Goal: Task Accomplishment & Management: Use online tool/utility

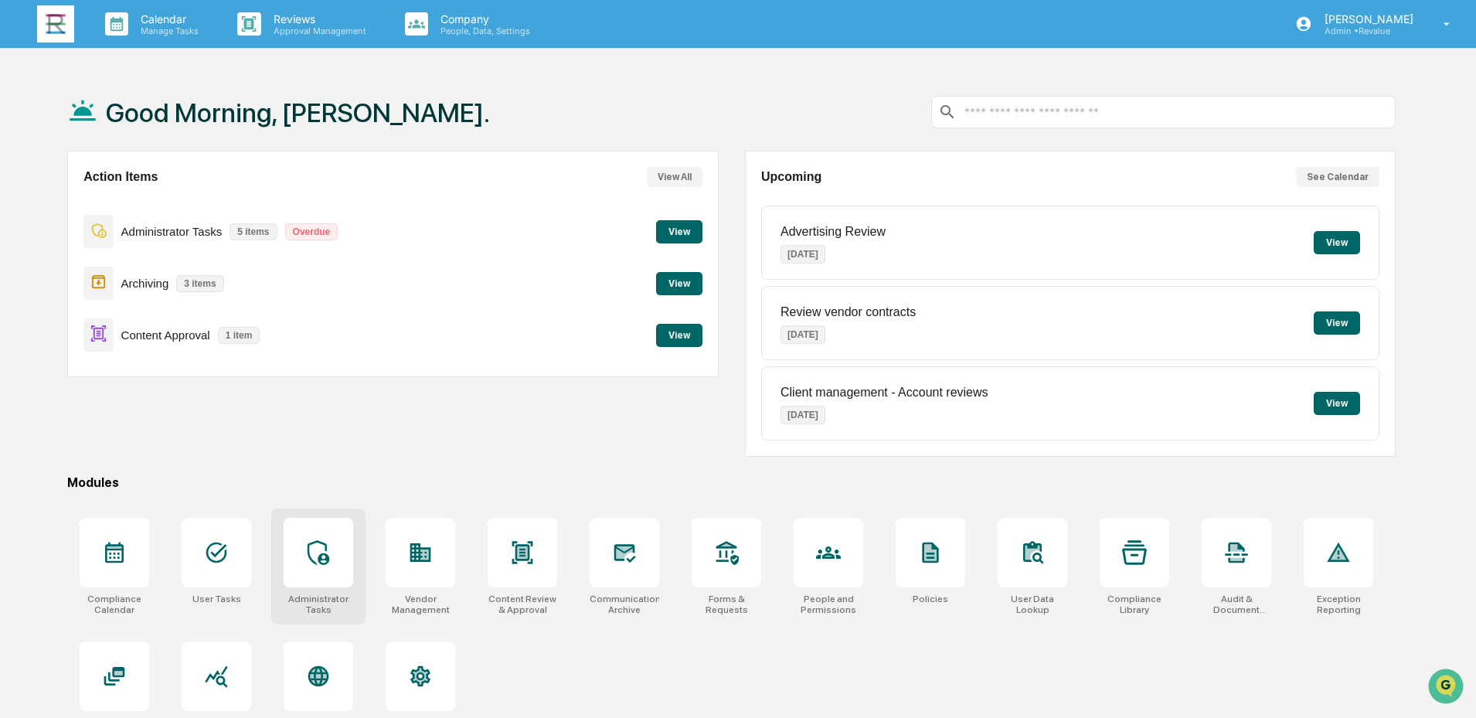
click at [318, 556] on icon at bounding box center [318, 552] width 25 height 25
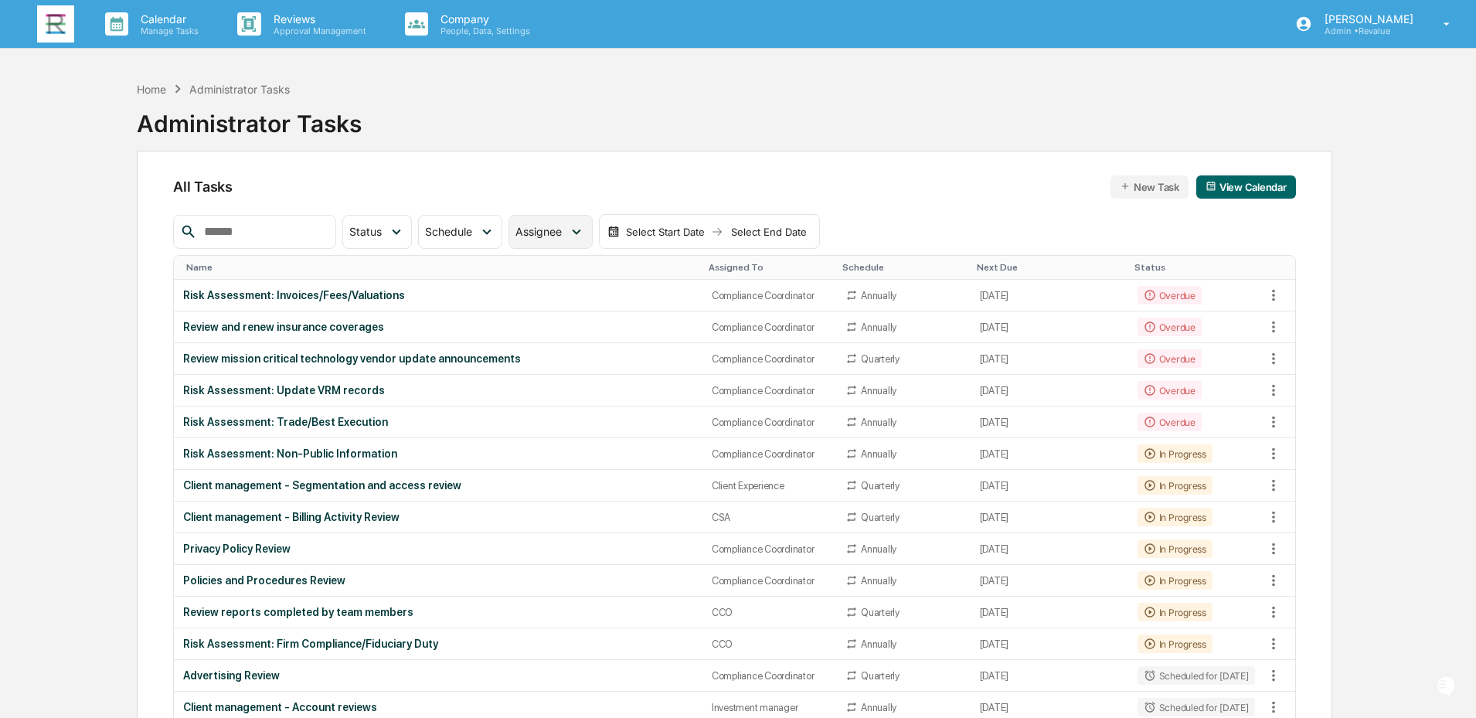
click at [576, 239] on div "Assignee" at bounding box center [549, 232] width 83 height 34
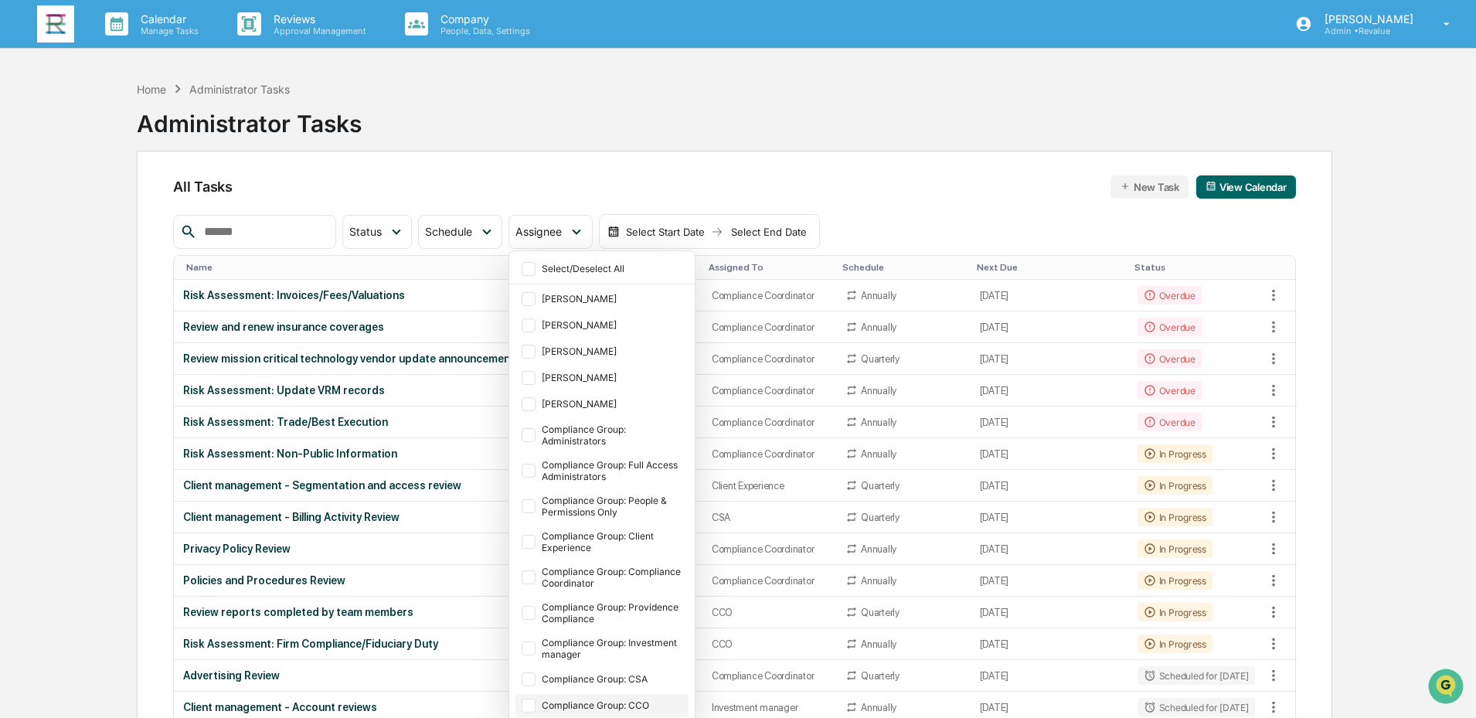
click at [535, 704] on div at bounding box center [529, 706] width 14 height 14
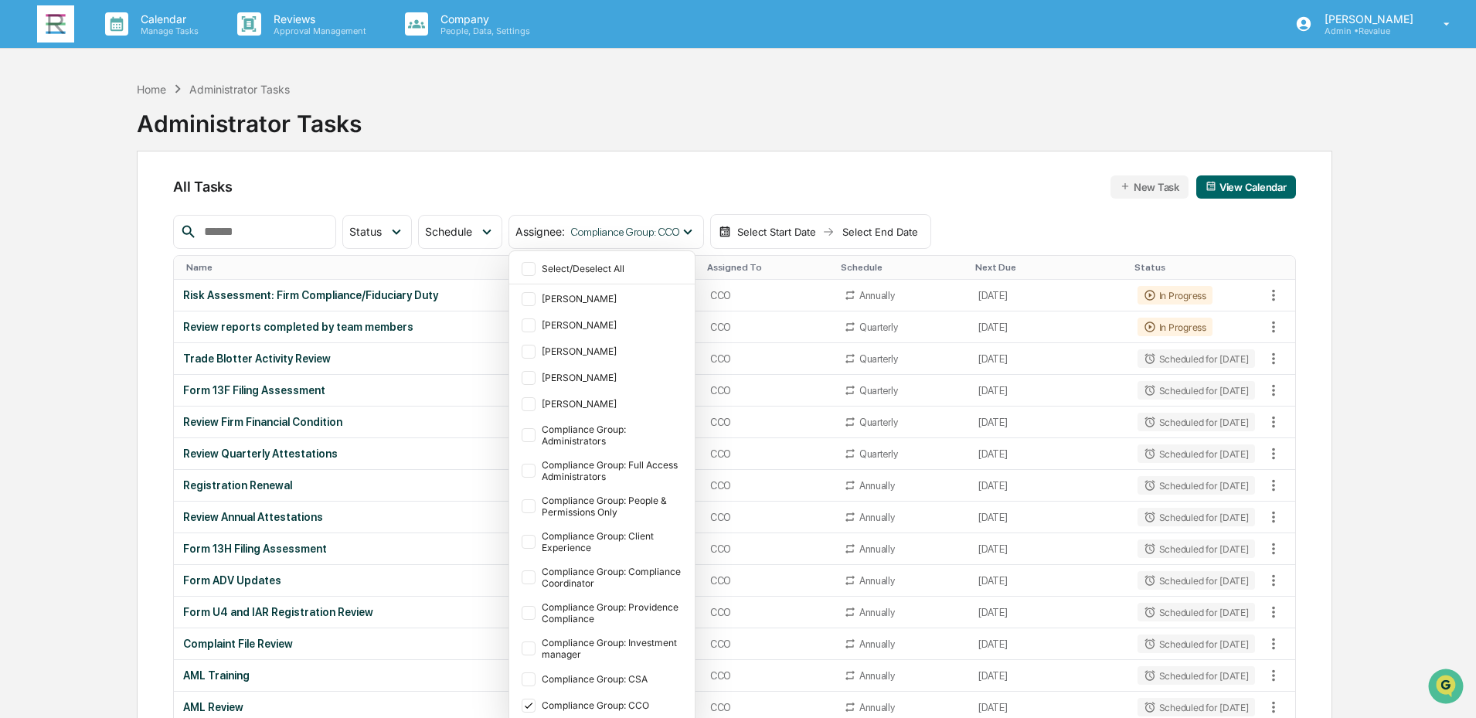
click at [907, 161] on div "All Tasks New Task View Calendar Status Select/Deselect All Done In Progress Ac…" at bounding box center [734, 523] width 1195 height 745
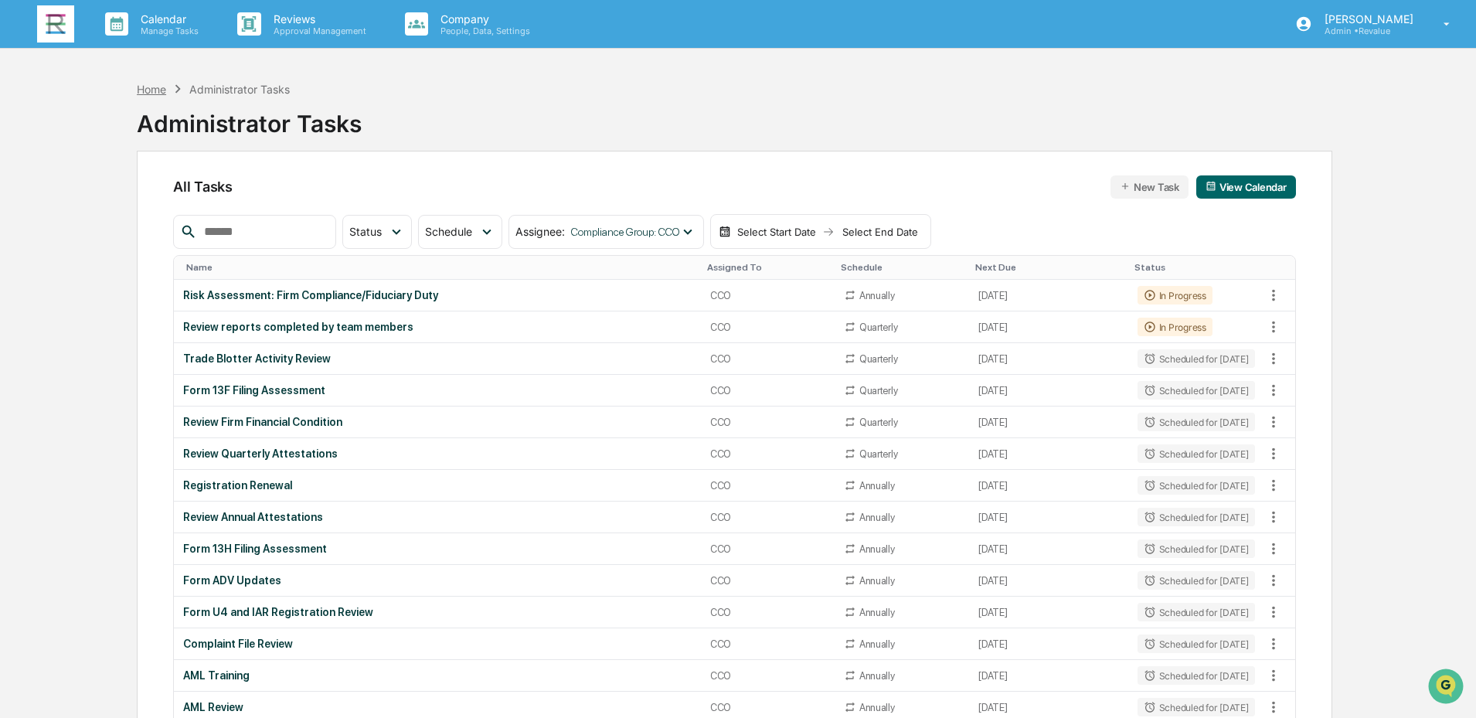
click at [146, 93] on div "Home" at bounding box center [151, 89] width 29 height 13
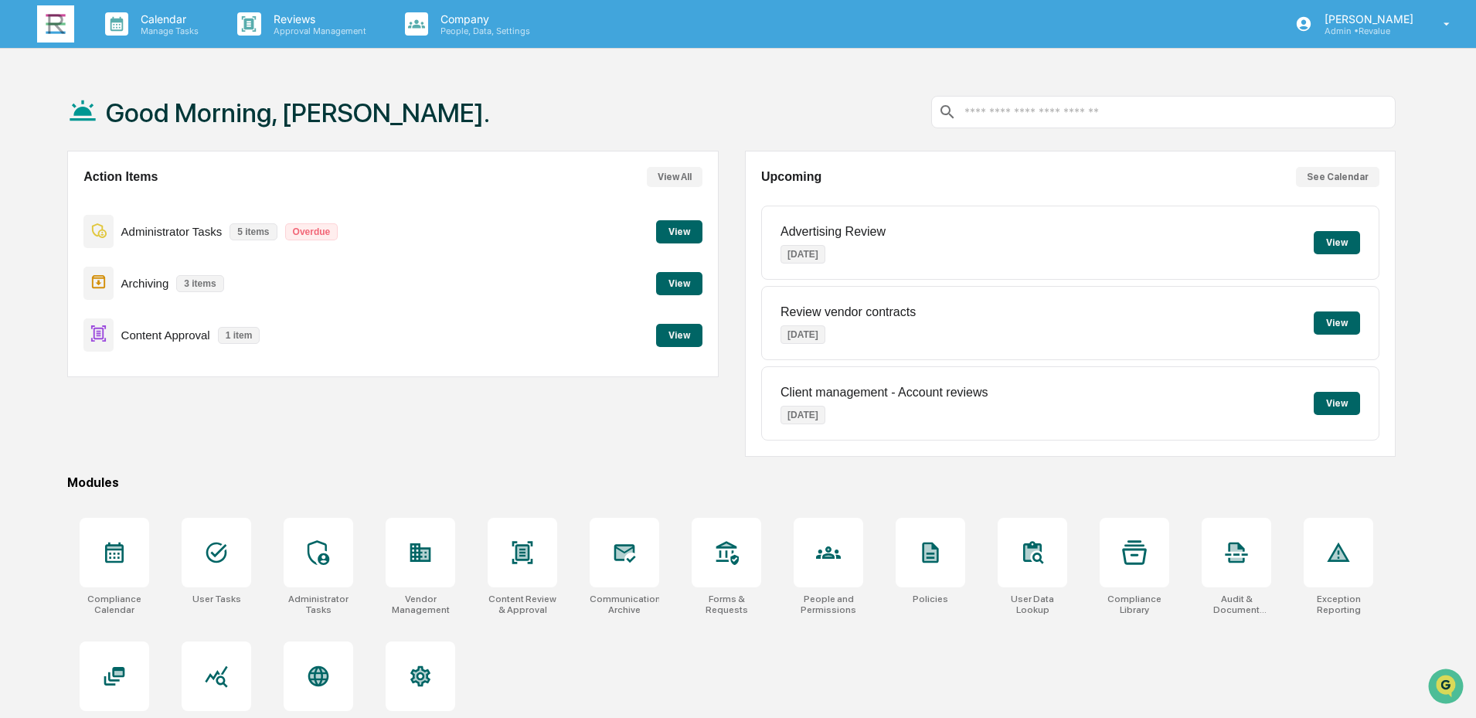
click at [675, 336] on button "View" at bounding box center [679, 335] width 46 height 23
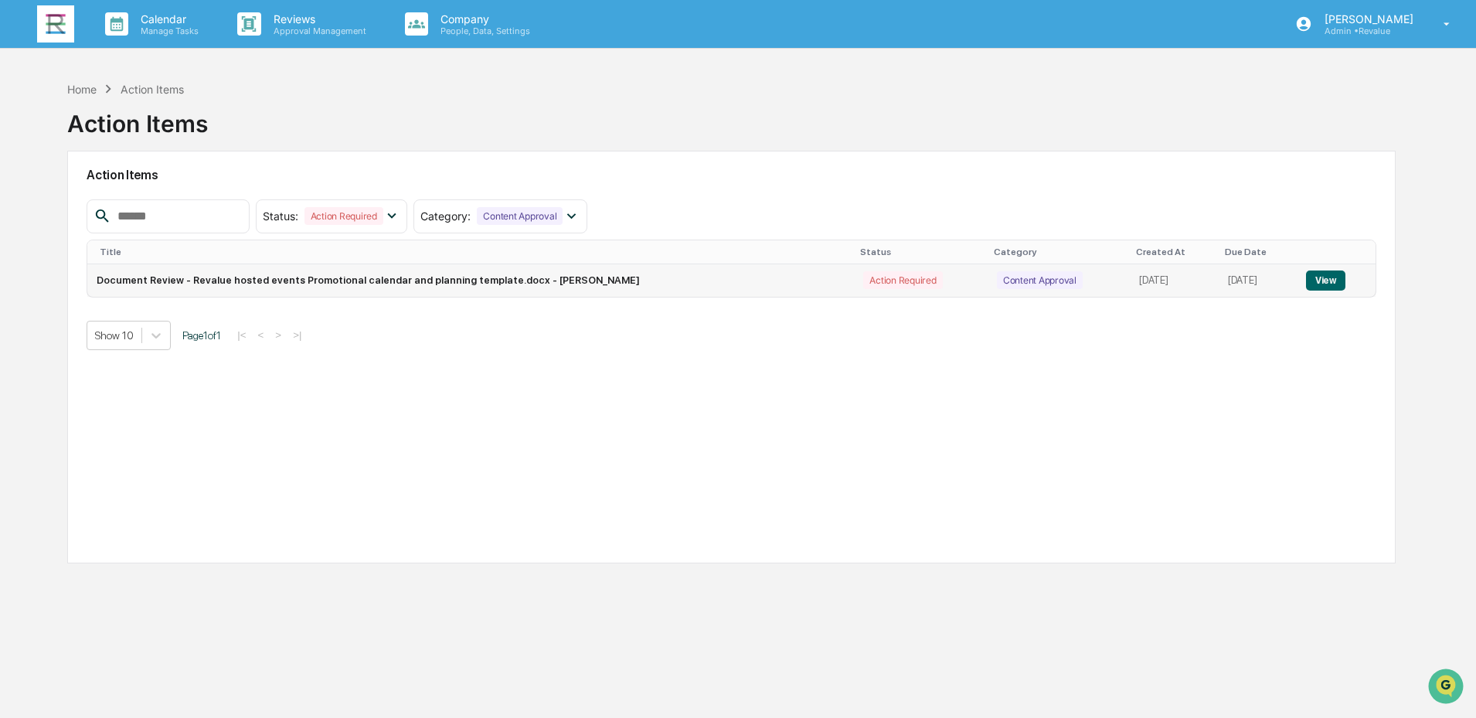
click at [1330, 278] on button "View" at bounding box center [1325, 280] width 39 height 20
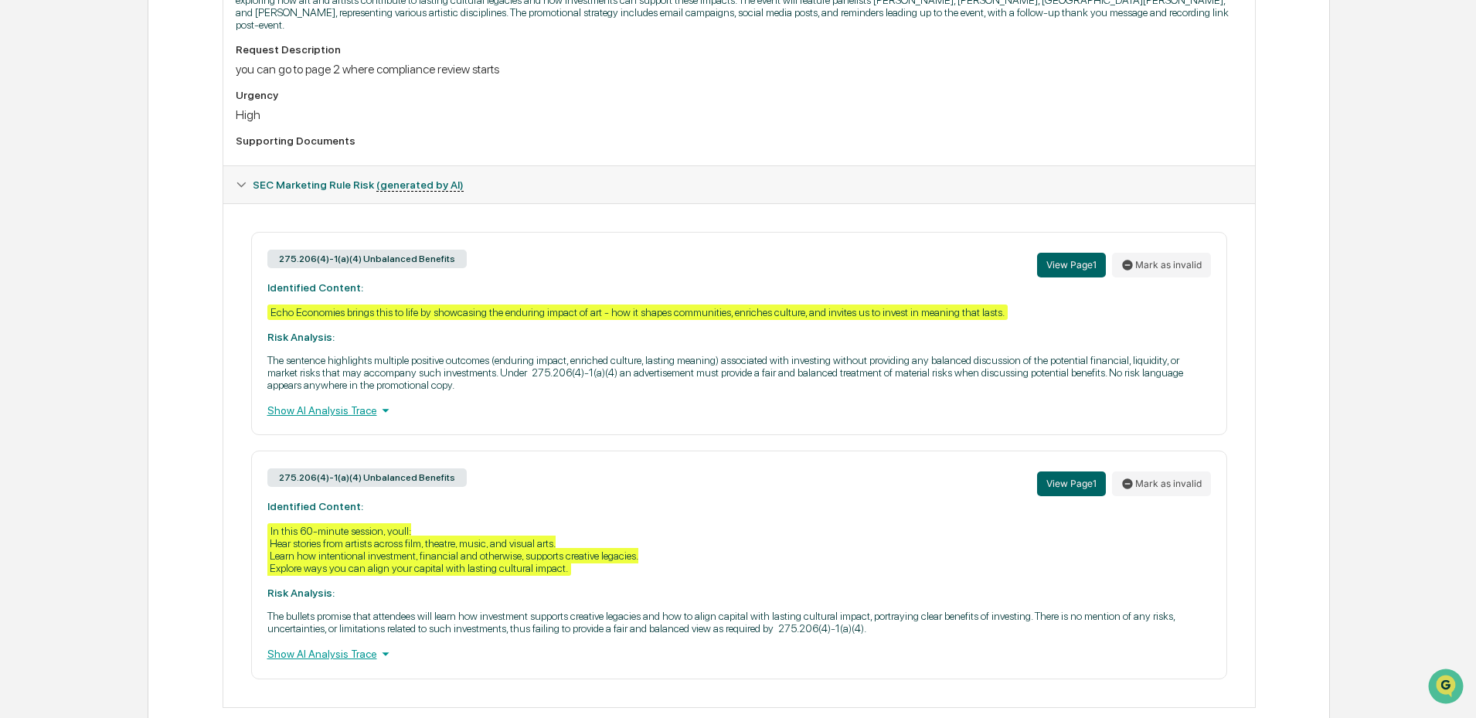
scroll to position [505, 0]
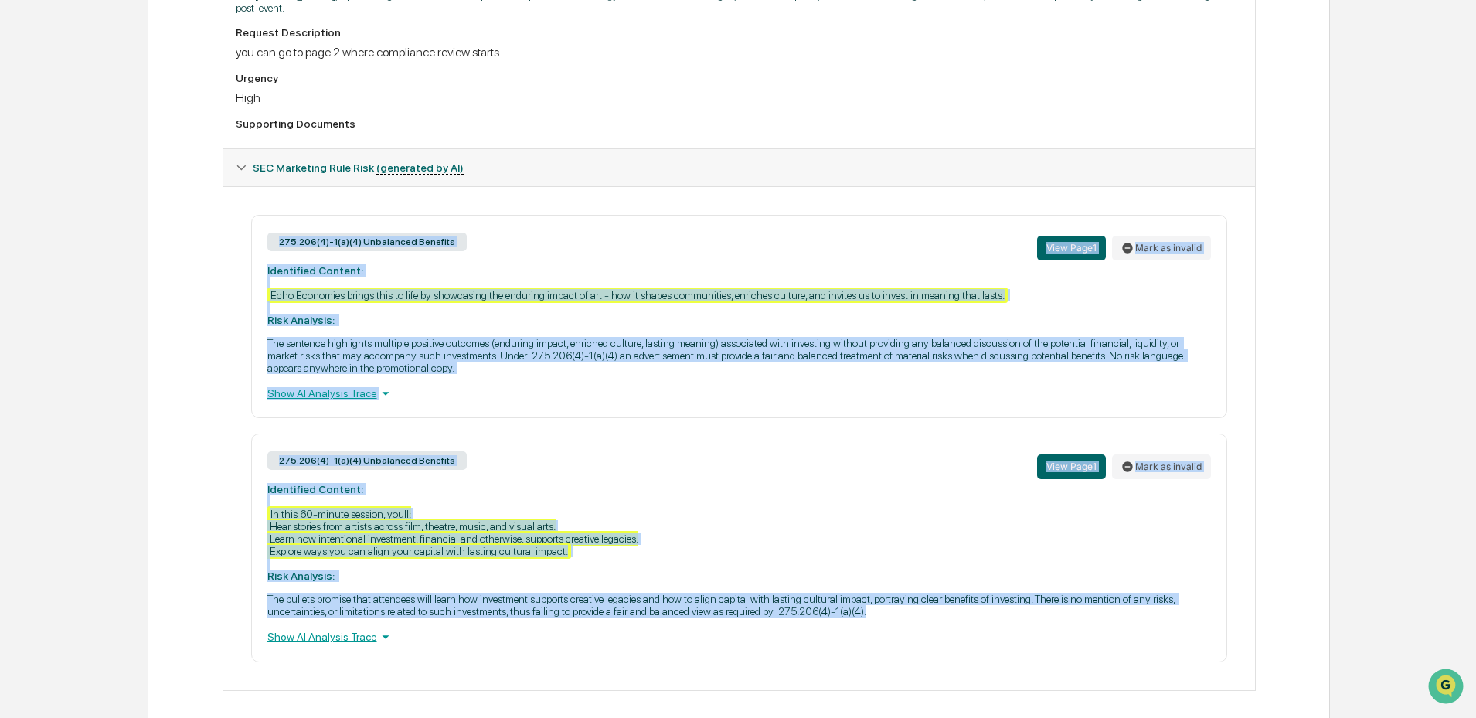
drag, startPoint x: 894, startPoint y: 603, endPoint x: 192, endPoint y: 226, distance: 796.2
click at [192, 226] on div "Review Comments Actions Activity Log Created By: ‎ ‎ JB Jane Bunch Assigned To:…" at bounding box center [739, 187] width 1182 height 1085
copy div "275.206(4)-1(a)(4) Unbalanced Benefits View Page 1 Mark as invalid Identified C…"
click at [1296, 396] on div "Review Comments Actions Activity Log Created By: ‎ ‎ JB Jane Bunch Assigned To:…" at bounding box center [739, 187] width 1182 height 1085
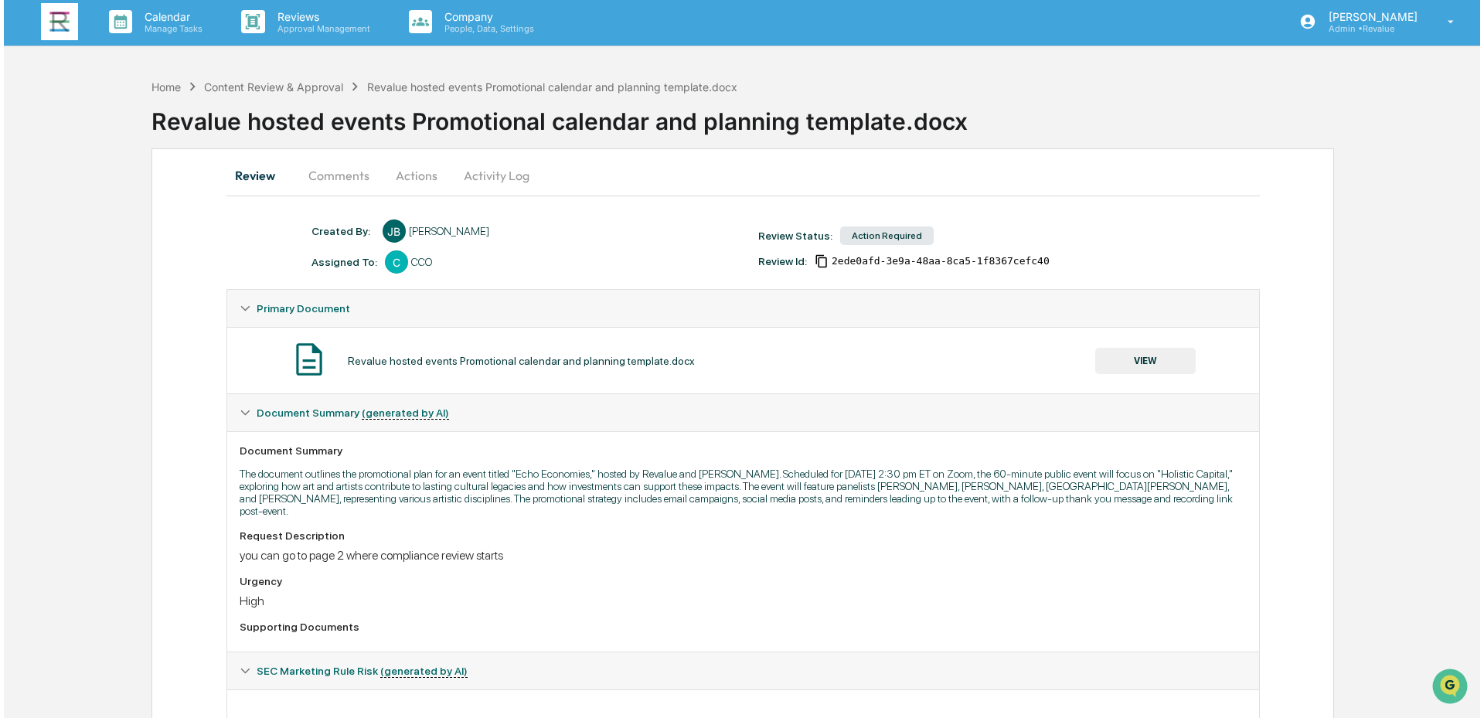
scroll to position [0, 0]
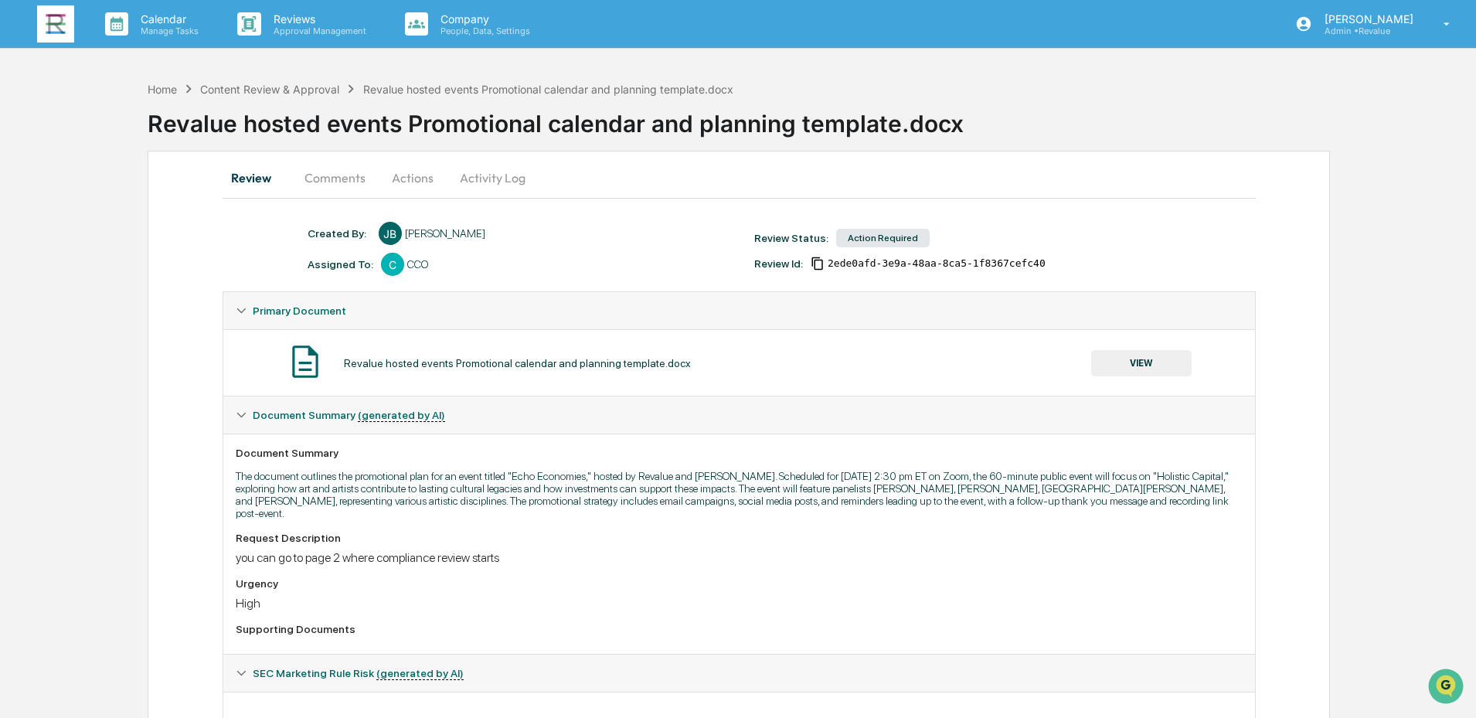
click at [420, 178] on button "Actions" at bounding box center [413, 177] width 70 height 37
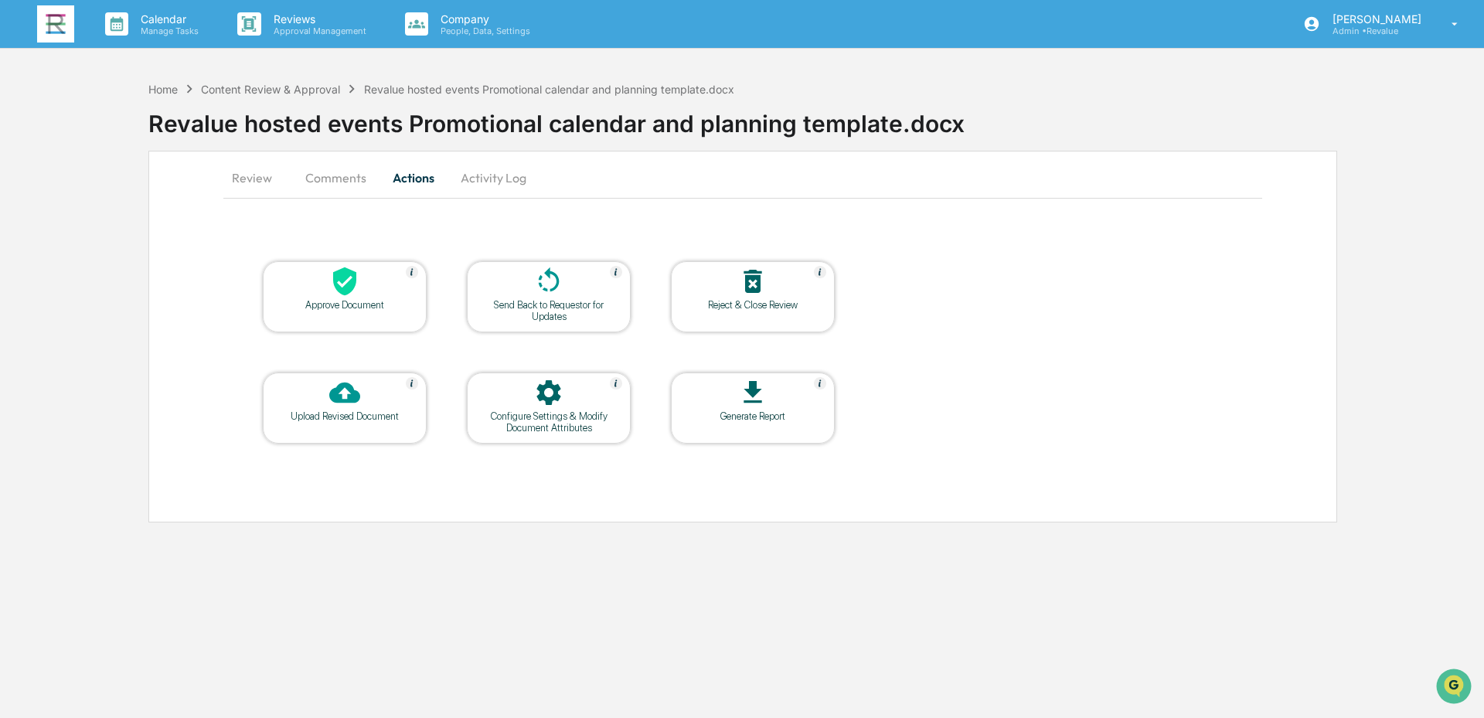
click at [542, 297] on div at bounding box center [548, 282] width 155 height 33
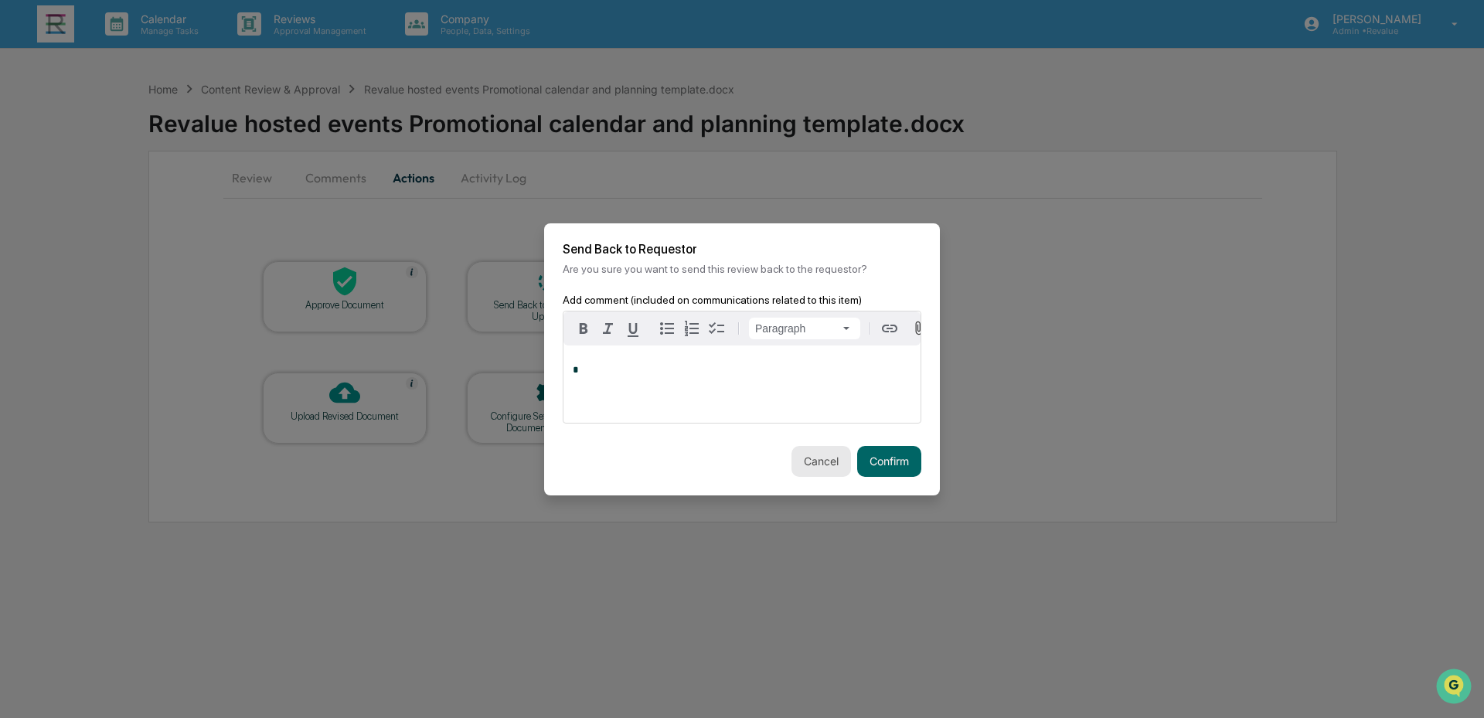
click at [809, 460] on button "Cancel" at bounding box center [820, 461] width 59 height 31
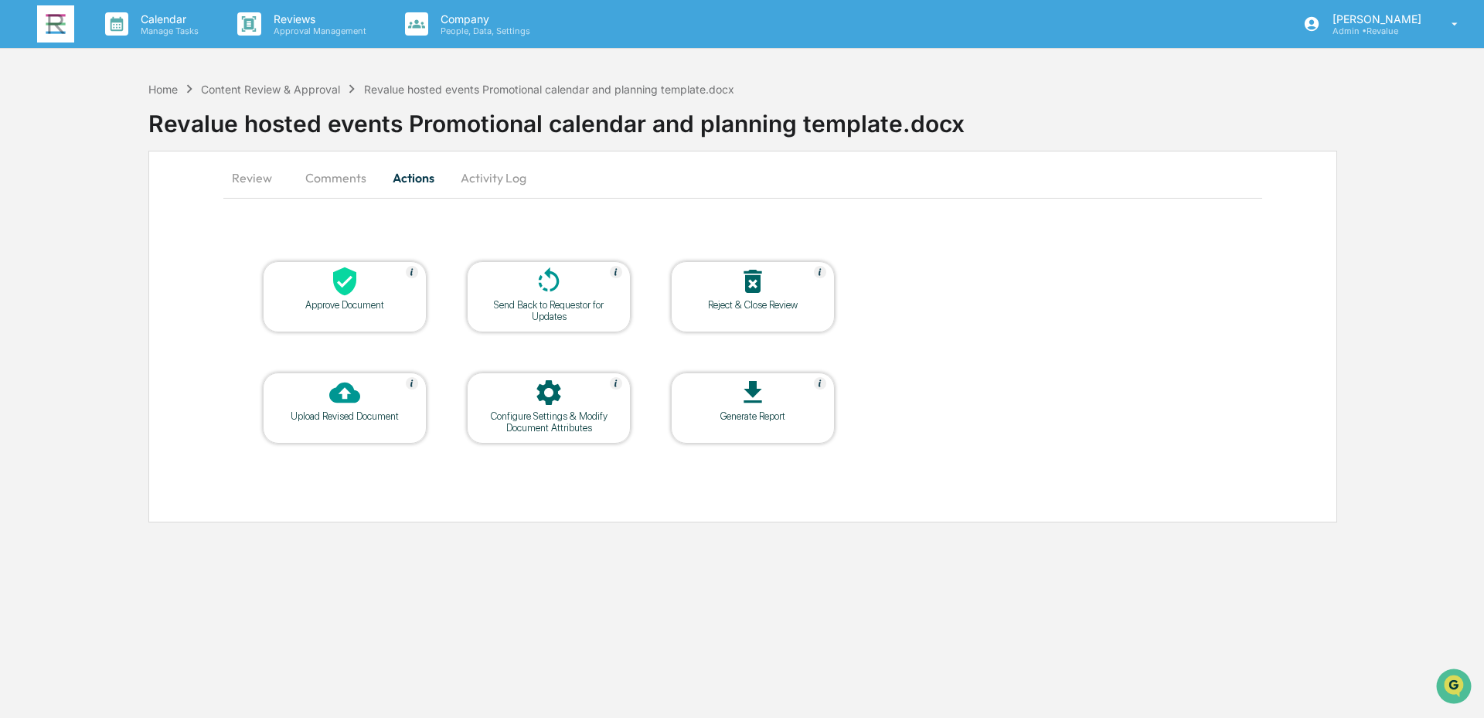
click at [246, 181] on button "Review" at bounding box center [258, 177] width 70 height 37
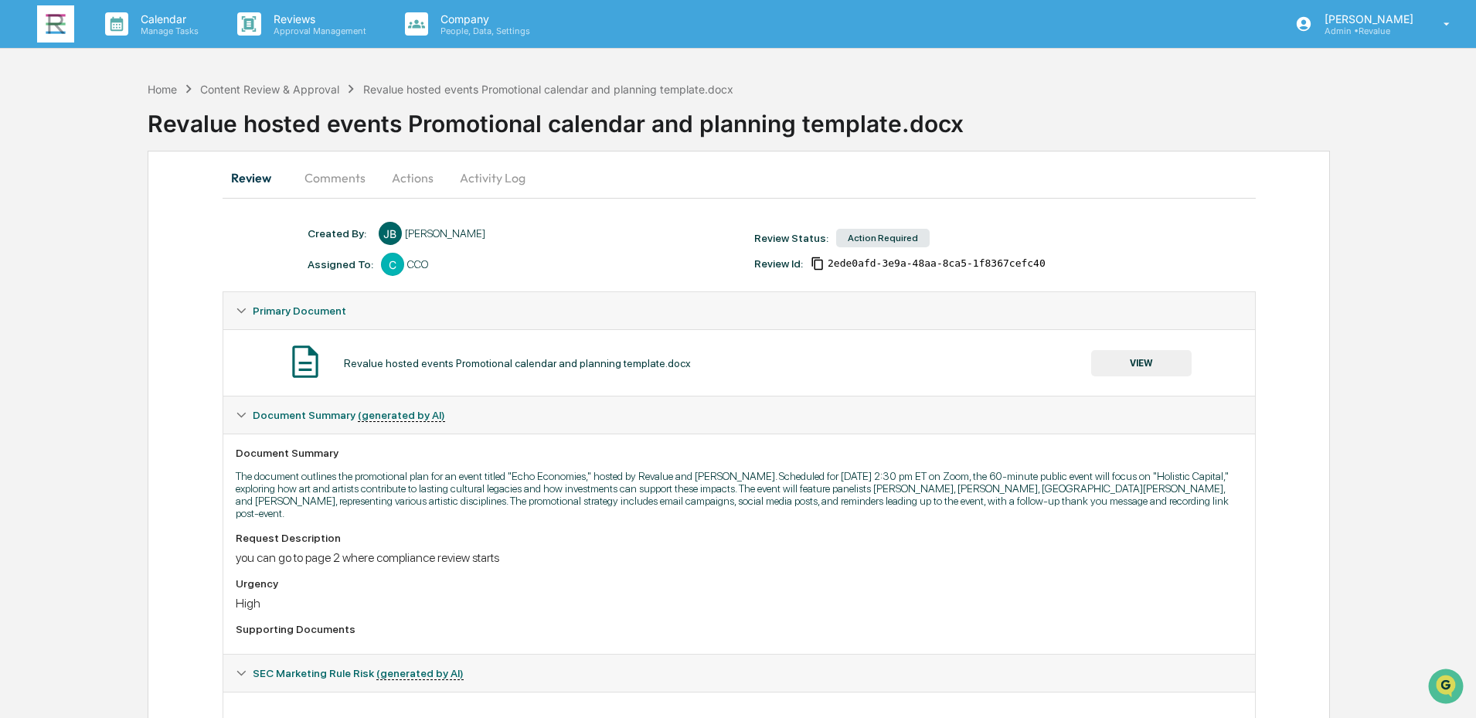
click at [1151, 359] on button "VIEW" at bounding box center [1141, 363] width 100 height 26
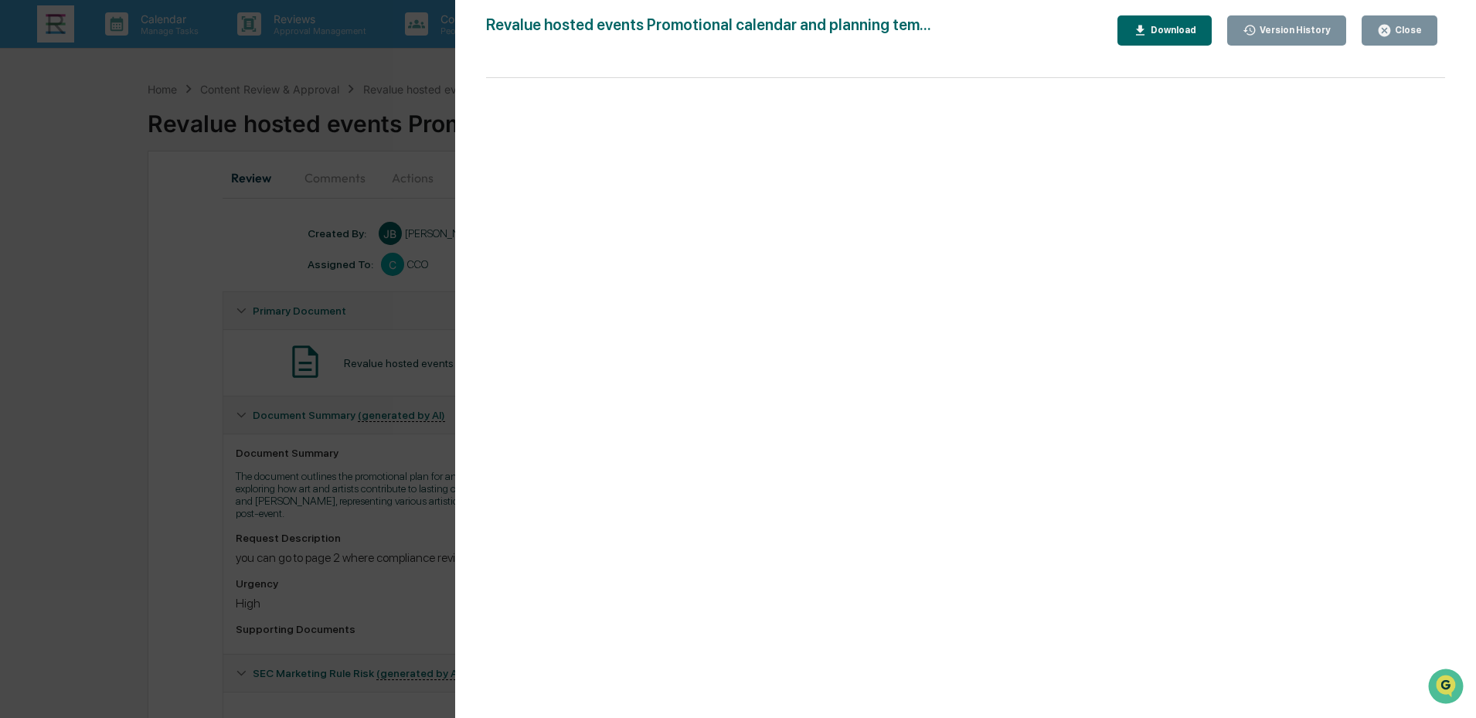
click at [1383, 34] on icon "button" at bounding box center [1384, 31] width 12 height 12
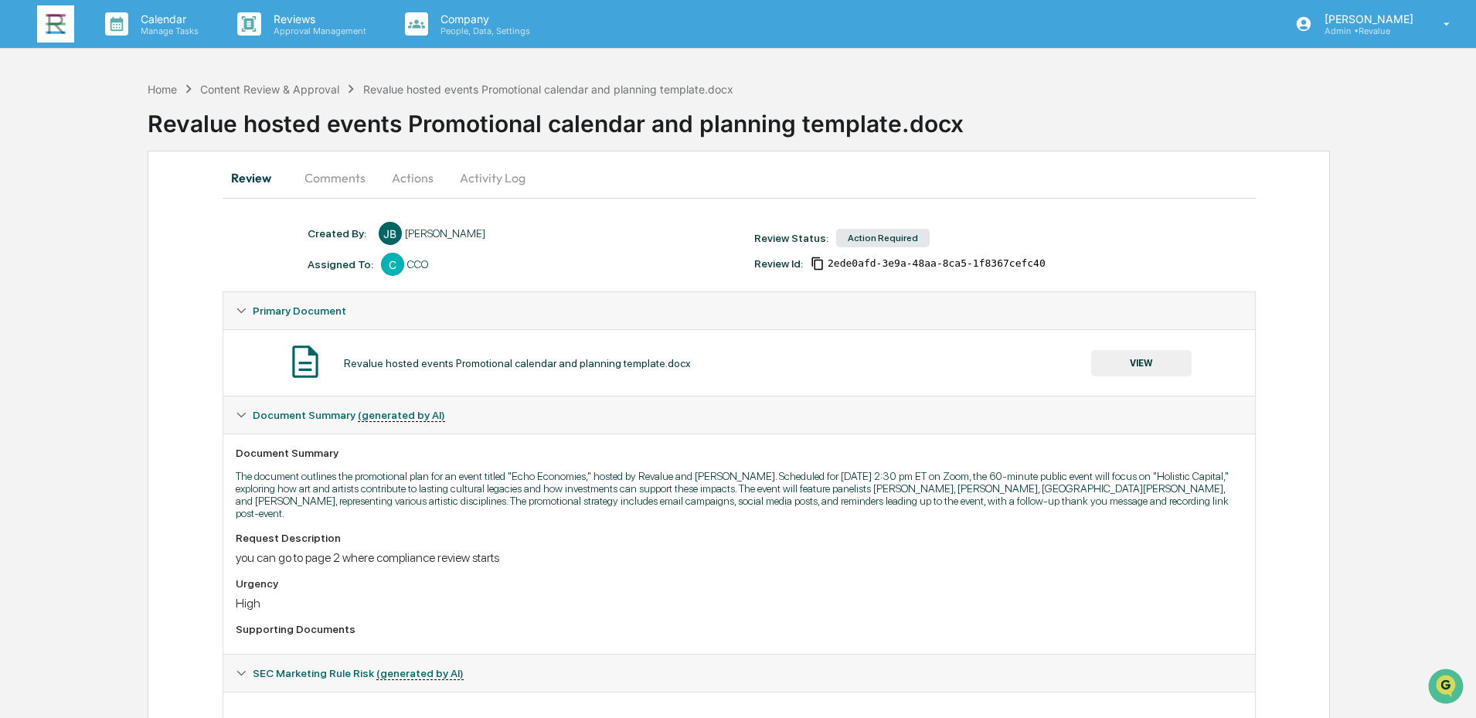
click at [401, 184] on button "Actions" at bounding box center [413, 177] width 70 height 37
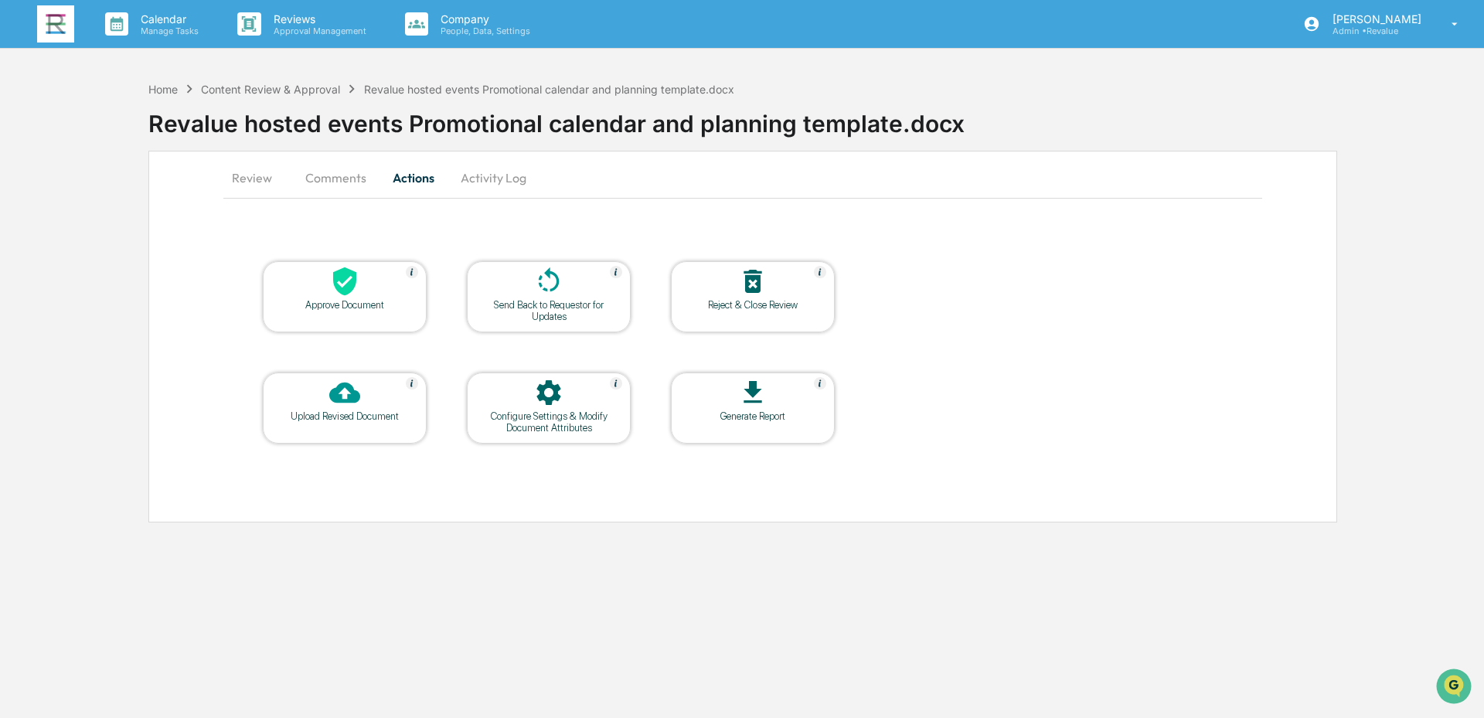
click at [566, 308] on div "Send Back to Requestor for Updates" at bounding box center [548, 310] width 139 height 23
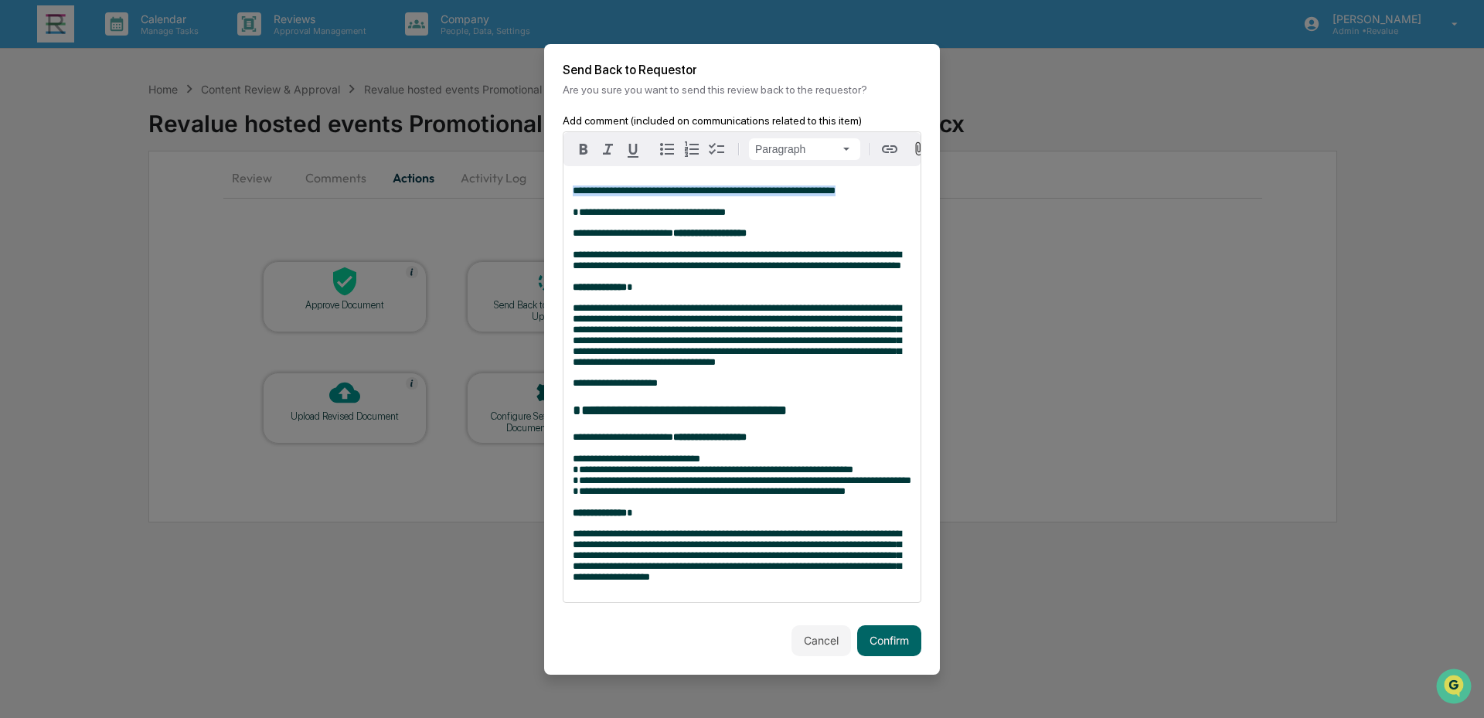
drag, startPoint x: 863, startPoint y: 190, endPoint x: 571, endPoint y: 189, distance: 292.1
click at [571, 189] on div "**********" at bounding box center [741, 384] width 357 height 436
click at [578, 141] on icon "button" at bounding box center [583, 149] width 19 height 19
click at [632, 144] on icon "button" at bounding box center [633, 150] width 19 height 19
click at [783, 337] on span "**********" at bounding box center [737, 335] width 328 height 64
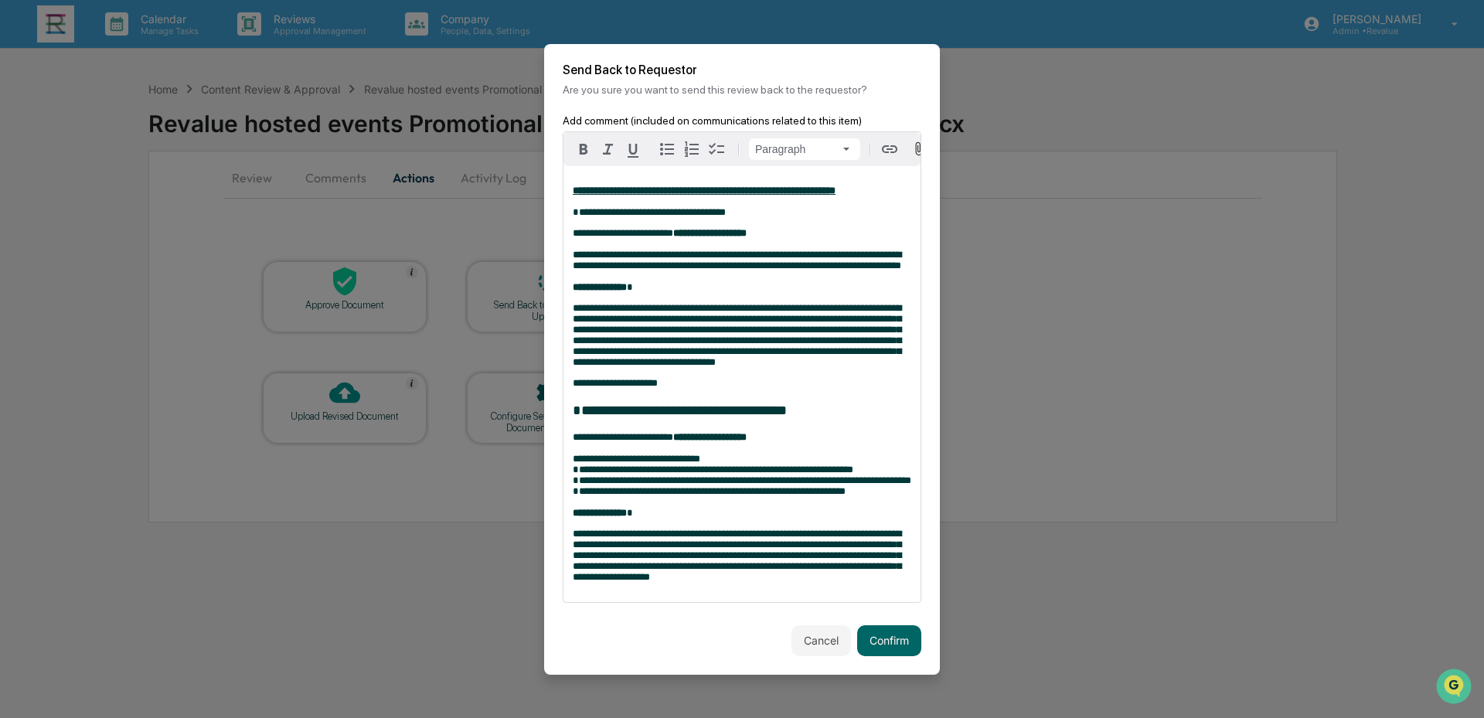
click at [835, 193] on strong "**********" at bounding box center [704, 190] width 263 height 10
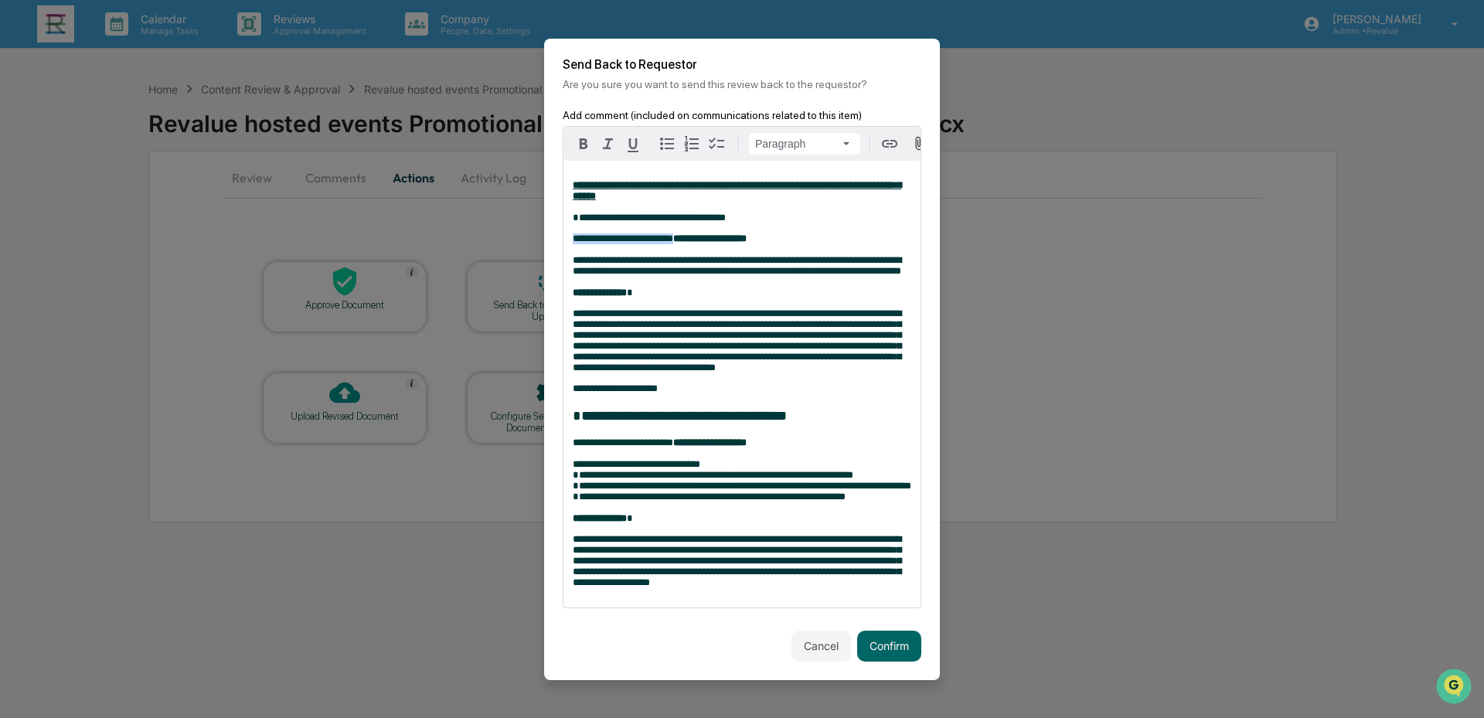
drag, startPoint x: 682, startPoint y: 245, endPoint x: 571, endPoint y: 246, distance: 111.3
click at [571, 246] on div "**********" at bounding box center [741, 384] width 357 height 447
drag, startPoint x: 681, startPoint y: 472, endPoint x: 563, endPoint y: 472, distance: 117.4
click at [563, 472] on div "**********" at bounding box center [741, 384] width 357 height 447
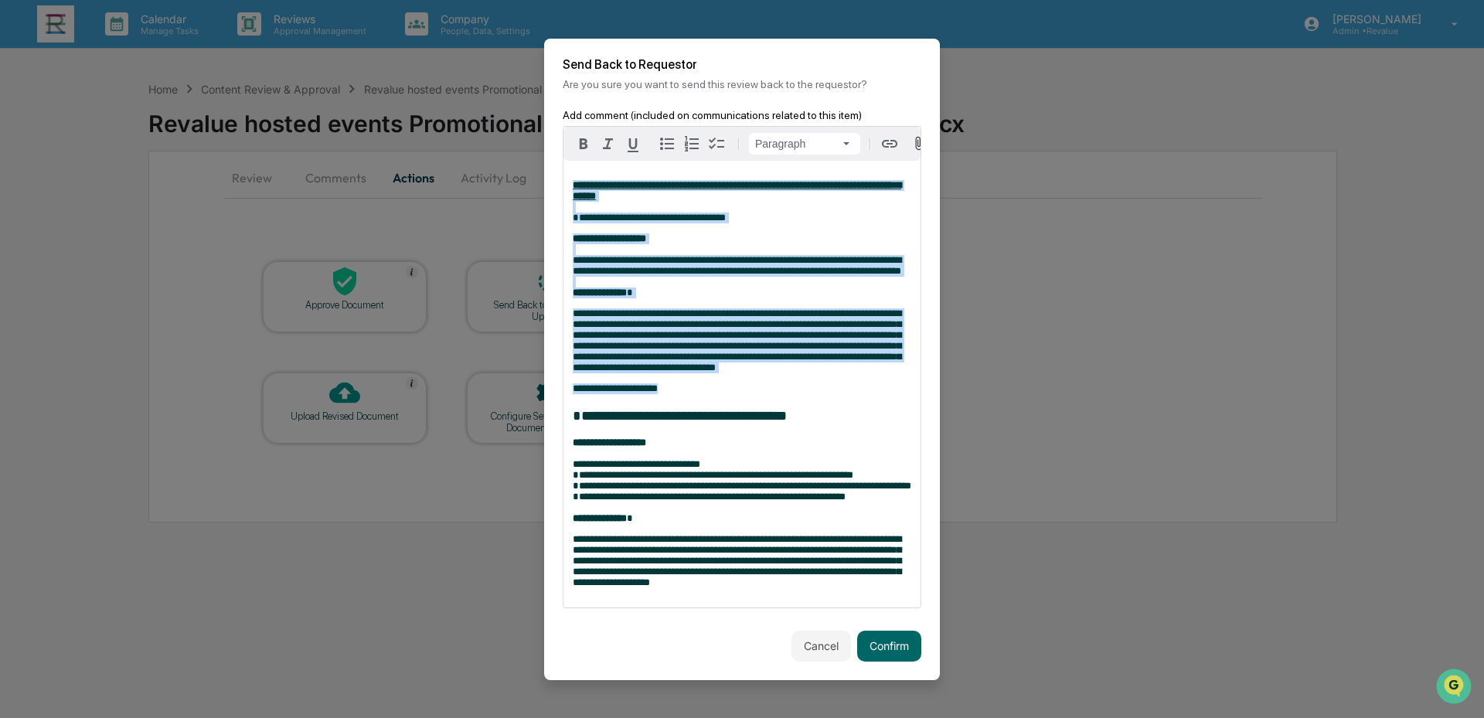
drag, startPoint x: 687, startPoint y: 420, endPoint x: 529, endPoint y: 420, distance: 158.4
click at [529, 420] on body "**********" at bounding box center [742, 359] width 1484 height 718
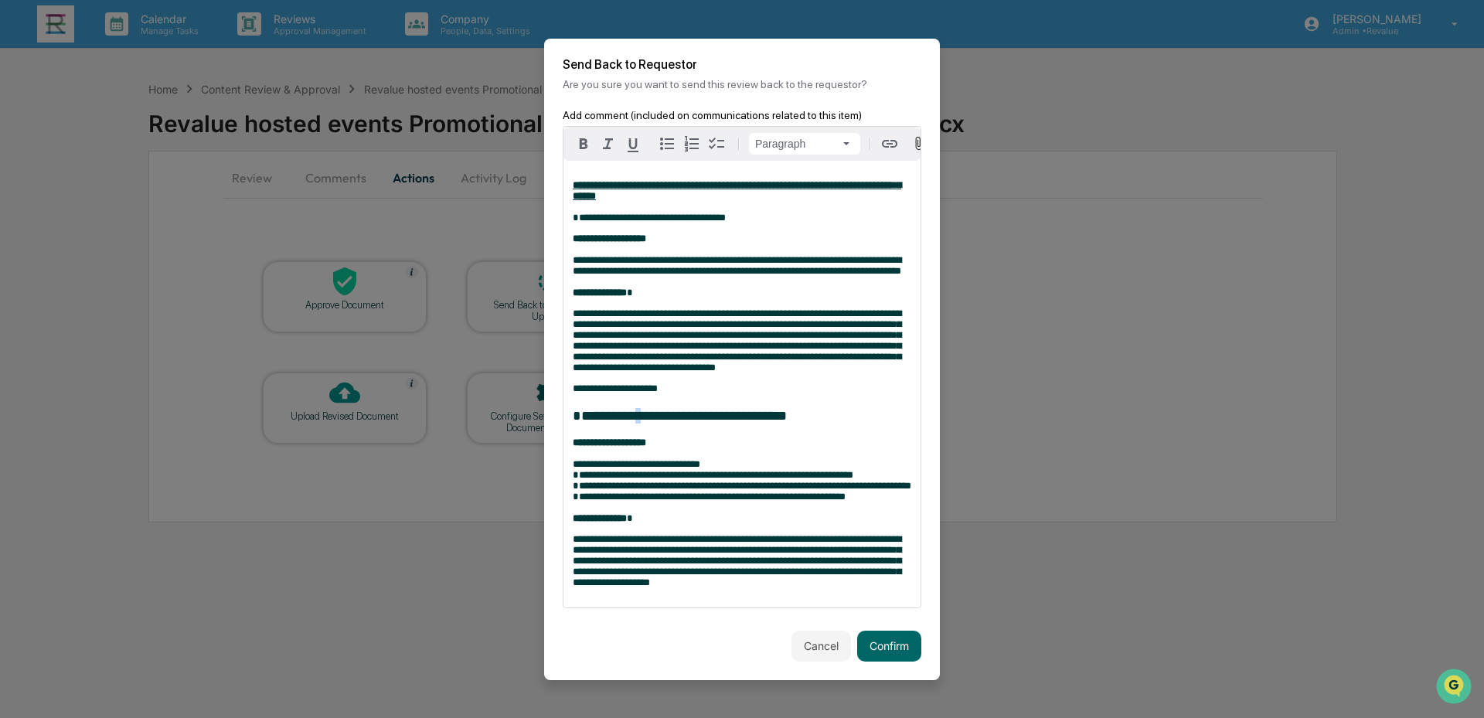
click at [650, 426] on div "**********" at bounding box center [741, 384] width 357 height 447
drag, startPoint x: 678, startPoint y: 418, endPoint x: 573, endPoint y: 421, distance: 105.1
click at [573, 394] on p "**********" at bounding box center [742, 388] width 338 height 11
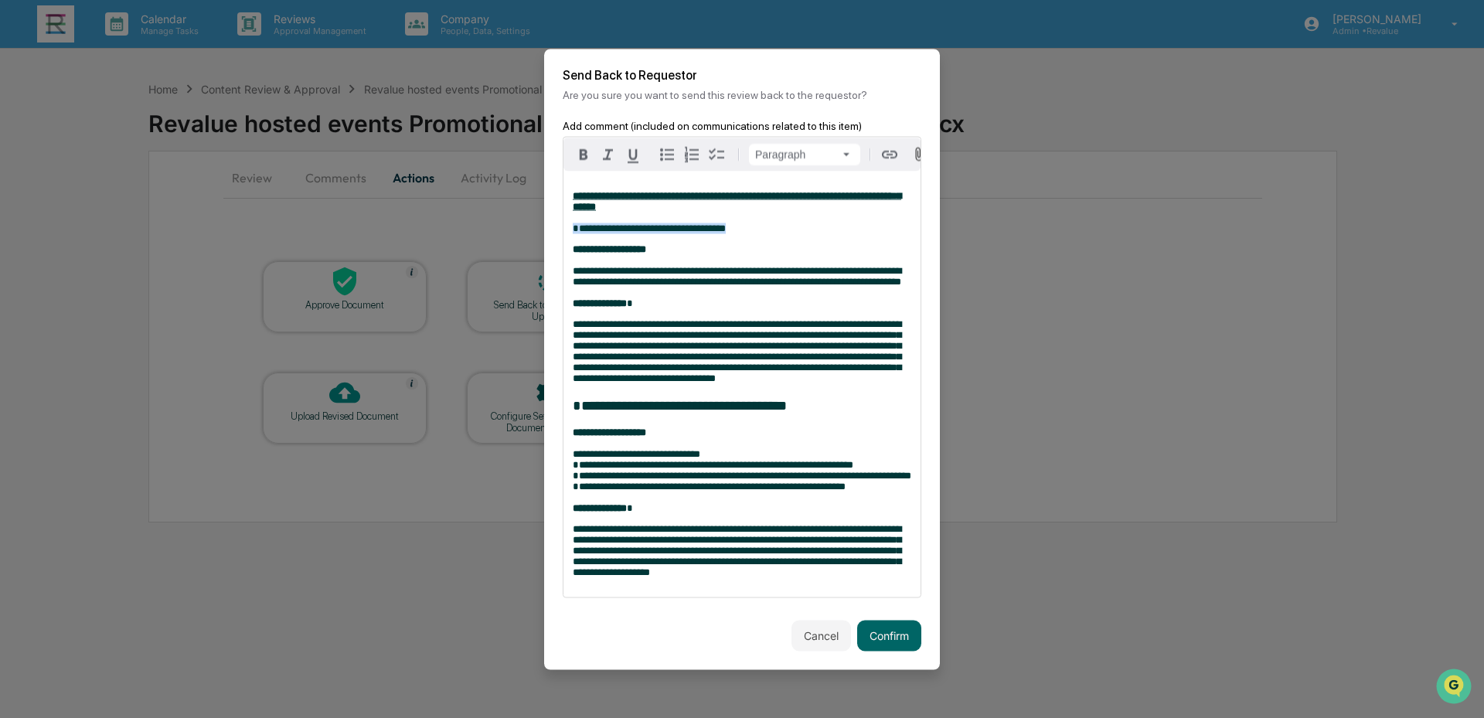
drag, startPoint x: 760, startPoint y: 221, endPoint x: 569, endPoint y: 225, distance: 190.1
click at [569, 225] on div "**********" at bounding box center [741, 384] width 357 height 426
drag, startPoint x: 833, startPoint y: 423, endPoint x: 565, endPoint y: 422, distance: 268.1
click at [565, 422] on div "**********" at bounding box center [741, 384] width 357 height 426
drag, startPoint x: 753, startPoint y: 228, endPoint x: 569, endPoint y: 226, distance: 183.1
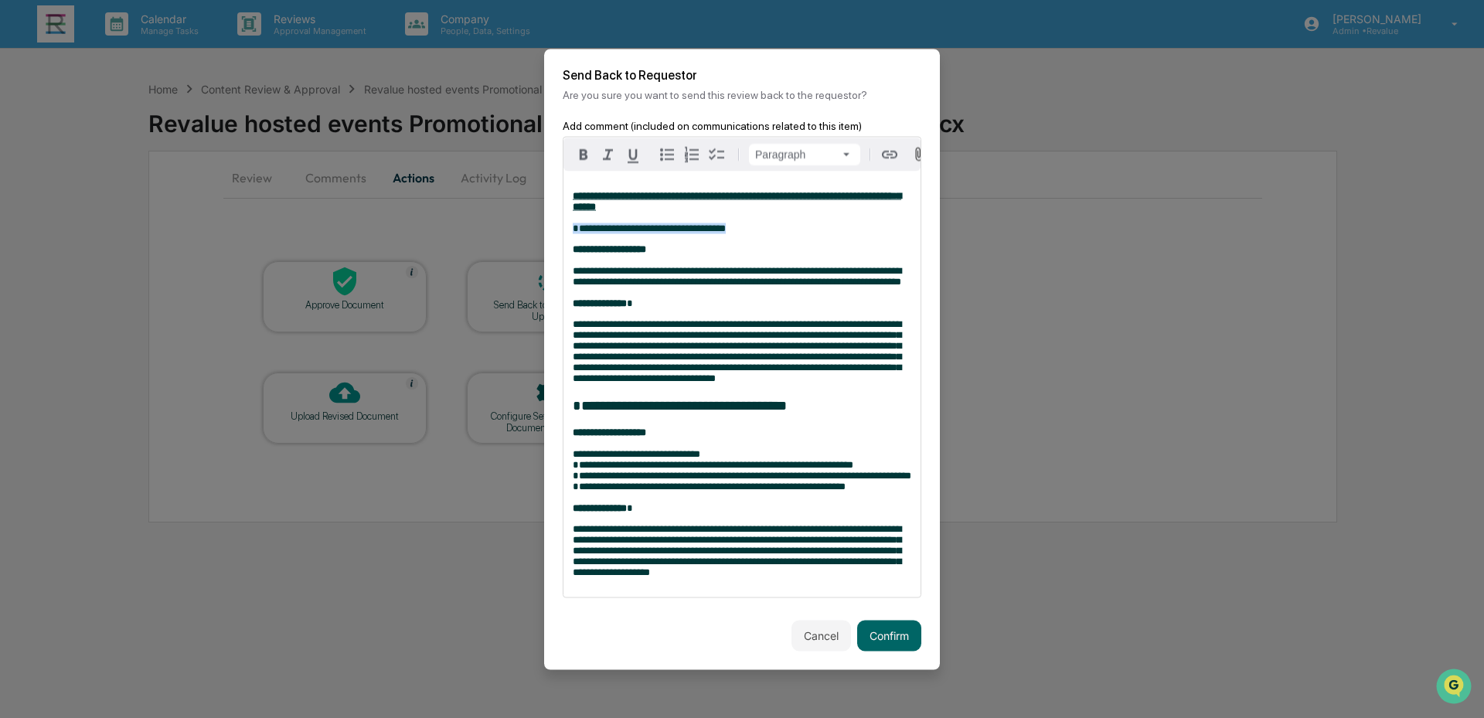
click at [569, 226] on div "**********" at bounding box center [741, 384] width 357 height 426
drag, startPoint x: 831, startPoint y: 421, endPoint x: 563, endPoint y: 419, distance: 268.1
click at [568, 419] on div "**********" at bounding box center [741, 384] width 357 height 426
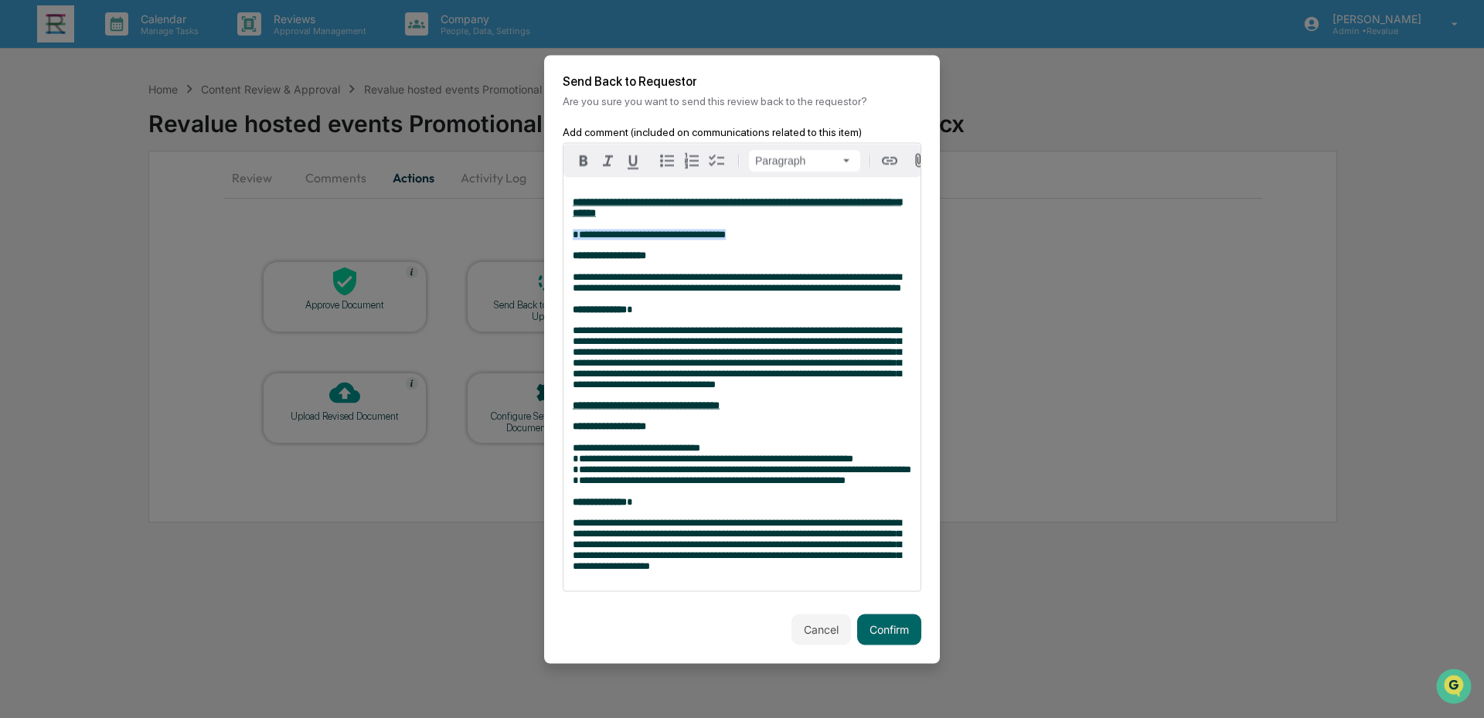
drag, startPoint x: 751, startPoint y: 228, endPoint x: 564, endPoint y: 225, distance: 187.0
click at [564, 225] on div "**********" at bounding box center [741, 383] width 357 height 413
click at [678, 202] on p "**********" at bounding box center [742, 217] width 338 height 43
drag, startPoint x: 665, startPoint y: 204, endPoint x: 559, endPoint y: 190, distance: 106.0
click at [559, 190] on div "**********" at bounding box center [742, 369] width 396 height 488
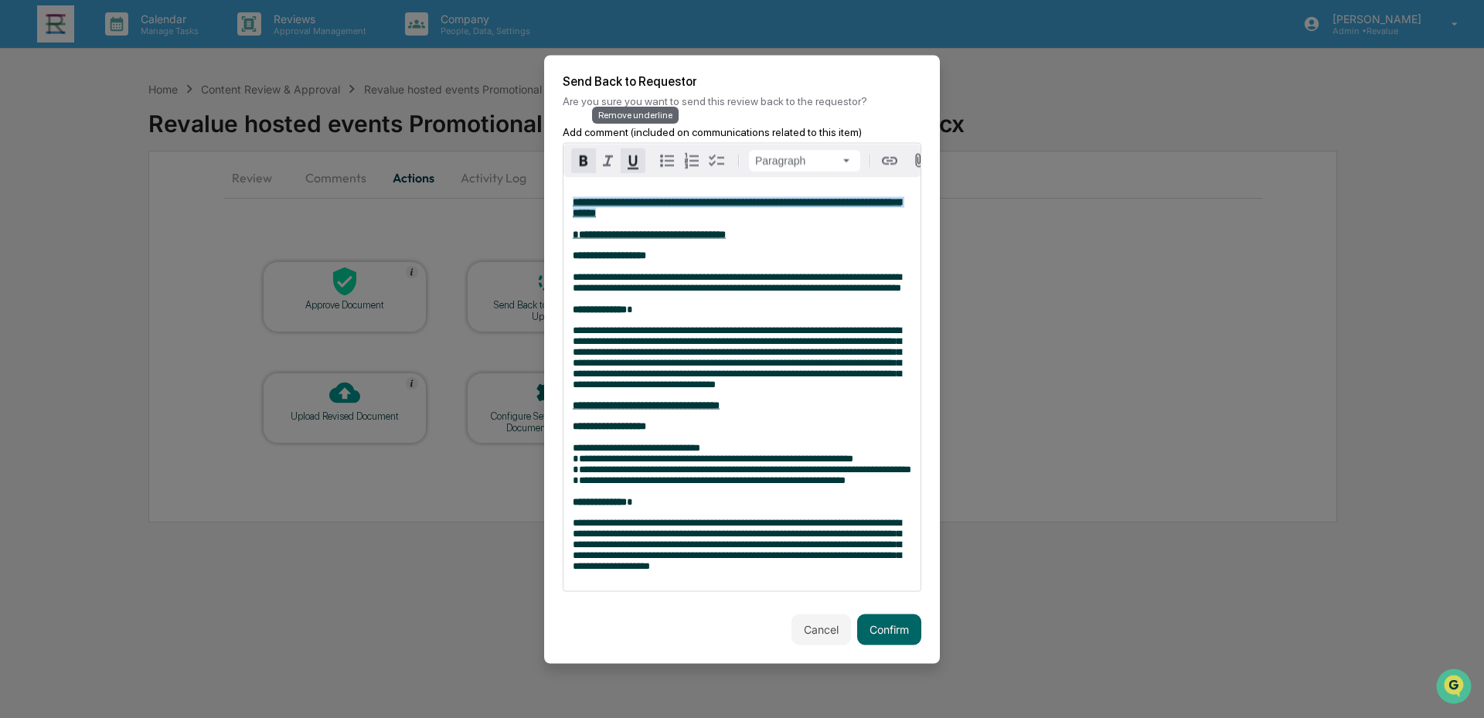
click at [633, 152] on icon "button" at bounding box center [633, 161] width 19 height 19
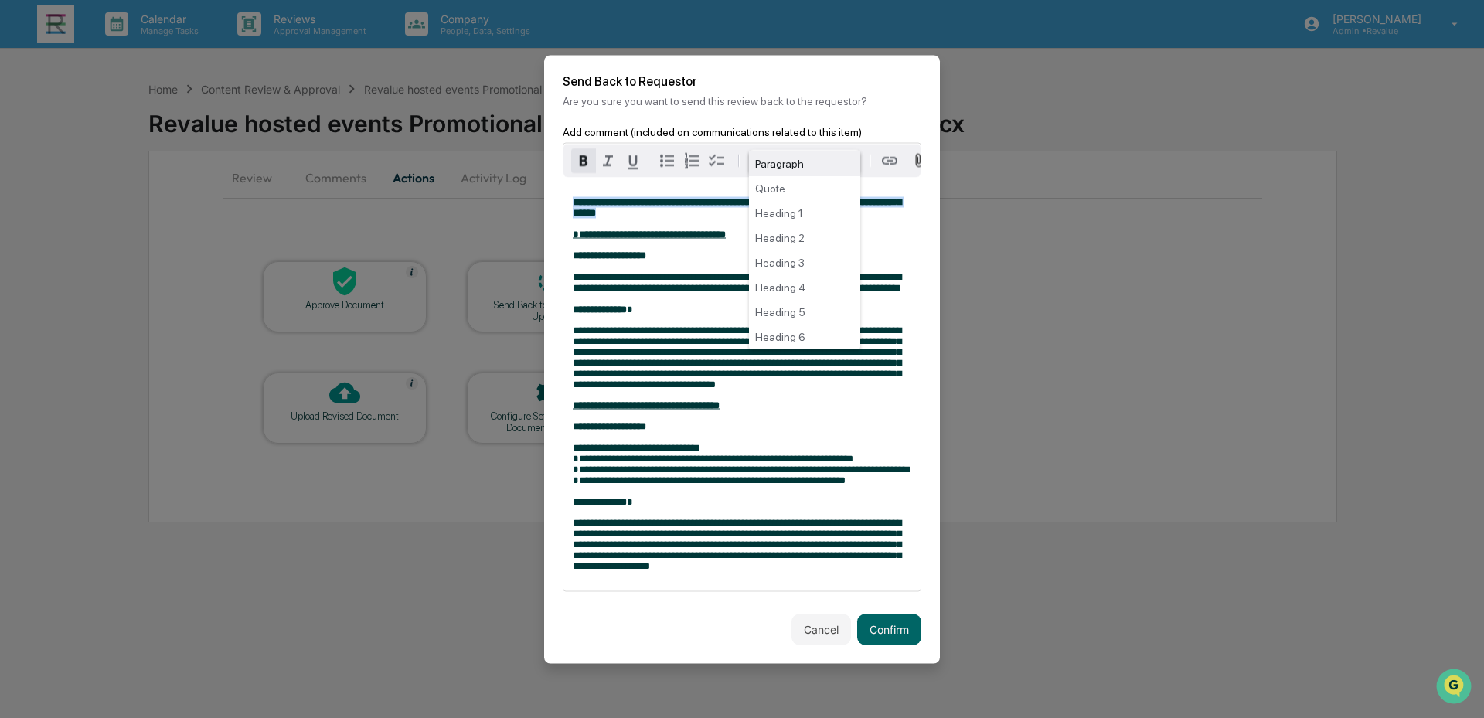
click at [850, 143] on html "**********" at bounding box center [742, 359] width 1484 height 718
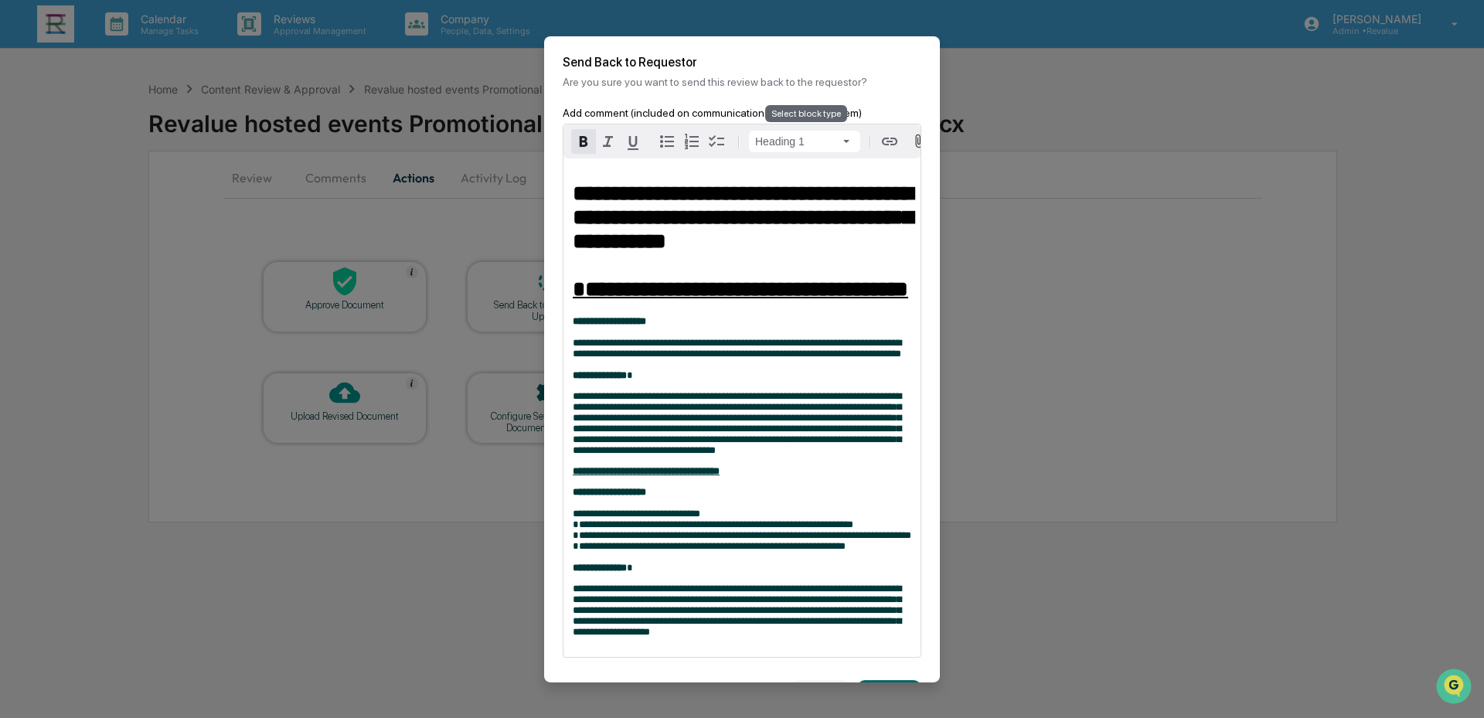
click at [840, 132] on html "**********" at bounding box center [742, 359] width 1484 height 718
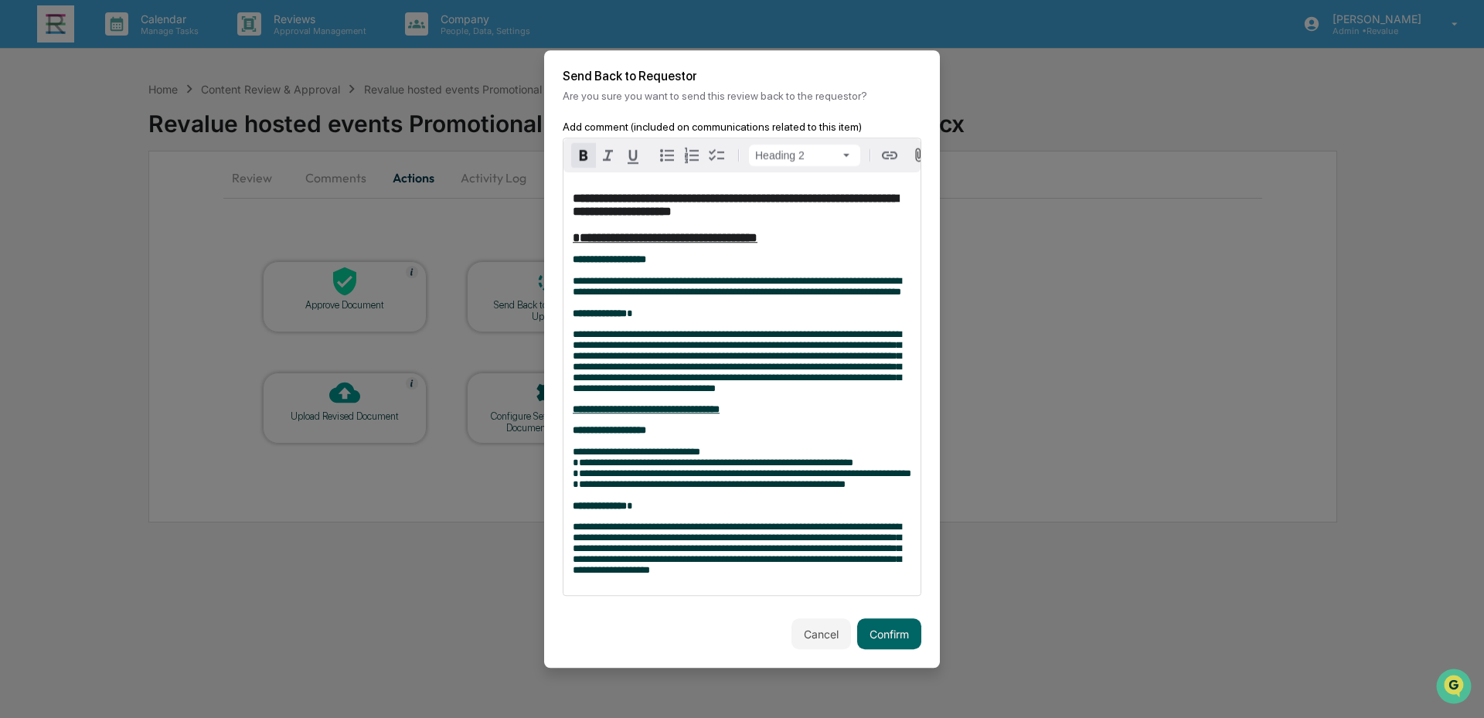
click at [833, 233] on h2 "**********" at bounding box center [742, 218] width 338 height 53
drag, startPoint x: 820, startPoint y: 238, endPoint x: 550, endPoint y: 234, distance: 269.7
click at [550, 234] on div "**********" at bounding box center [742, 370] width 396 height 498
click at [822, 141] on html "**********" at bounding box center [742, 359] width 1484 height 718
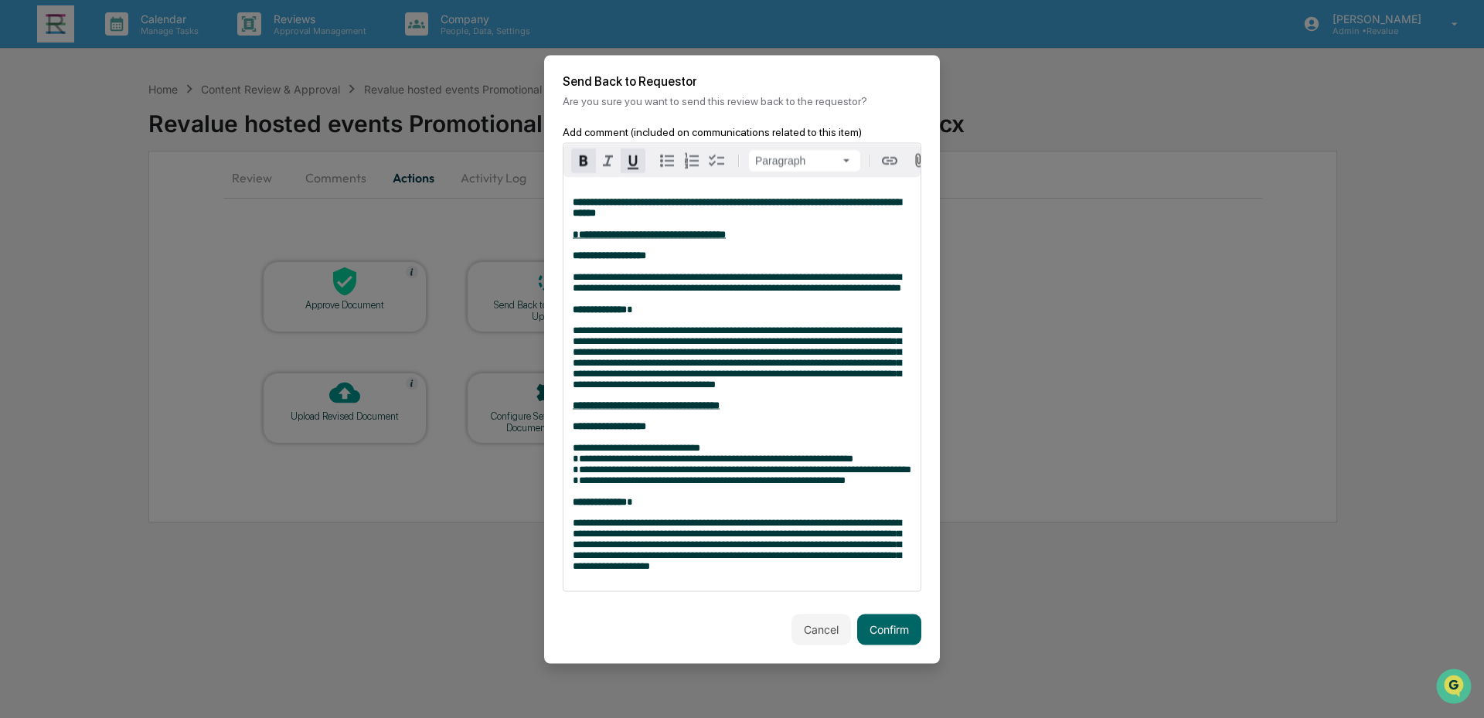
click at [574, 229] on strong "**********" at bounding box center [649, 234] width 153 height 10
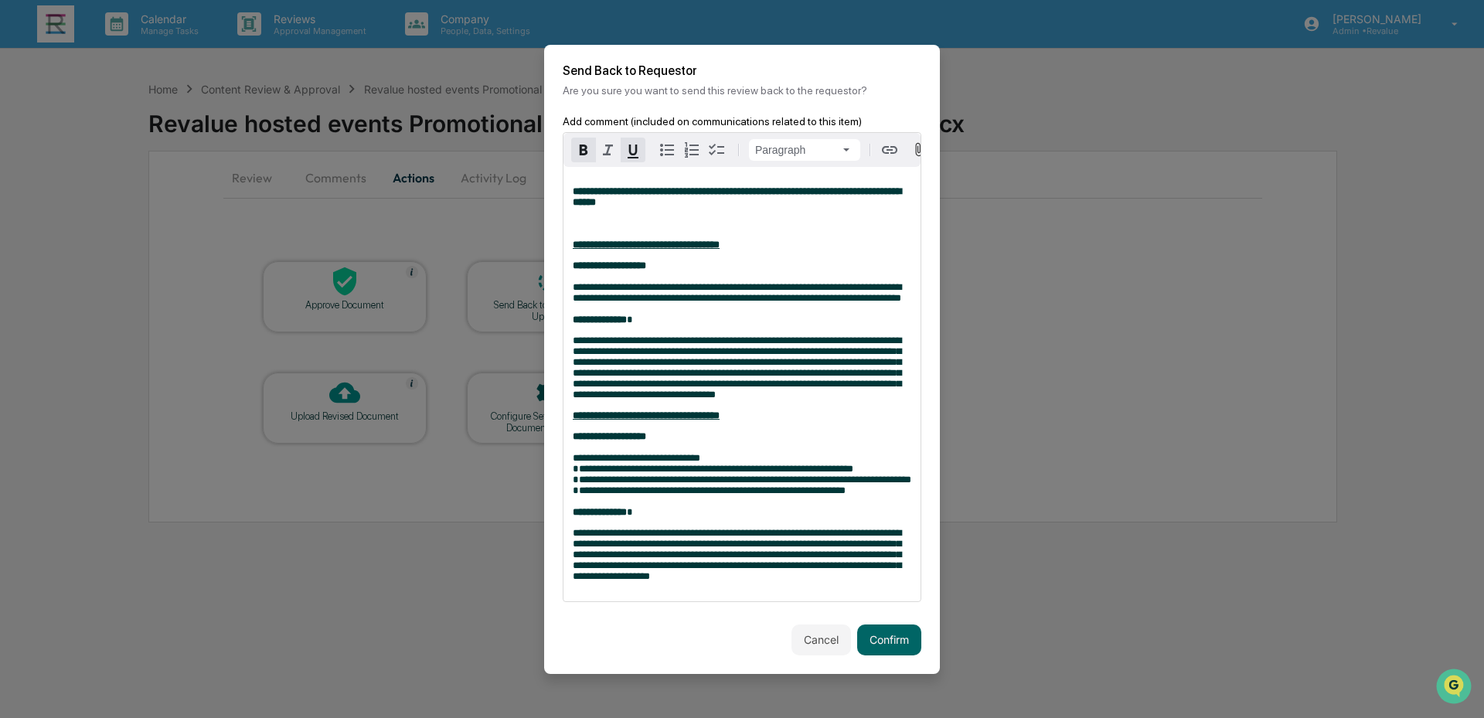
click at [660, 209] on p "**********" at bounding box center [742, 207] width 338 height 43
drag, startPoint x: 573, startPoint y: 190, endPoint x: 688, endPoint y: 209, distance: 116.7
click at [688, 209] on p "**********" at bounding box center [742, 207] width 338 height 43
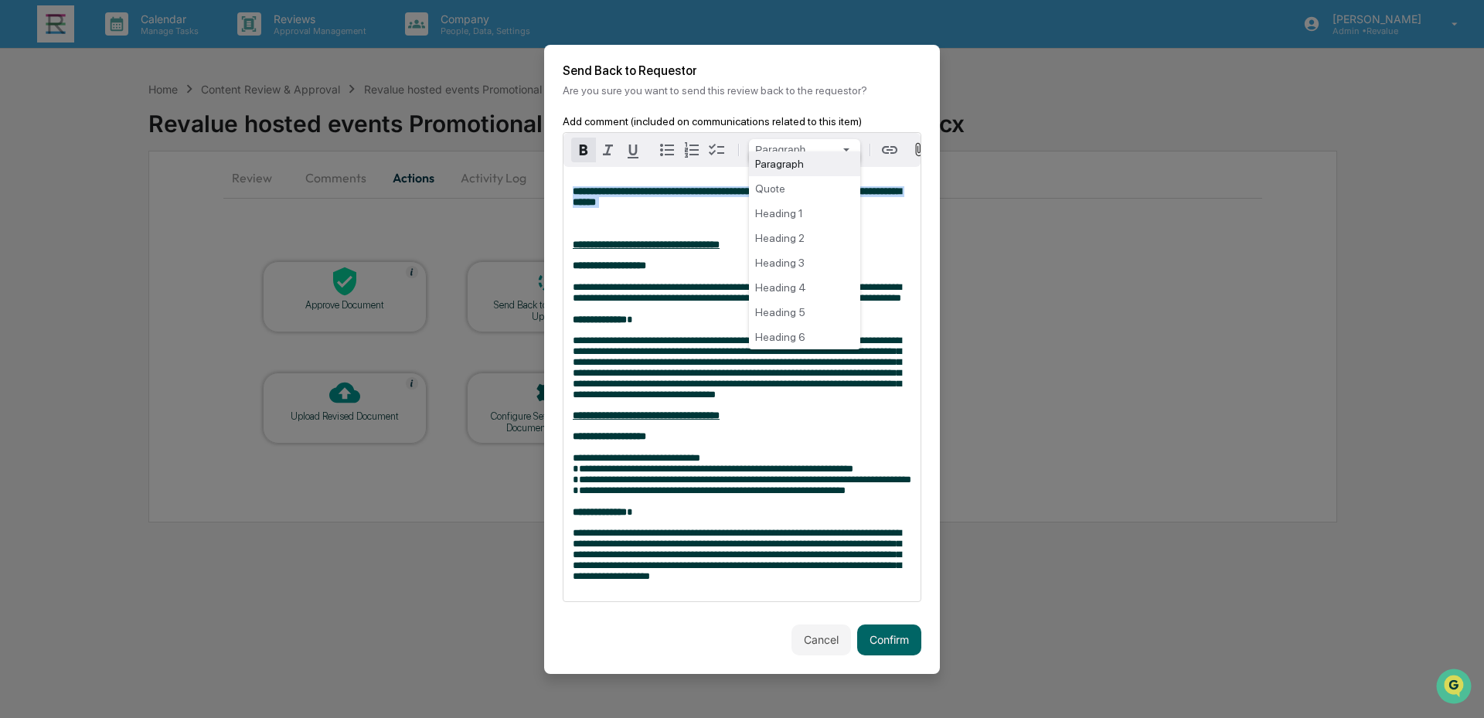
click at [854, 138] on html "**********" at bounding box center [742, 359] width 1484 height 718
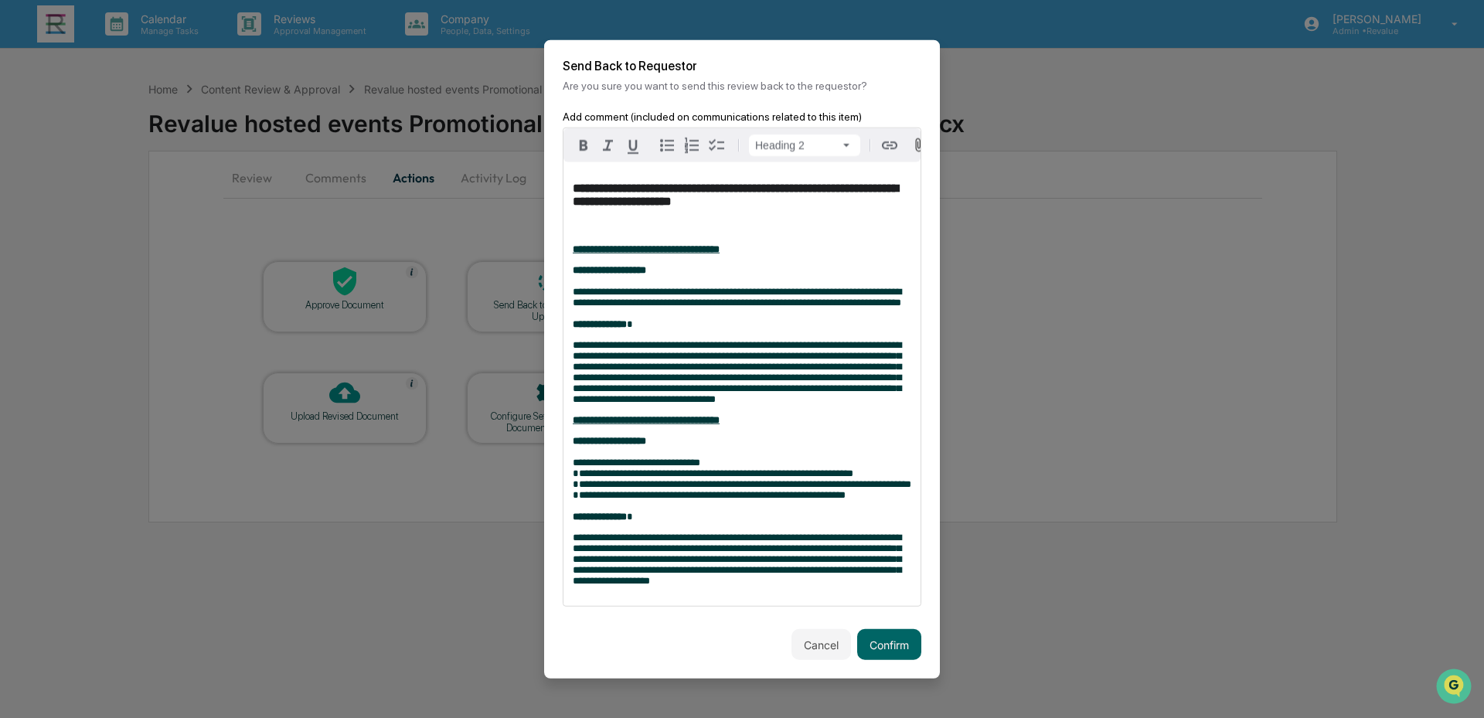
click at [632, 231] on h2 "**********" at bounding box center [742, 208] width 338 height 53
drag, startPoint x: 684, startPoint y: 190, endPoint x: 532, endPoint y: 197, distance: 152.4
click at [532, 197] on body "**********" at bounding box center [742, 359] width 1484 height 718
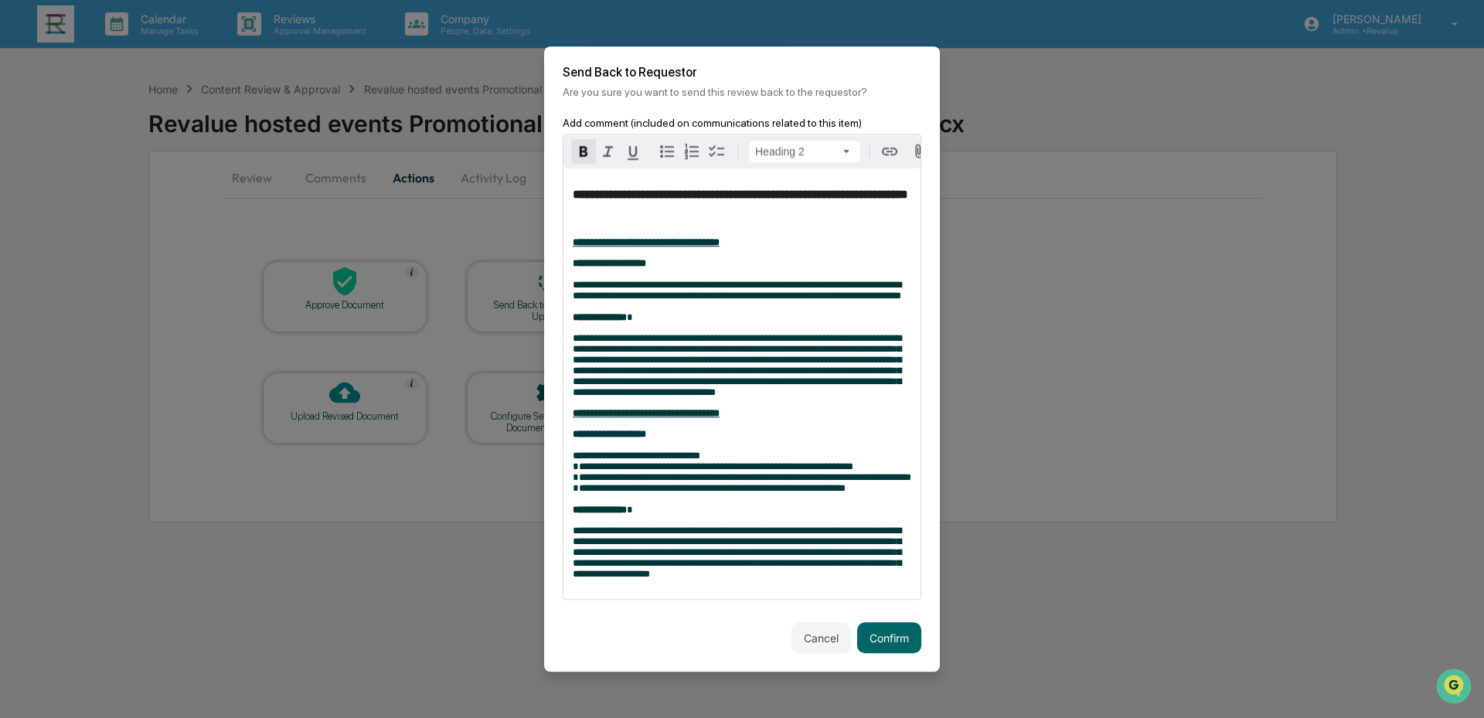
click at [686, 201] on h2 "**********" at bounding box center [742, 207] width 338 height 39
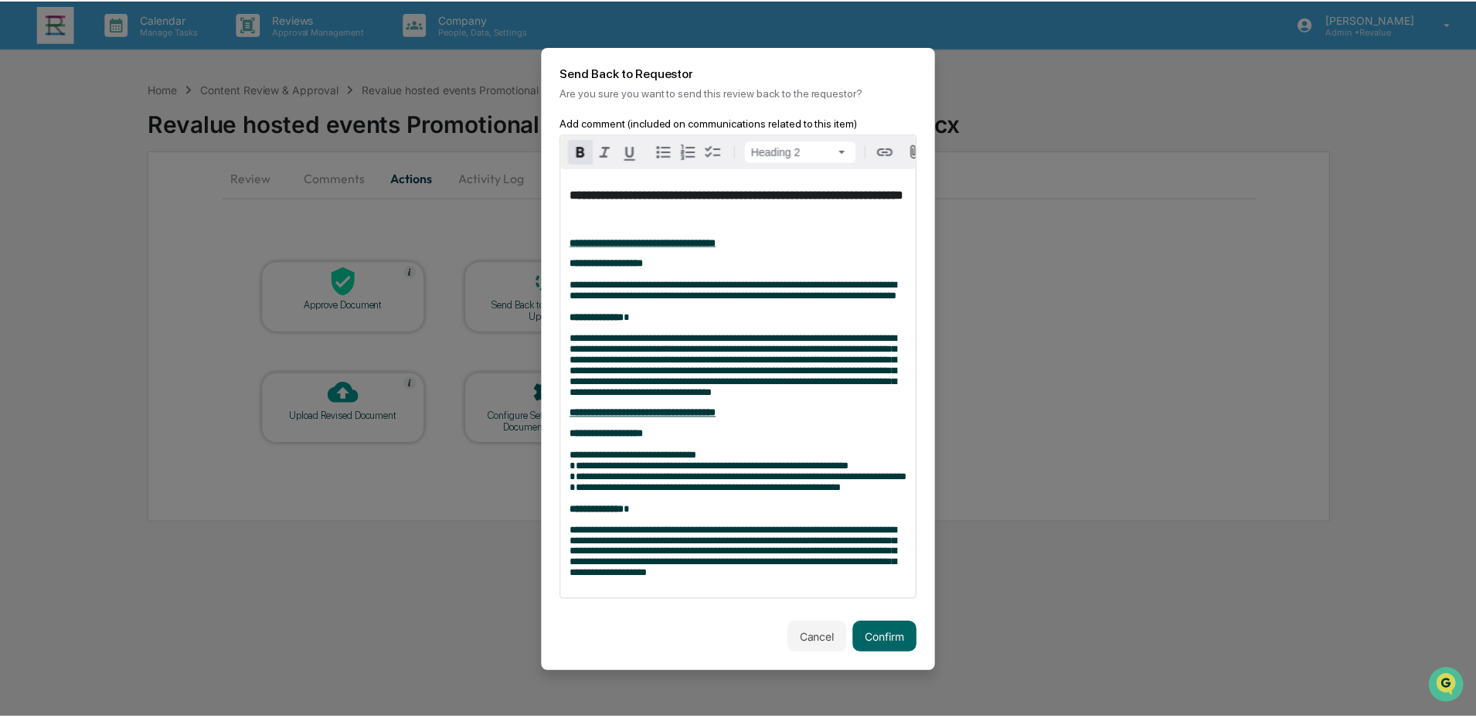
scroll to position [50, 0]
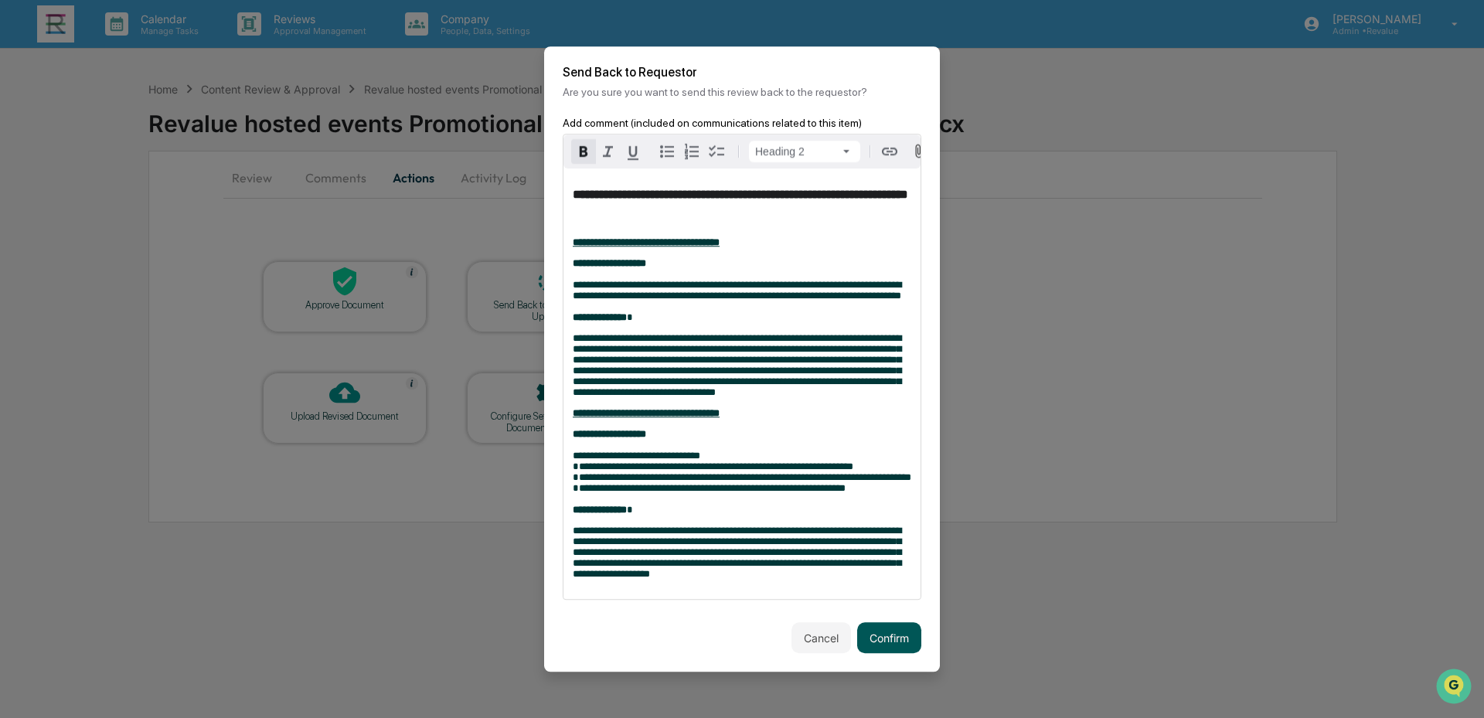
click at [885, 647] on button "Confirm" at bounding box center [889, 637] width 64 height 31
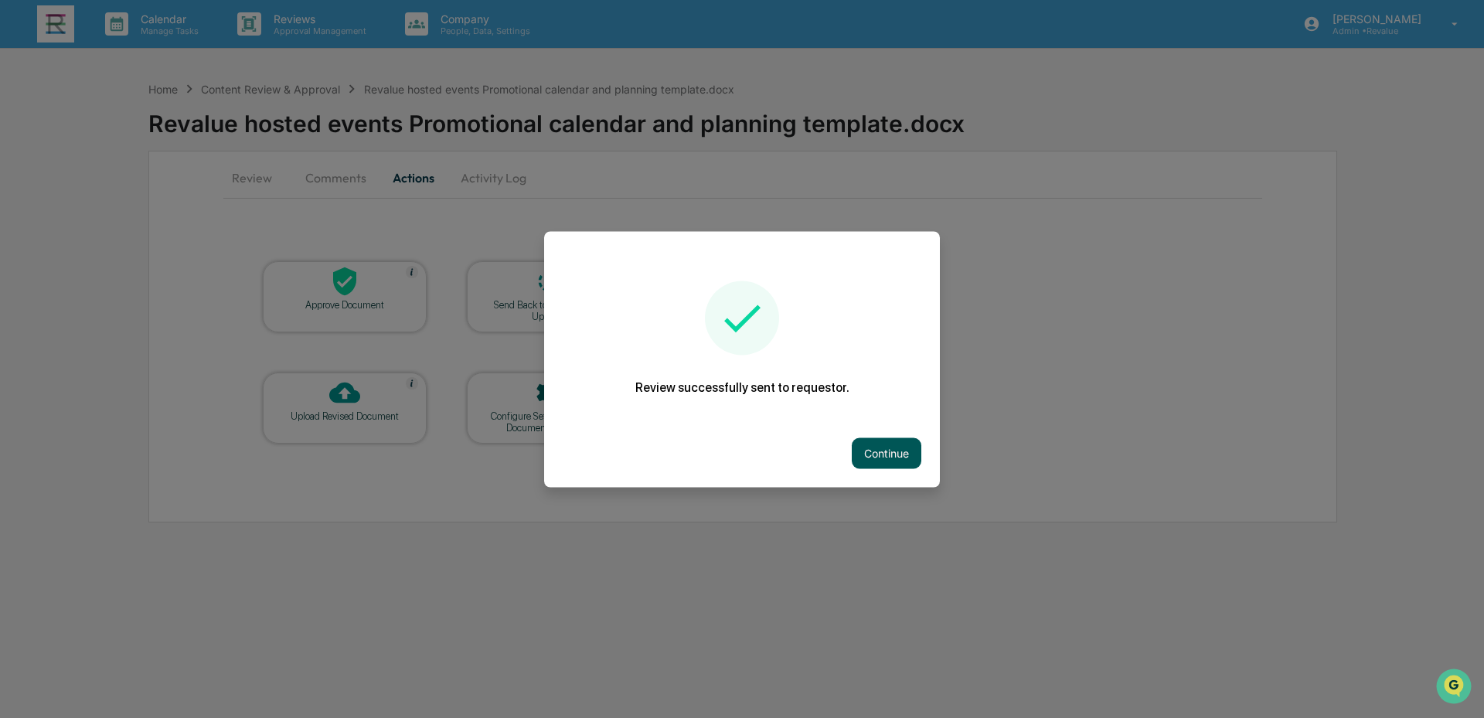
click at [889, 454] on button "Continue" at bounding box center [887, 452] width 70 height 31
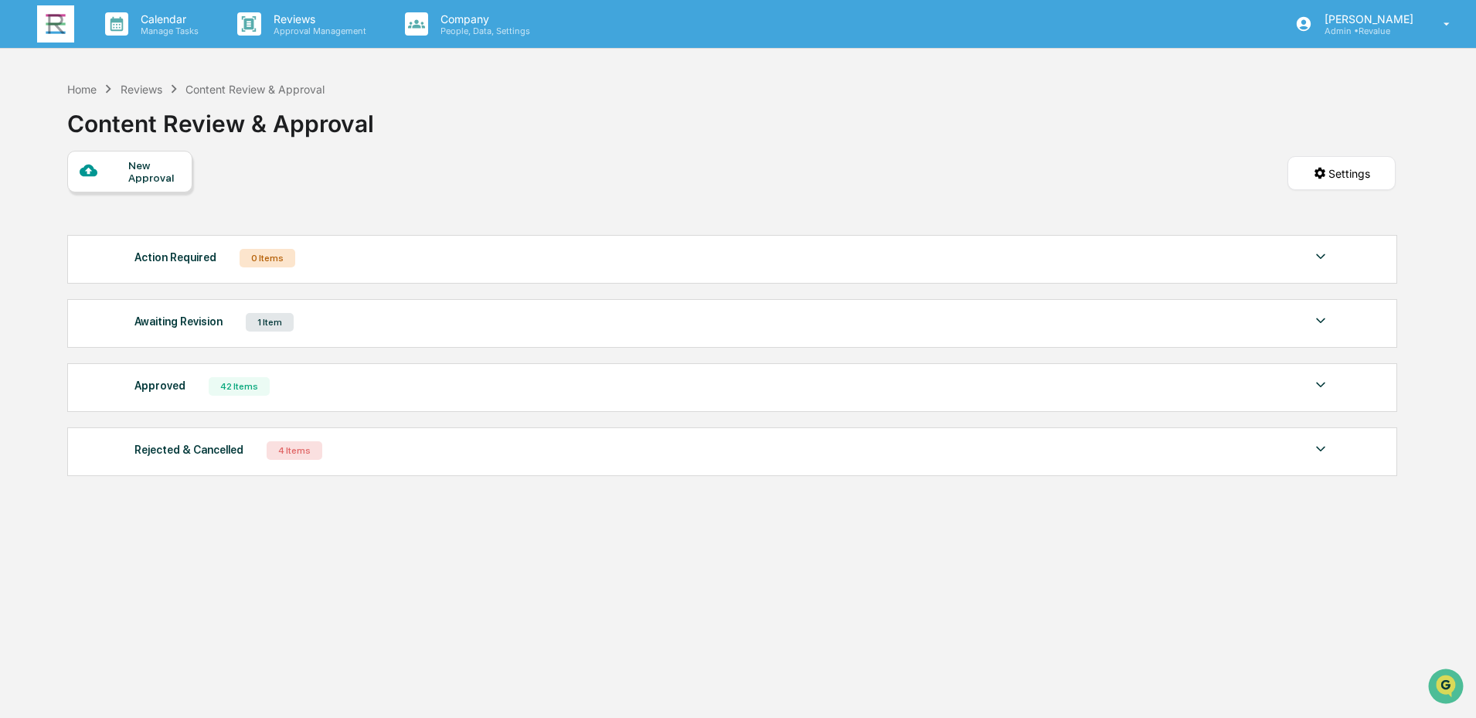
click at [56, 22] on img at bounding box center [55, 23] width 37 height 37
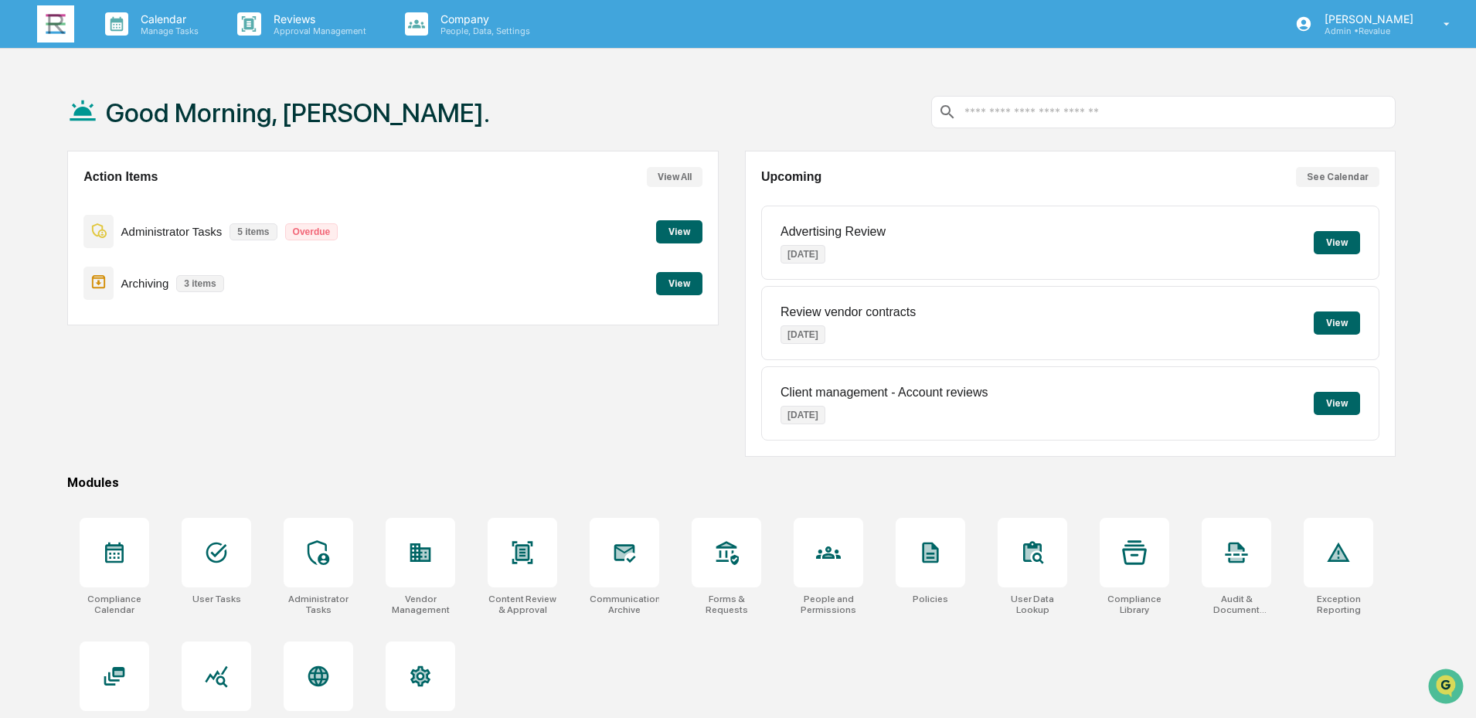
click at [686, 280] on button "View" at bounding box center [679, 283] width 46 height 23
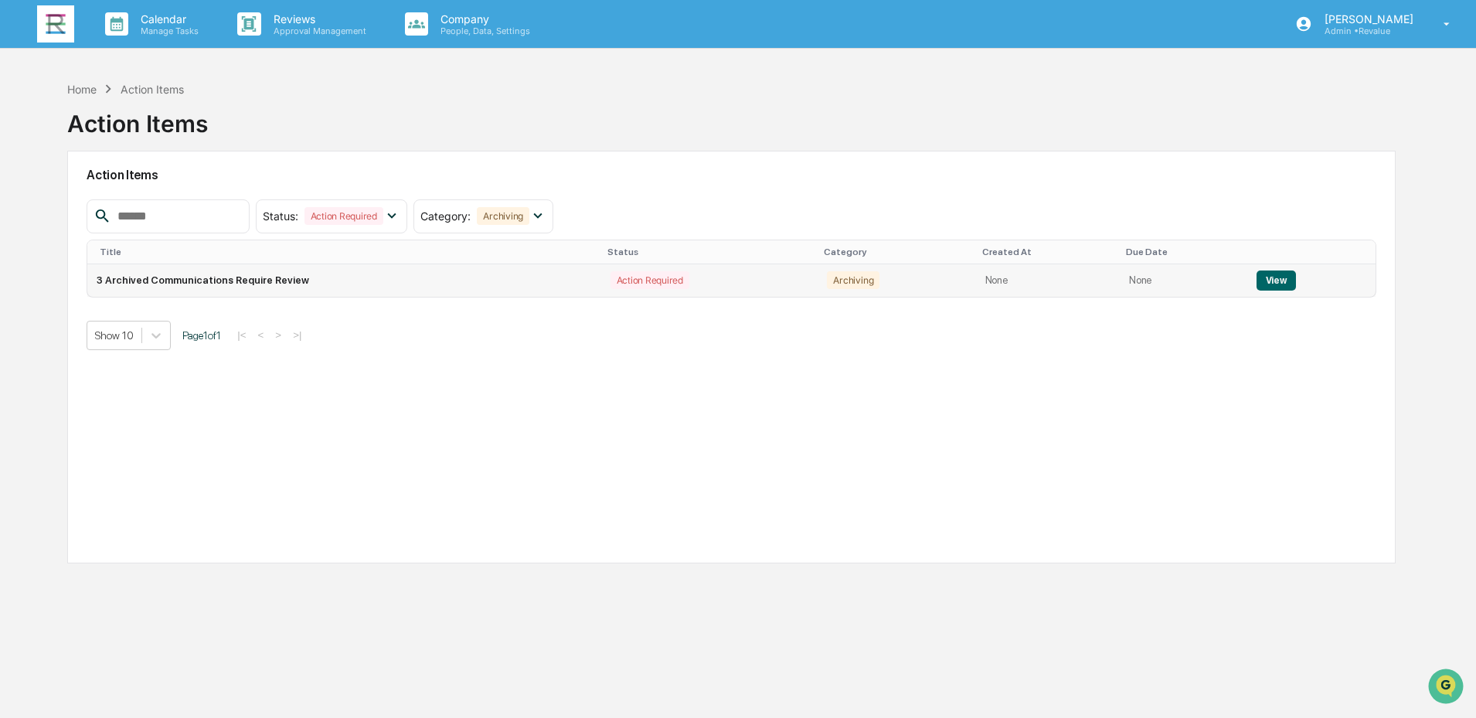
click at [1260, 280] on button "View" at bounding box center [1275, 280] width 39 height 20
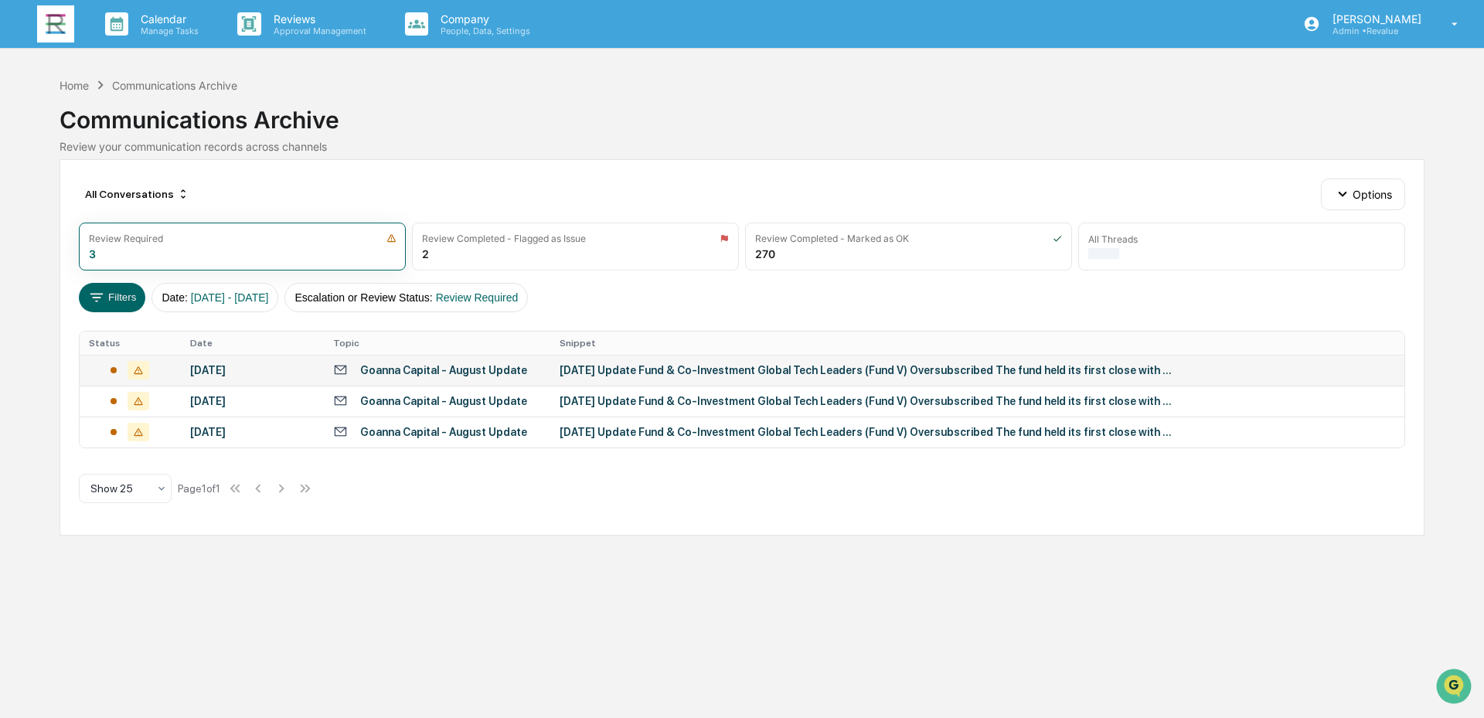
click at [248, 372] on div "August 11, 2025" at bounding box center [252, 370] width 124 height 12
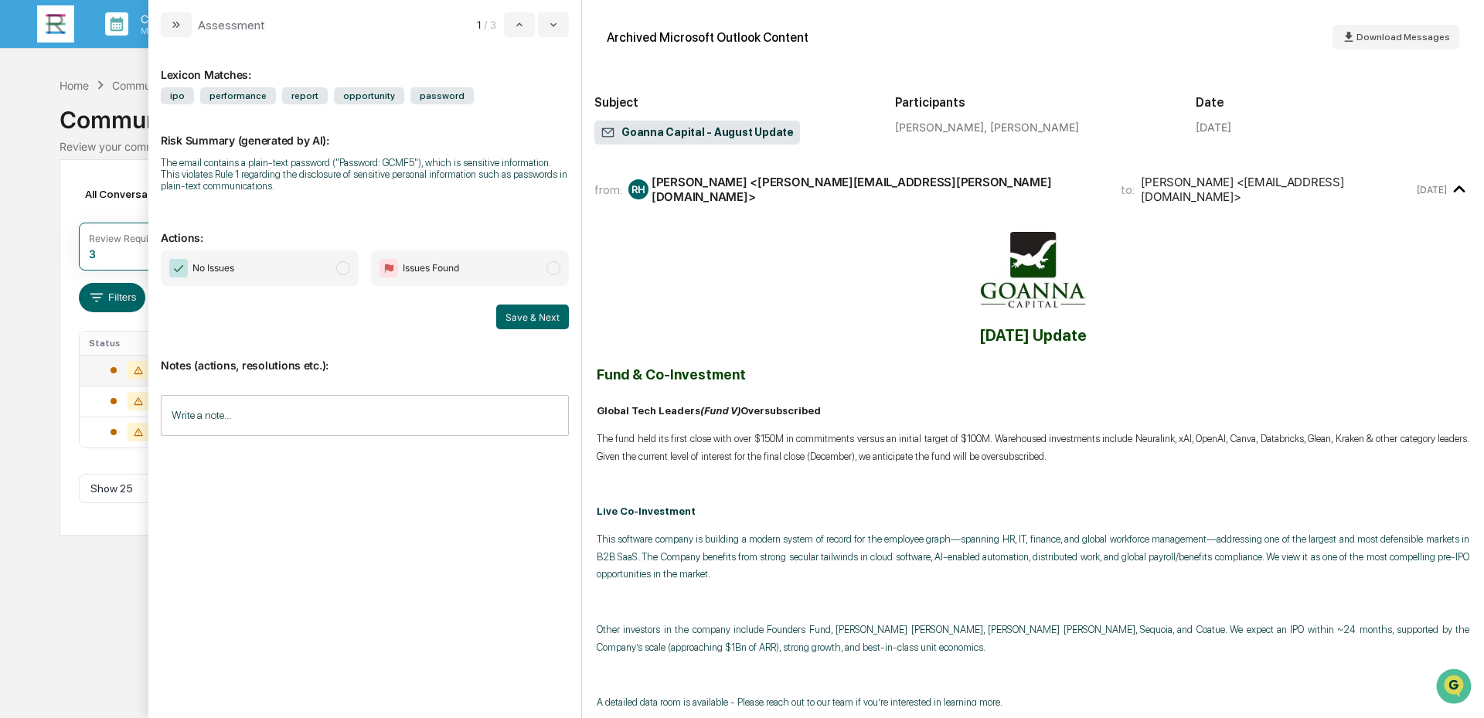
click at [321, 263] on span "No Issues" at bounding box center [260, 268] width 198 height 36
click at [523, 316] on button "Save & Next" at bounding box center [532, 316] width 73 height 25
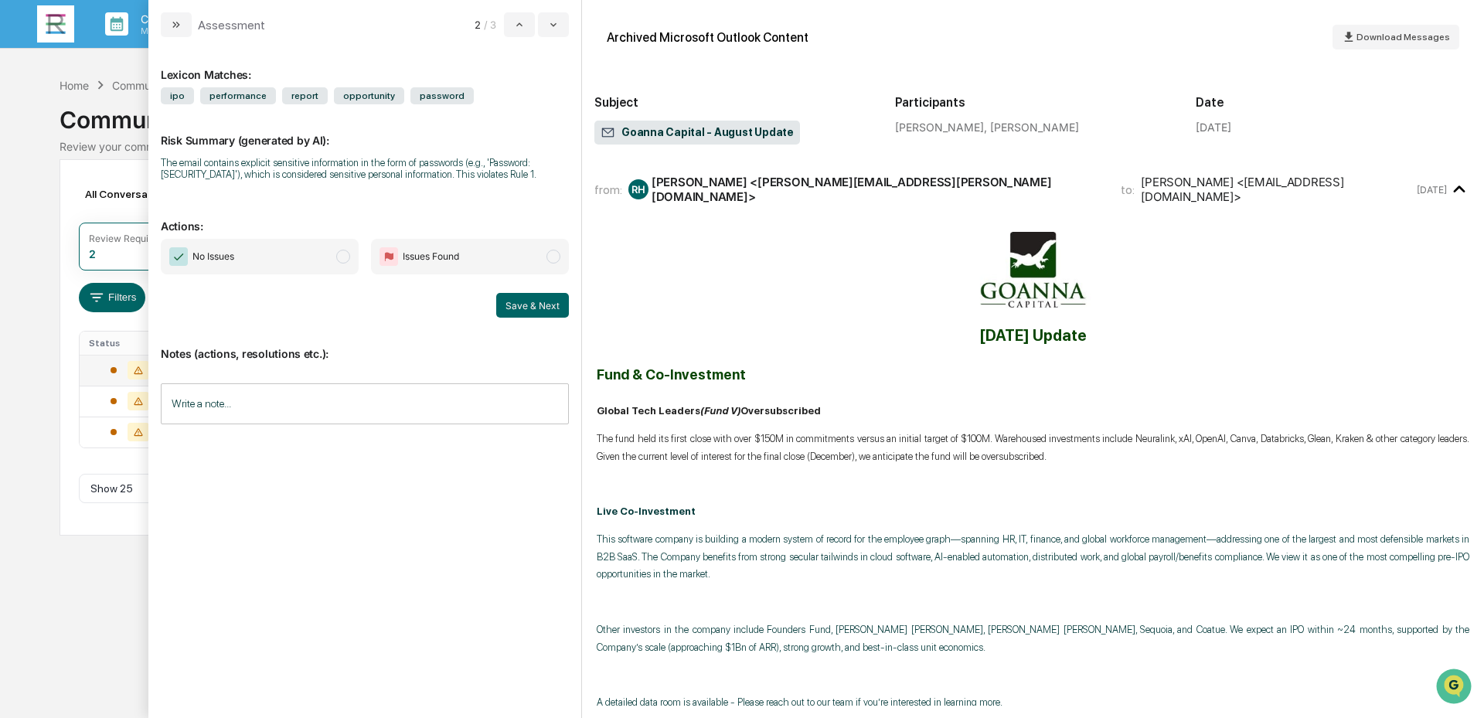
click at [289, 263] on span "No Issues" at bounding box center [260, 257] width 198 height 36
click at [532, 310] on button "Save & Next" at bounding box center [532, 305] width 73 height 25
click at [257, 252] on span "No Issues" at bounding box center [260, 257] width 198 height 36
click at [556, 301] on button "Save & Next" at bounding box center [532, 305] width 73 height 25
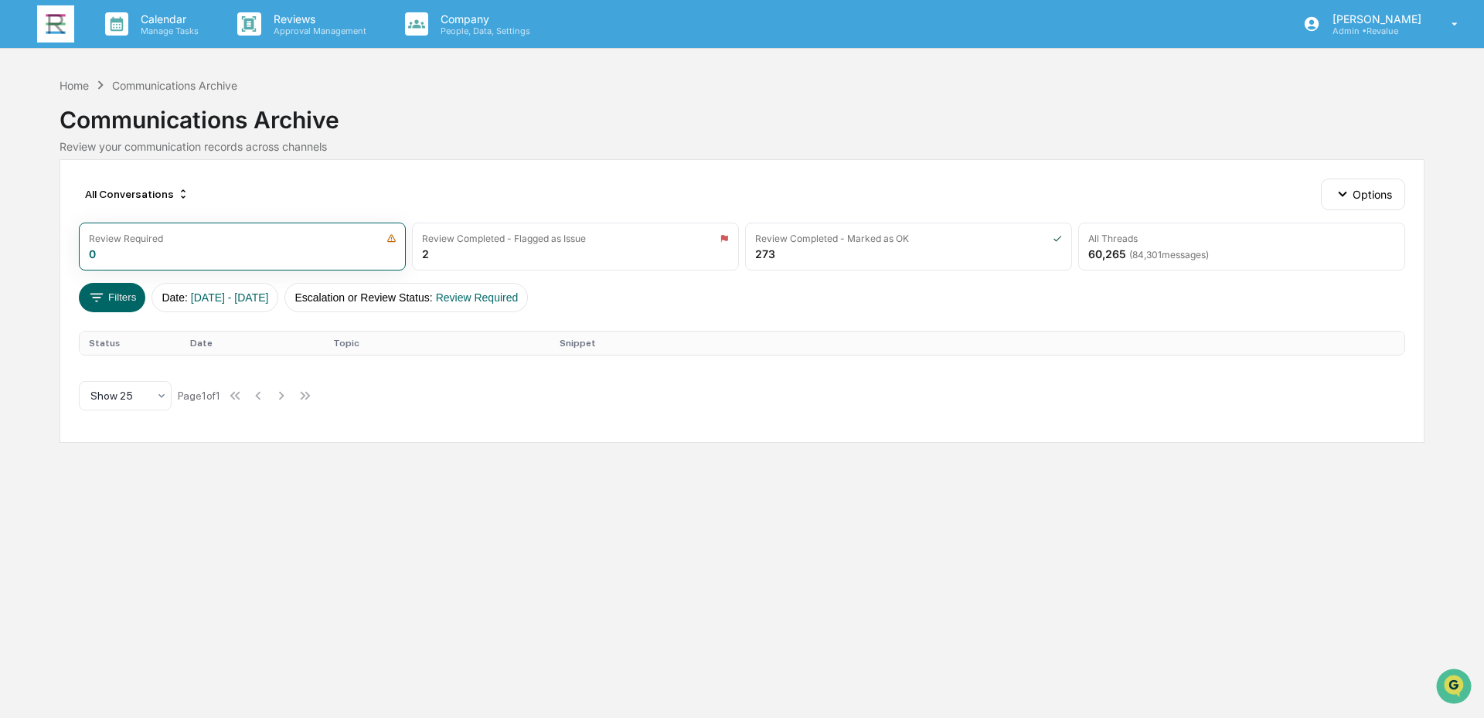
click at [65, 35] on img at bounding box center [55, 23] width 37 height 37
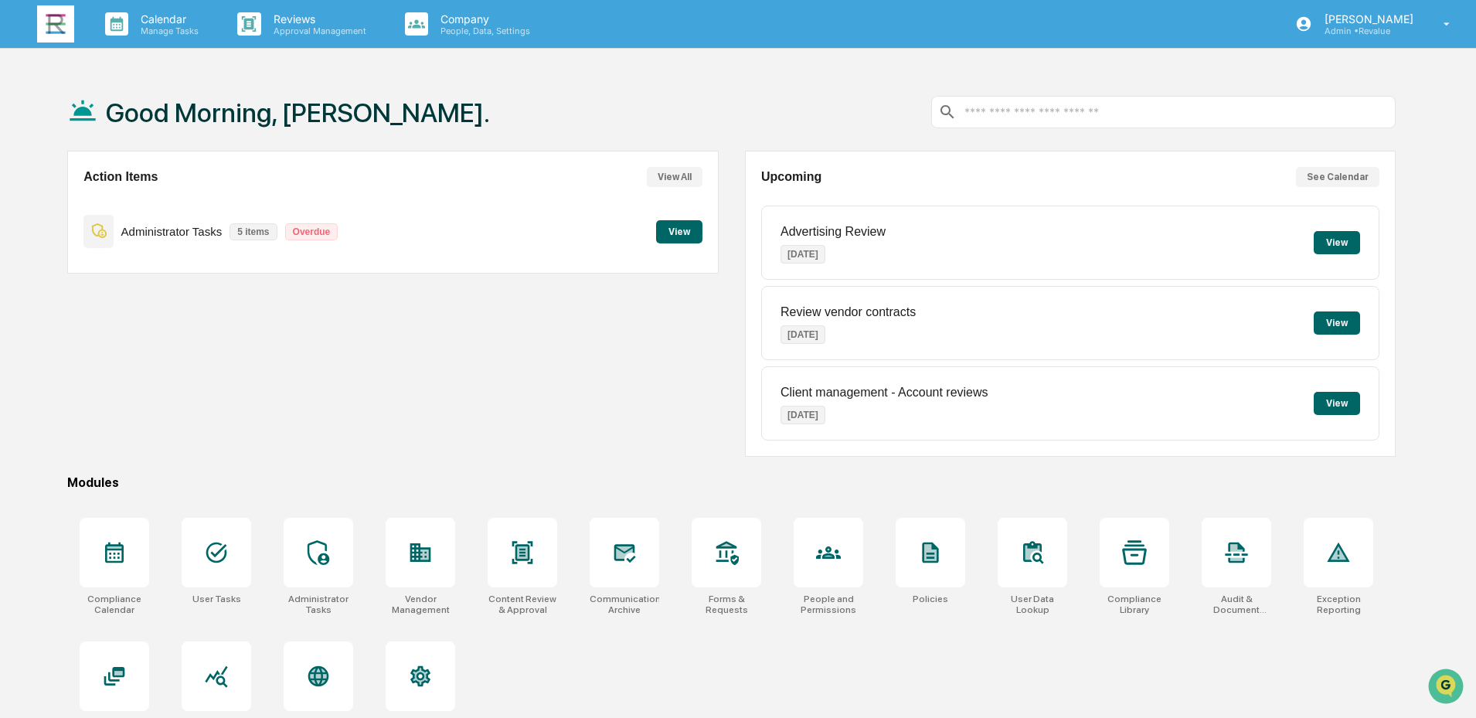
click at [689, 233] on button "View" at bounding box center [679, 231] width 46 height 23
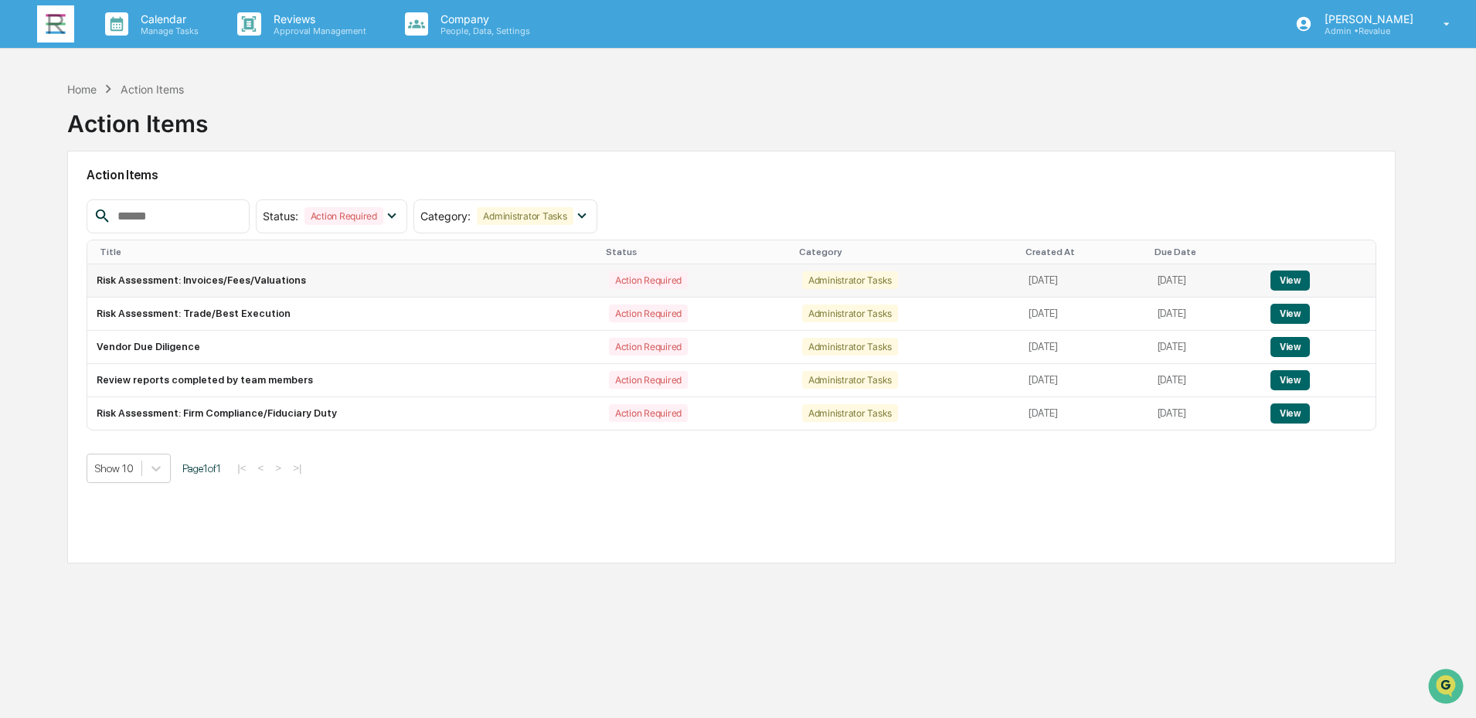
click at [1293, 279] on button "View" at bounding box center [1289, 280] width 39 height 20
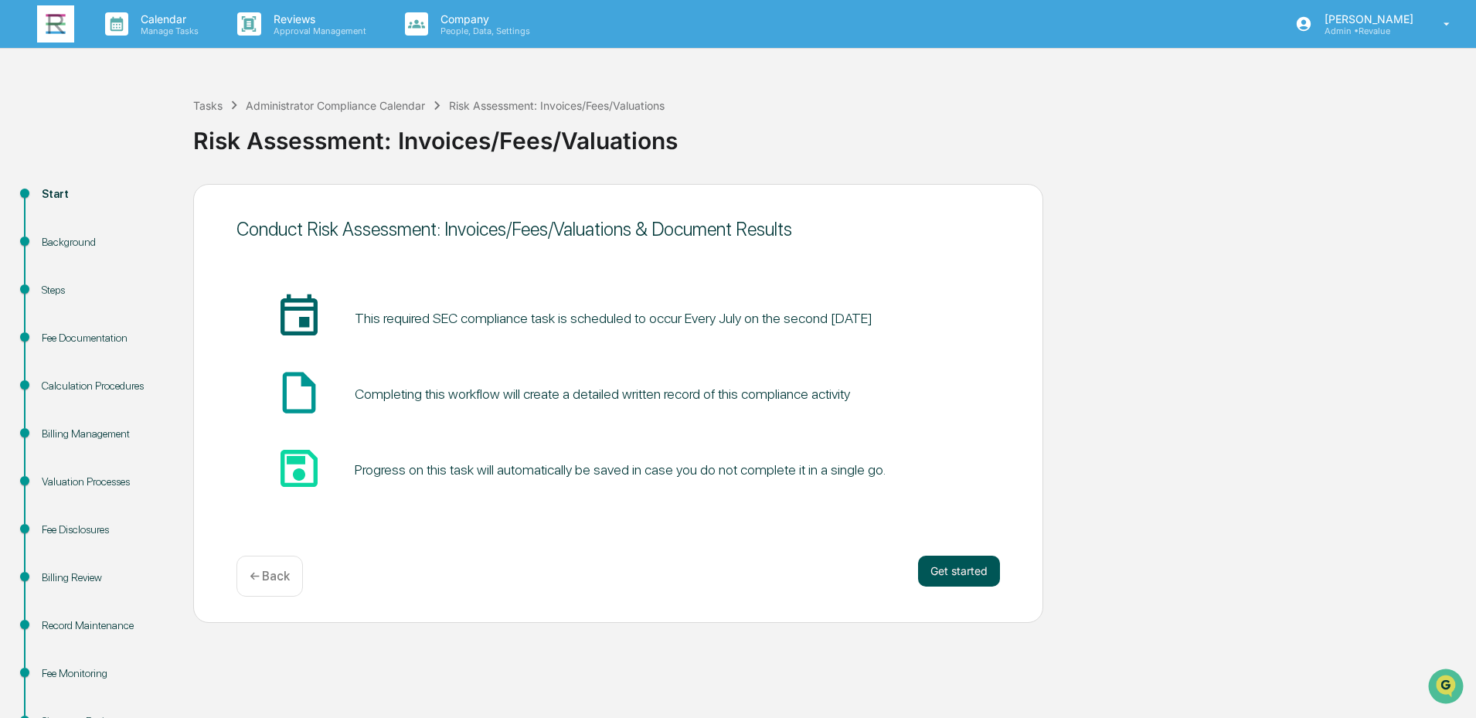
click at [942, 567] on button "Get started" at bounding box center [959, 571] width 82 height 31
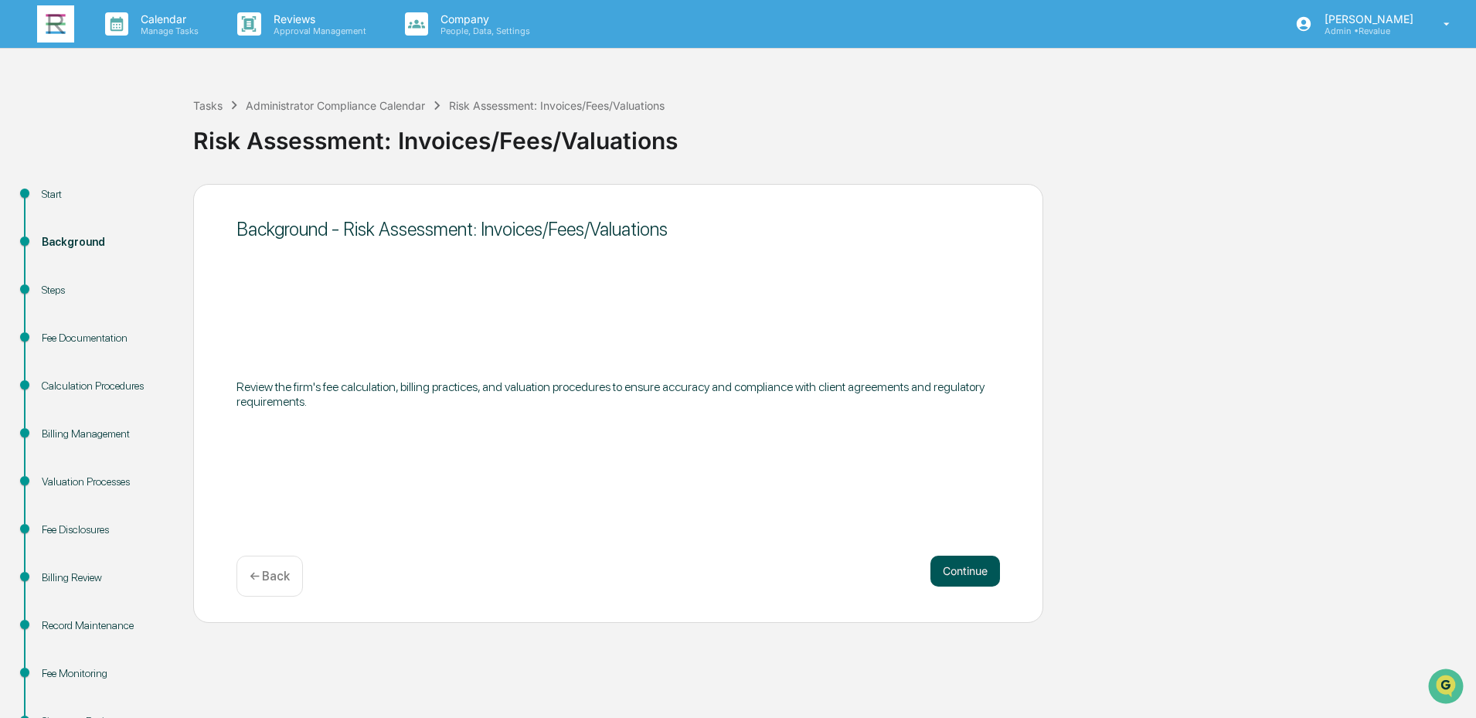
click at [960, 575] on button "Continue" at bounding box center [965, 571] width 70 height 31
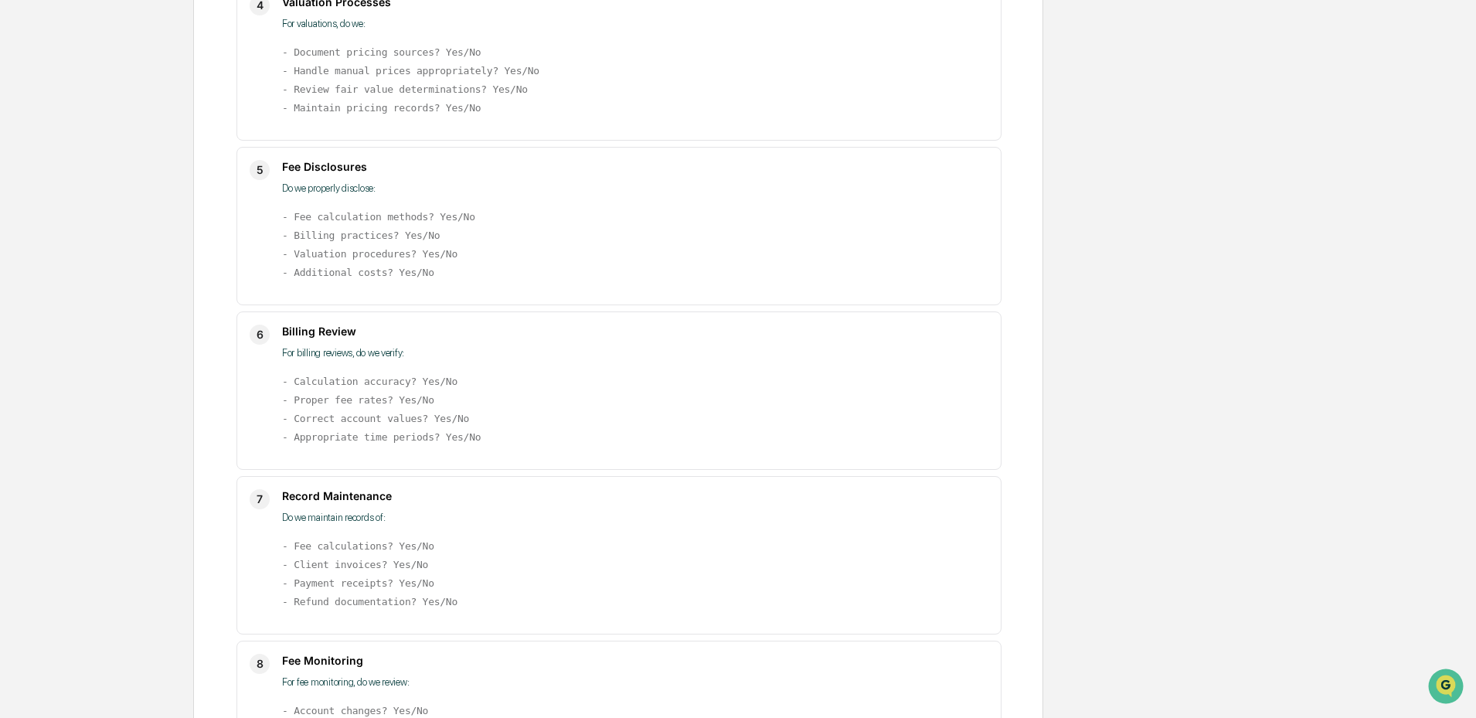
scroll to position [936, 0]
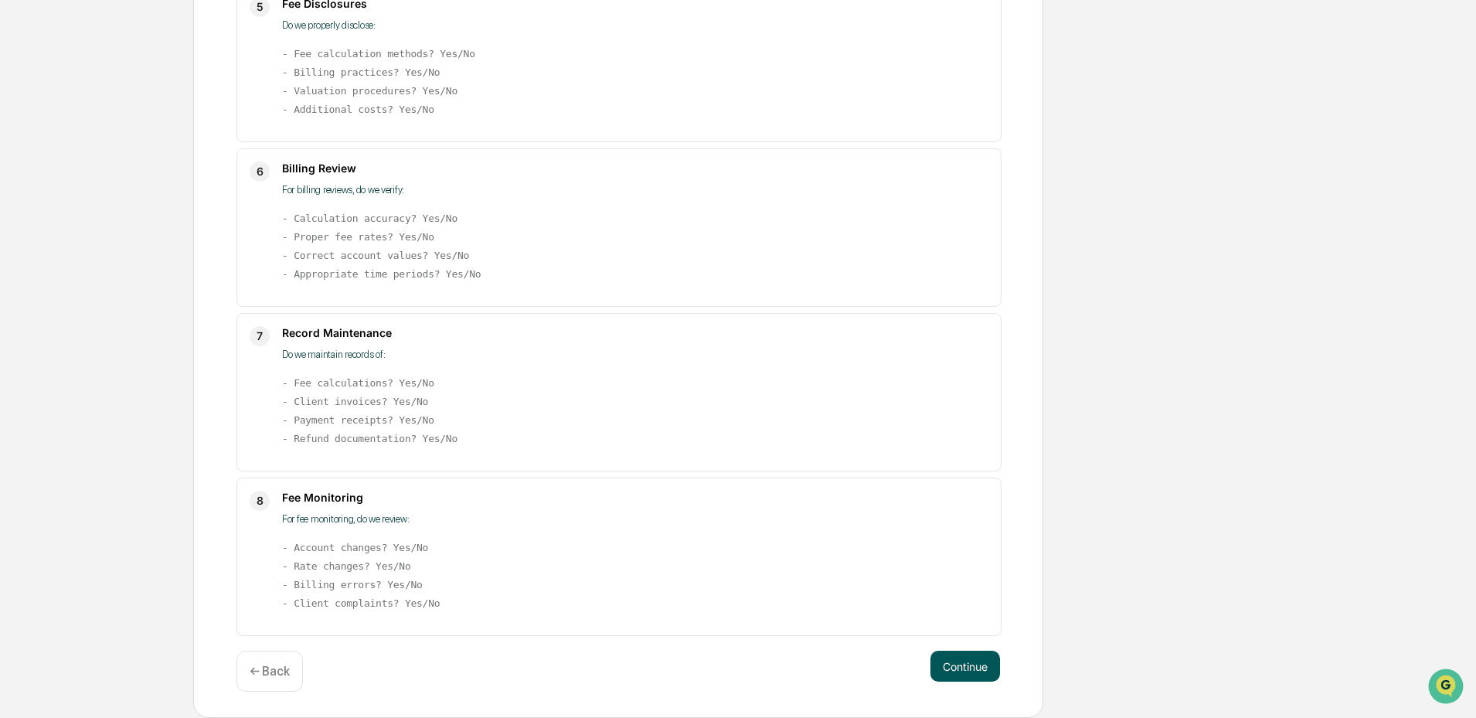
click at [964, 661] on button "Continue" at bounding box center [965, 666] width 70 height 31
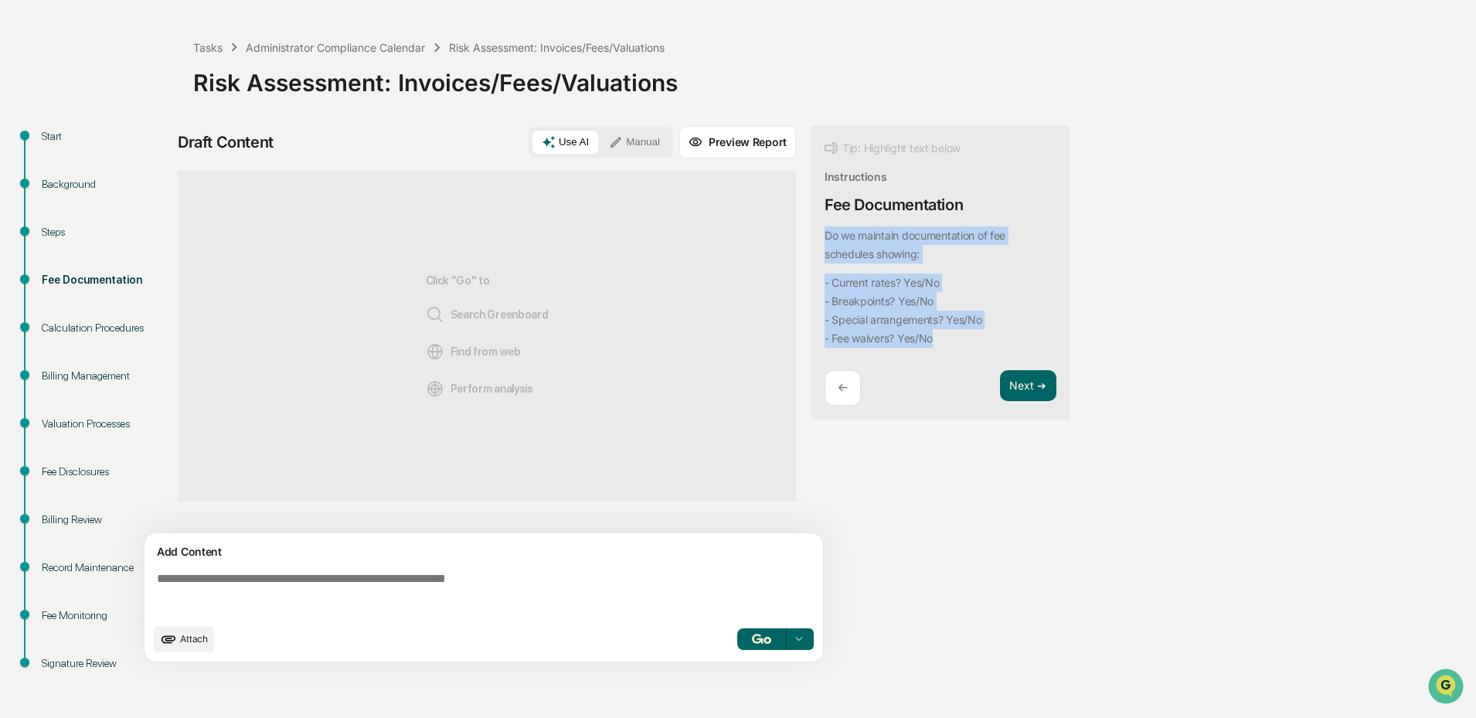
drag, startPoint x: 940, startPoint y: 341, endPoint x: 820, endPoint y: 237, distance: 158.3
click at [820, 237] on div "Tip: Highlight text below Instructions Fee Documentation Do we maintain documen…" at bounding box center [940, 273] width 258 height 294
click at [865, 267] on button "Focus Assistant" at bounding box center [866, 267] width 80 height 20
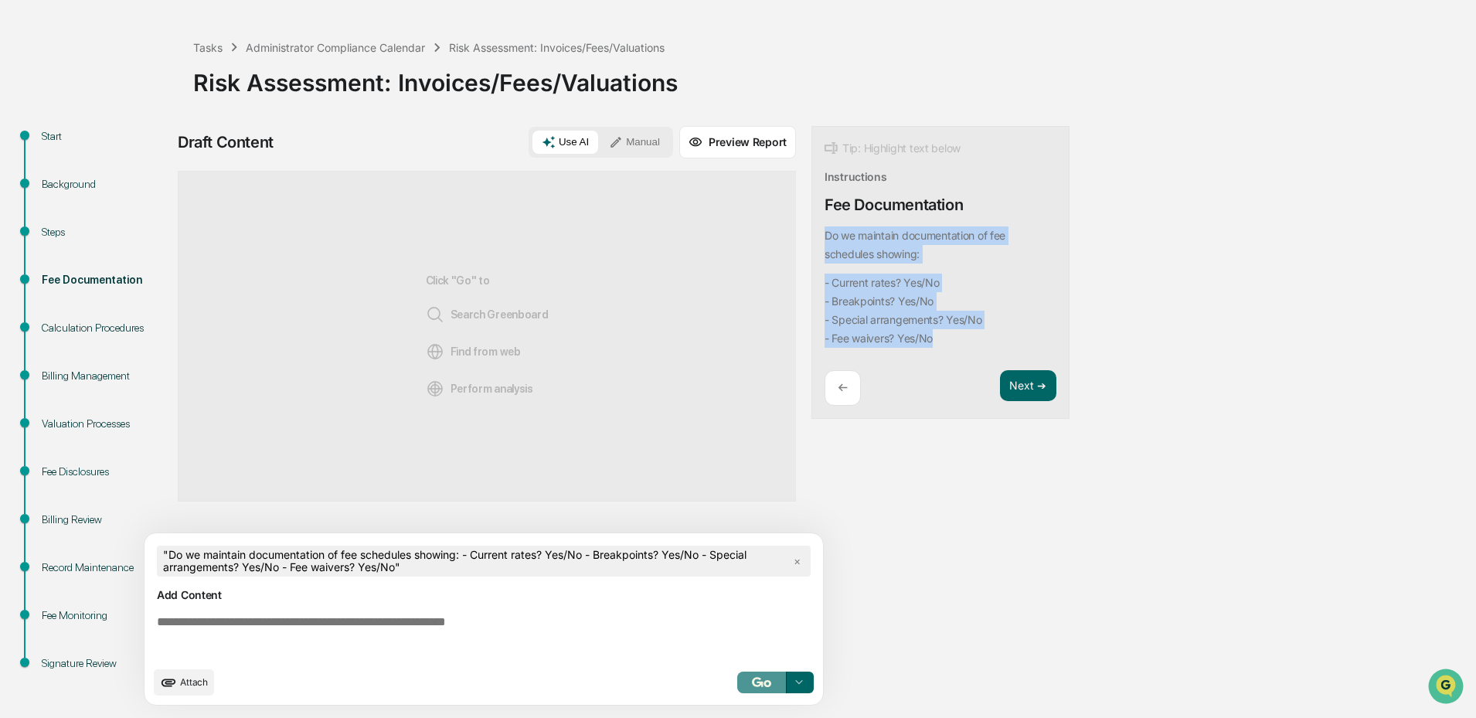
click at [749, 681] on button "button" at bounding box center [761, 682] width 49 height 22
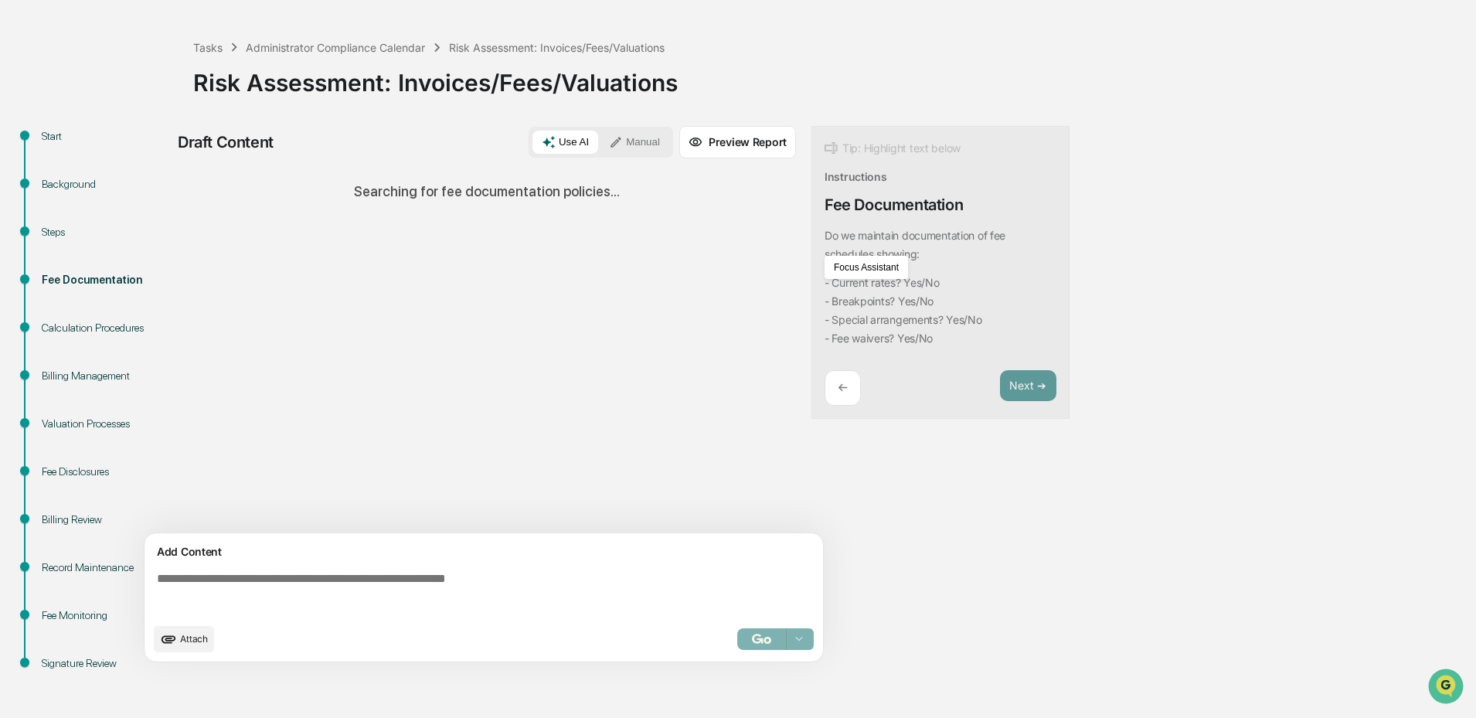
click at [899, 422] on div "Draft Content Use AI Manual Preview Report Sources Searching for fee documentat…" at bounding box center [610, 399] width 865 height 546
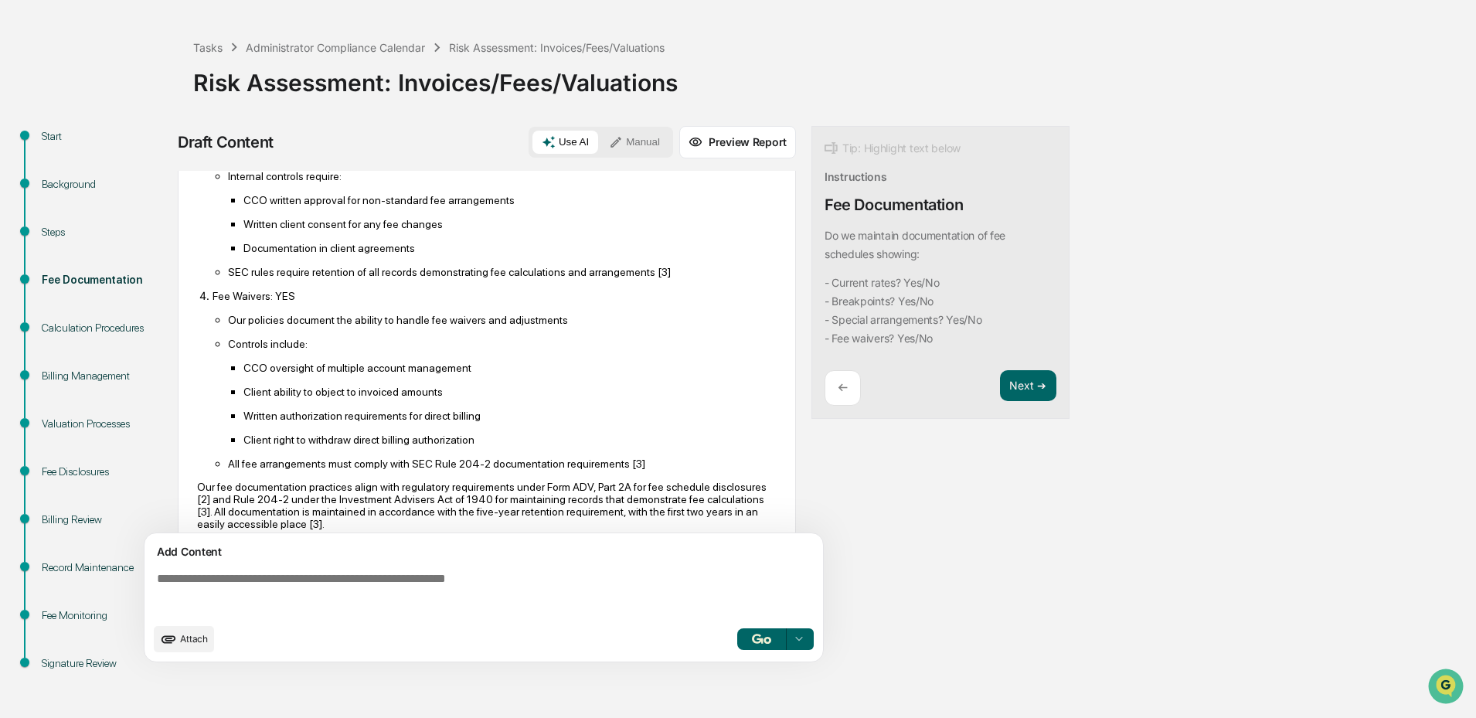
scroll to position [493, 0]
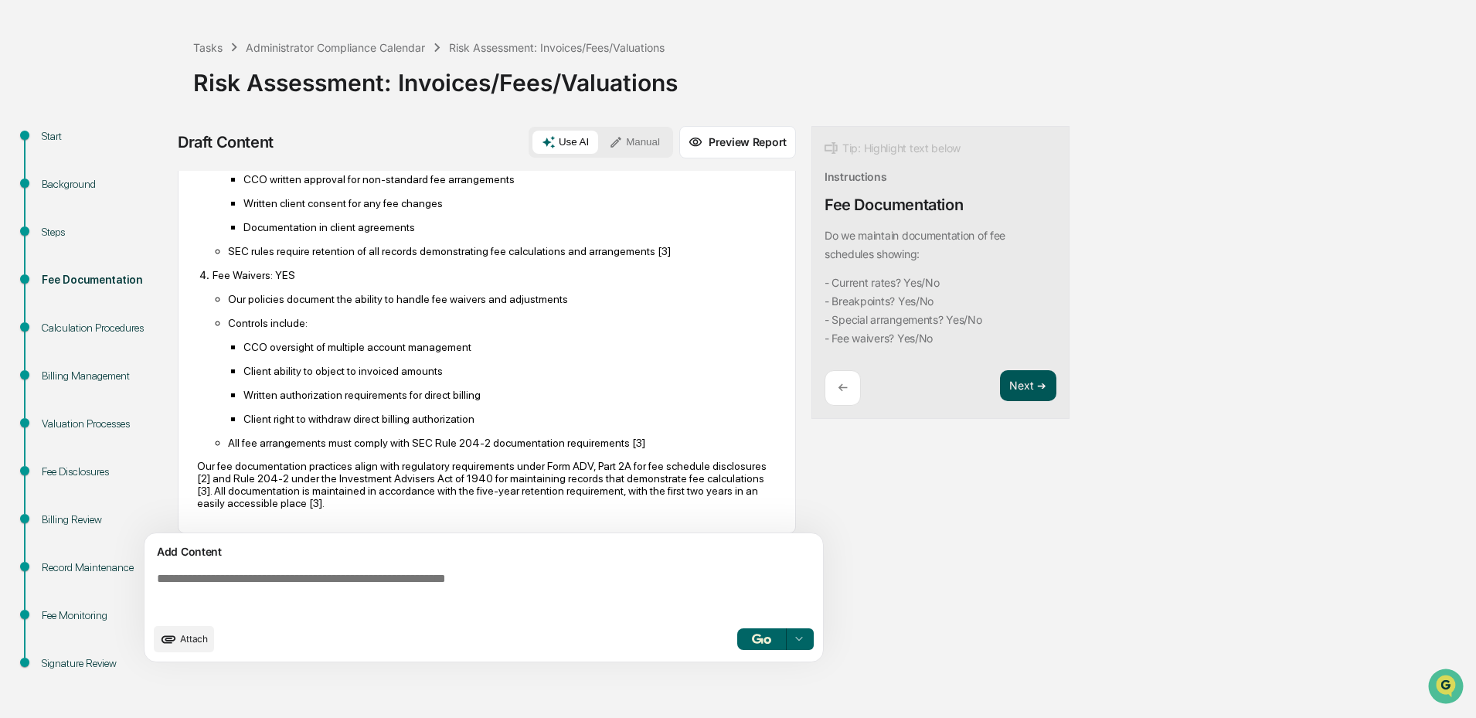
click at [1014, 391] on button "Next ➔" at bounding box center [1028, 386] width 56 height 32
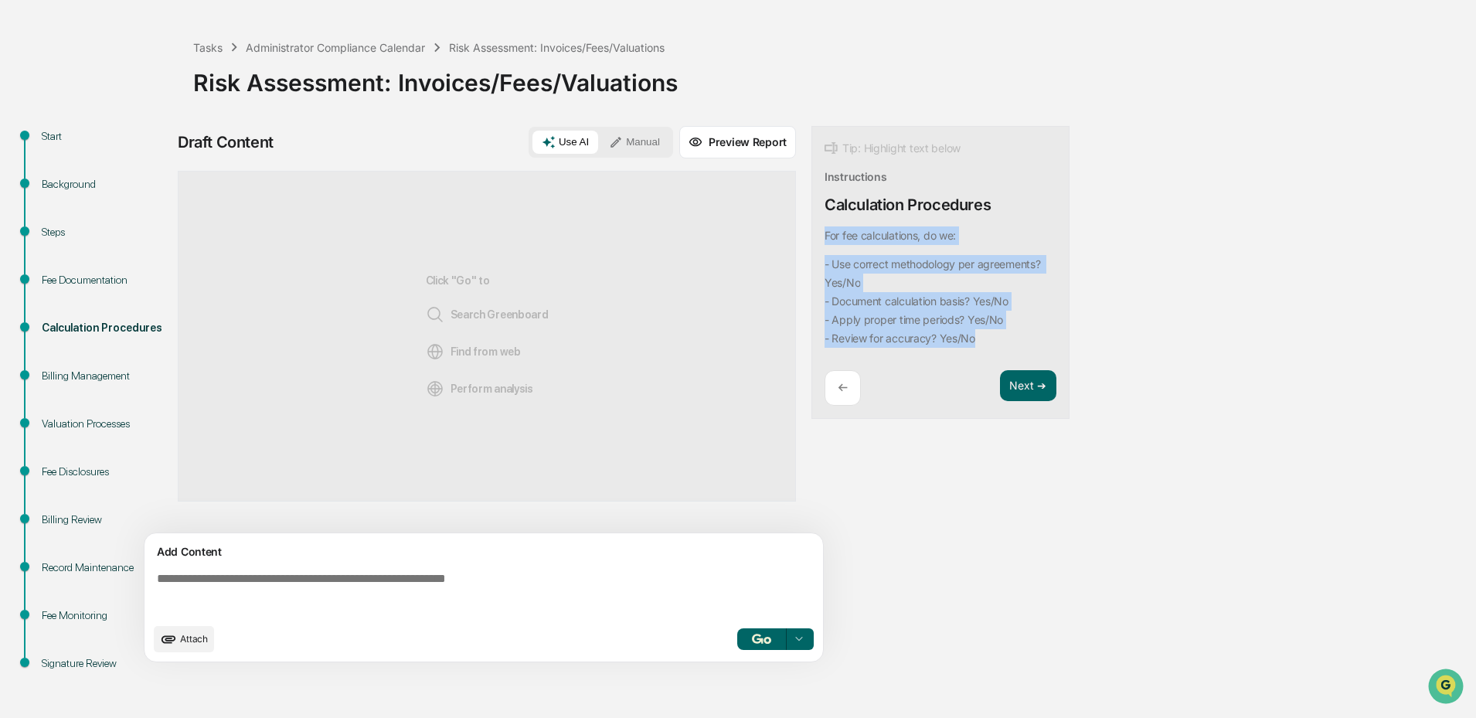
drag, startPoint x: 980, startPoint y: 338, endPoint x: 824, endPoint y: 239, distance: 184.5
click at [824, 239] on div "For fee calculations, do we: - Use correct methodology per agreements? Yes/No -…" at bounding box center [937, 286] width 226 height 121
click at [877, 268] on button "Focus Assistant" at bounding box center [866, 267] width 80 height 20
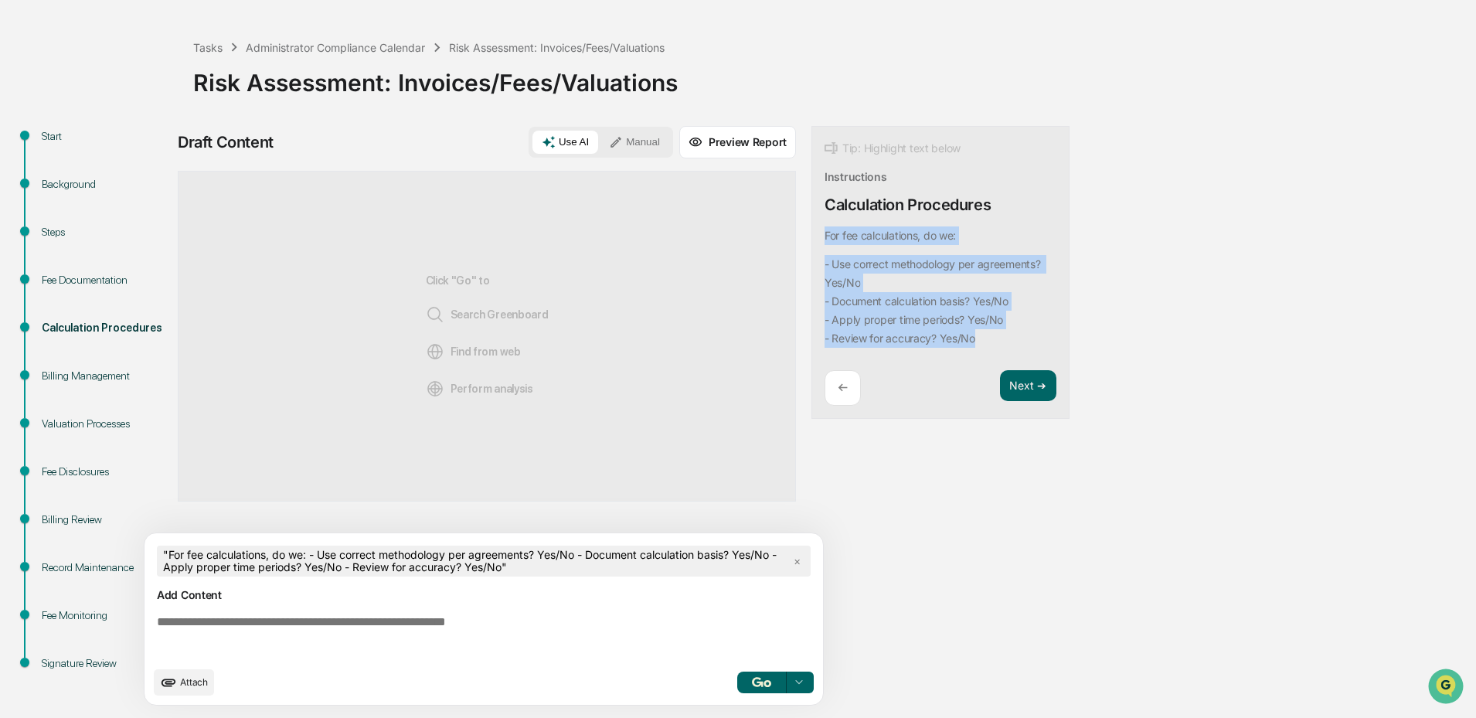
click at [758, 676] on button "button" at bounding box center [761, 682] width 49 height 22
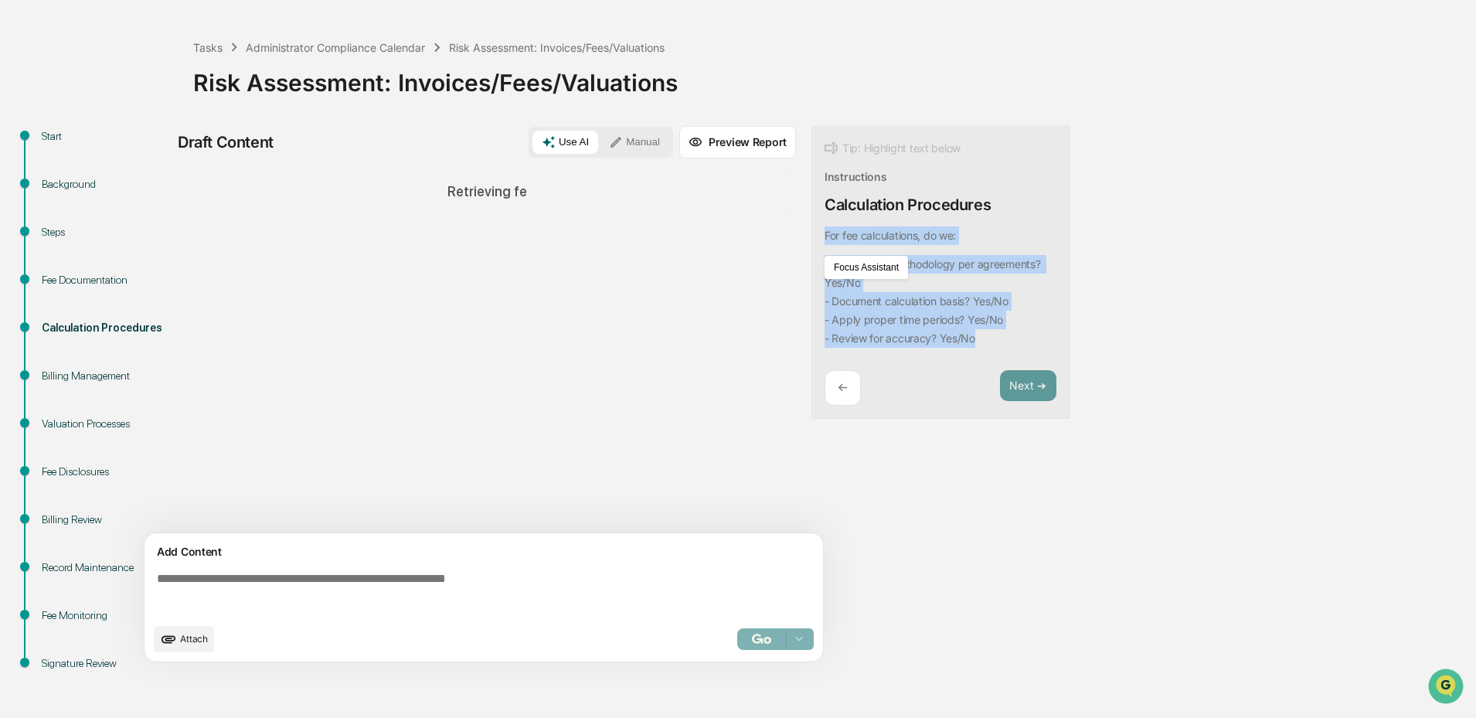
click at [1058, 322] on div "Tip: Highlight text below Instructions Calculation Procedures For fee calculati…" at bounding box center [940, 273] width 258 height 294
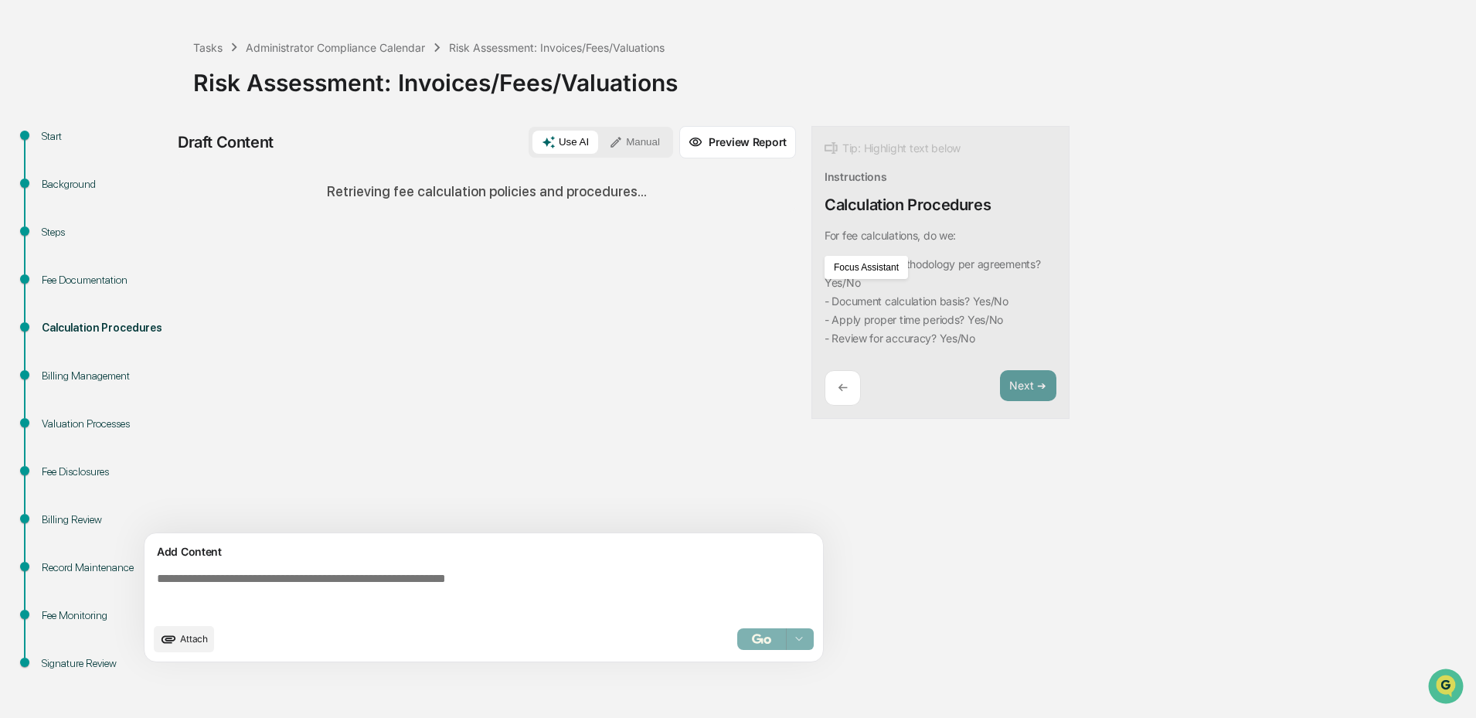
click at [908, 358] on div "Tip: Highlight text below Instructions Calculation Procedures For fee calculati…" at bounding box center [940, 273] width 258 height 294
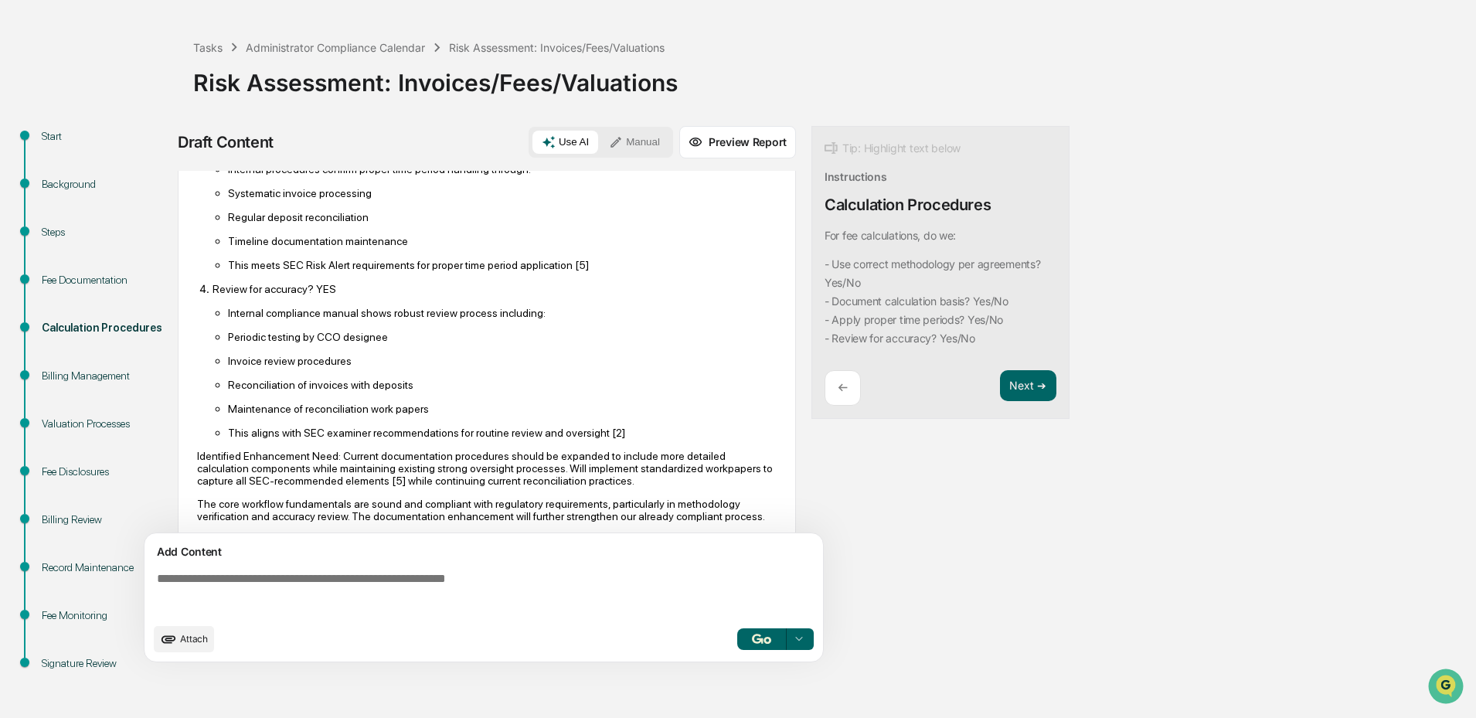
scroll to position [384, 0]
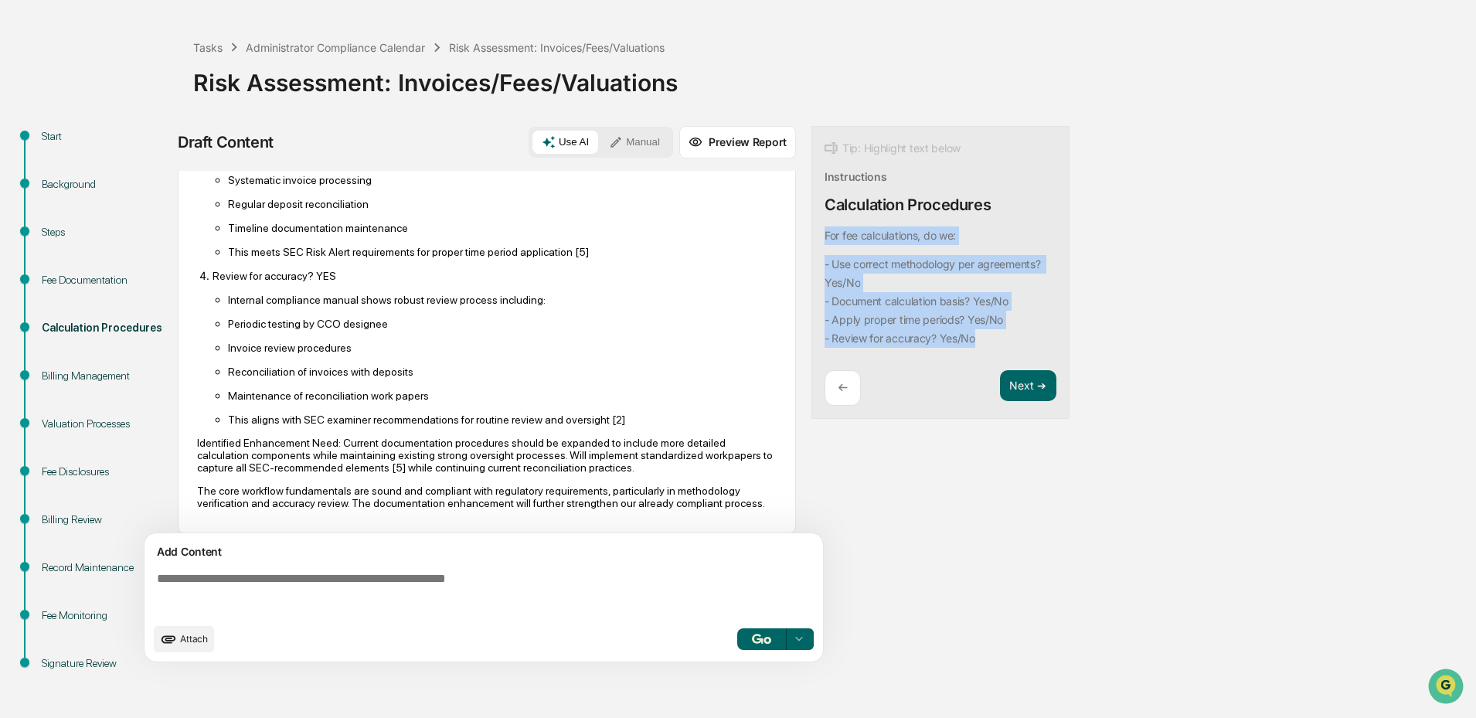
drag, startPoint x: 1005, startPoint y: 346, endPoint x: 816, endPoint y: 236, distance: 219.2
click at [816, 236] on div "Tip: Highlight text below Instructions Calculation Procedures For fee calculati…" at bounding box center [940, 273] width 258 height 294
copy div "For fee calculations, do we: - Use correct methodology per agreements? Yes/No -…"
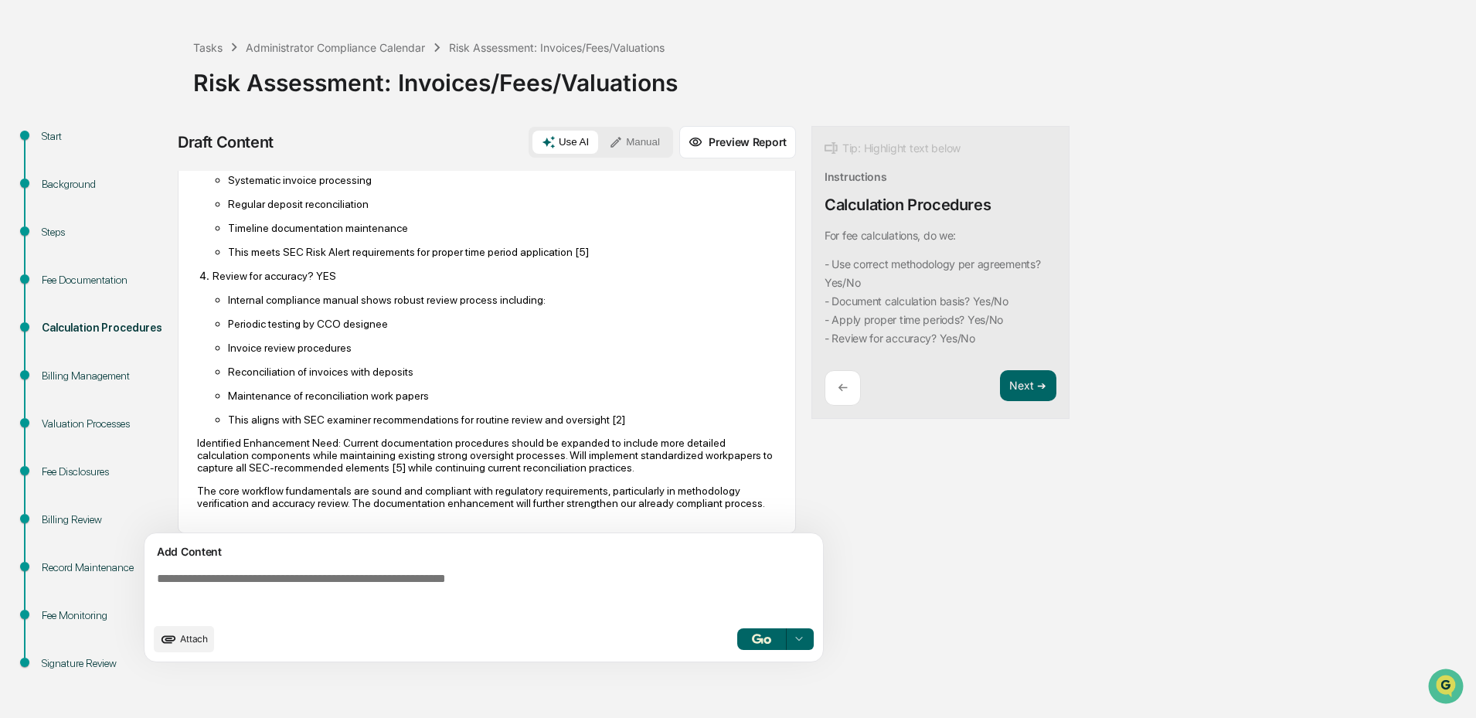
click at [495, 573] on textarea at bounding box center [487, 594] width 672 height 56
paste textarea "**********"
type textarea "**********"
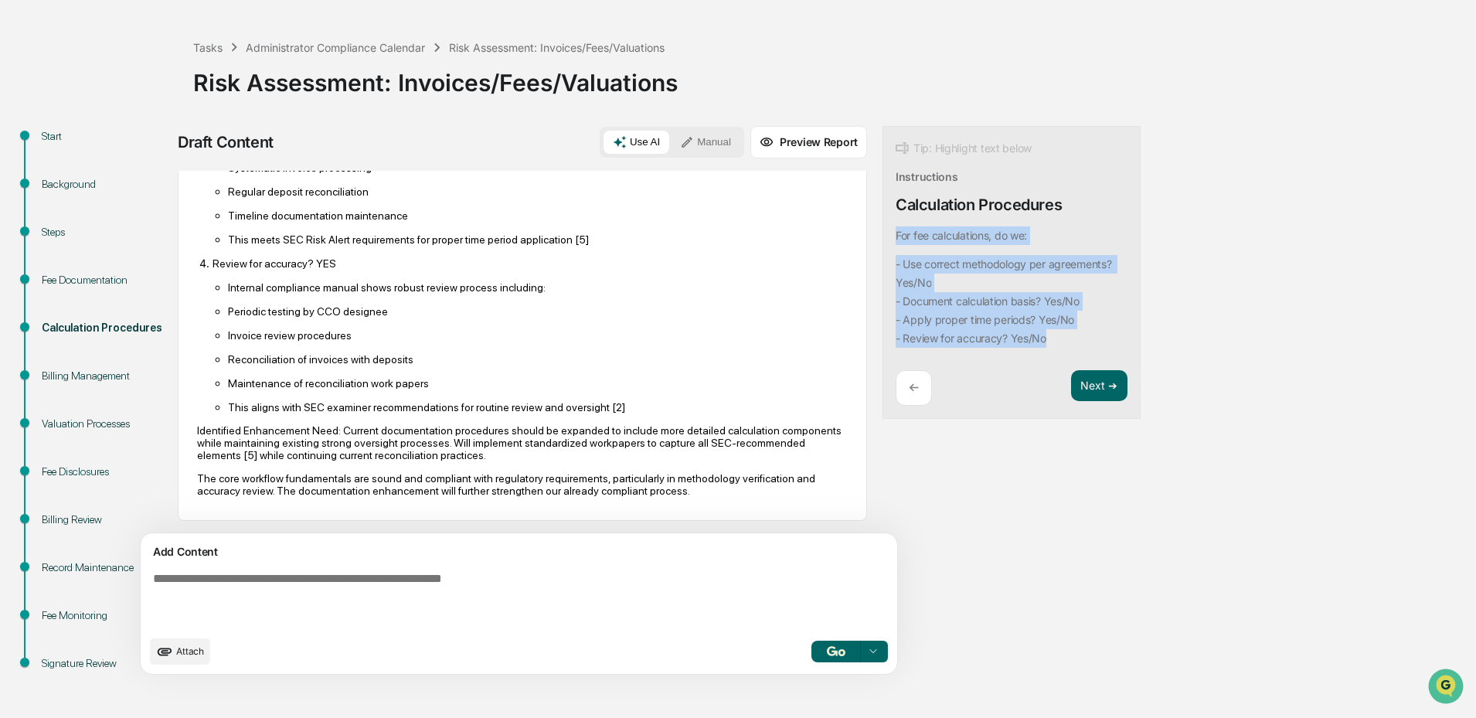
drag, startPoint x: 994, startPoint y: 338, endPoint x: 818, endPoint y: 234, distance: 203.7
click at [882, 234] on div "Tip: Highlight text below Instructions Calculation Procedures For fee calculati…" at bounding box center [1011, 273] width 258 height 294
click at [862, 264] on button "Focus Assistant" at bounding box center [866, 267] width 80 height 20
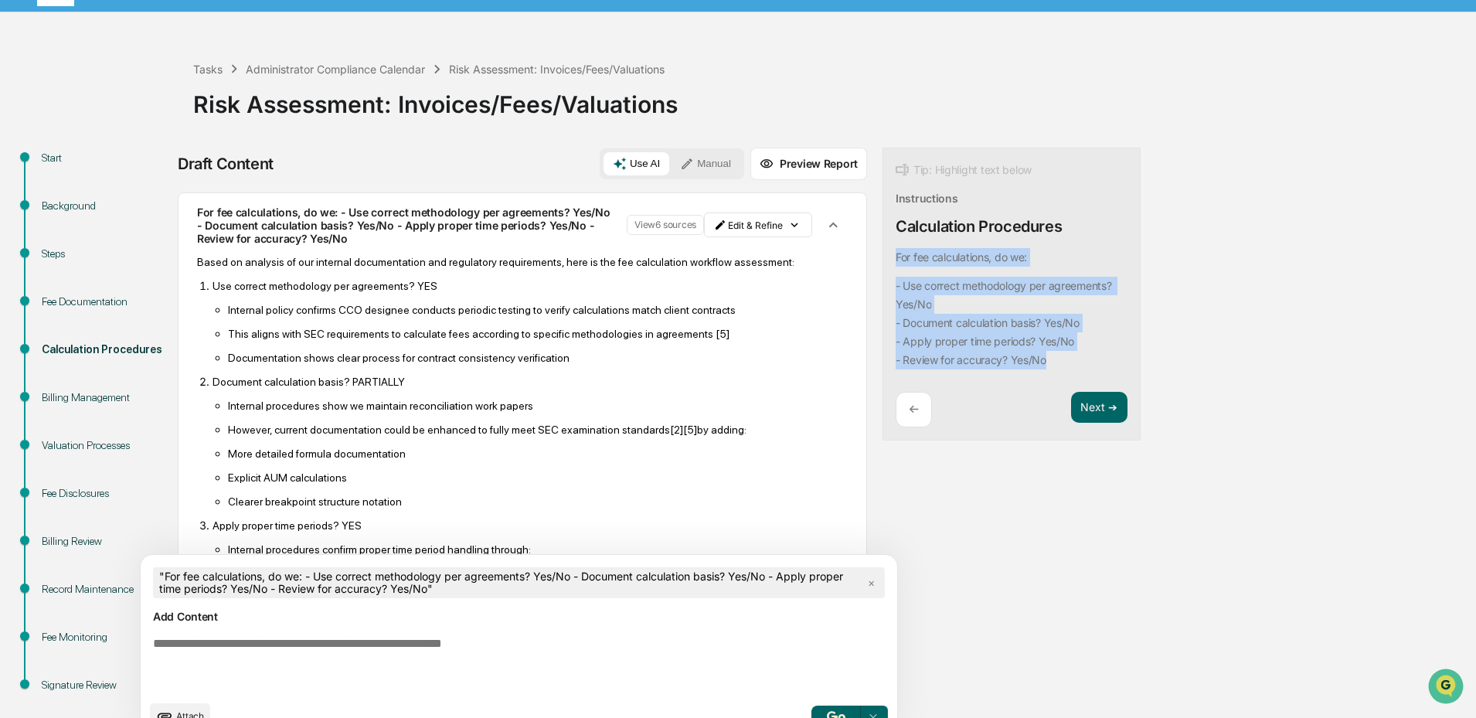
scroll to position [0, 0]
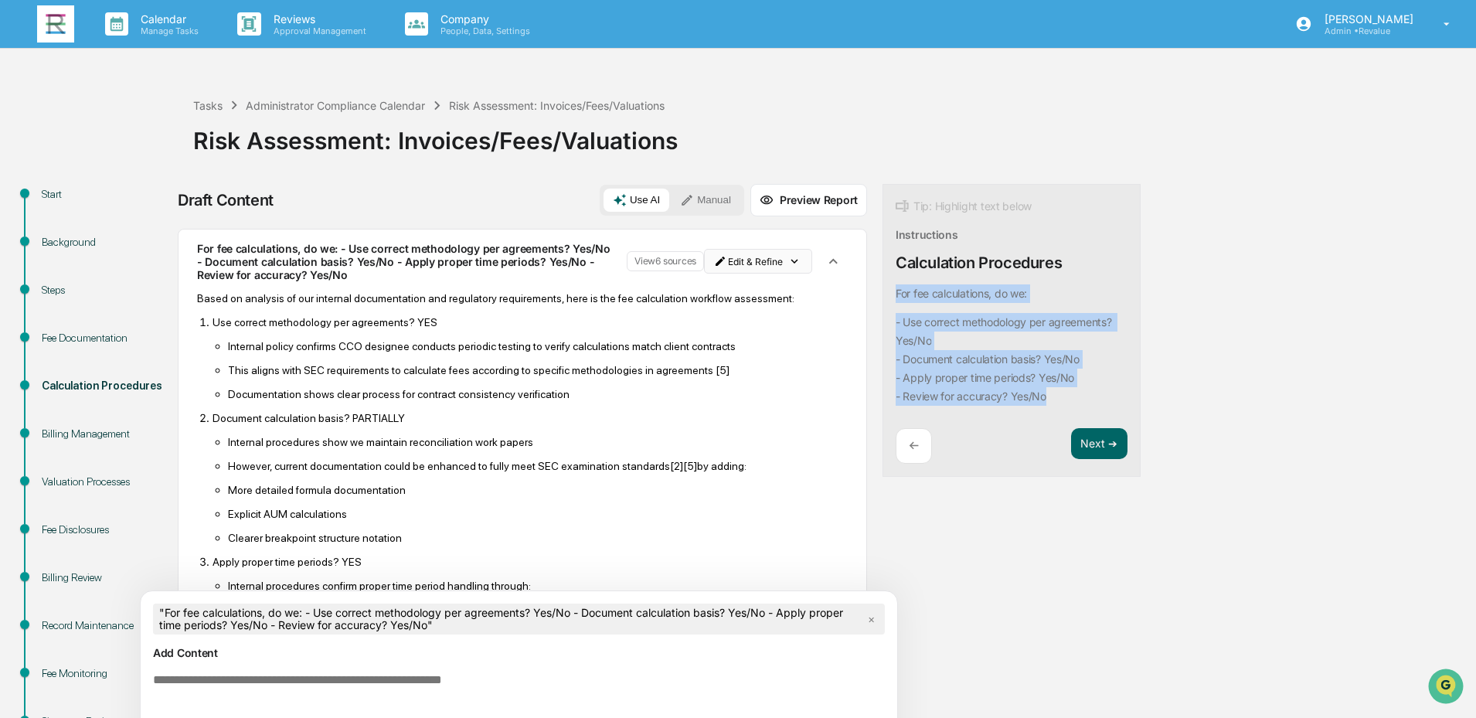
click at [675, 269] on html "Calendar Manage Tasks Reviews Approval Management Company People, Data, Setting…" at bounding box center [738, 359] width 1476 height 718
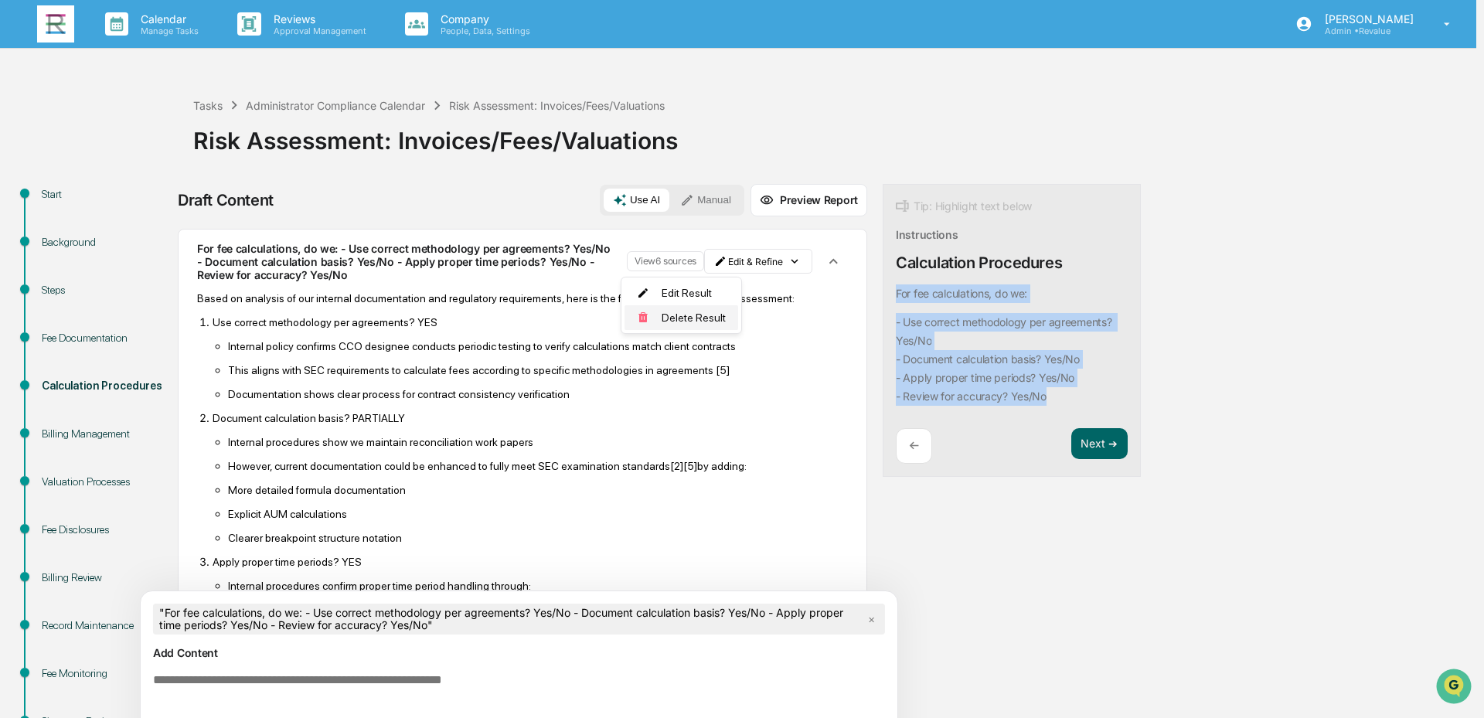
click at [678, 315] on div "Delete Result" at bounding box center [681, 317] width 114 height 25
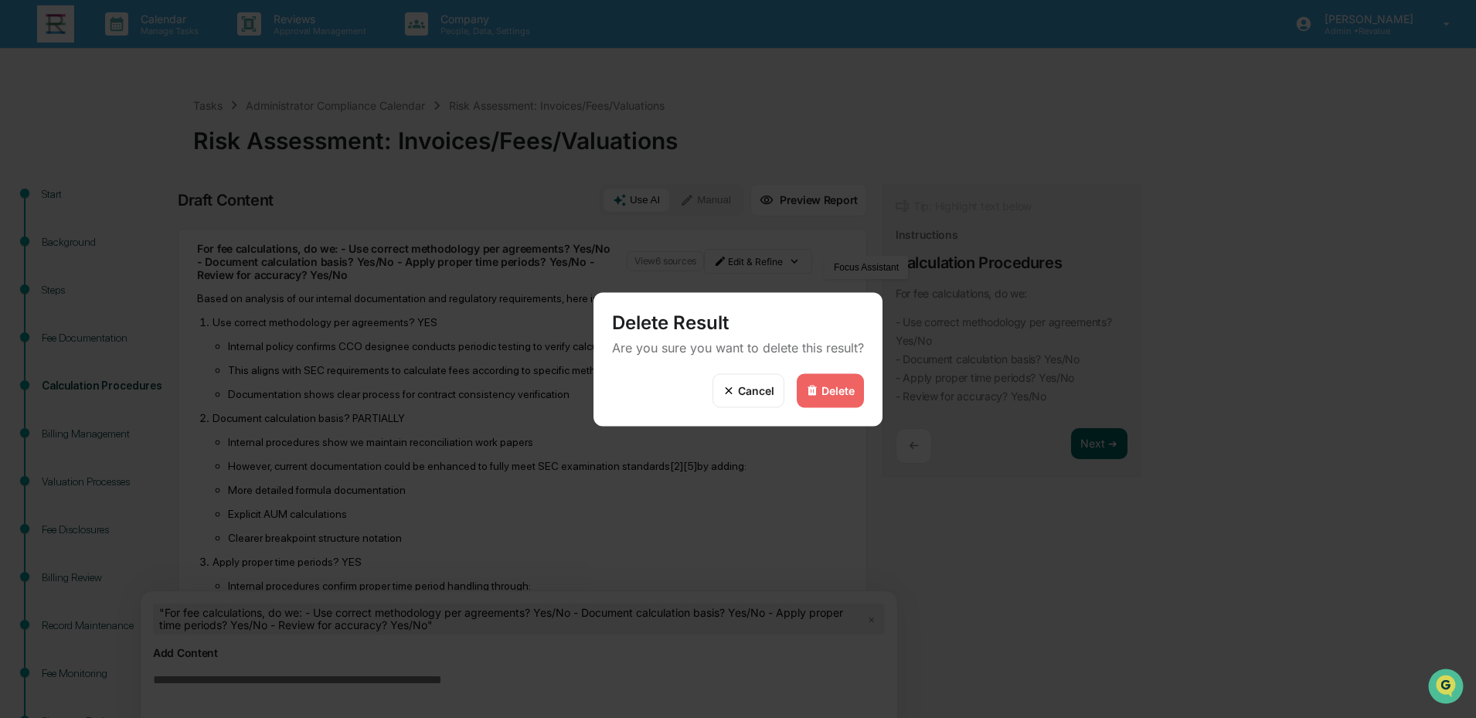
click at [820, 388] on div "Delete" at bounding box center [830, 390] width 67 height 34
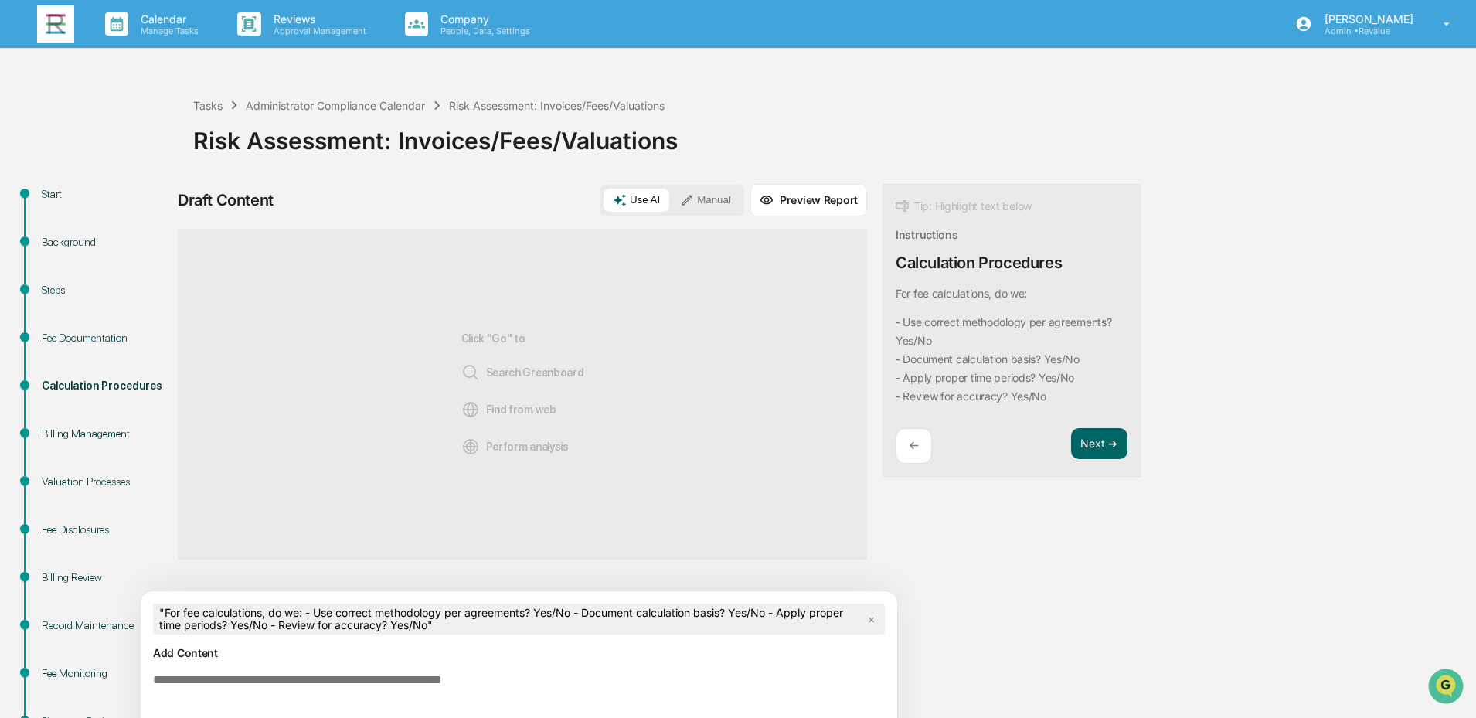
click at [501, 688] on textarea at bounding box center [483, 701] width 672 height 68
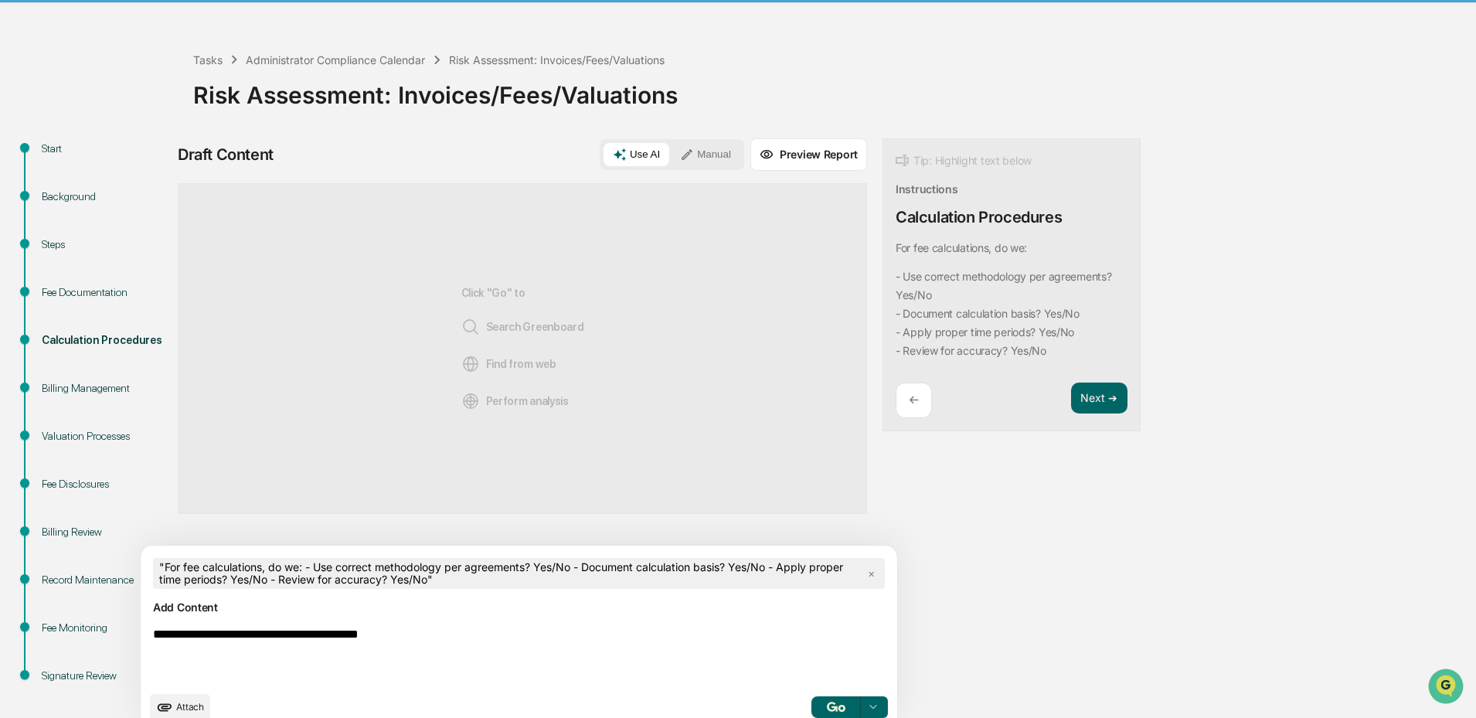
scroll to position [67, 0]
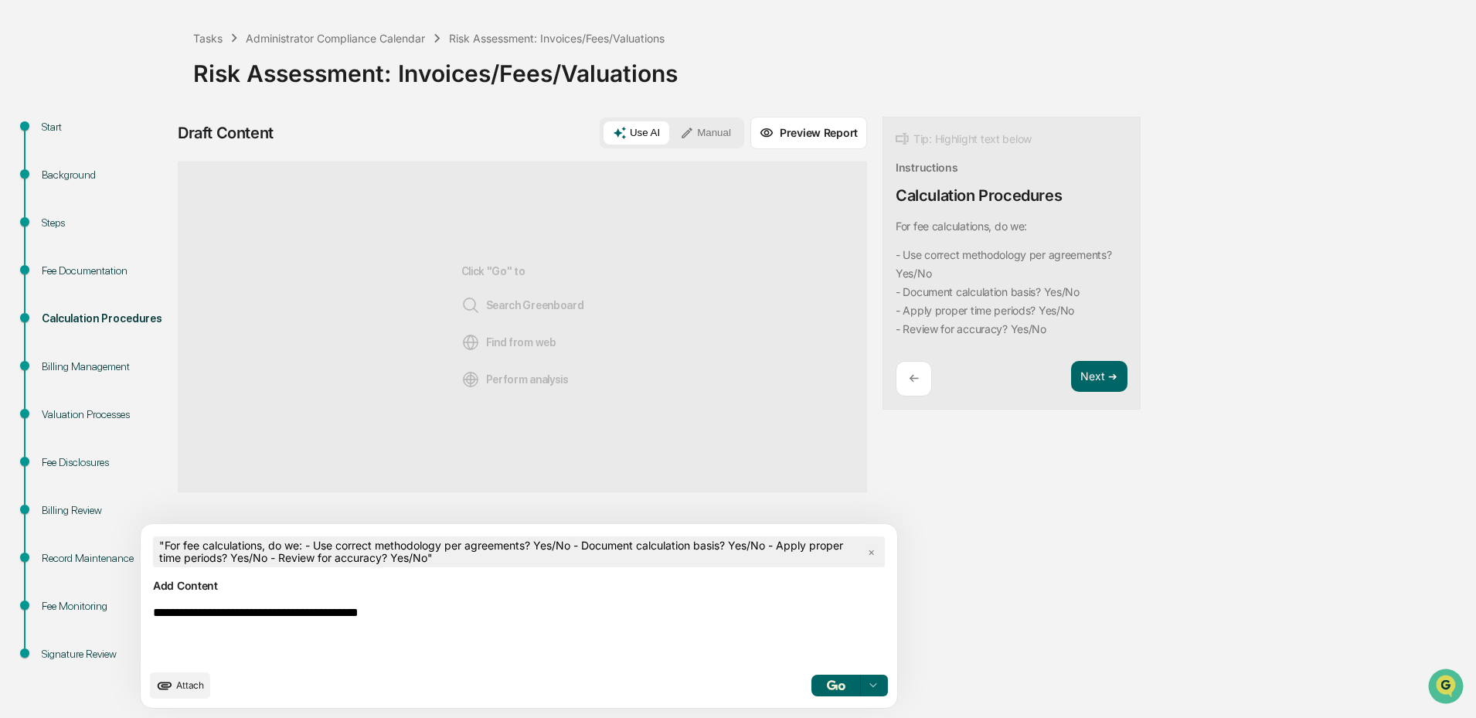
type textarea "**********"
click at [827, 681] on img "button" at bounding box center [836, 685] width 19 height 10
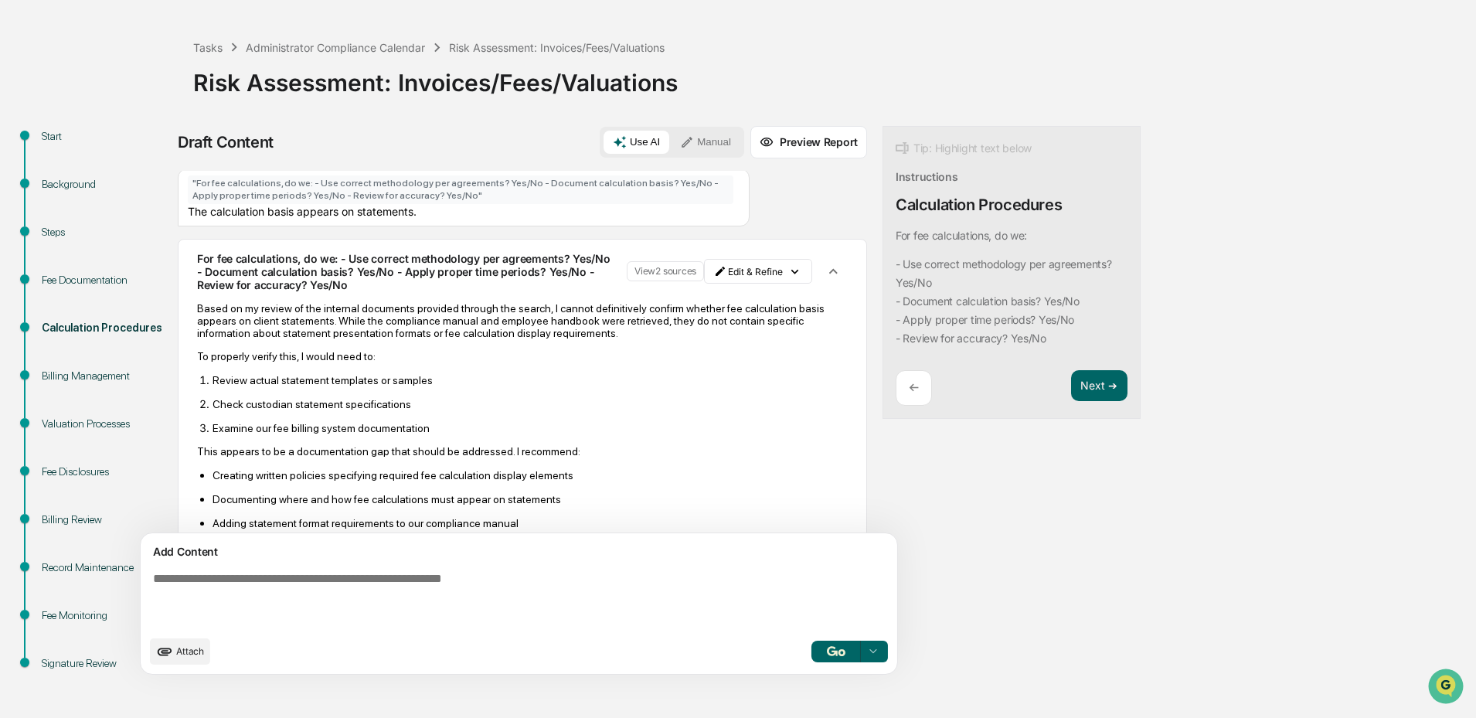
scroll to position [0, 0]
click at [694, 272] on html "Calendar Manage Tasks Reviews Approval Management Company People, Data, Setting…" at bounding box center [738, 301] width 1476 height 718
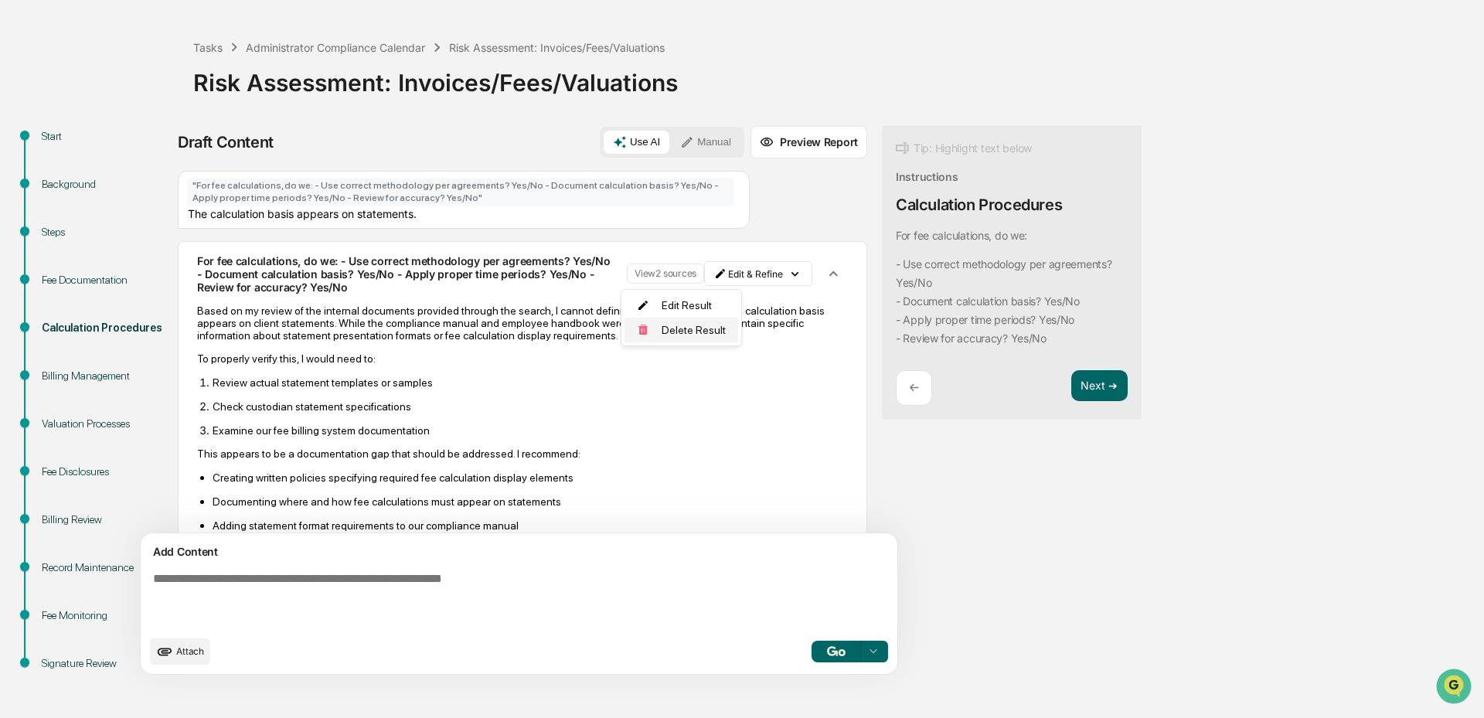
click at [687, 328] on div "Delete Result" at bounding box center [681, 330] width 114 height 25
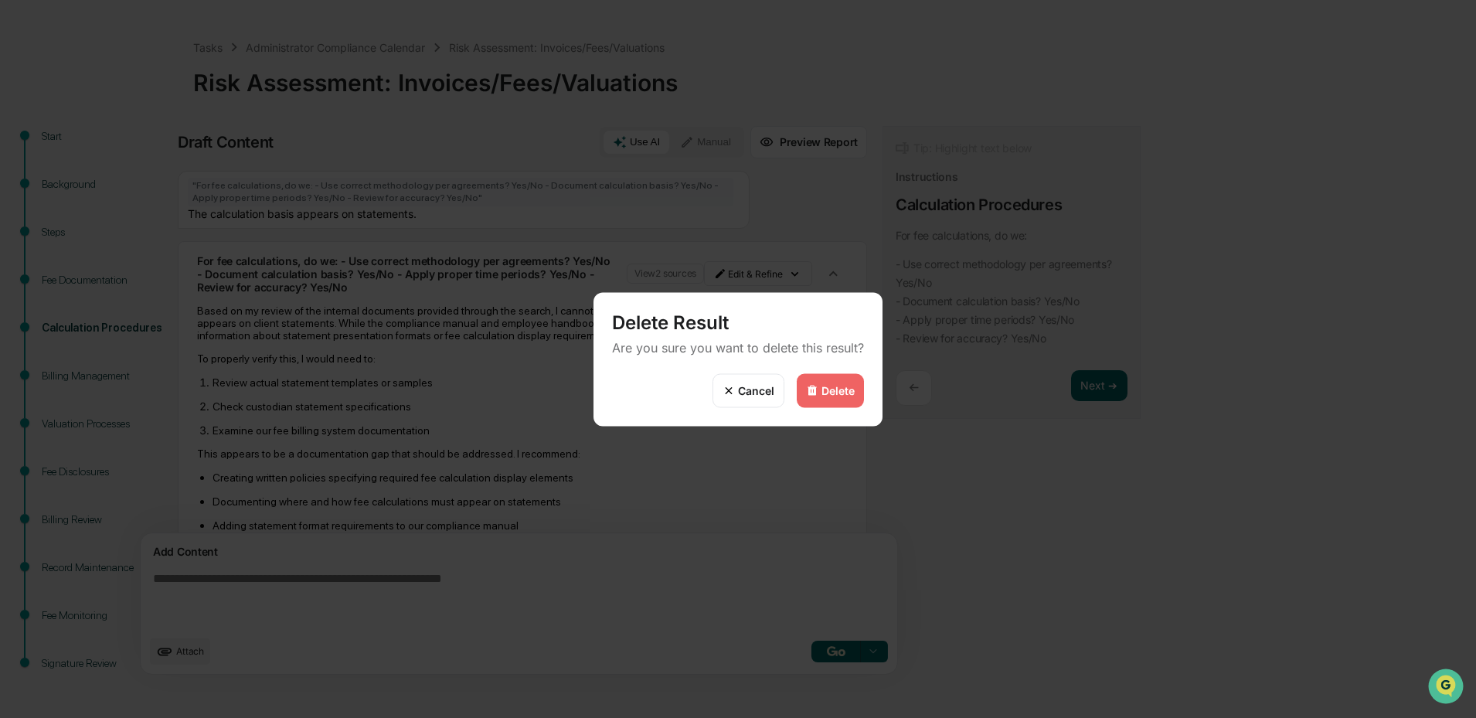
click at [831, 384] on div "Delete" at bounding box center [837, 390] width 33 height 13
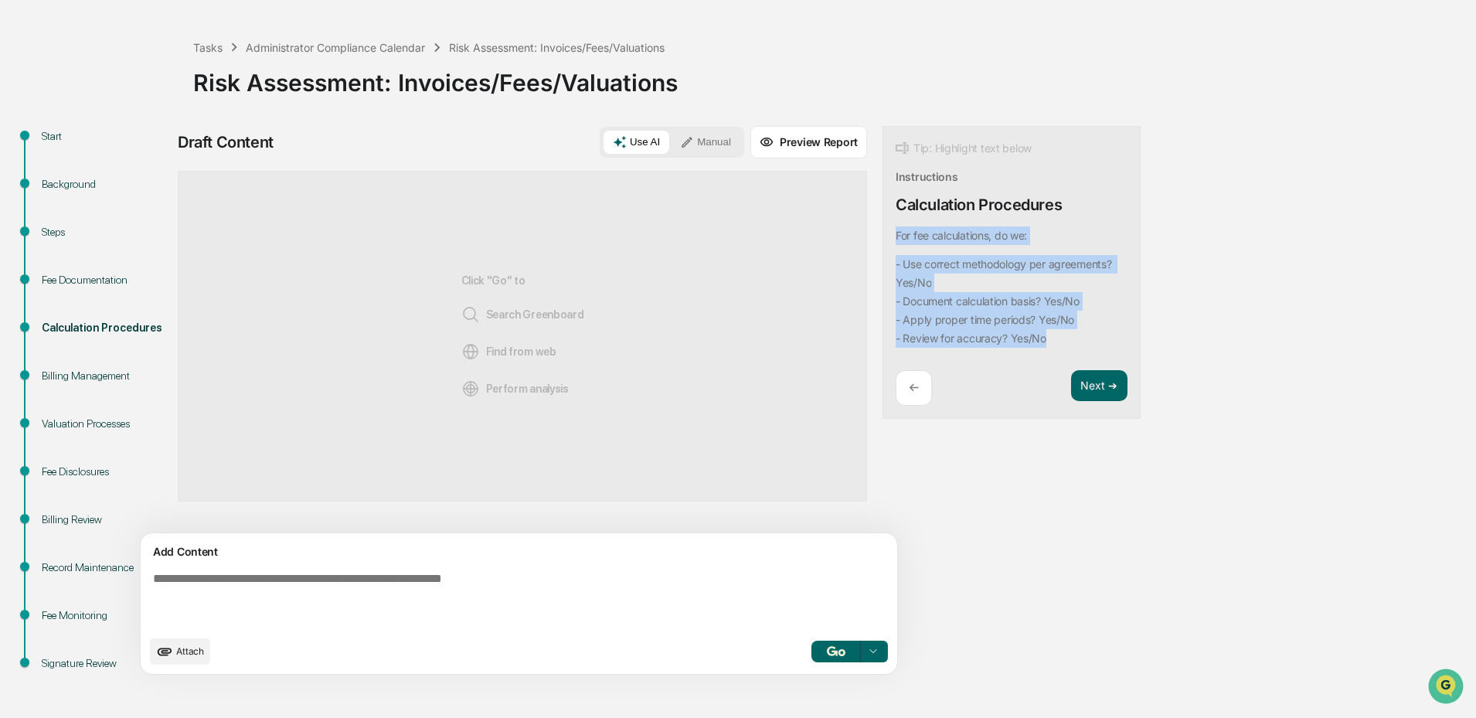
drag, startPoint x: 984, startPoint y: 340, endPoint x: 826, endPoint y: 236, distance: 189.0
click at [896, 236] on div "For fee calculations, do we: - Use correct methodology per agreements? Yes/No -…" at bounding box center [1009, 286] width 226 height 121
click at [872, 260] on button "Focus Assistant" at bounding box center [866, 267] width 80 height 20
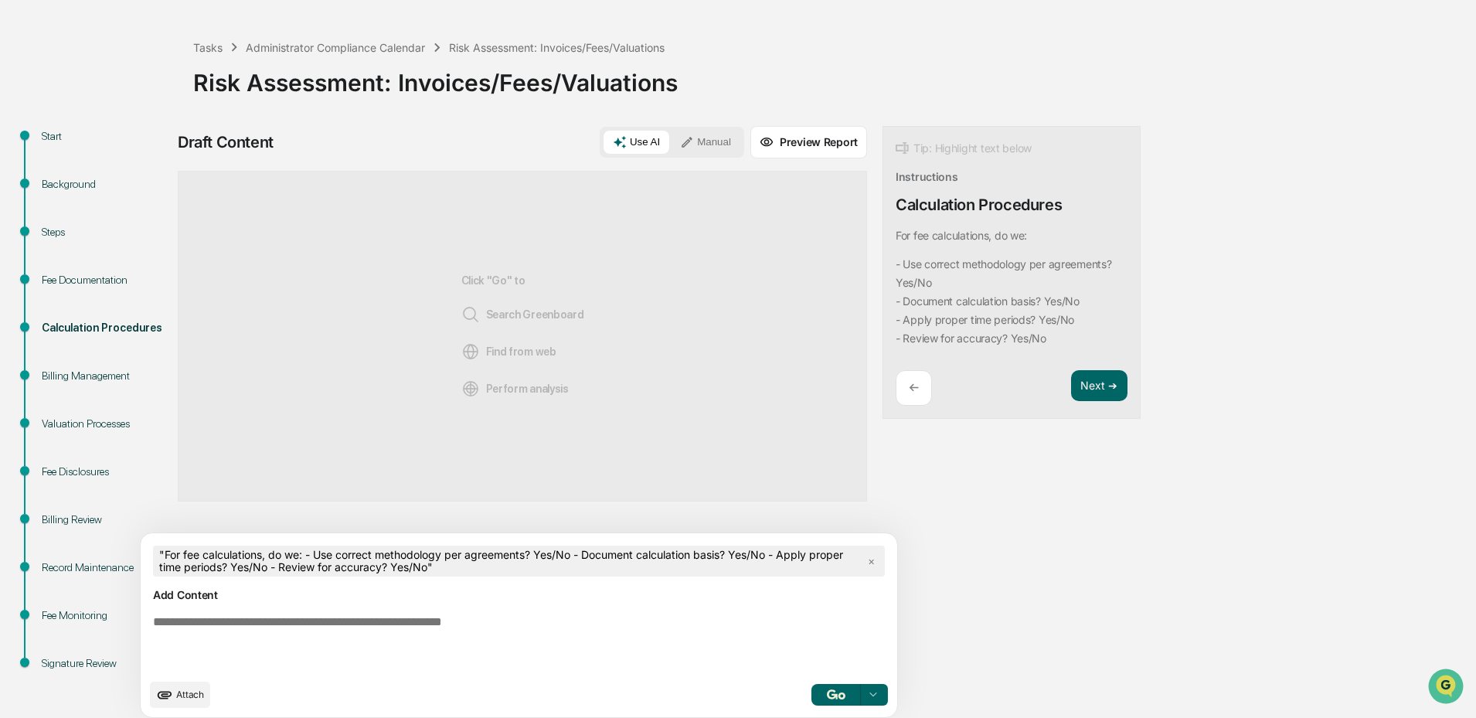
click at [471, 636] on textarea at bounding box center [483, 643] width 672 height 68
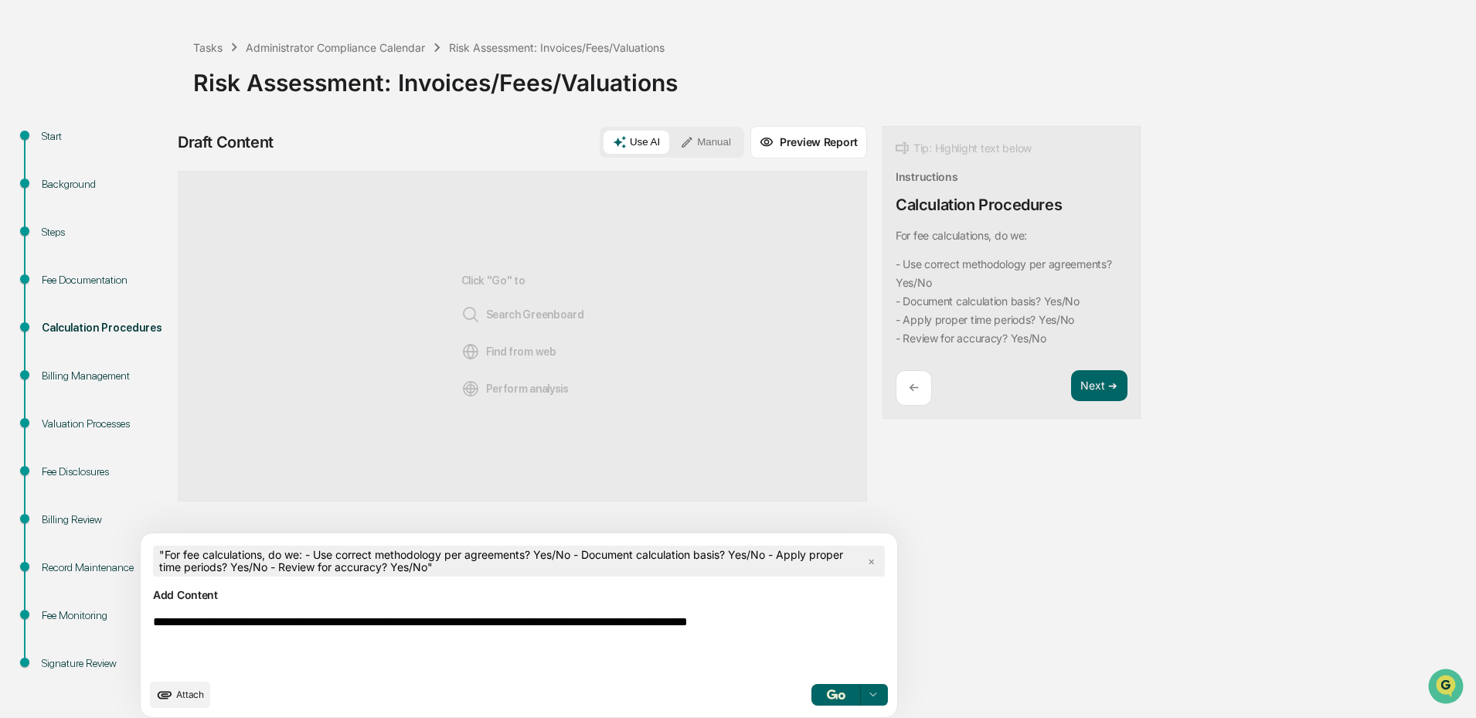
type textarea "**********"
click at [811, 691] on button "button" at bounding box center [835, 695] width 49 height 22
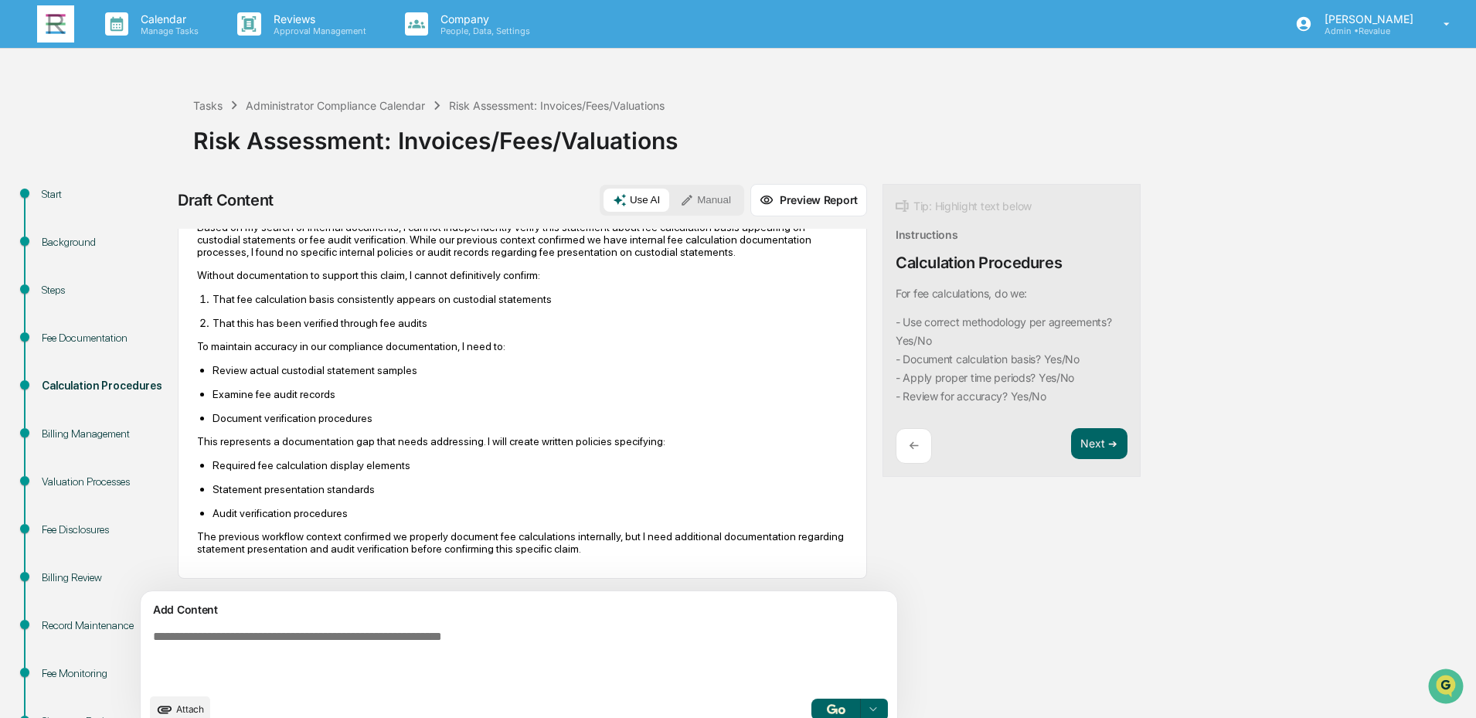
click at [51, 19] on img at bounding box center [55, 23] width 37 height 37
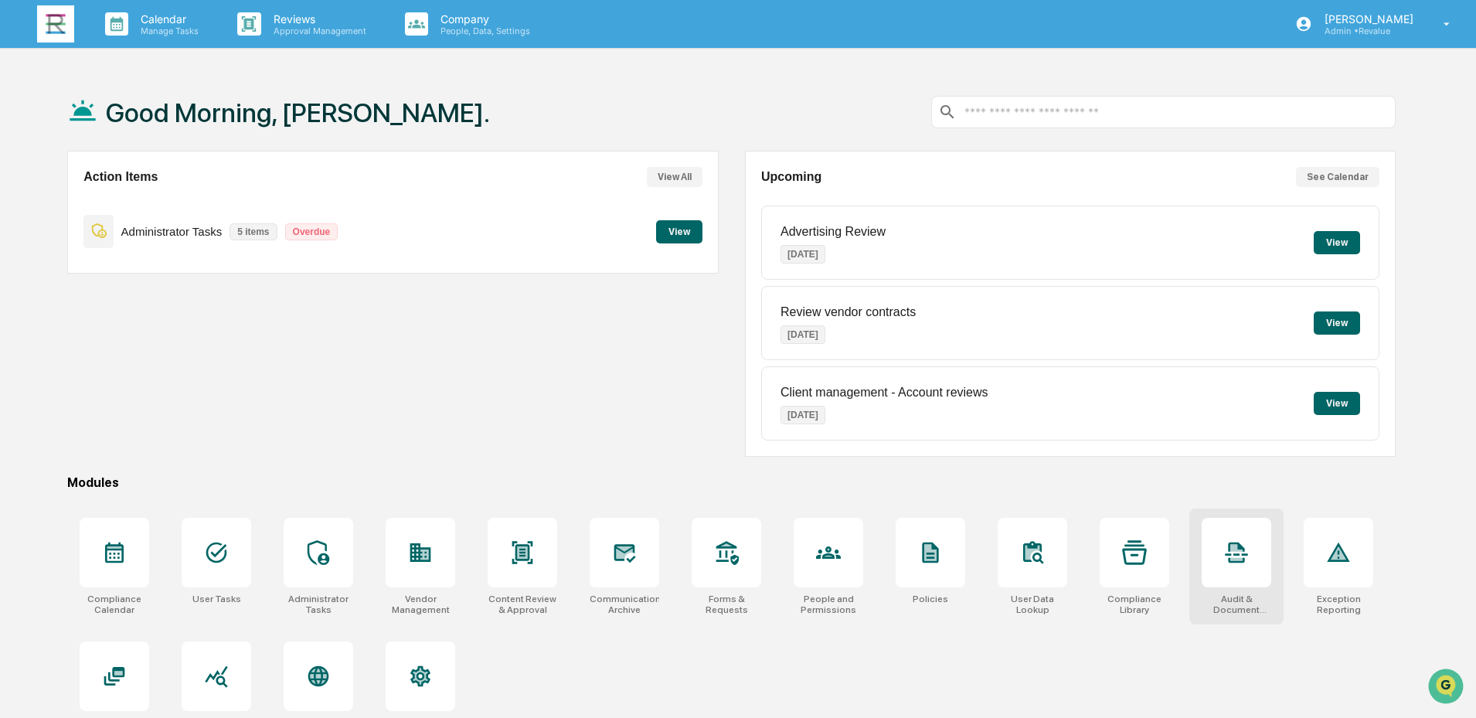
click at [1245, 566] on div at bounding box center [1237, 553] width 70 height 70
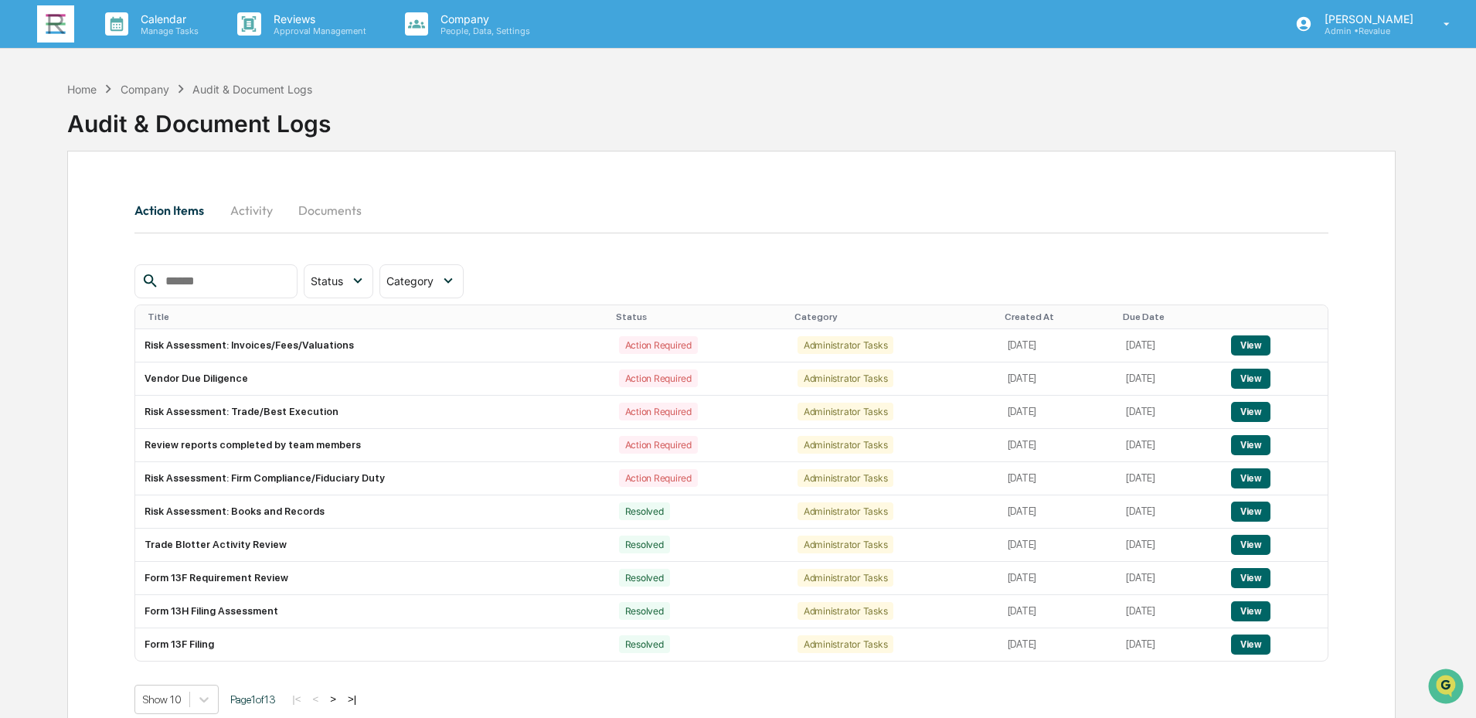
click at [240, 284] on input "text" at bounding box center [224, 281] width 131 height 20
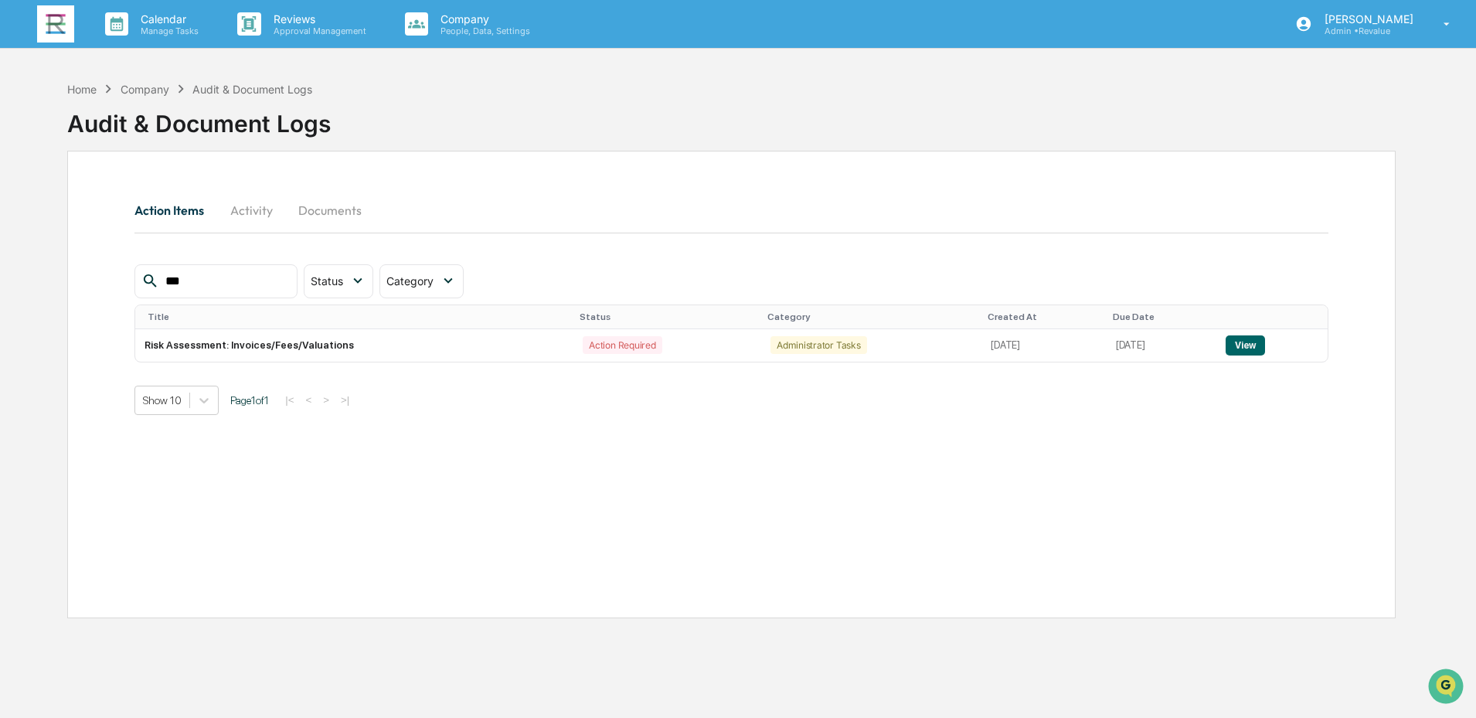
click at [240, 284] on input "***" at bounding box center [224, 281] width 131 height 20
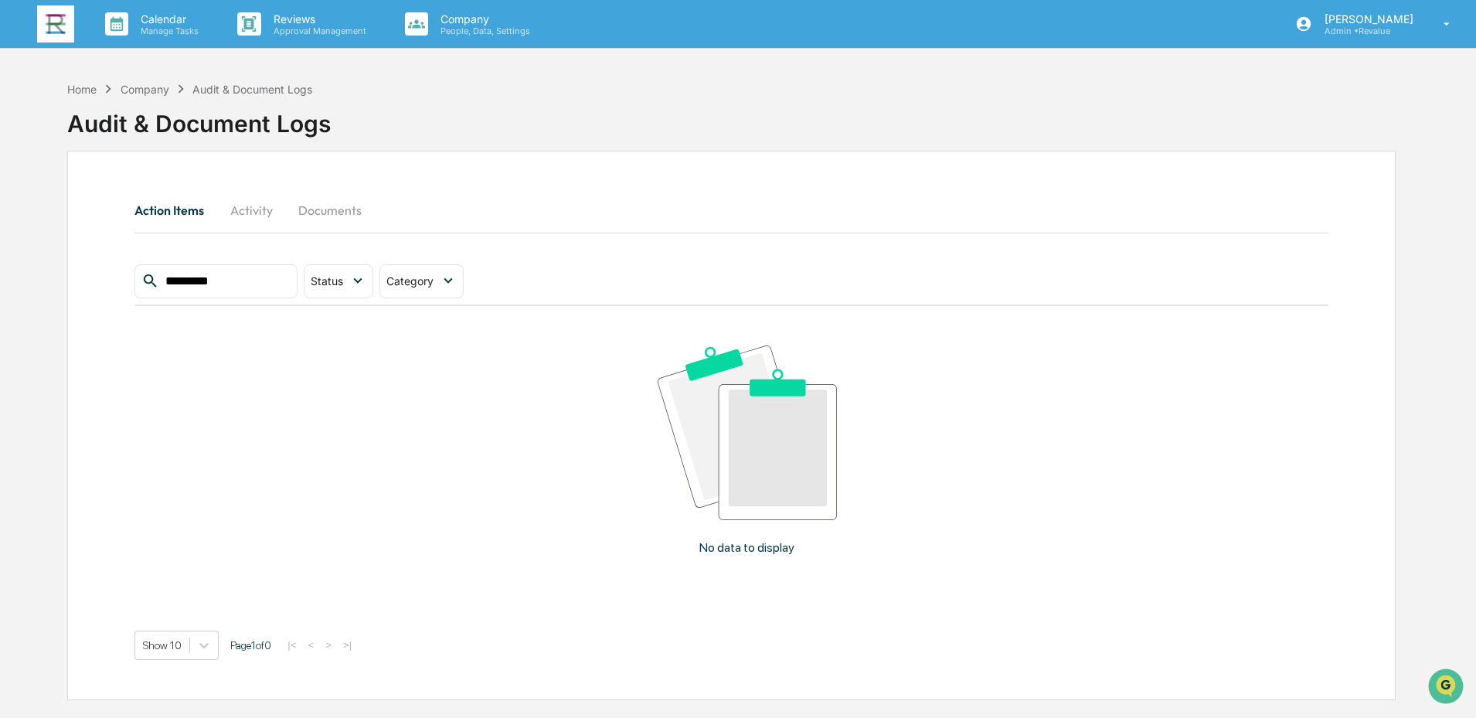
click at [240, 284] on input "*********" at bounding box center [224, 281] width 131 height 20
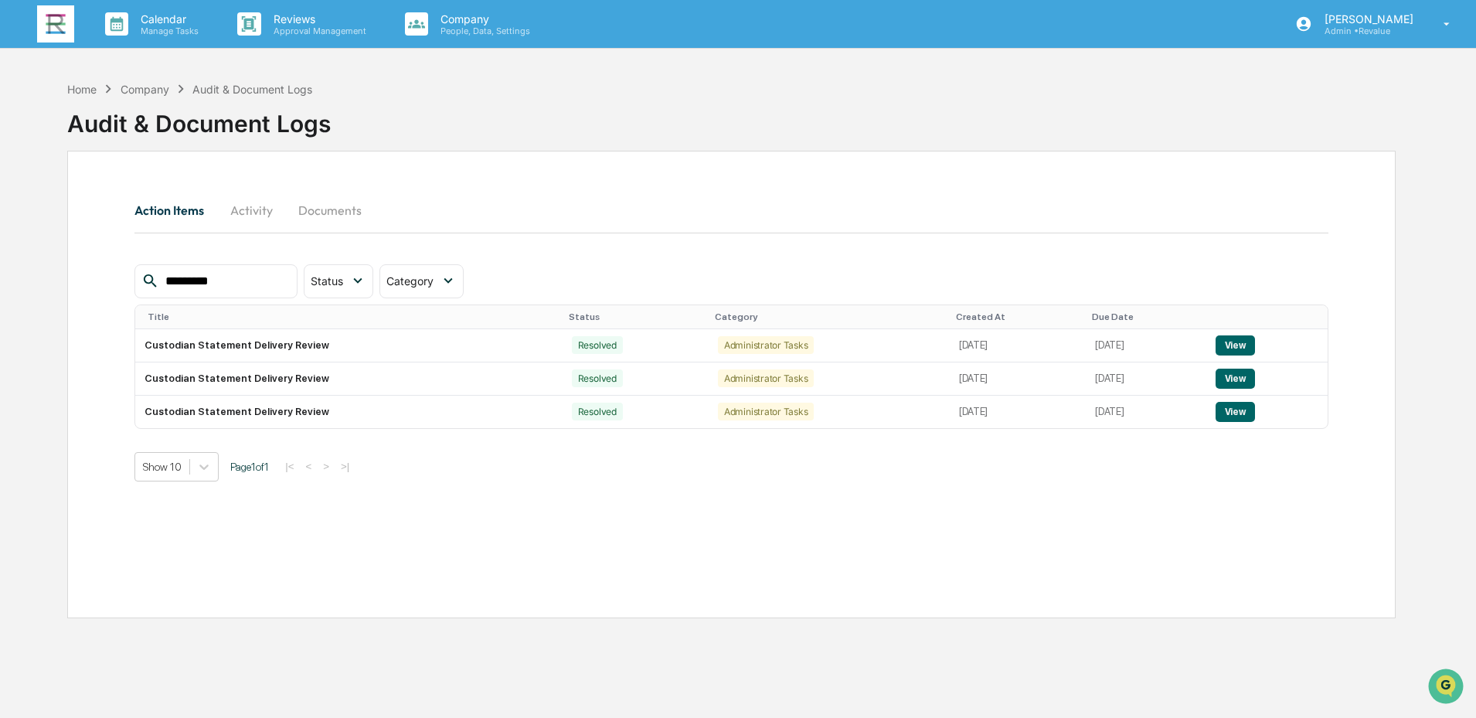
type input "*********"
click at [51, 31] on img at bounding box center [55, 23] width 37 height 37
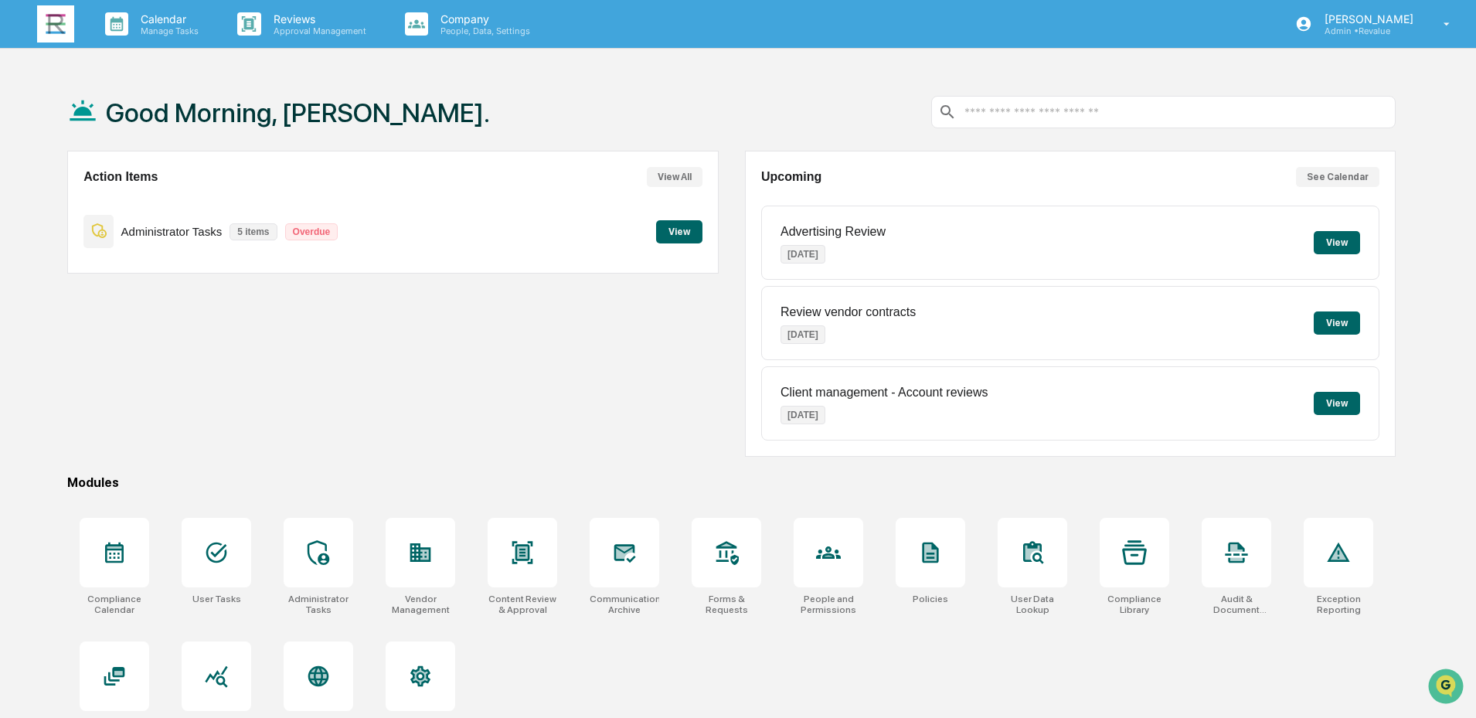
click at [675, 232] on button "View" at bounding box center [679, 231] width 46 height 23
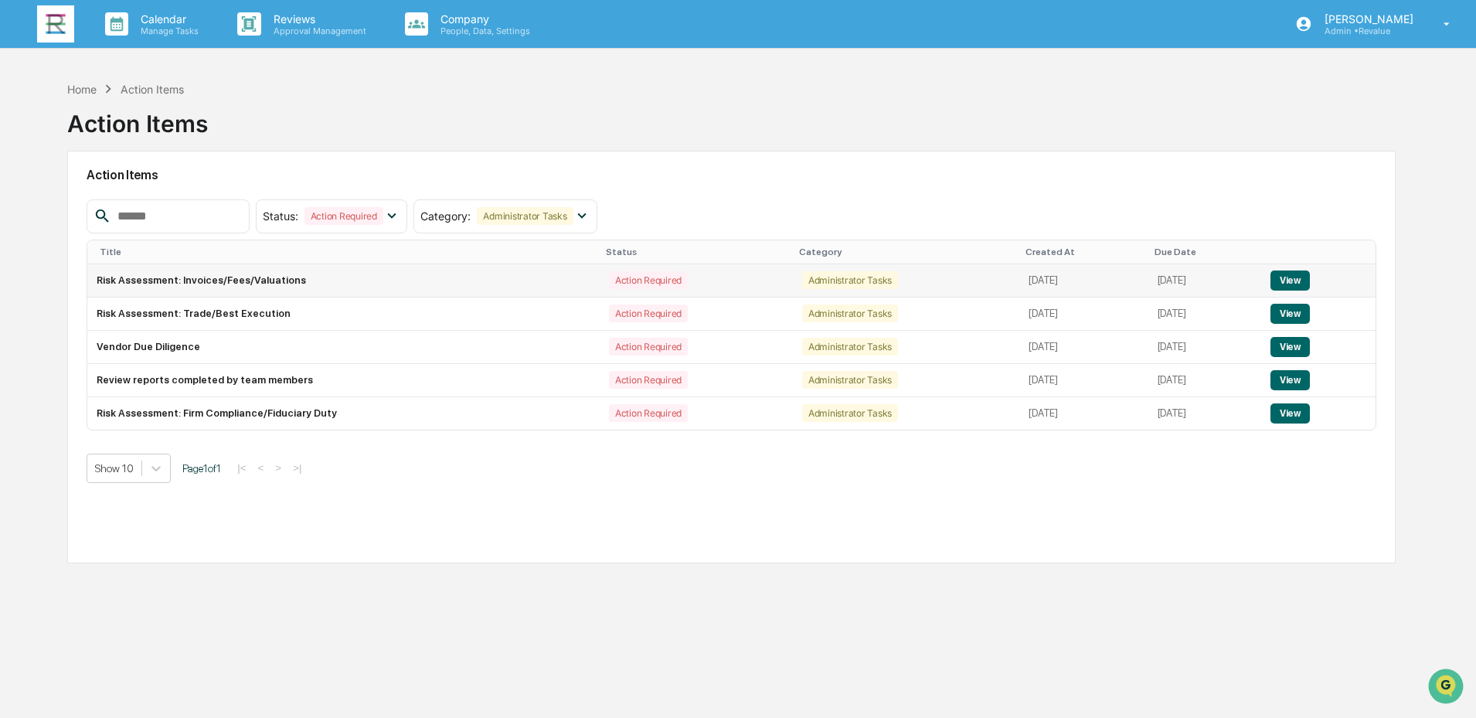
click at [1303, 287] on button "View" at bounding box center [1289, 280] width 39 height 20
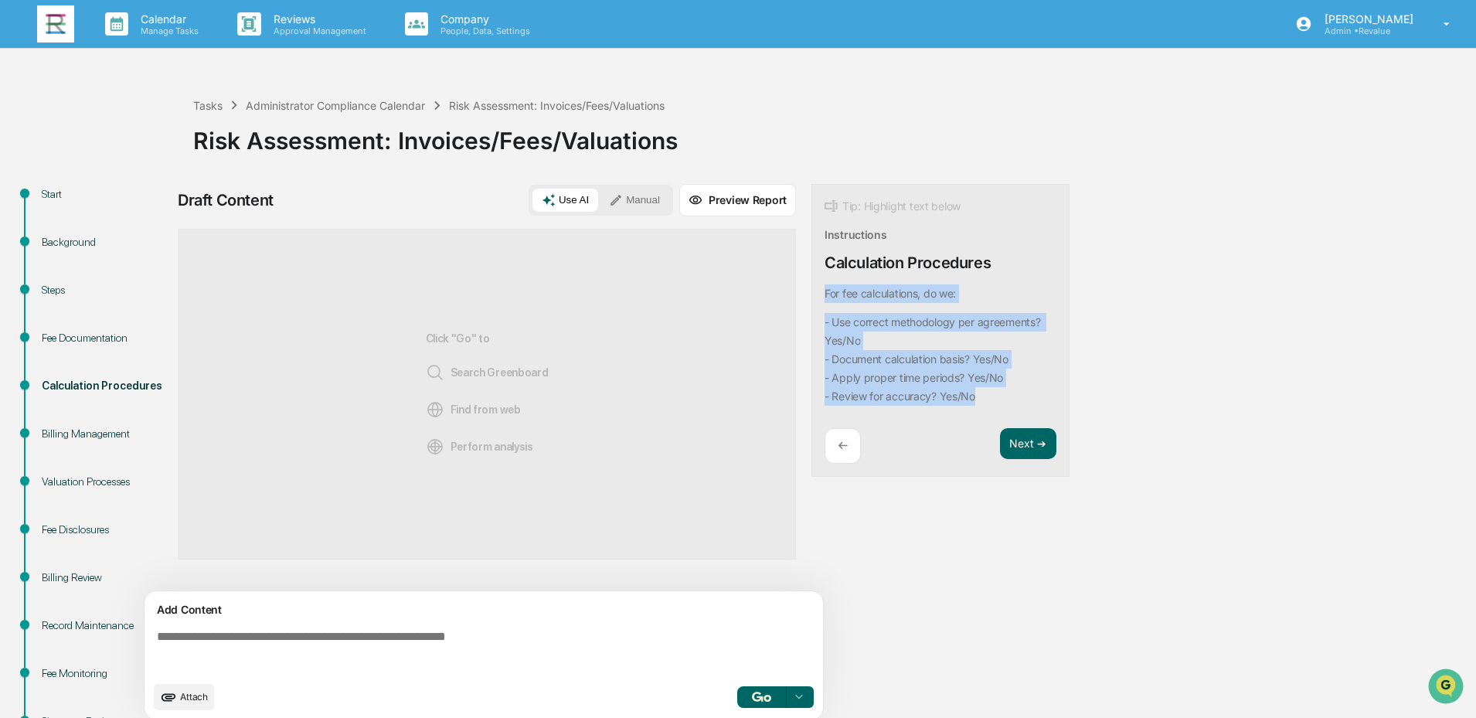
drag, startPoint x: 986, startPoint y: 397, endPoint x: 821, endPoint y: 301, distance: 191.5
click at [821, 301] on div "Tip: Highlight text below Instructions Calculation Procedures For fee calculati…" at bounding box center [940, 331] width 258 height 294
click at [880, 268] on button "Focus Assistant" at bounding box center [866, 267] width 80 height 20
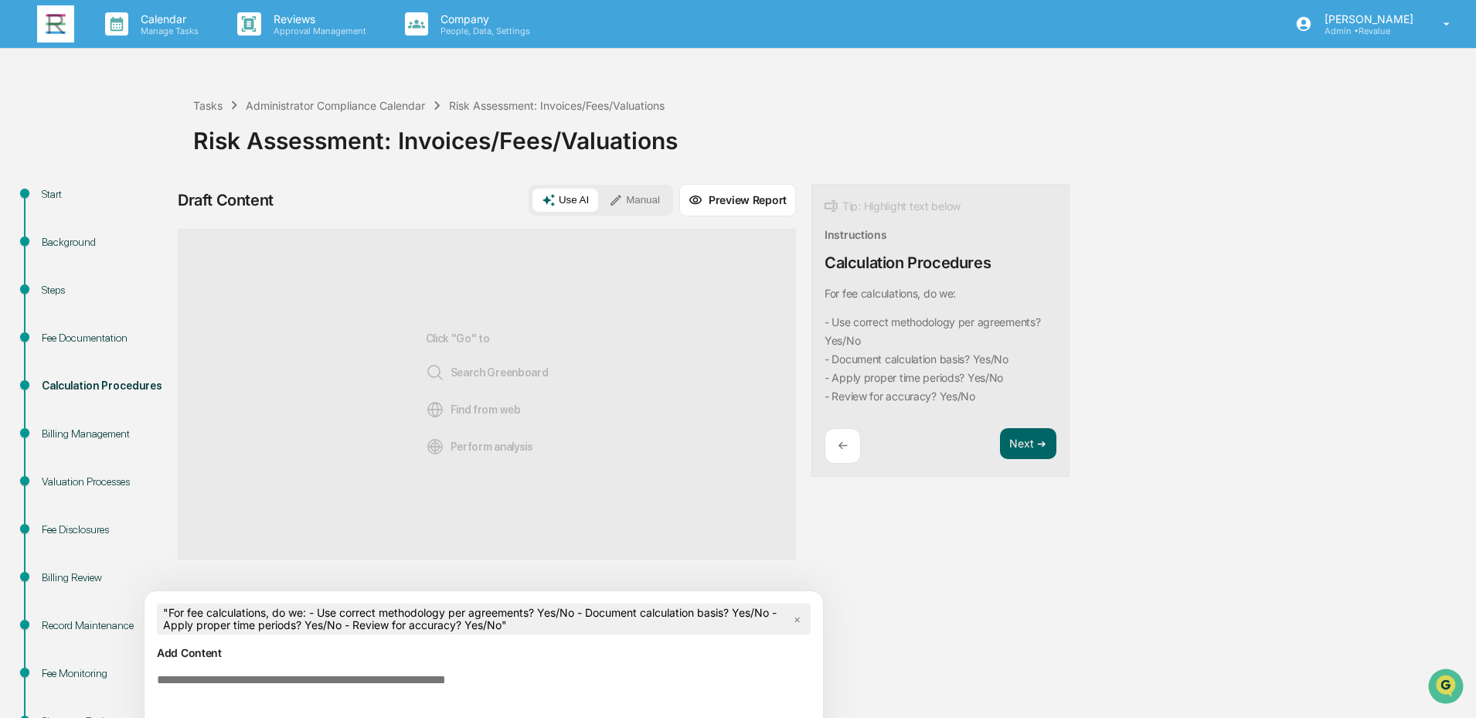
click at [541, 683] on textarea at bounding box center [487, 695] width 672 height 56
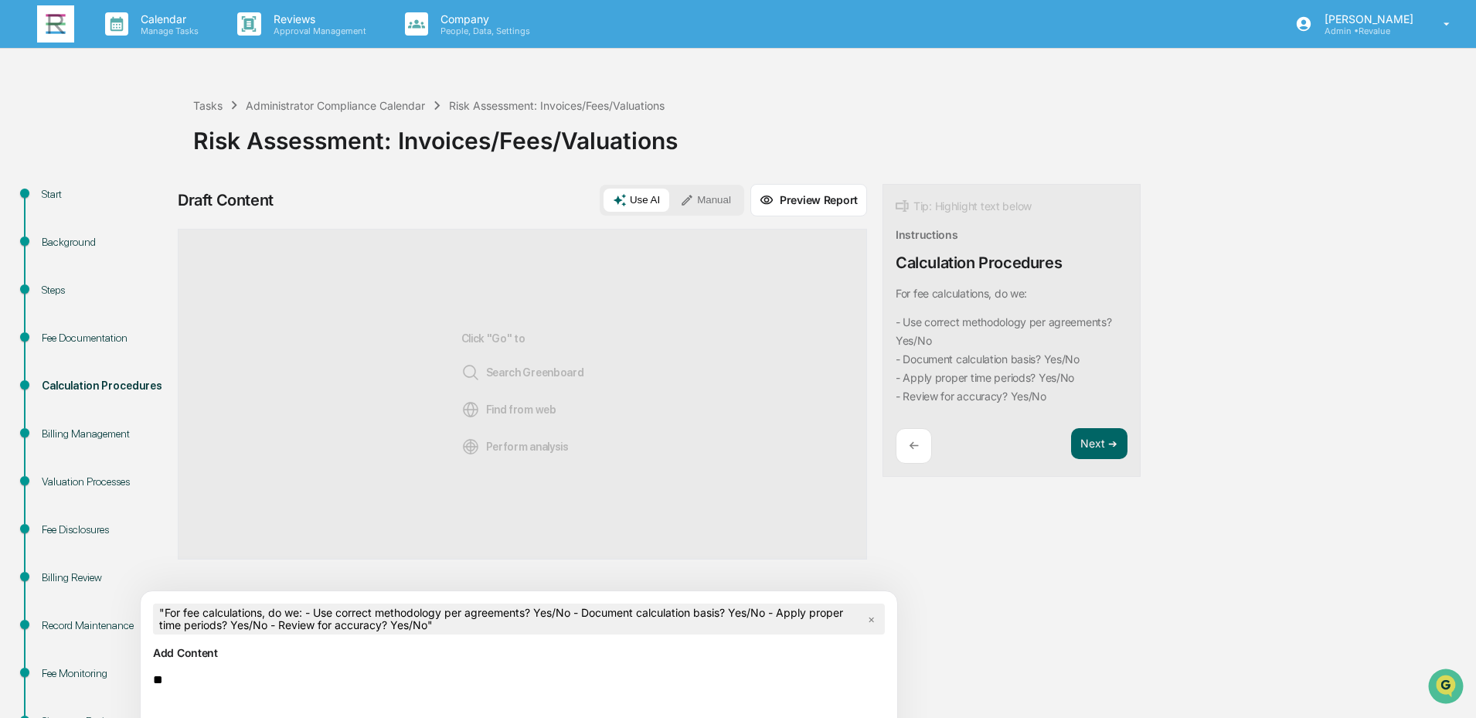
type textarea "*"
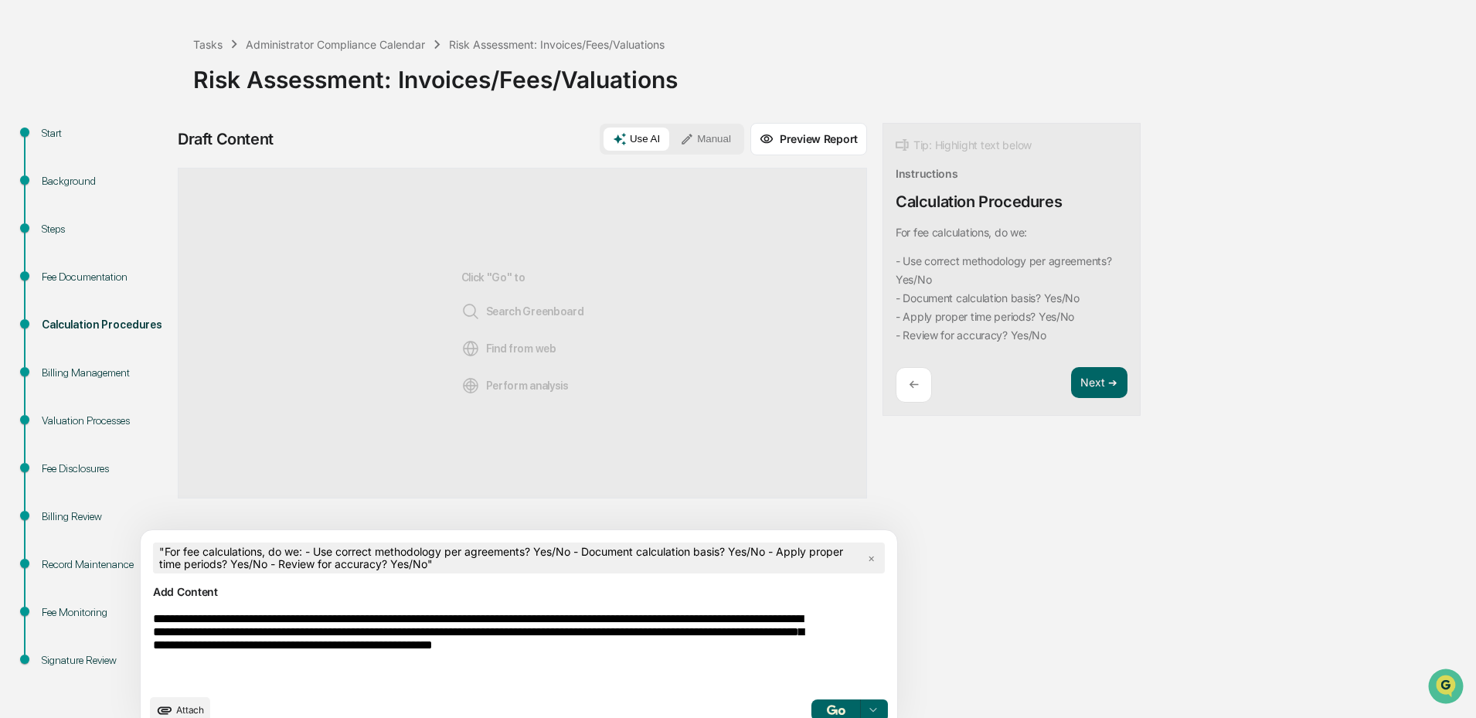
scroll to position [86, 0]
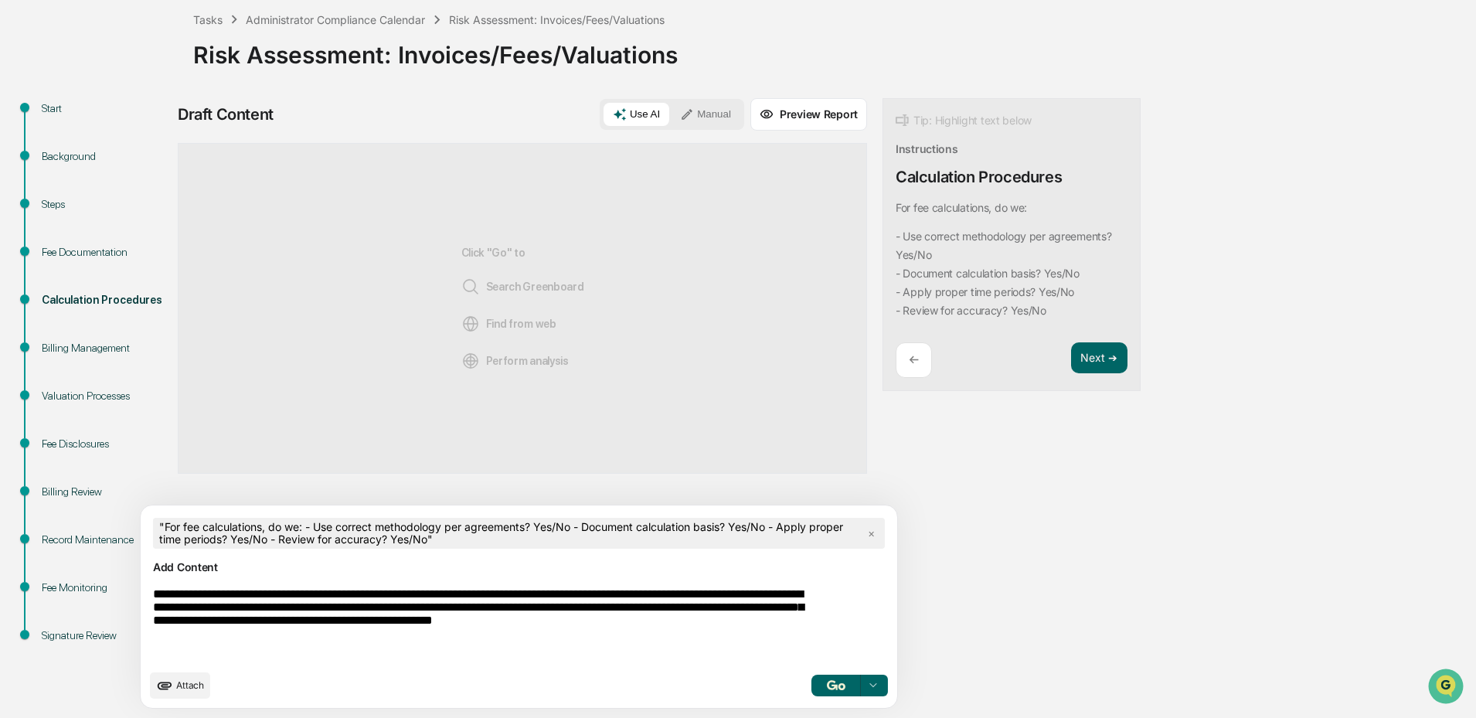
type textarea "**********"
click at [827, 685] on img "button" at bounding box center [836, 685] width 19 height 10
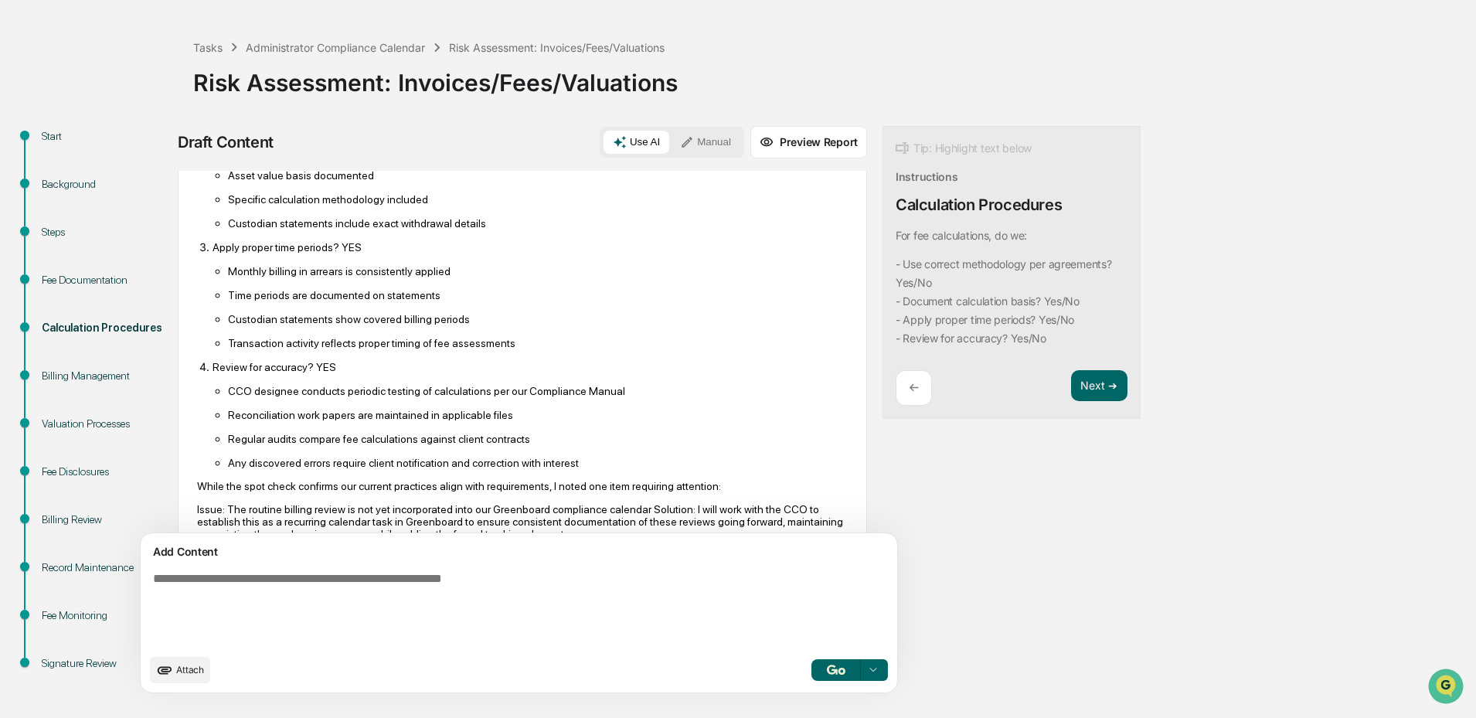
scroll to position [452, 0]
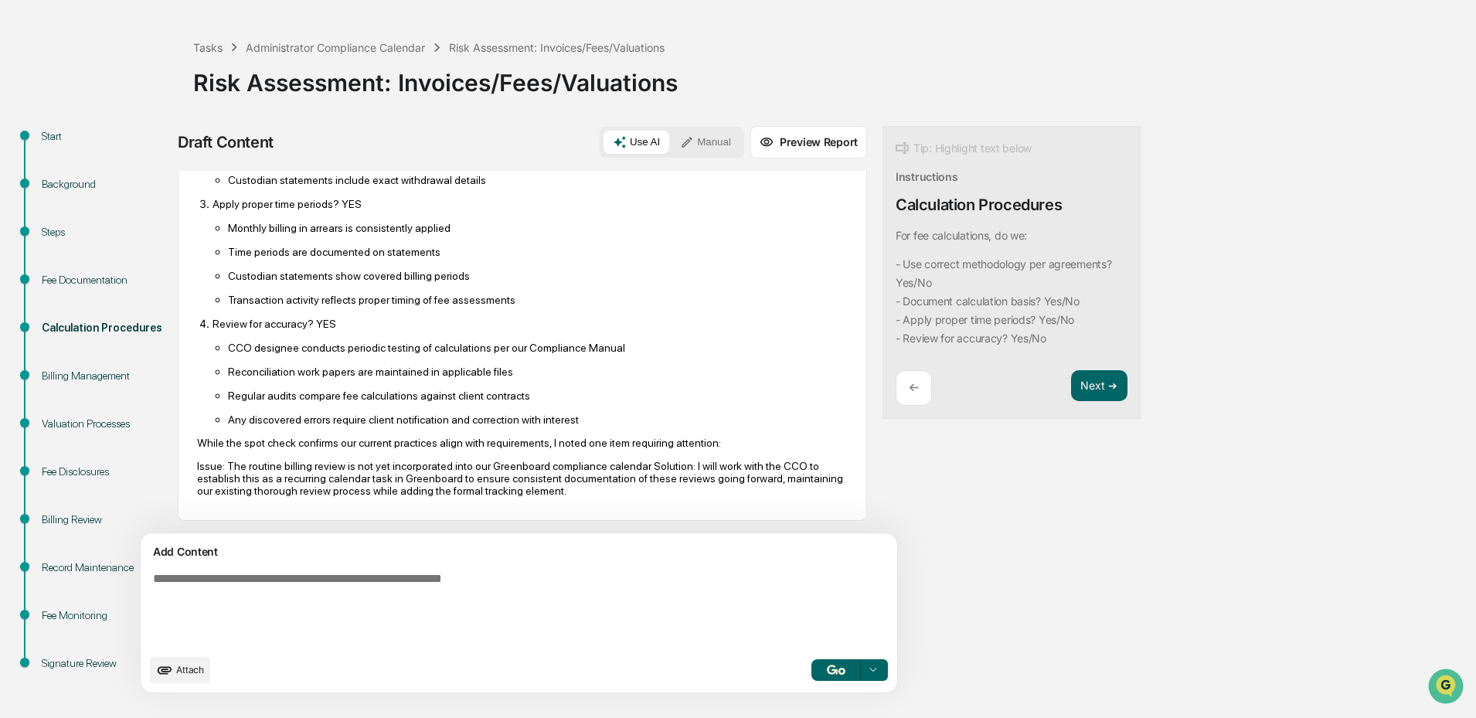
click at [671, 137] on button "Manual" at bounding box center [706, 142] width 70 height 23
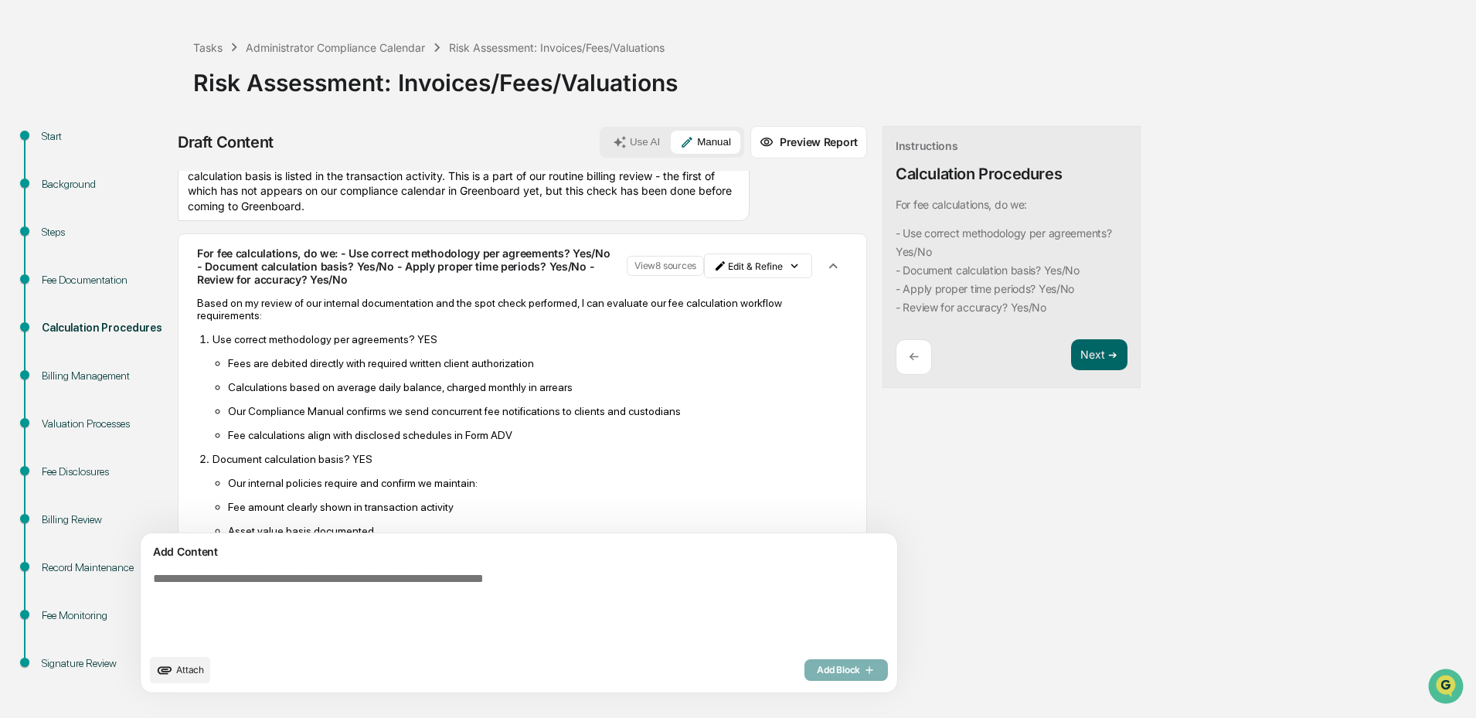
scroll to position [0, 0]
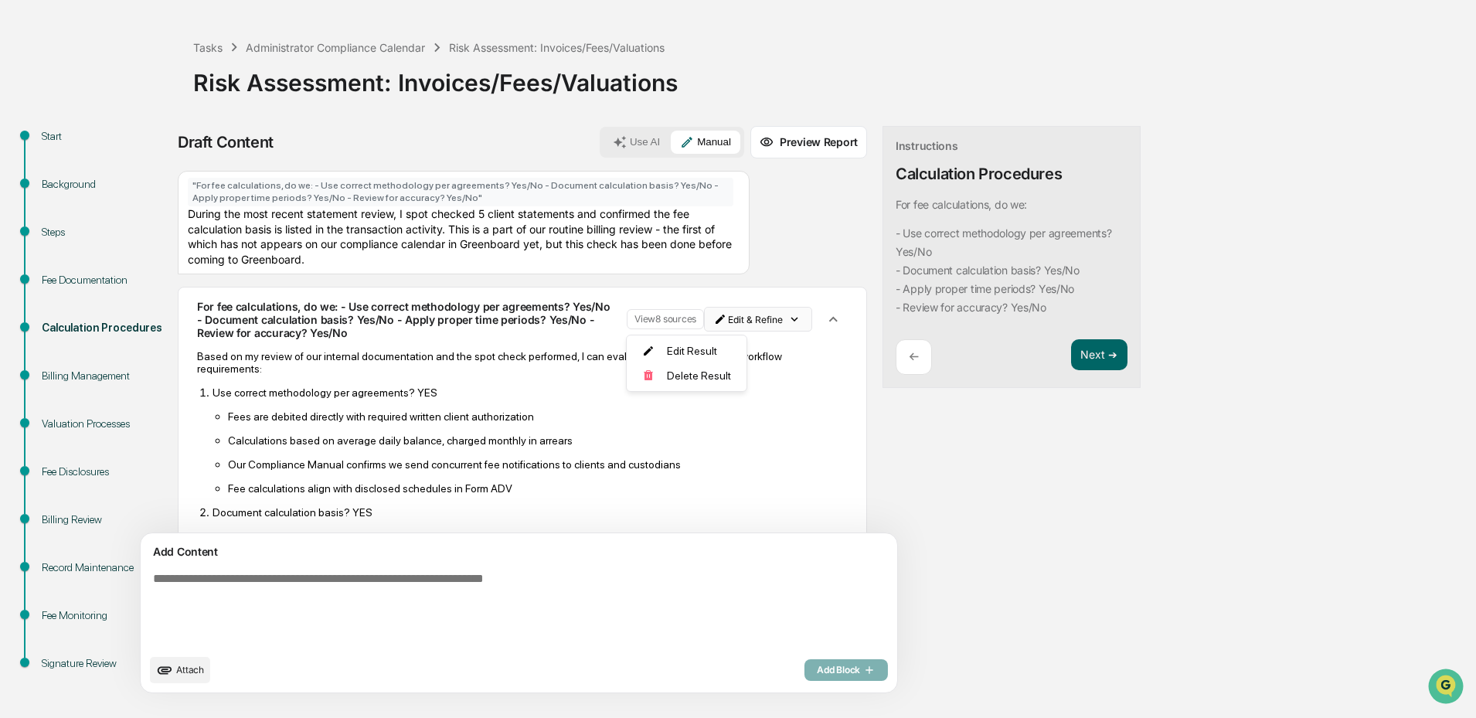
click at [696, 320] on html "Calendar Manage Tasks Reviews Approval Management Company People, Data, Setting…" at bounding box center [738, 301] width 1476 height 718
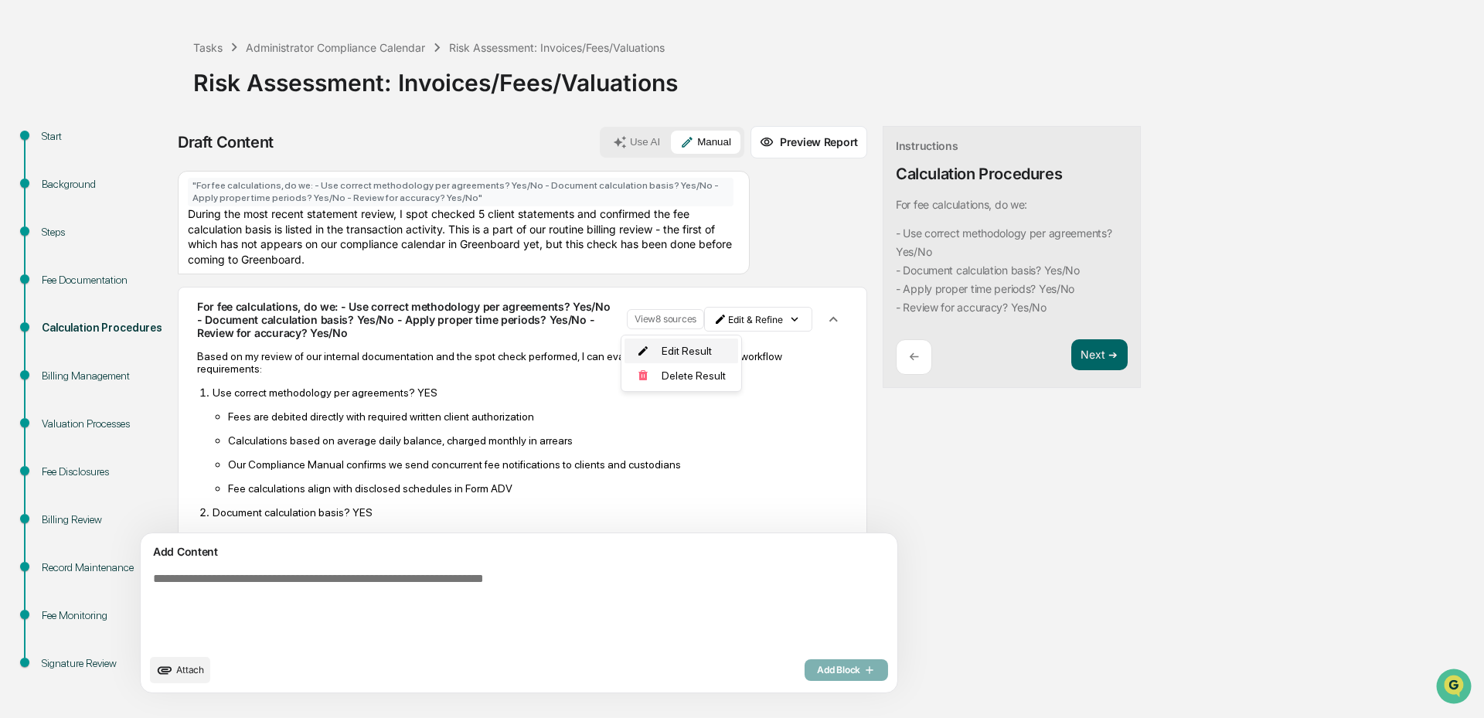
click at [686, 352] on div "Edit Result" at bounding box center [681, 350] width 114 height 25
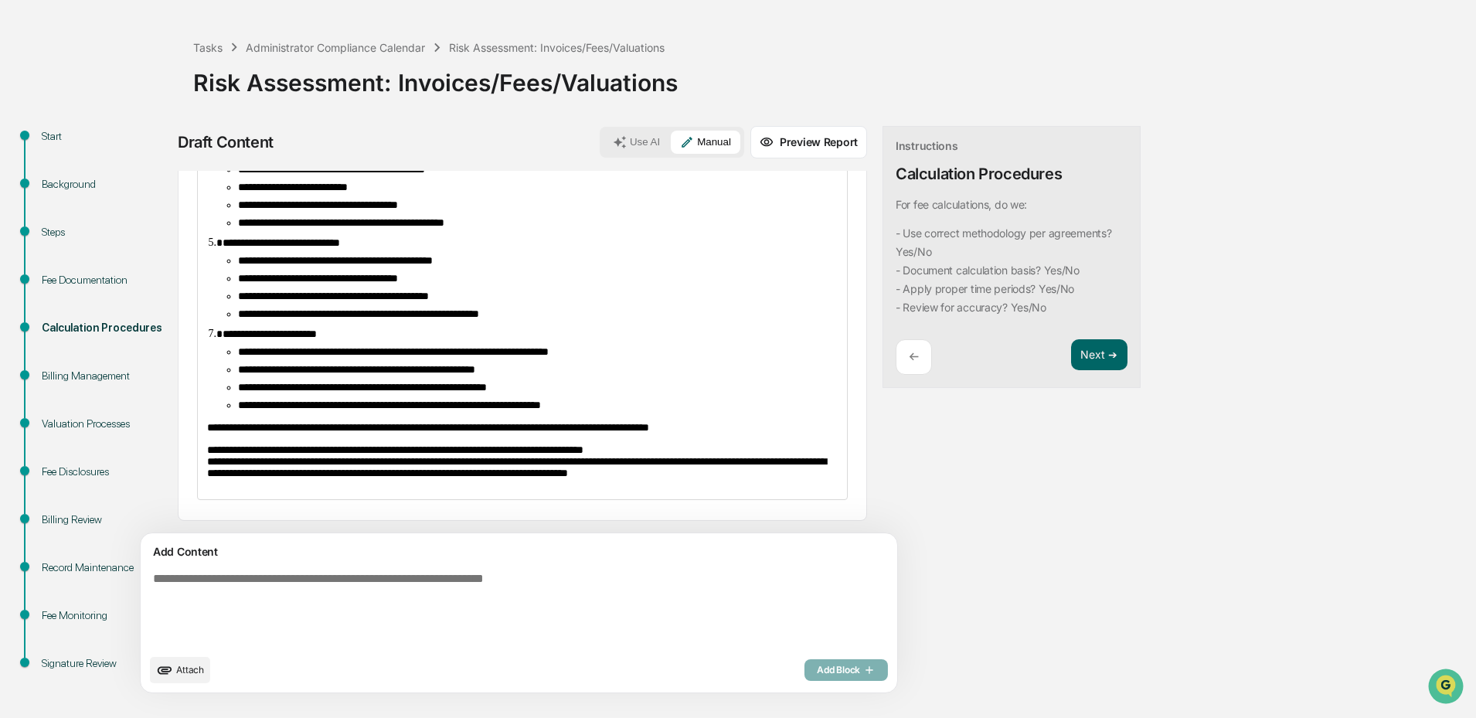
scroll to position [435, 0]
click at [348, 444] on span "**********" at bounding box center [516, 461] width 619 height 34
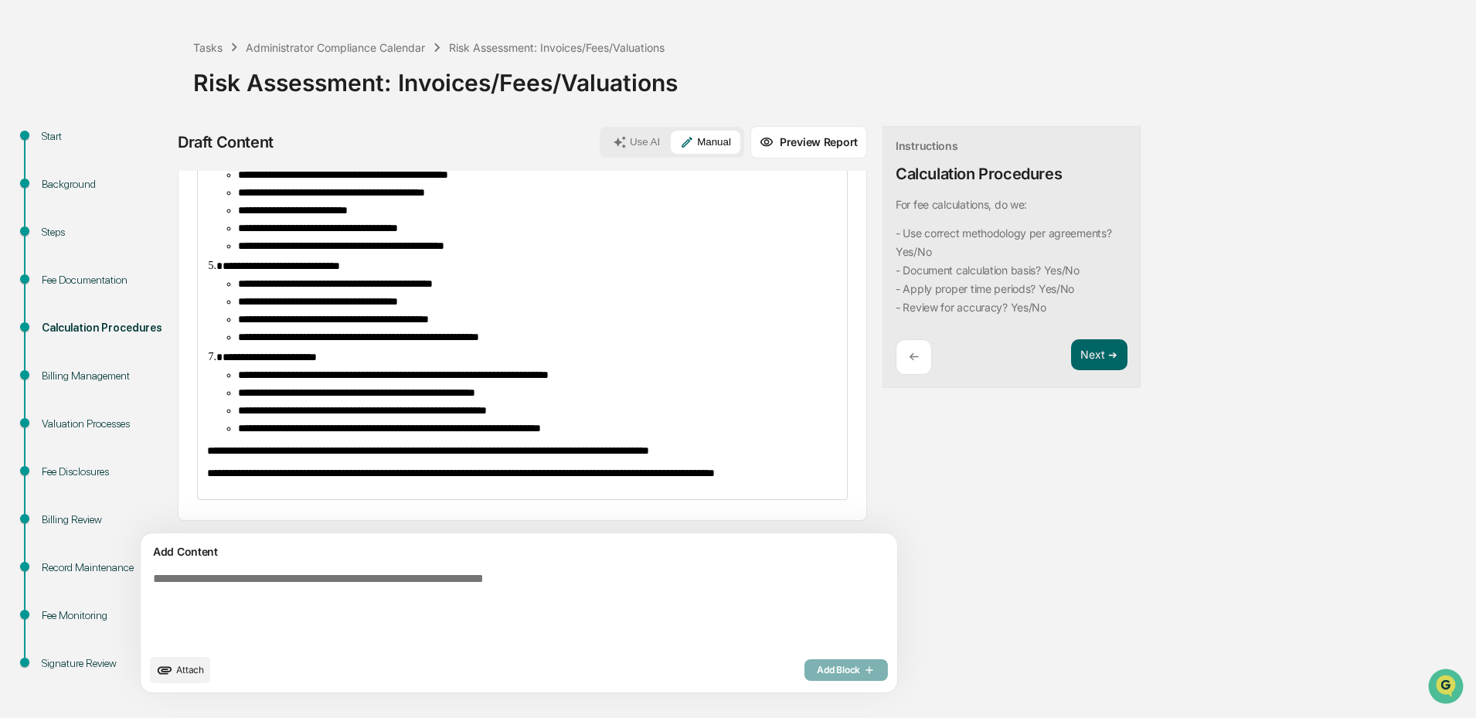
scroll to position [410, 0]
click at [1071, 353] on button "Next ➔" at bounding box center [1099, 355] width 56 height 32
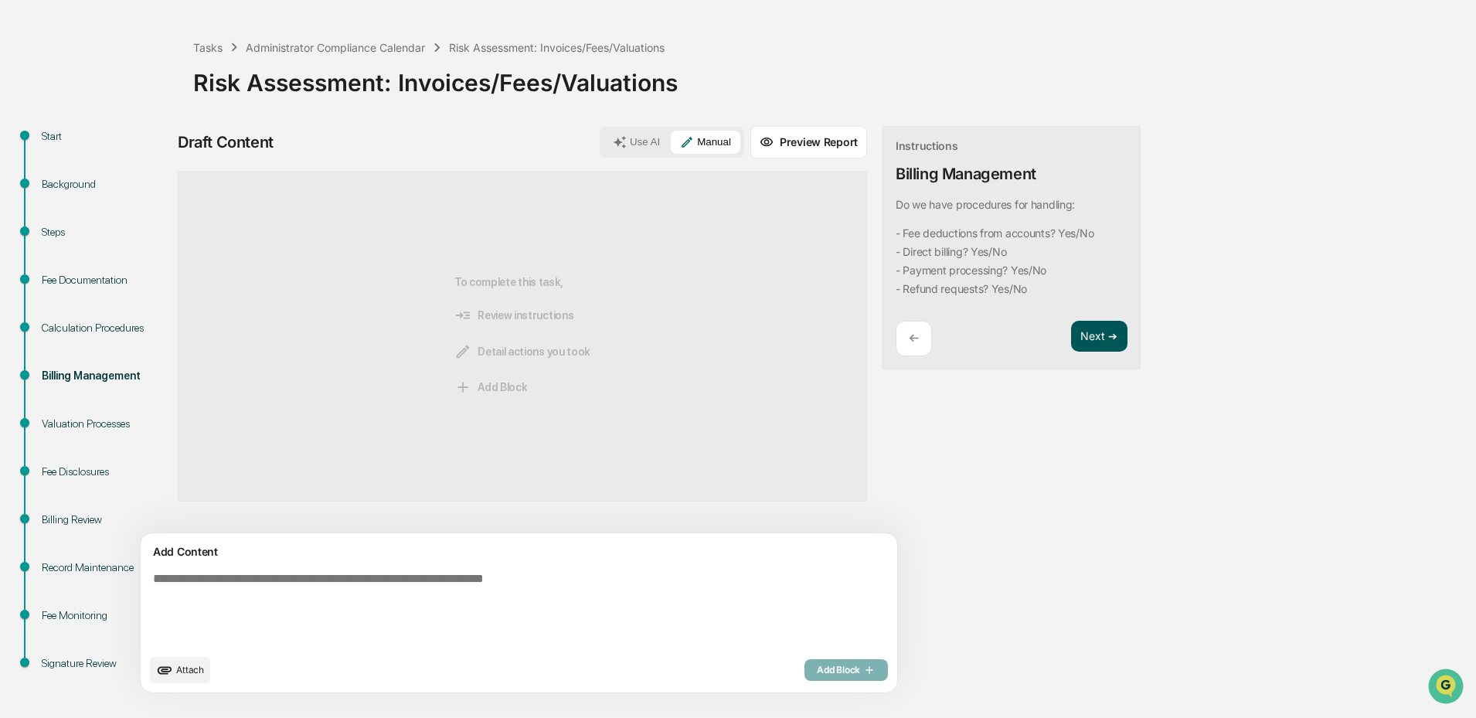
scroll to position [0, 0]
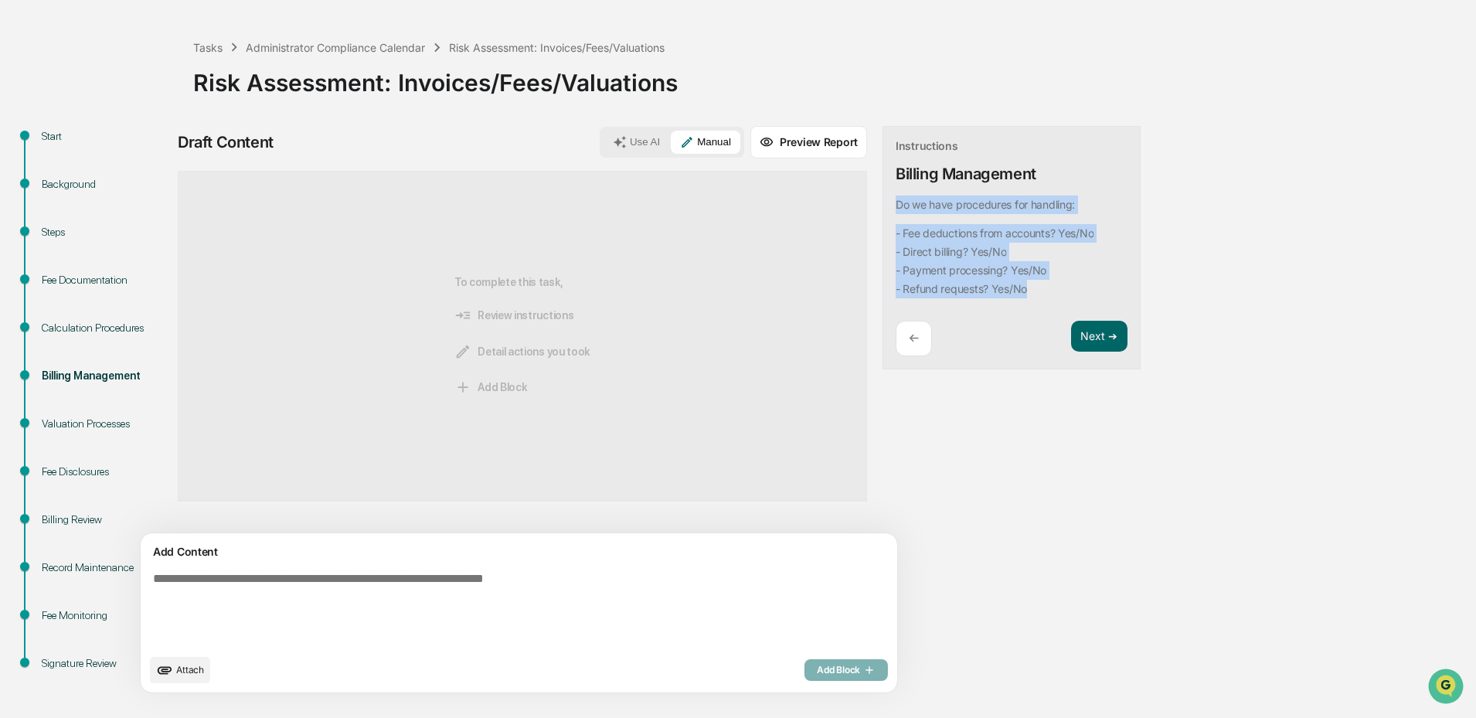
drag, startPoint x: 949, startPoint y: 287, endPoint x: 815, endPoint y: 210, distance: 154.4
click at [882, 210] on div "Instructions Billing Management Do we have procedures for handling: - Fee deduc…" at bounding box center [1011, 248] width 258 height 244
click at [855, 236] on button "Focus Assistant" at bounding box center [866, 236] width 80 height 20
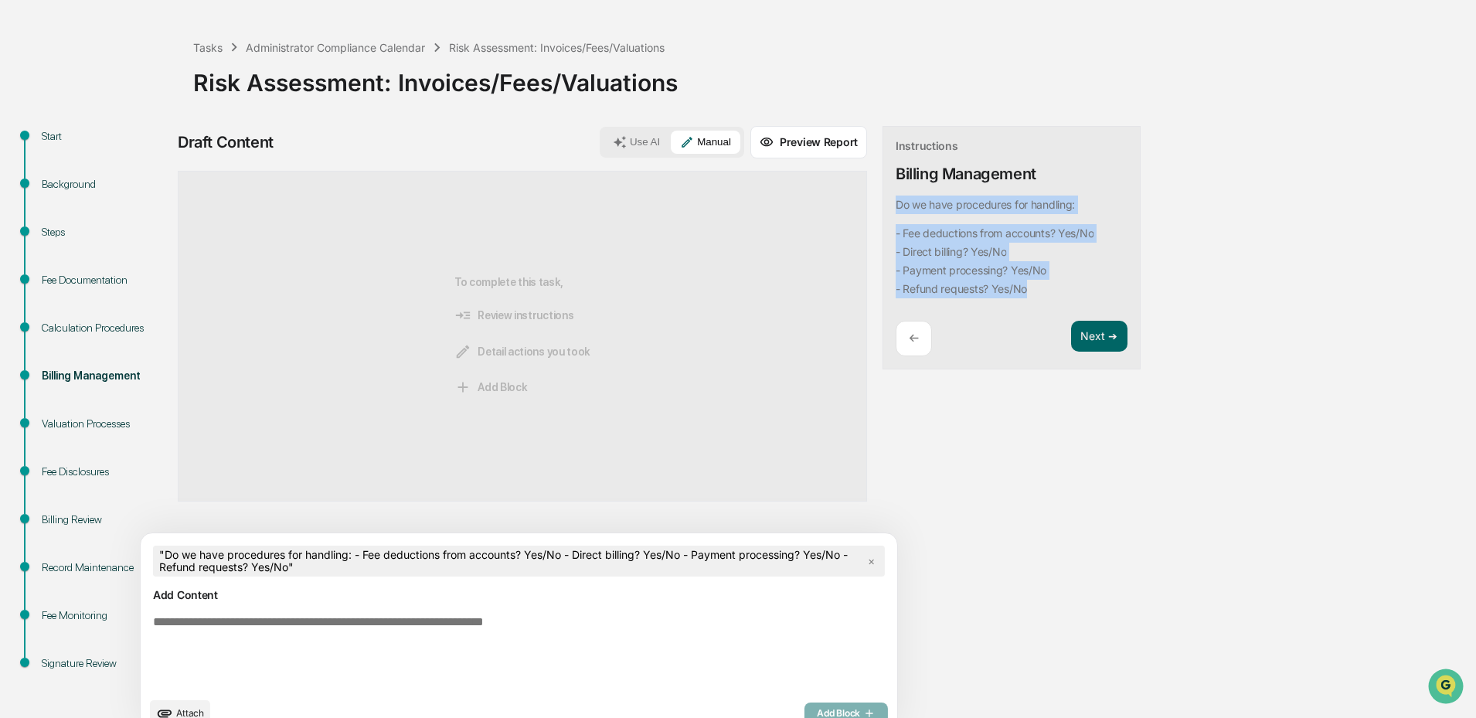
click at [971, 280] on code "- Fee deductions from accounts? Yes/No - Direct billing? Yes/No - Payment proce…" at bounding box center [995, 261] width 198 height 74
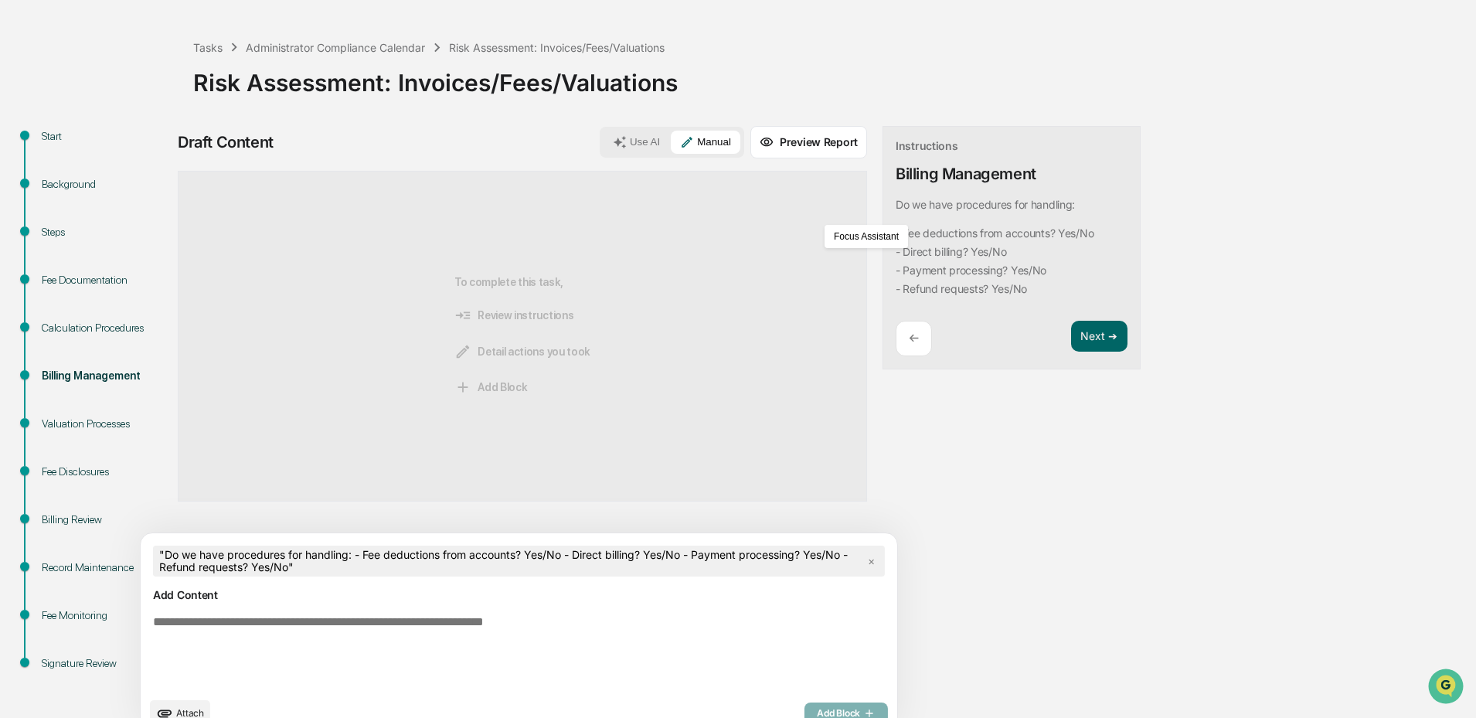
scroll to position [86, 0]
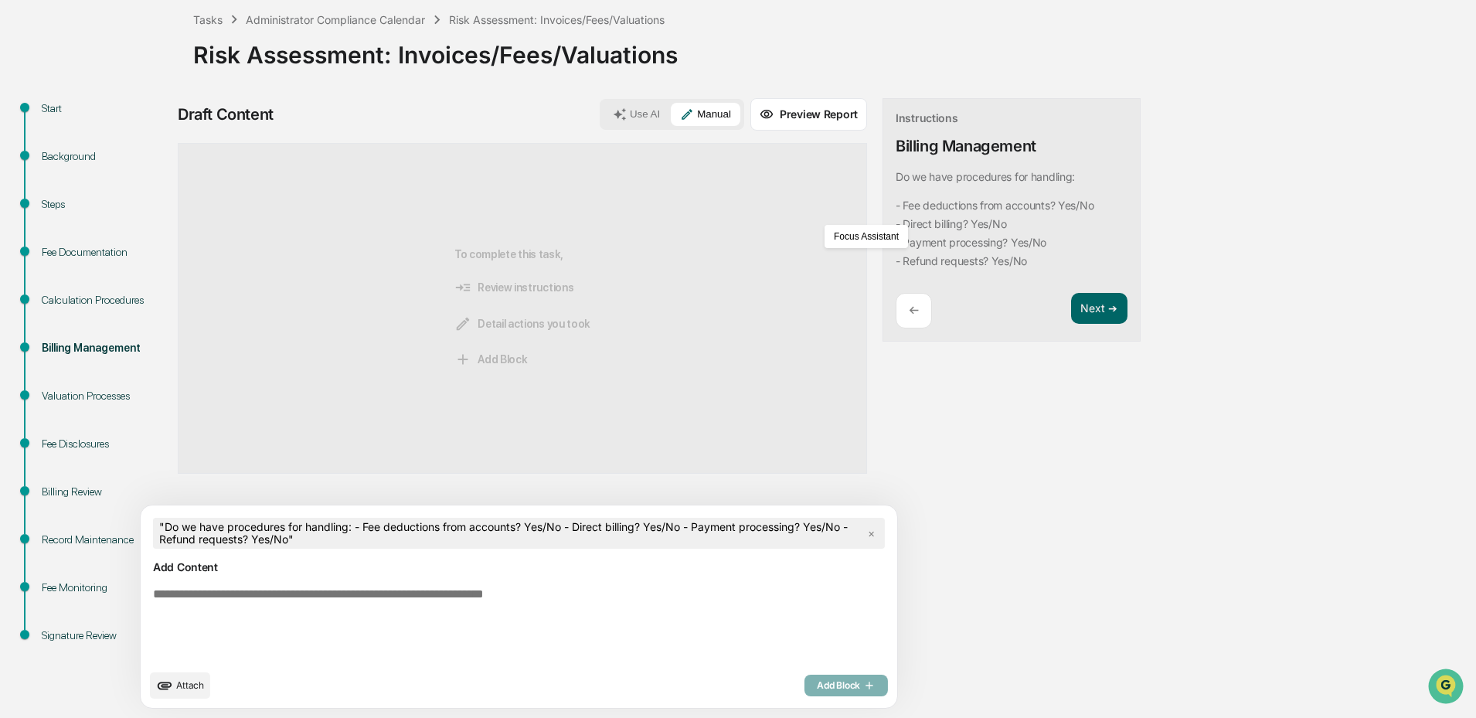
click at [603, 119] on button "Use AI" at bounding box center [636, 114] width 66 height 23
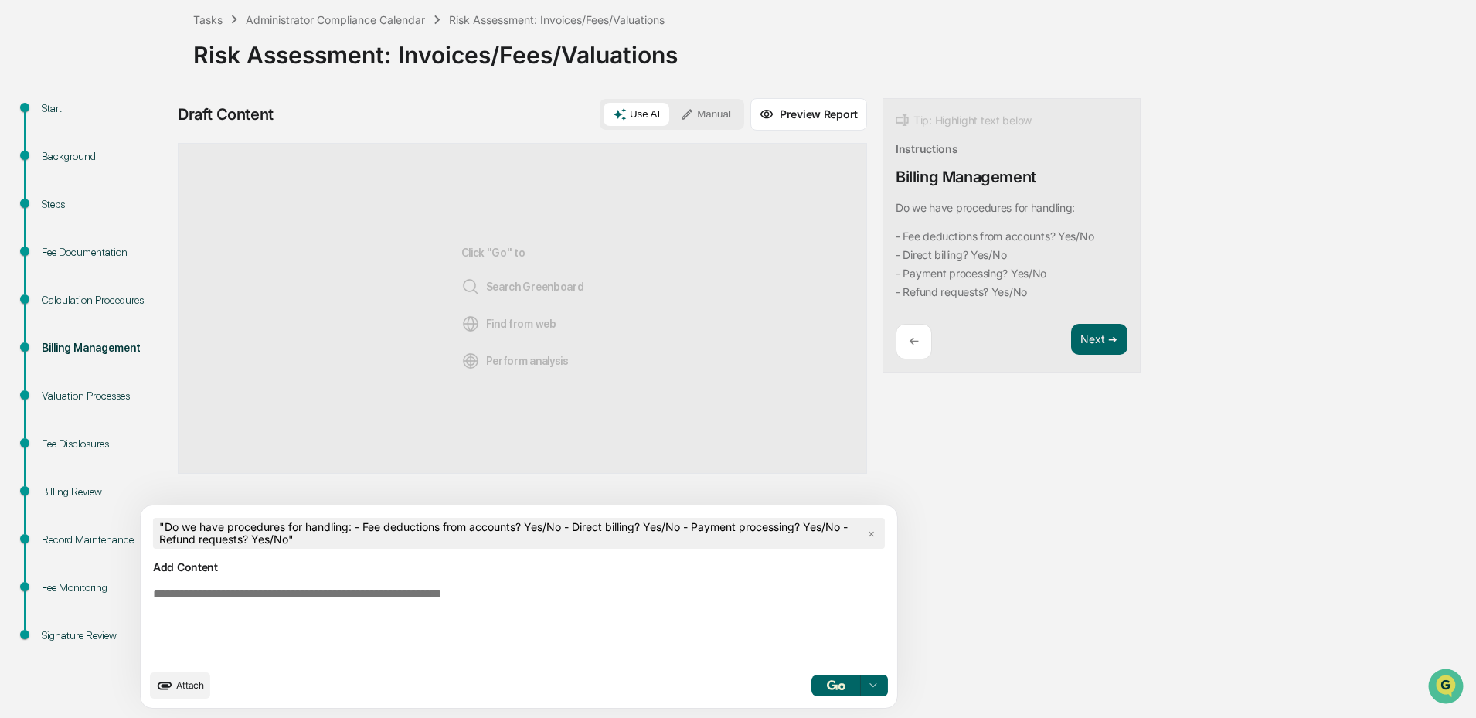
click at [827, 685] on img "button" at bounding box center [836, 685] width 19 height 10
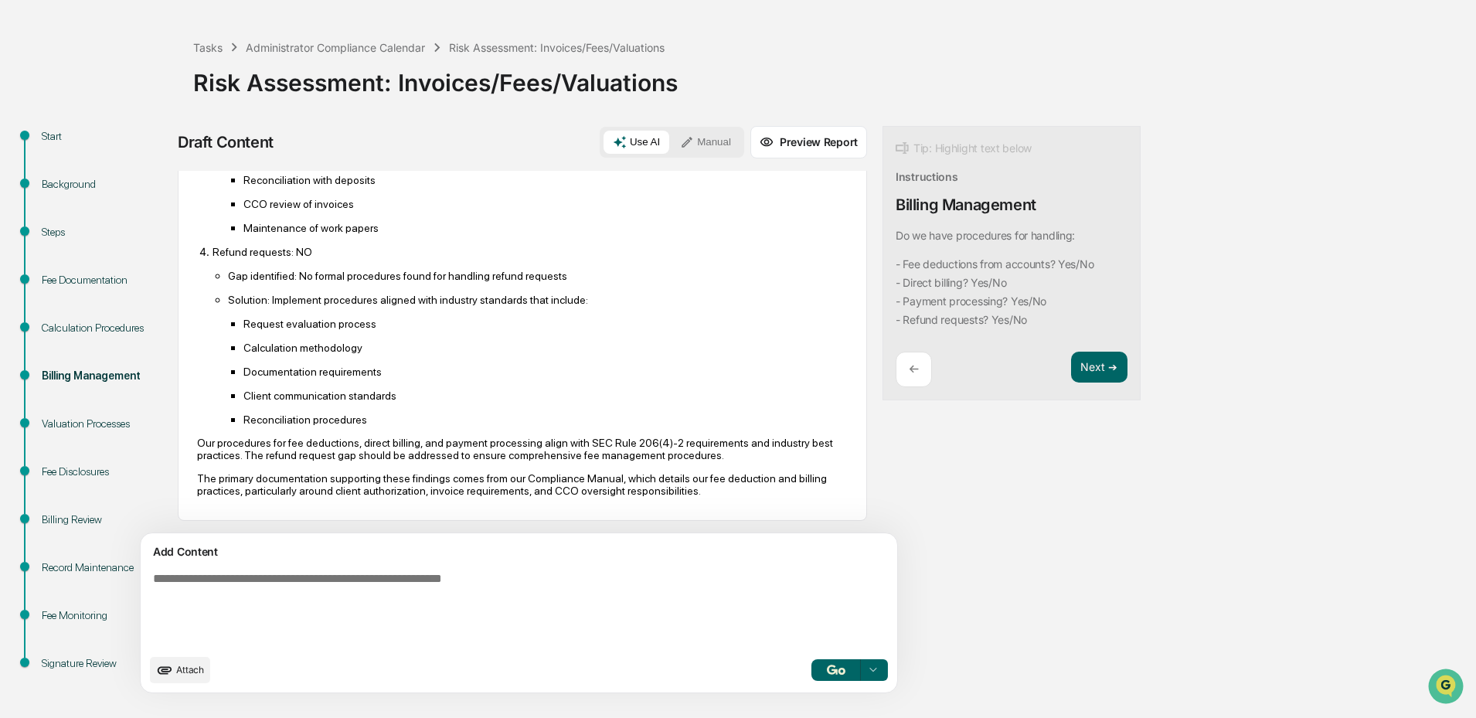
scroll to position [635, 0]
click at [577, 581] on textarea at bounding box center [483, 609] width 672 height 87
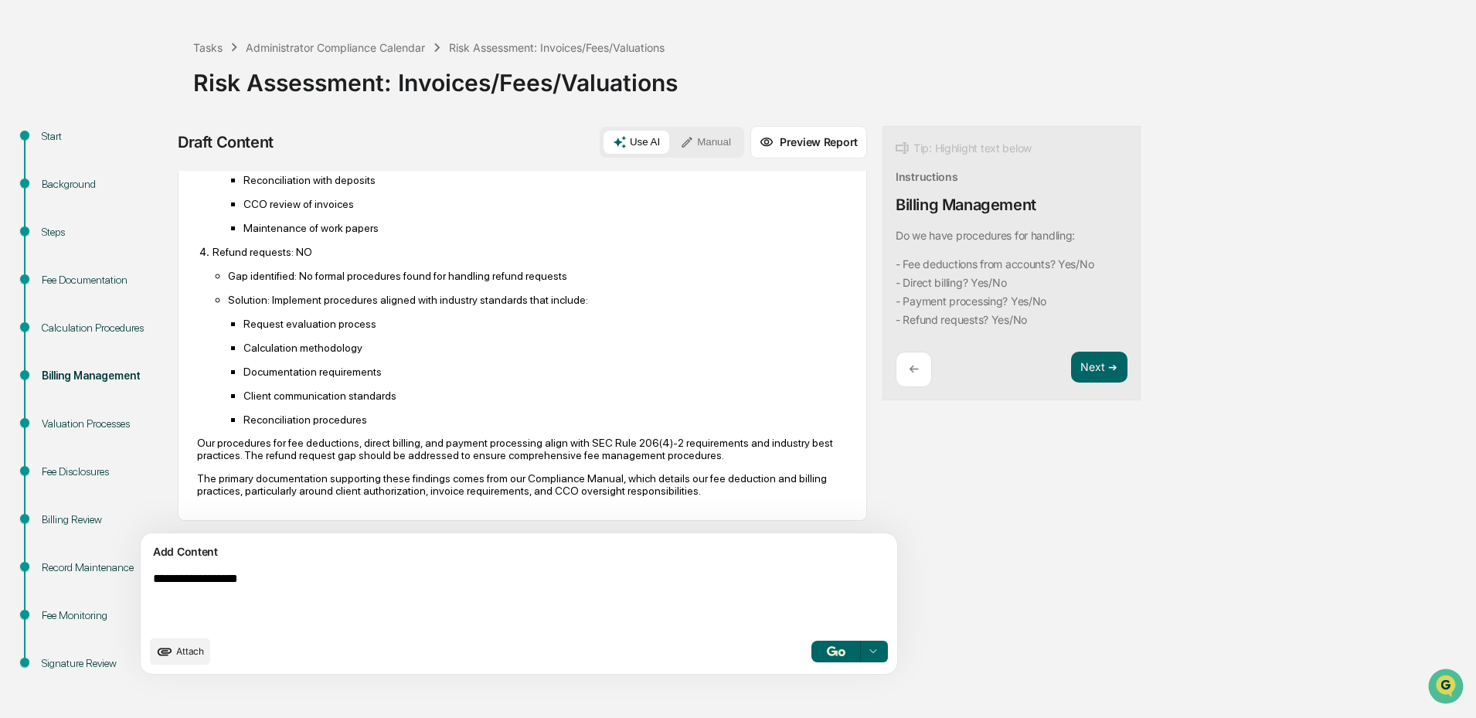
click at [343, 586] on textarea "**********" at bounding box center [483, 600] width 672 height 68
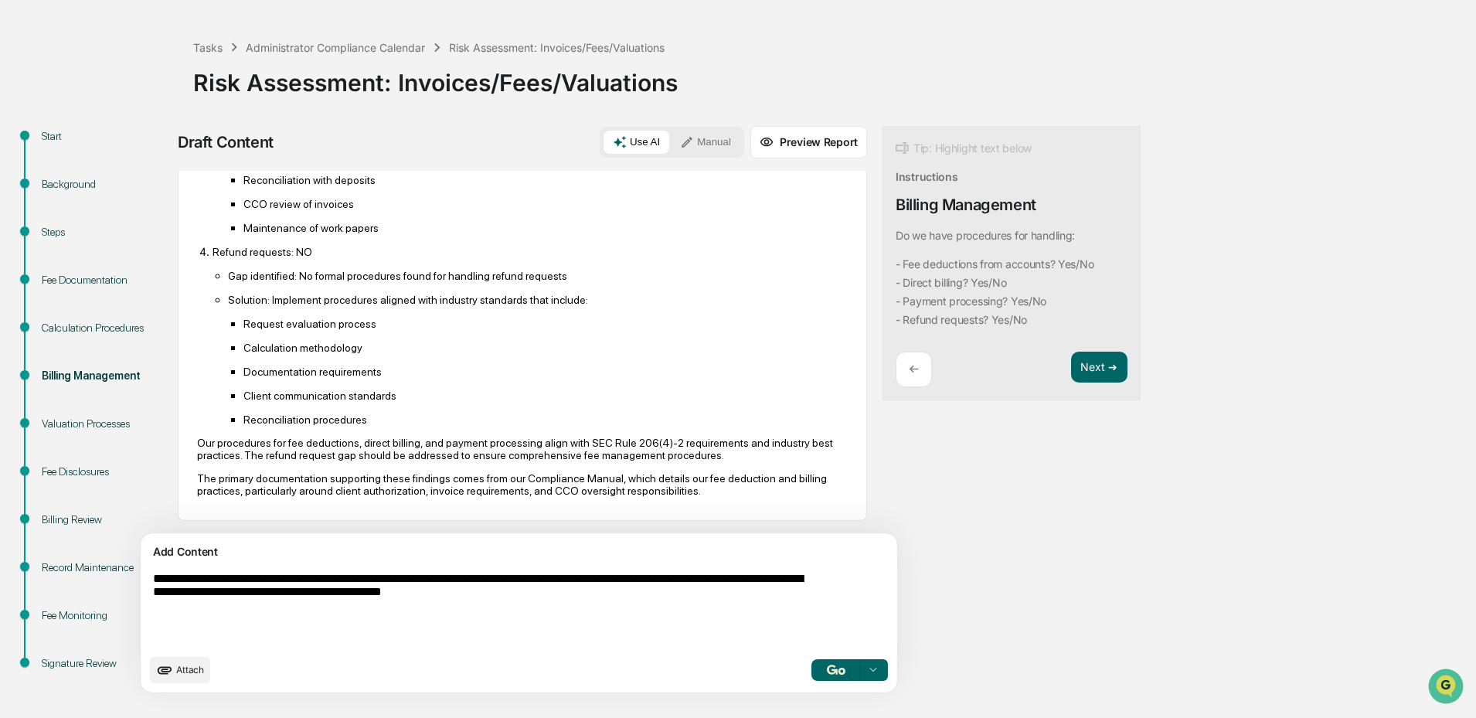
paste textarea "**********"
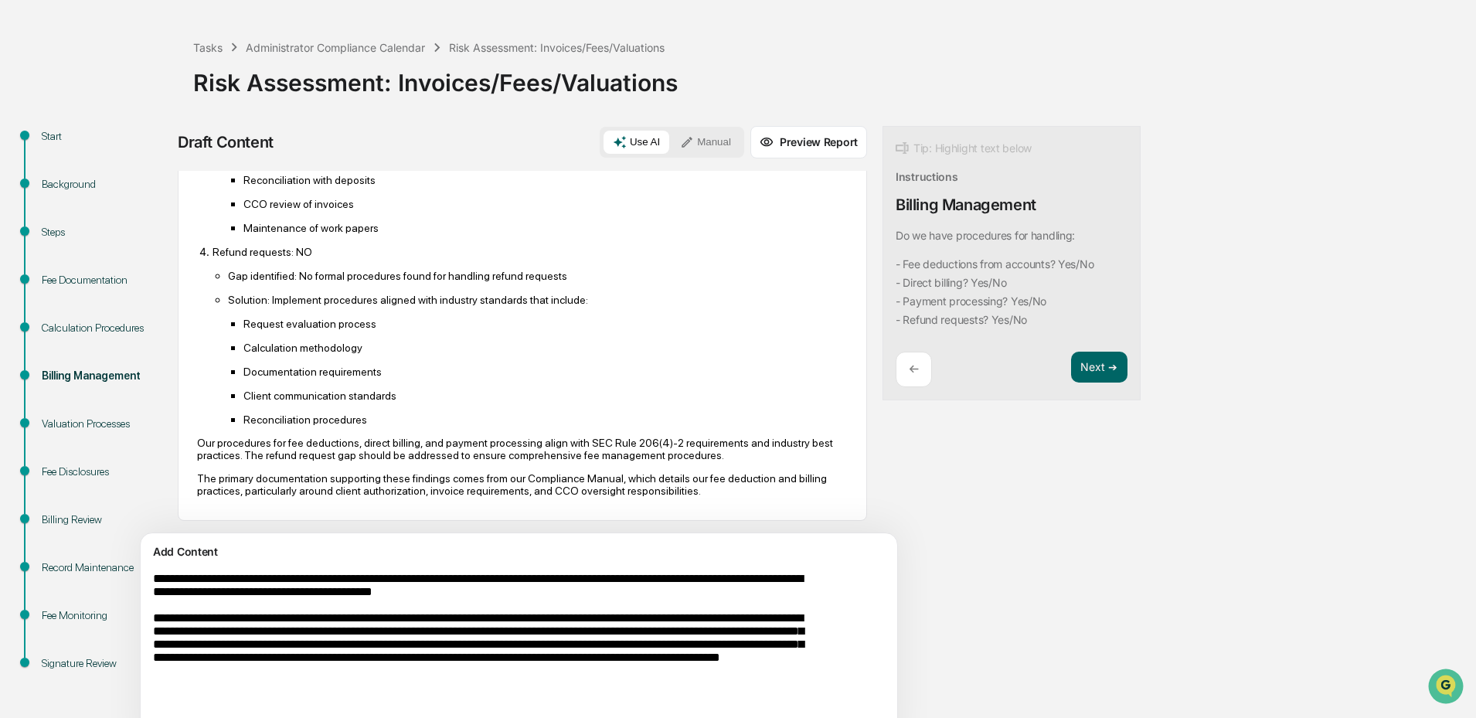
scroll to position [104, 0]
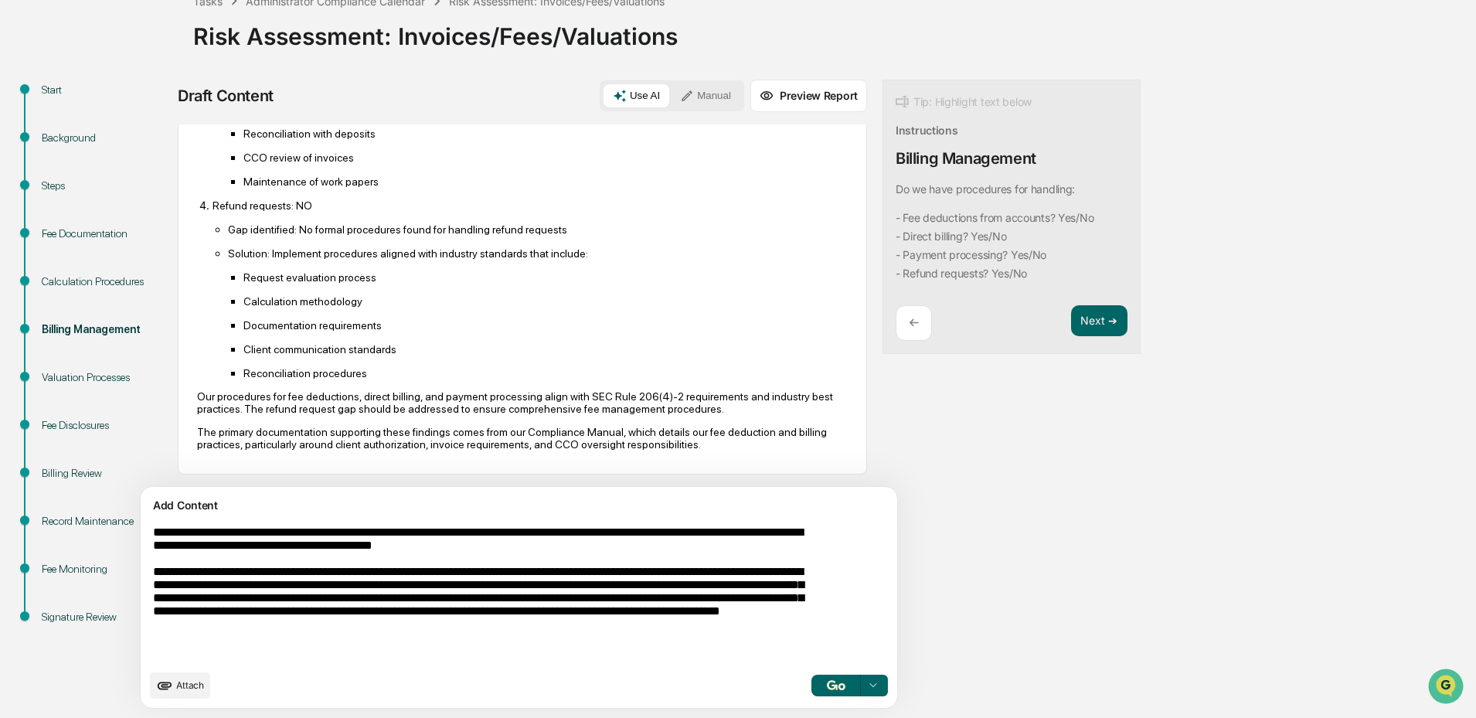
type textarea "**********"
click at [827, 690] on img "button" at bounding box center [836, 685] width 19 height 10
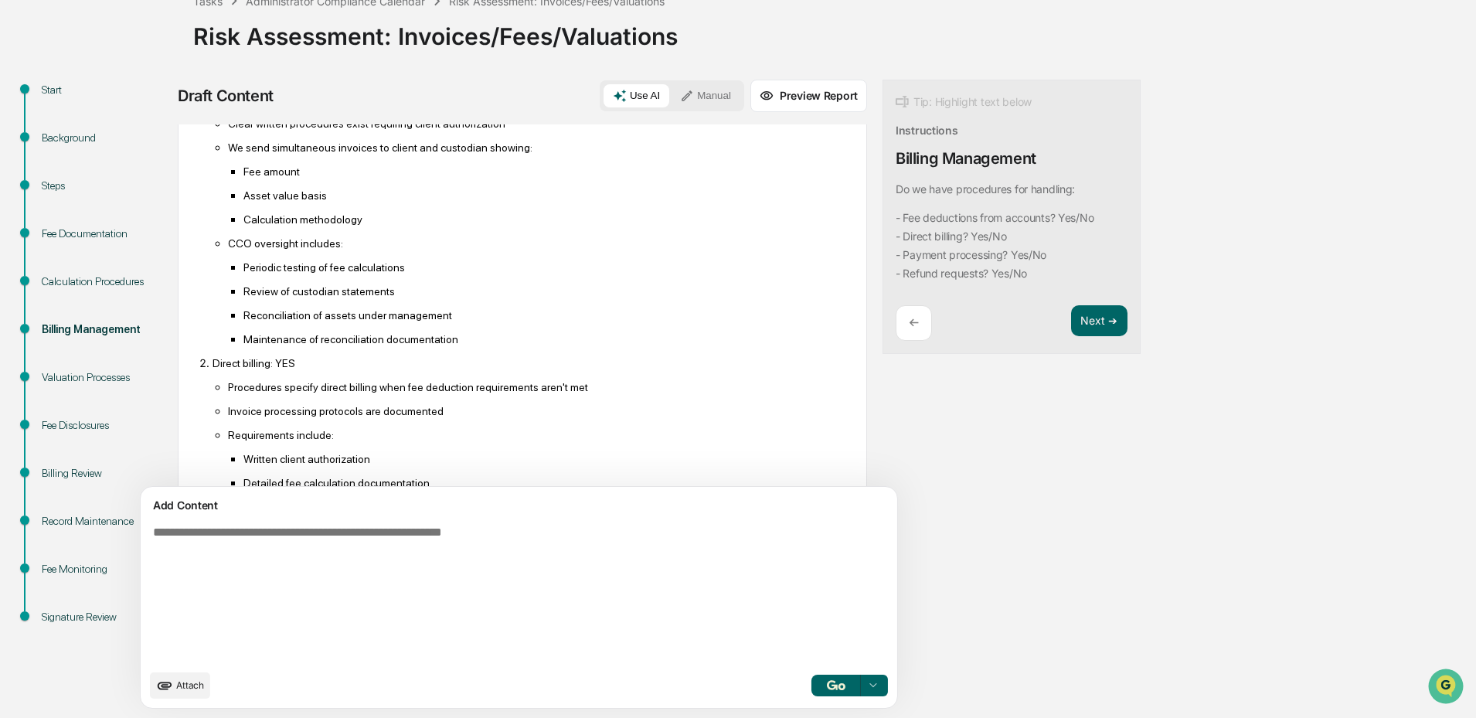
scroll to position [0, 0]
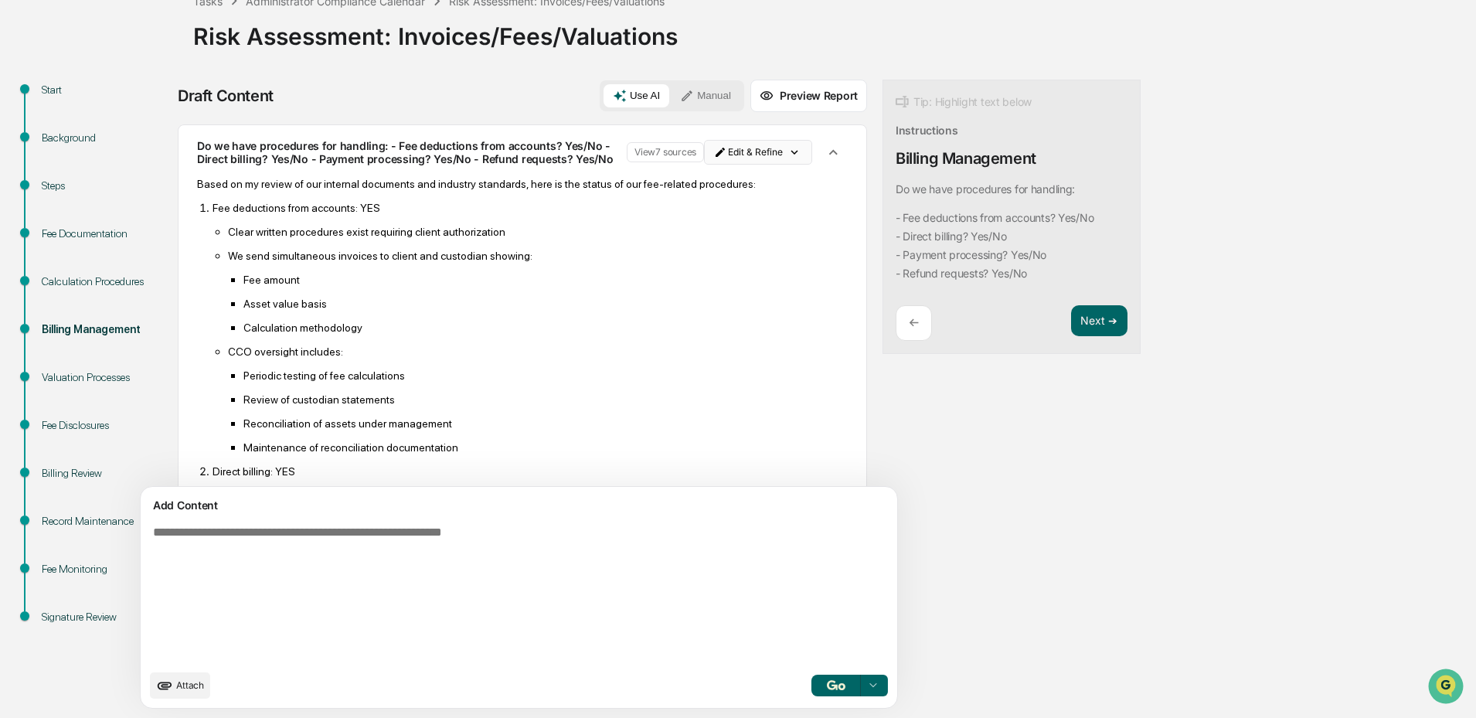
click at [719, 153] on html "Calendar Manage Tasks Reviews Approval Management Company People, Data, Setting…" at bounding box center [738, 255] width 1476 height 718
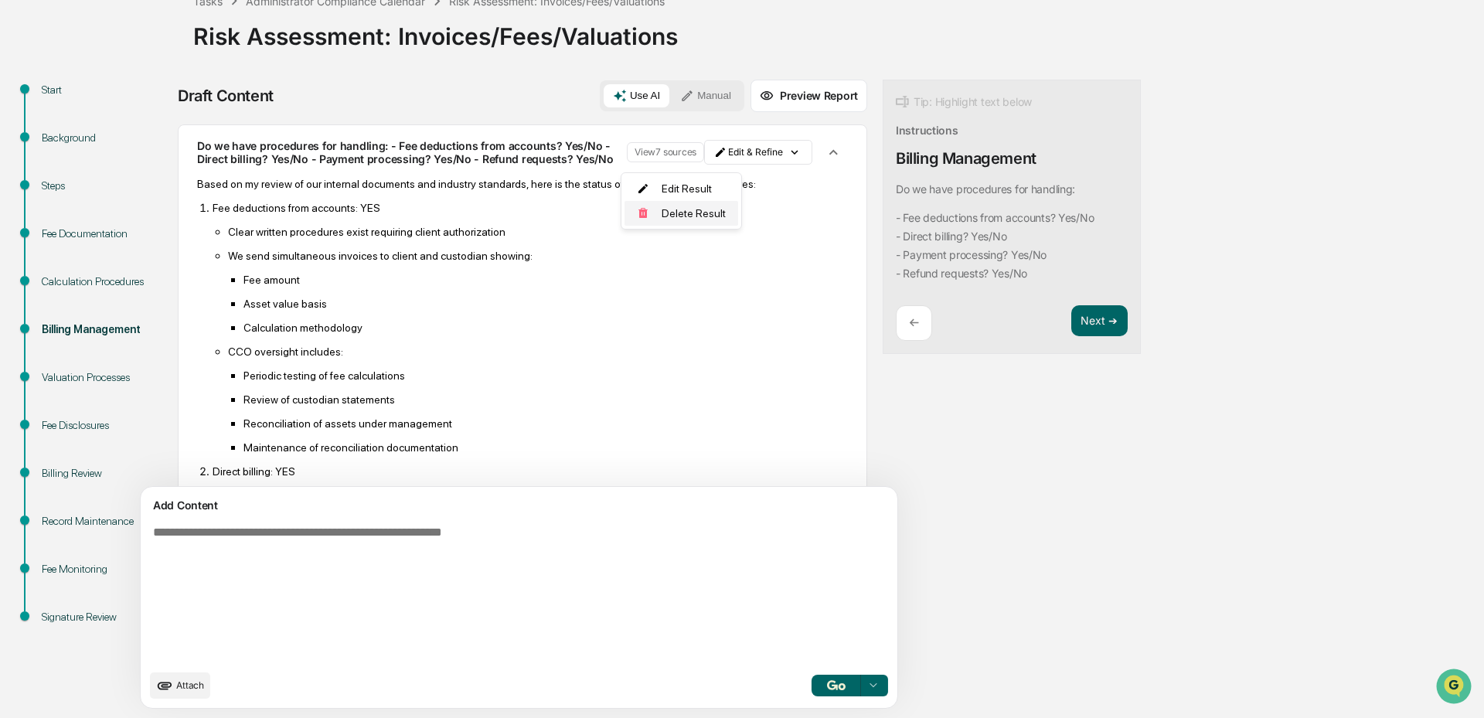
click at [693, 219] on div "Delete Result" at bounding box center [681, 213] width 114 height 25
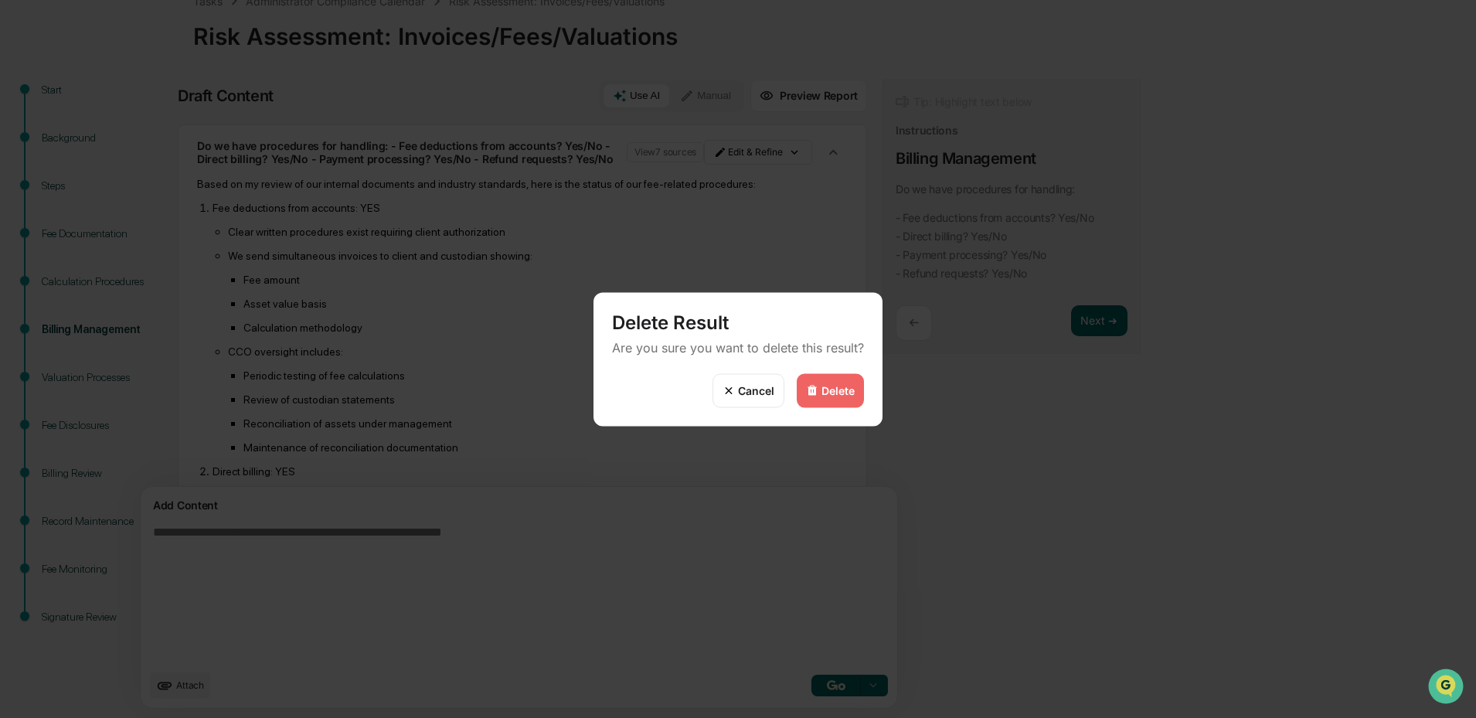
click at [828, 390] on div "Delete" at bounding box center [837, 390] width 33 height 13
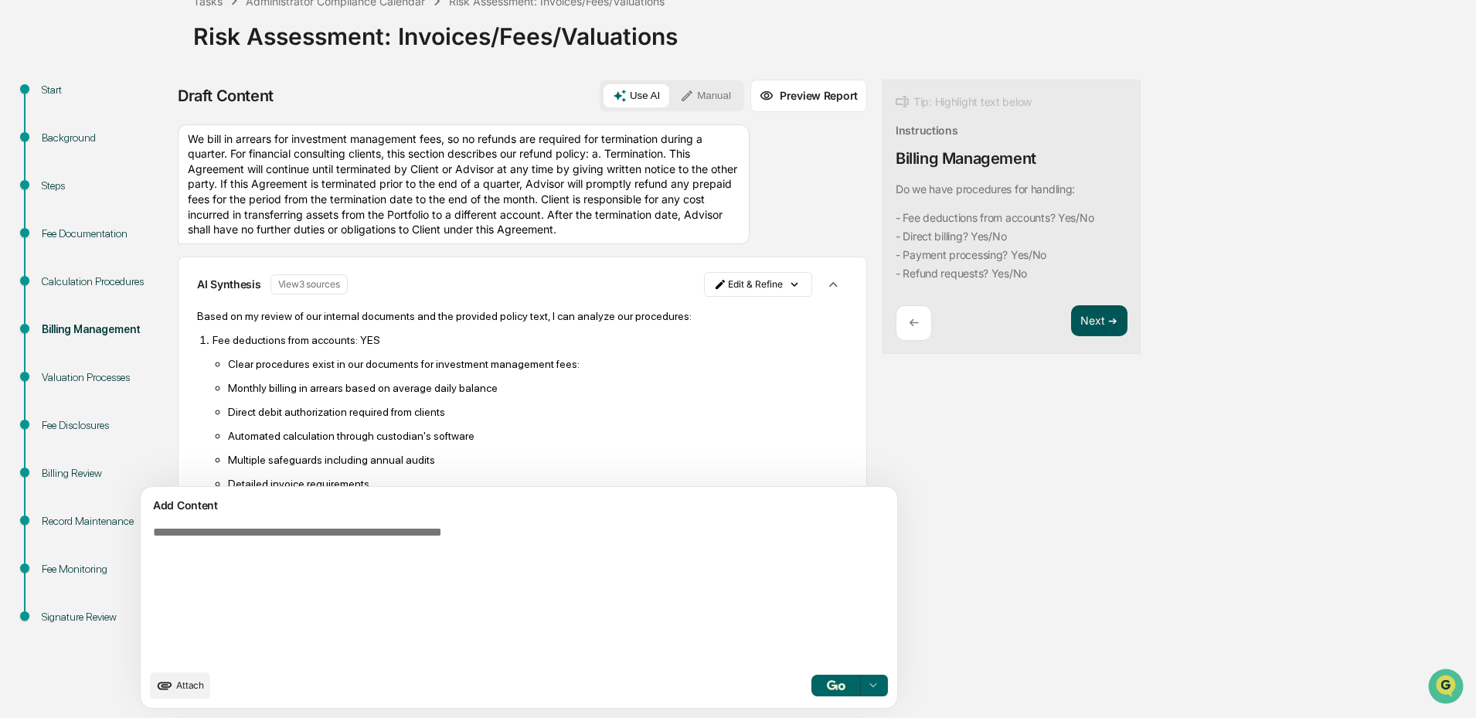
click at [1071, 317] on button "Next ➔" at bounding box center [1099, 321] width 56 height 32
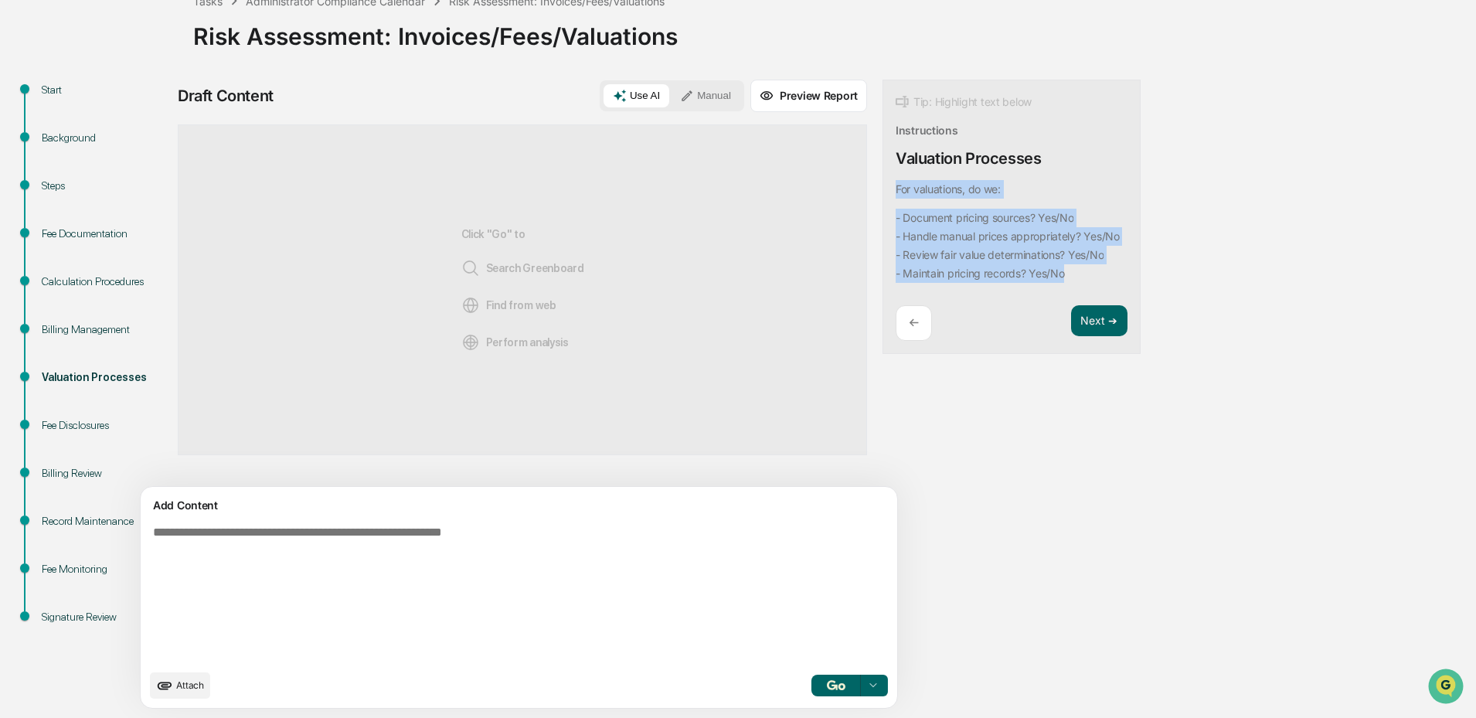
drag, startPoint x: 1010, startPoint y: 292, endPoint x: 810, endPoint y: 194, distance: 222.9
click at [810, 194] on div "Draft Content Use AI Manual Preview Report Sources Click "Go" to Search Greenbo…" at bounding box center [610, 399] width 865 height 638
click at [883, 262] on button "Focus Assistant" at bounding box center [866, 267] width 80 height 20
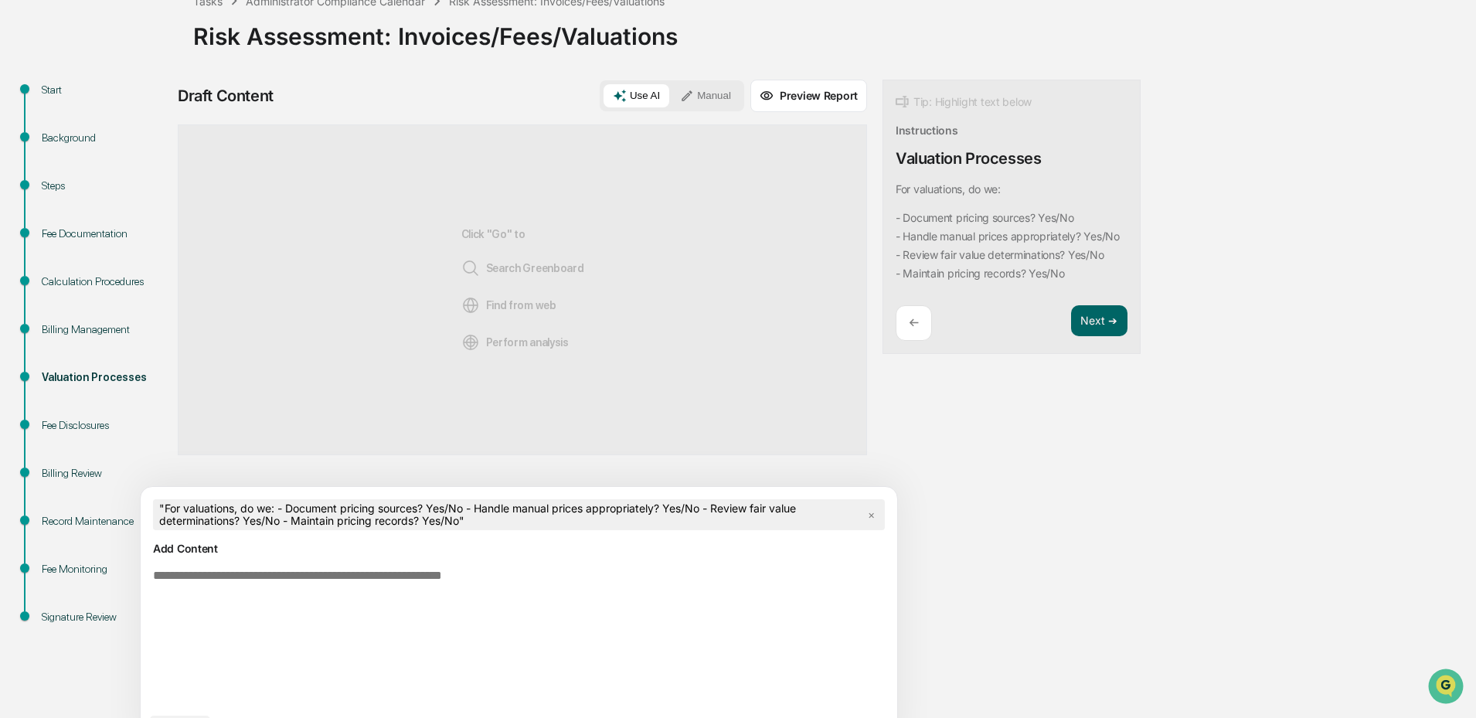
click at [966, 592] on div "Draft Content Use AI Manual Preview Report Sources Click "Go" to Search Greenbo…" at bounding box center [610, 421] width 865 height 682
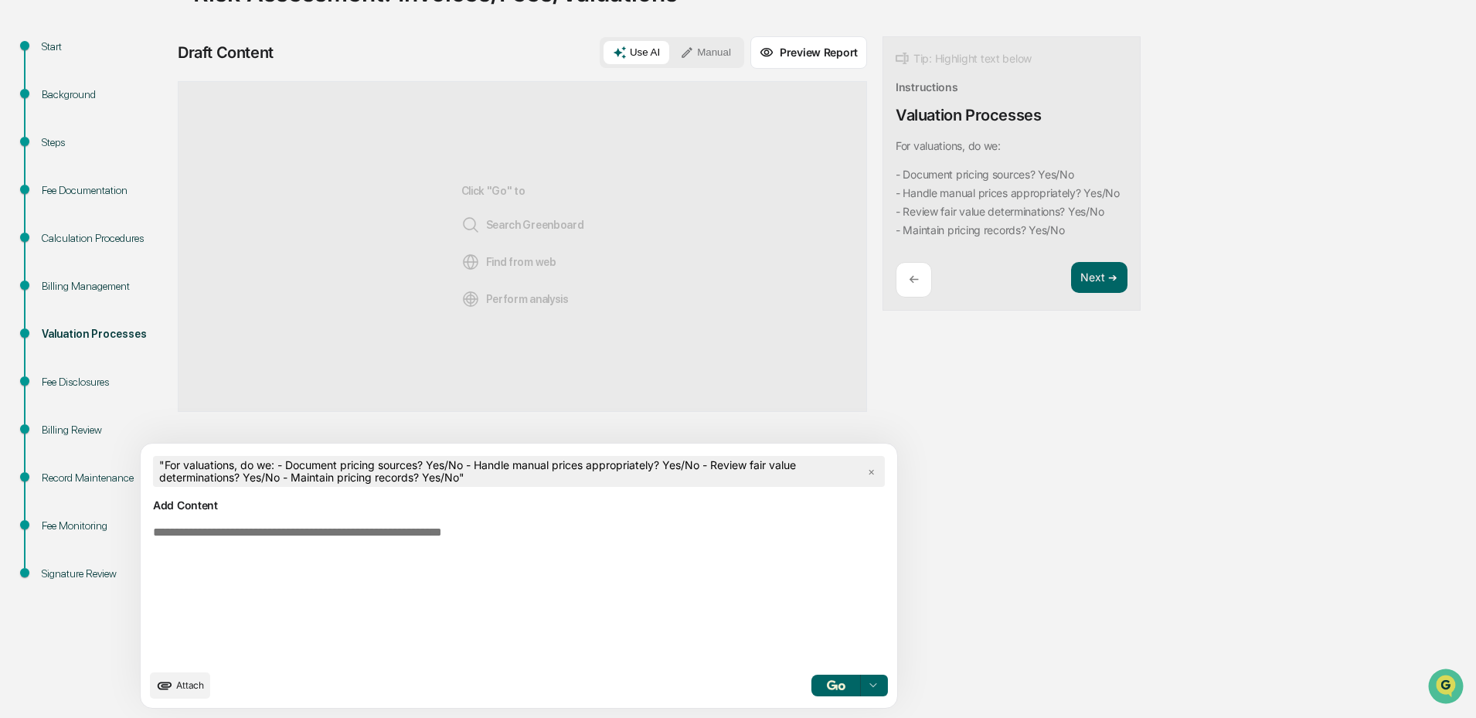
click at [827, 688] on img "button" at bounding box center [836, 685] width 19 height 10
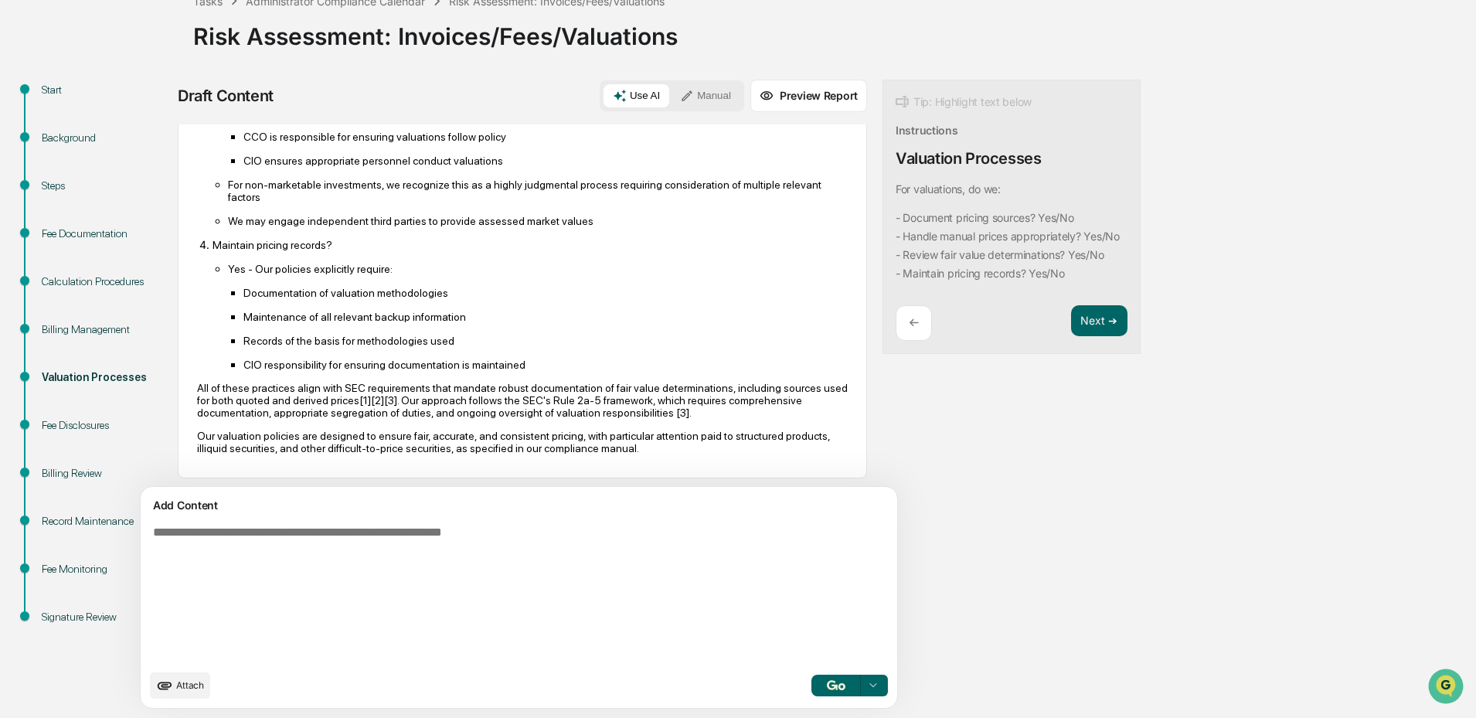
scroll to position [457, 0]
click at [1071, 337] on button "Next ➔" at bounding box center [1099, 321] width 56 height 32
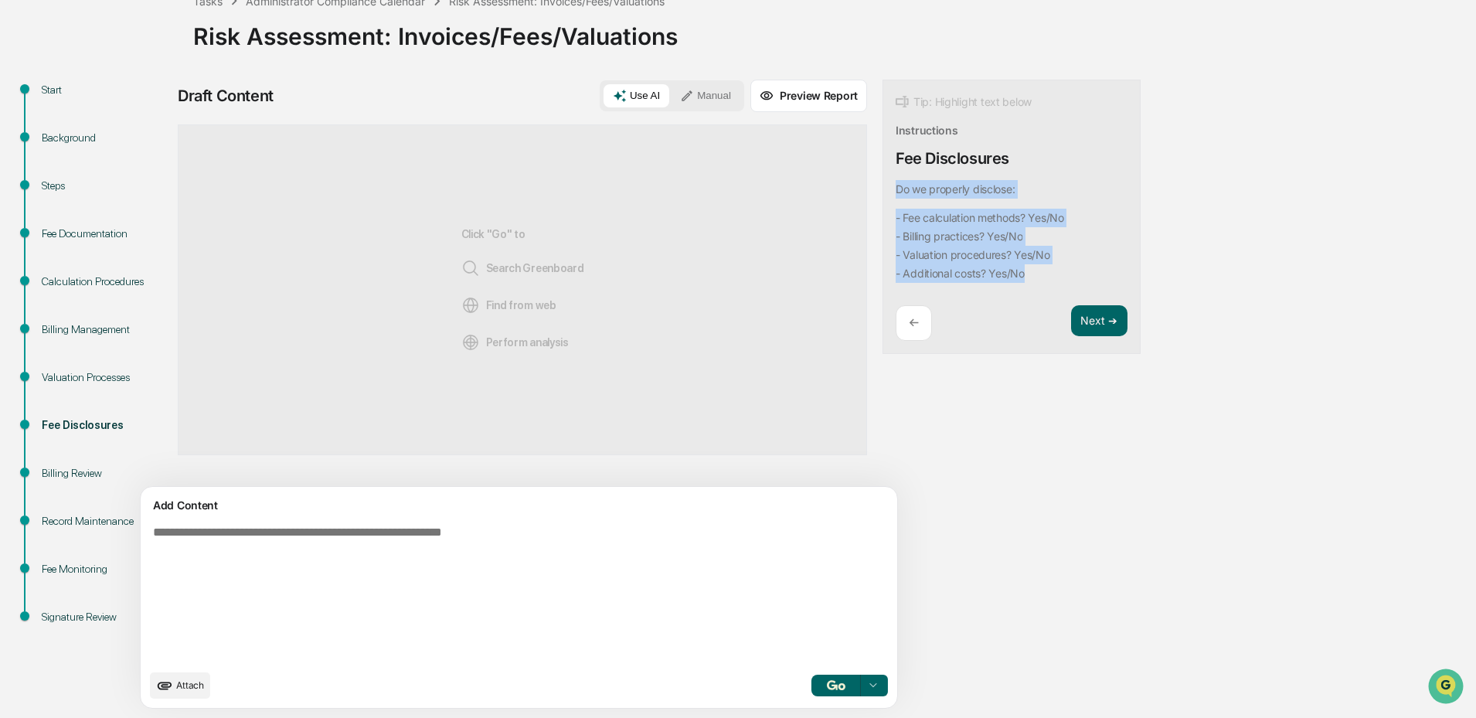
drag, startPoint x: 956, startPoint y: 275, endPoint x: 820, endPoint y: 188, distance: 161.6
click at [882, 188] on div "Tip: Highlight text below Instructions Fee Disclosures Do we properly disclose:…" at bounding box center [1011, 217] width 258 height 275
click at [880, 270] on button "Focus Assistant" at bounding box center [866, 267] width 80 height 20
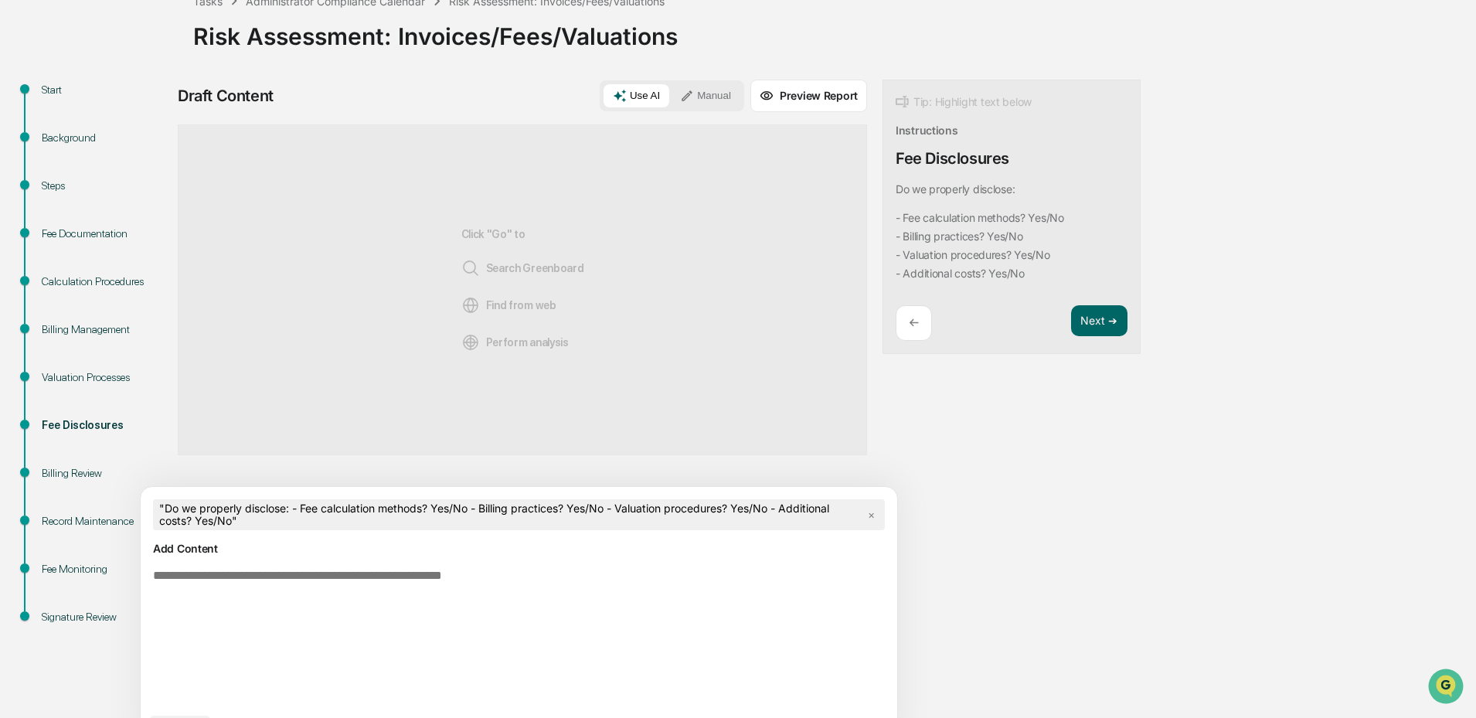
click at [872, 522] on div "Draft Content Use AI Manual Preview Report Sources Click "Go" to Search Greenbo…" at bounding box center [610, 421] width 865 height 682
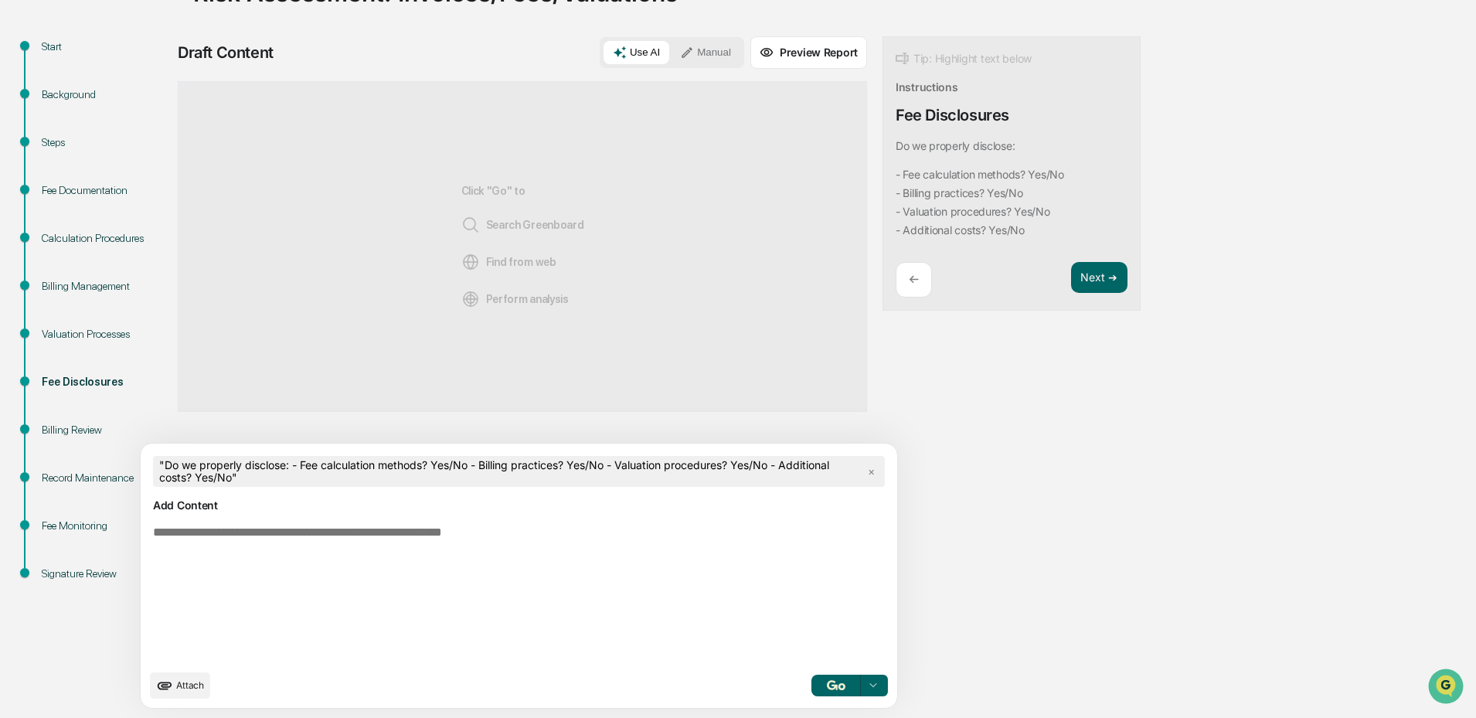
click at [827, 688] on img "button" at bounding box center [836, 685] width 19 height 10
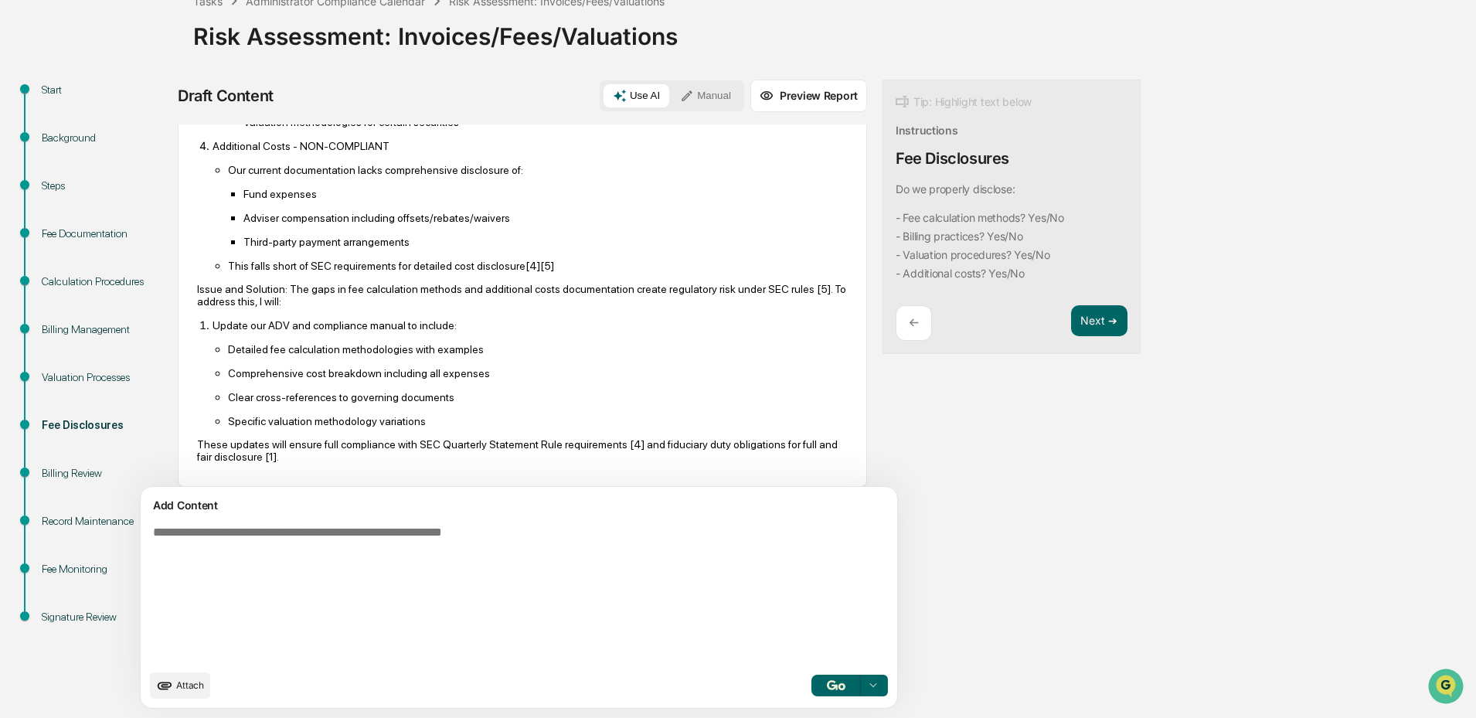
scroll to position [627, 0]
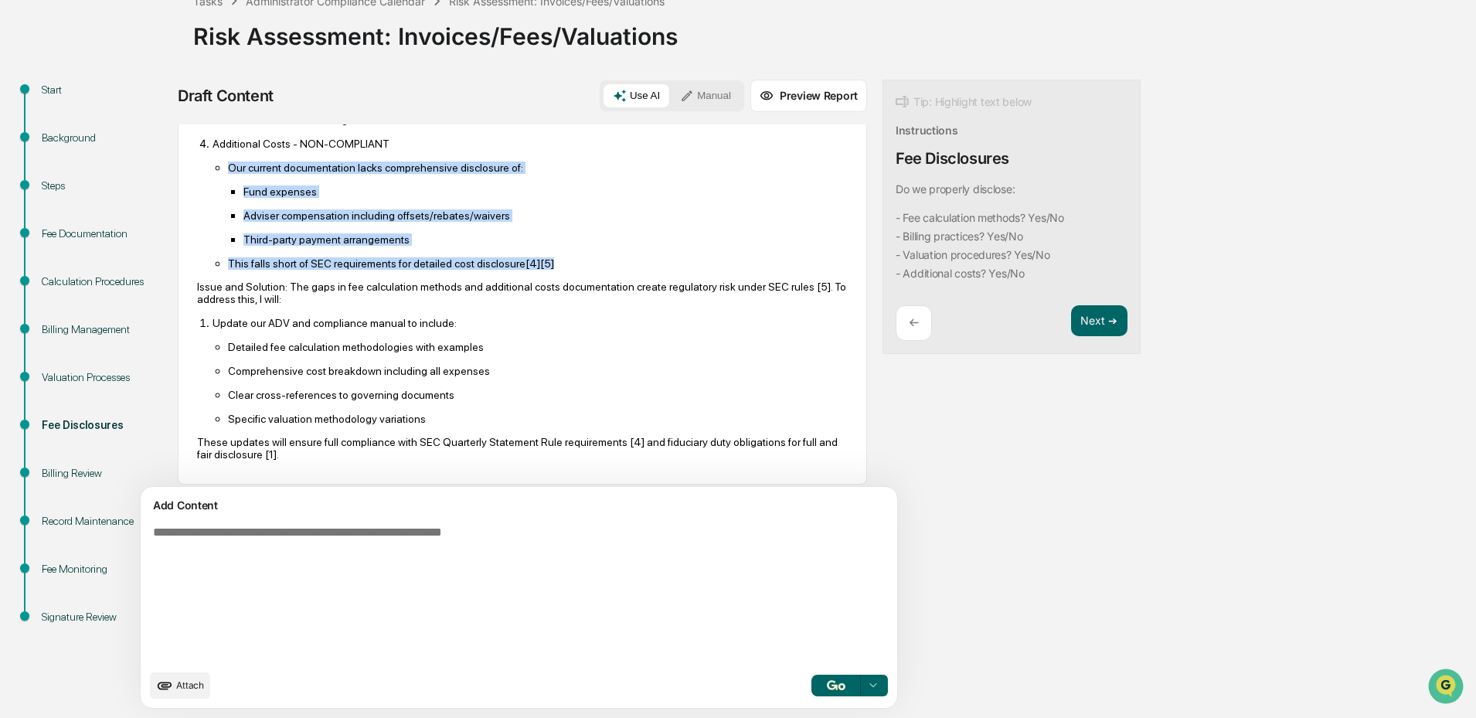
drag, startPoint x: 553, startPoint y: 276, endPoint x: 219, endPoint y: 181, distance: 347.8
click at [219, 181] on ul "Our current documentation lacks comprehensive disclosure of: Fund expenses Advi…" at bounding box center [529, 215] width 635 height 109
click at [635, 238] on ul "Fund expenses Adviser compensation including offsets/rebates/waivers Third-part…" at bounding box center [538, 215] width 620 height 61
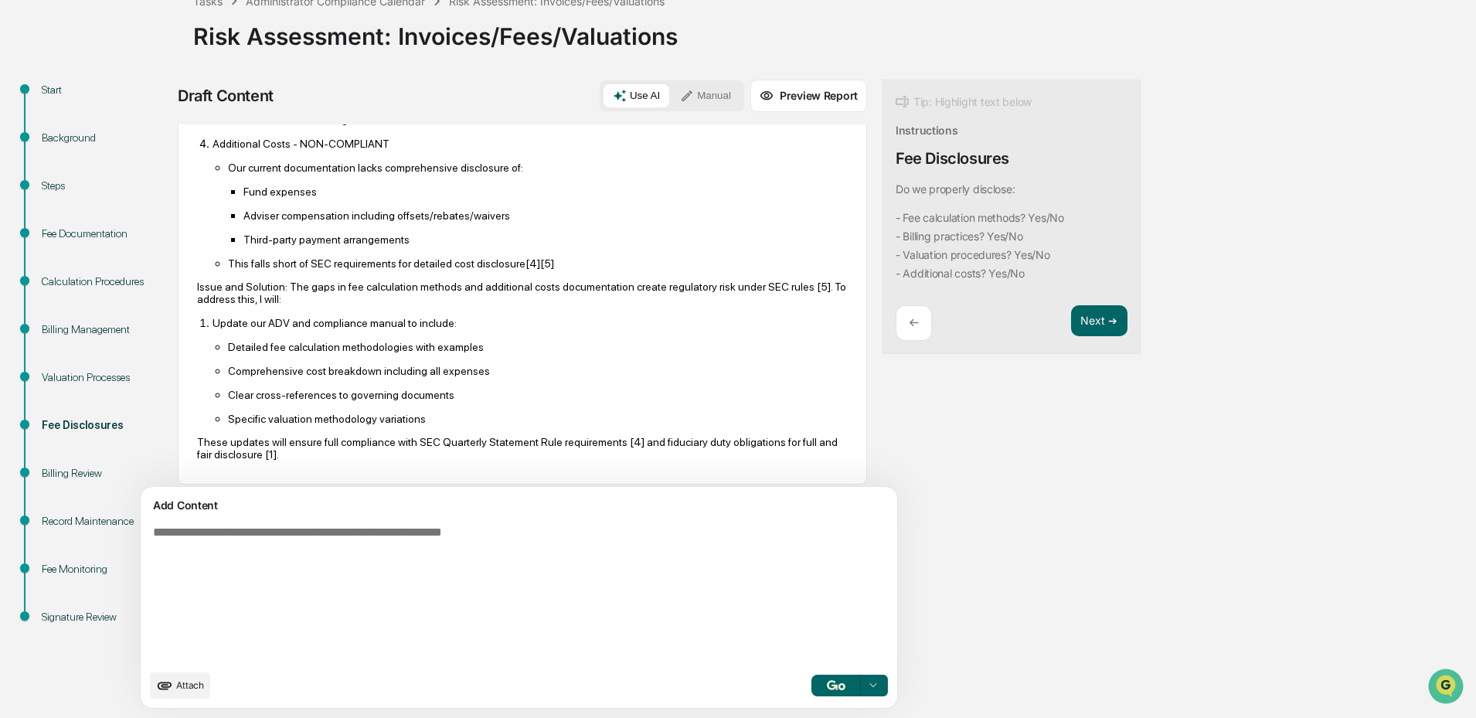
scroll to position [648, 0]
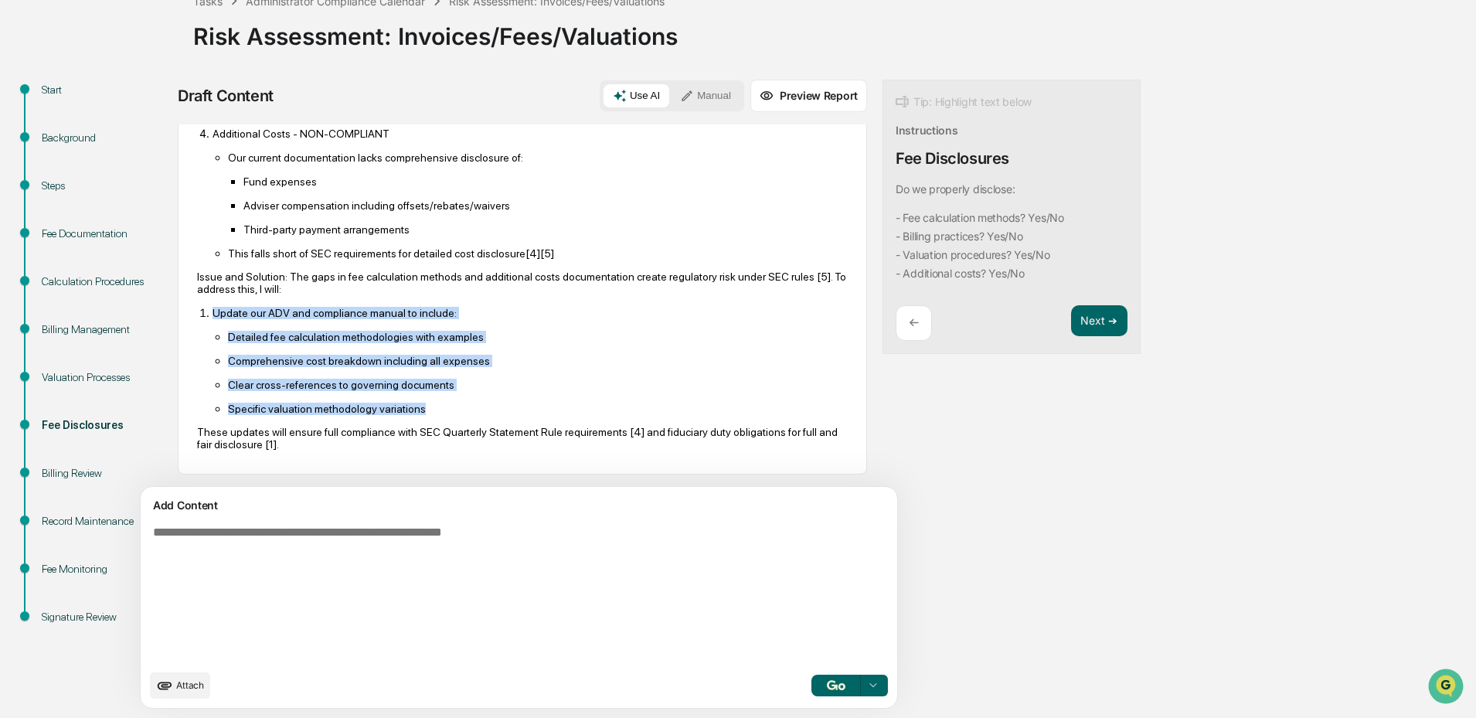
drag, startPoint x: 429, startPoint y: 412, endPoint x: 212, endPoint y: 314, distance: 237.6
click at [212, 314] on li "Update our ADV and compliance manual to include: Detailed fee calculation metho…" at bounding box center [529, 360] width 635 height 109
click at [530, 386] on p "Clear cross-references to governing documents" at bounding box center [538, 385] width 620 height 12
drag, startPoint x: 425, startPoint y: 415, endPoint x: 222, endPoint y: 341, distance: 216.3
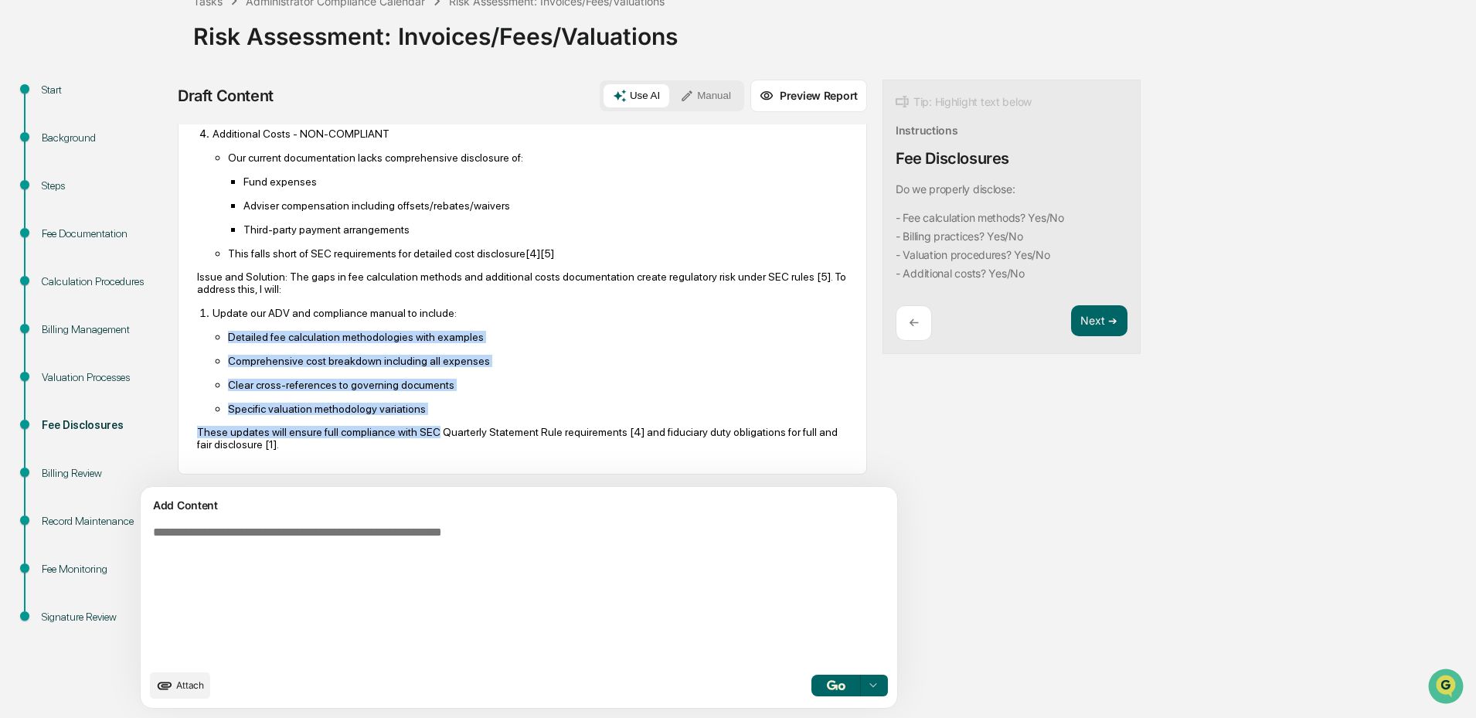
copy div "Detailed fee calculation methodologies with examples Comprehensive cost breakdo…"
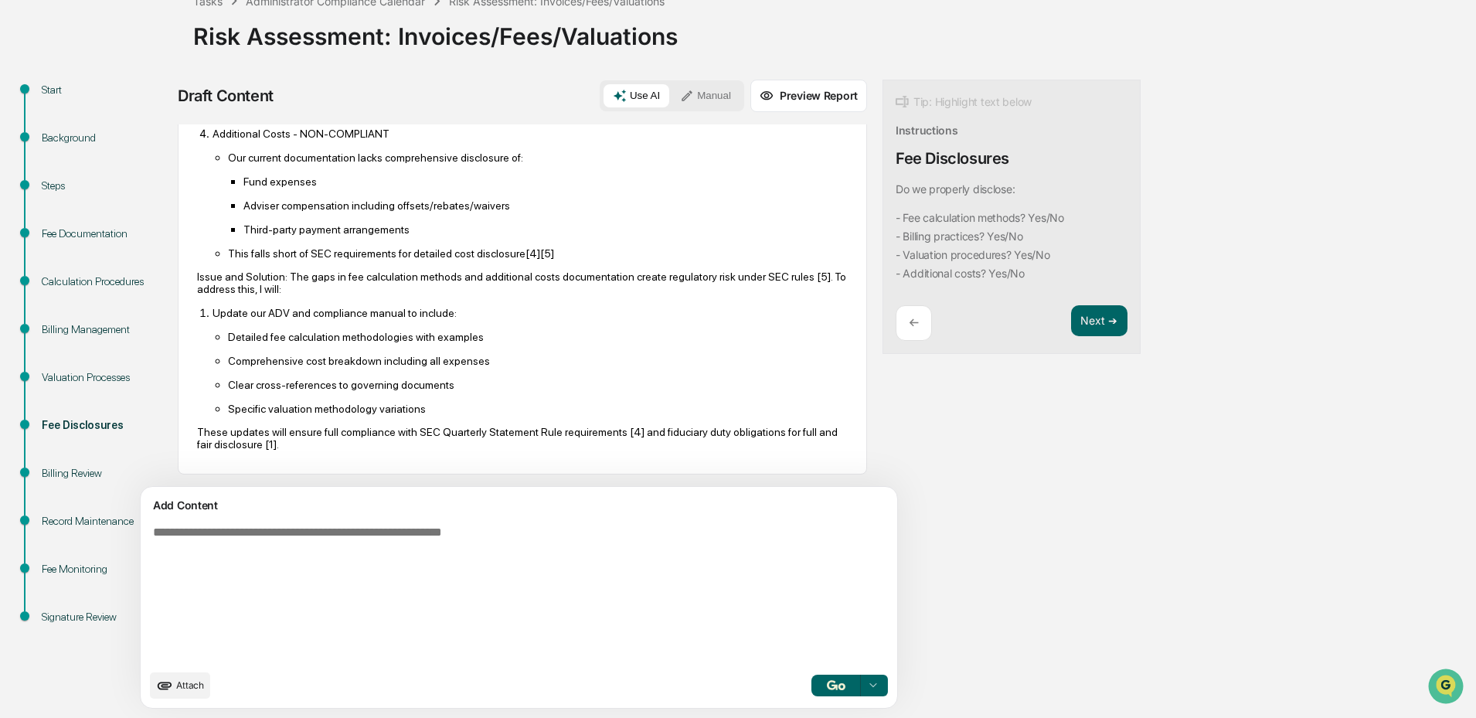
click at [832, 415] on div "Draft Content Use AI Manual Preview Report Sources Do we properly disclose: - F…" at bounding box center [610, 399] width 865 height 638
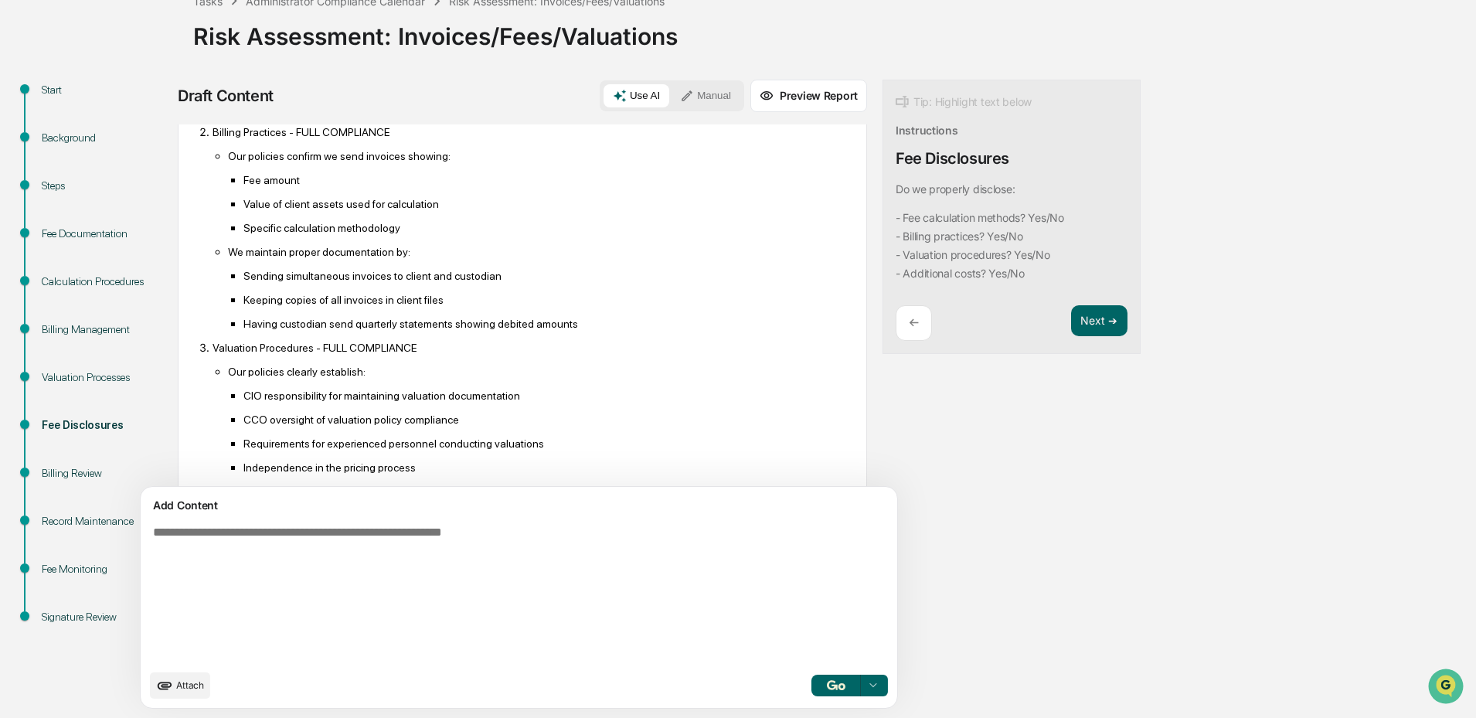
scroll to position [29, 0]
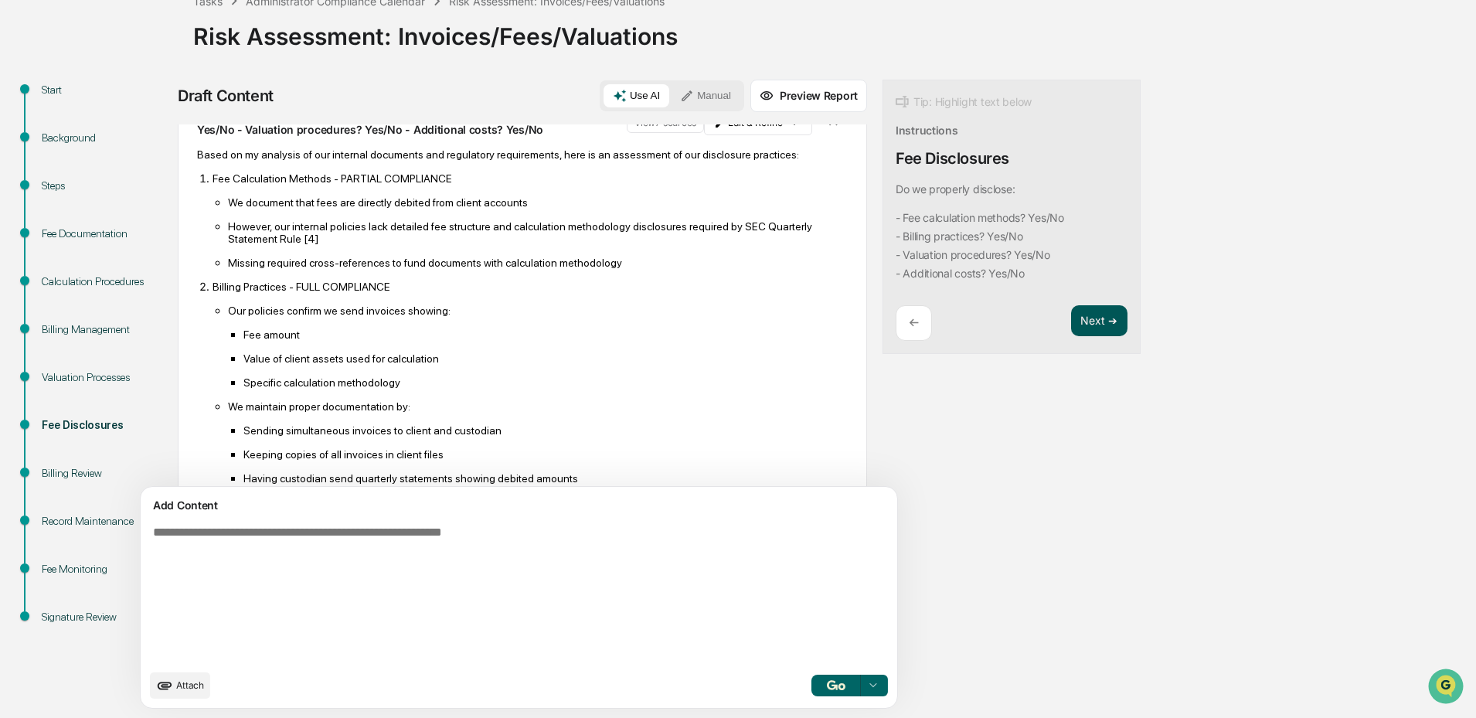
click at [1071, 317] on button "Next ➔" at bounding box center [1099, 321] width 56 height 32
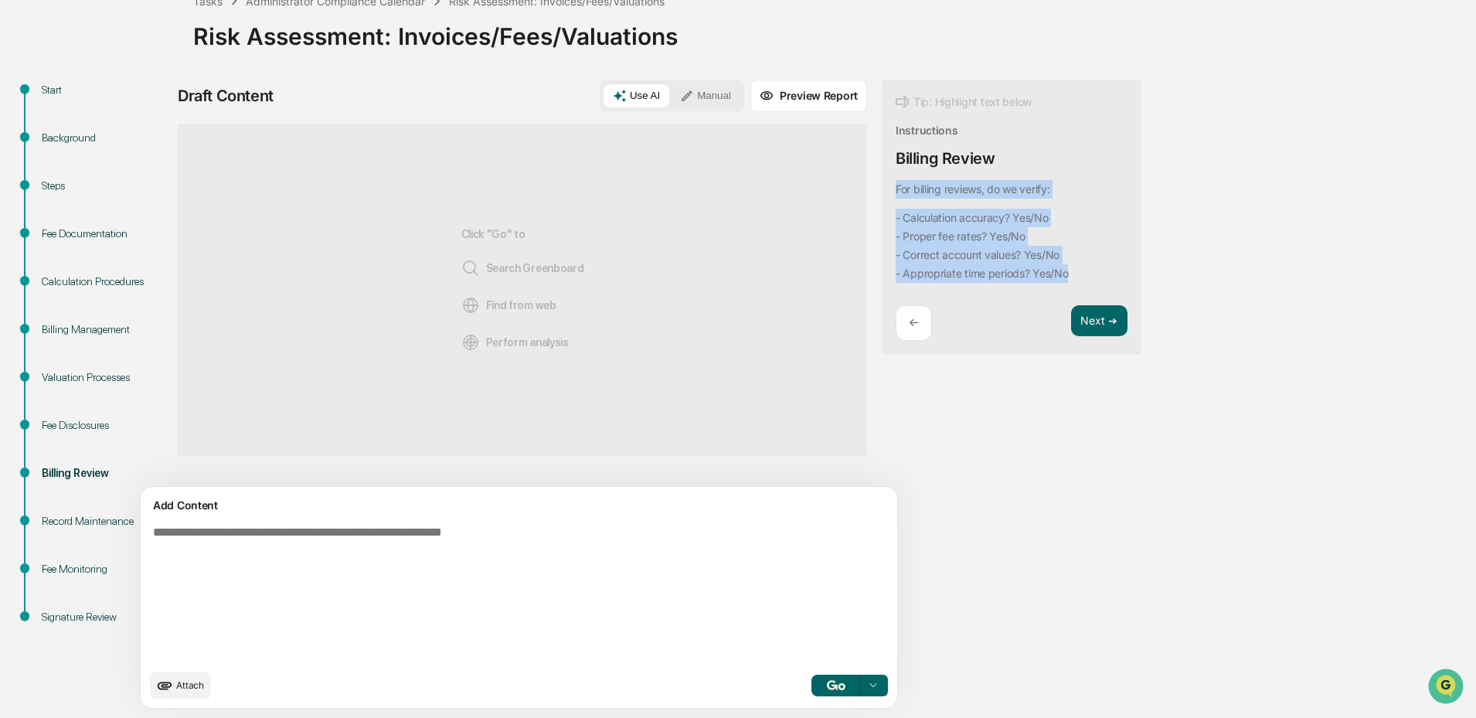
drag, startPoint x: 1001, startPoint y: 275, endPoint x: 823, endPoint y: 191, distance: 197.4
click at [882, 191] on div "Tip: Highlight text below Instructions Billing Review For billing reviews, do w…" at bounding box center [1011, 217] width 258 height 275
click at [867, 263] on button "Focus Assistant" at bounding box center [866, 267] width 80 height 20
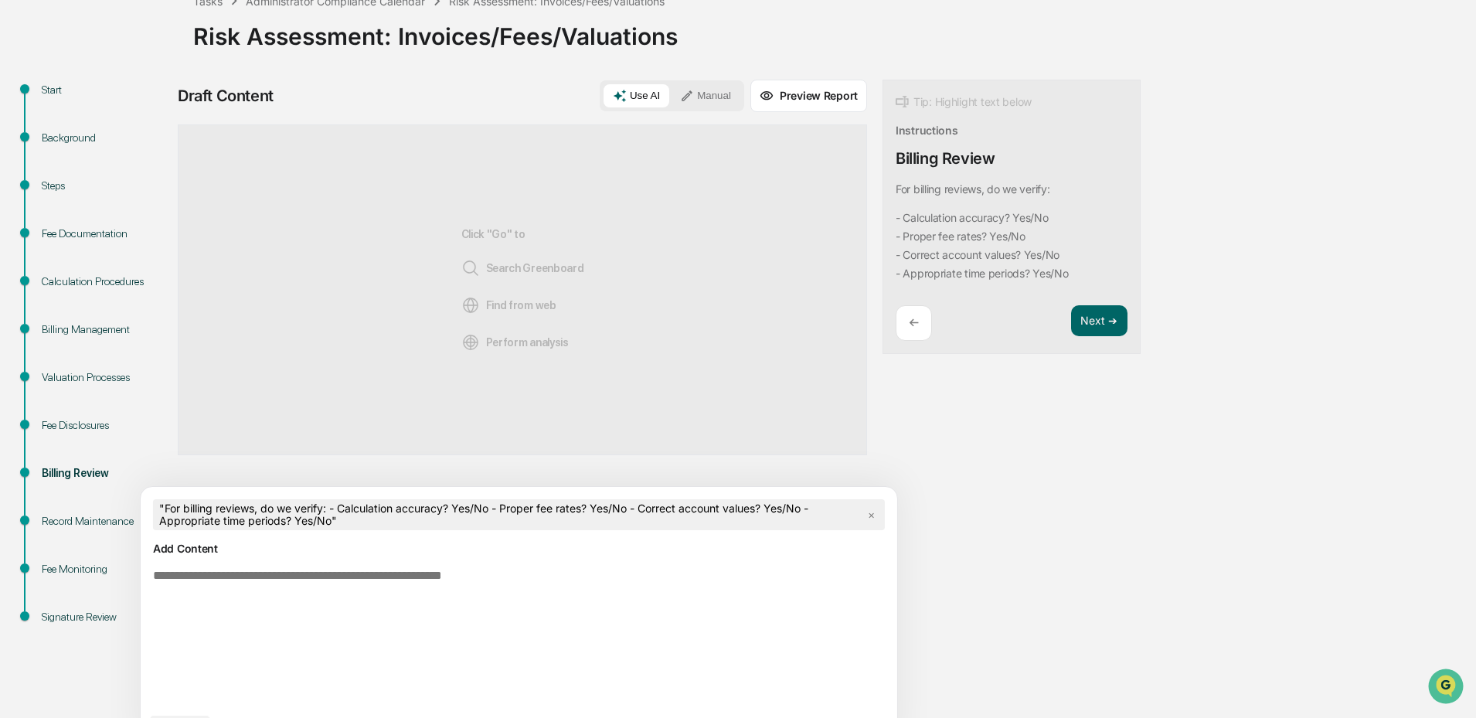
click at [853, 559] on div "Draft Content Use AI Manual Preview Report Sources Click "Go" to Search Greenbo…" at bounding box center [610, 421] width 865 height 682
click at [909, 327] on p "←" at bounding box center [914, 322] width 10 height 15
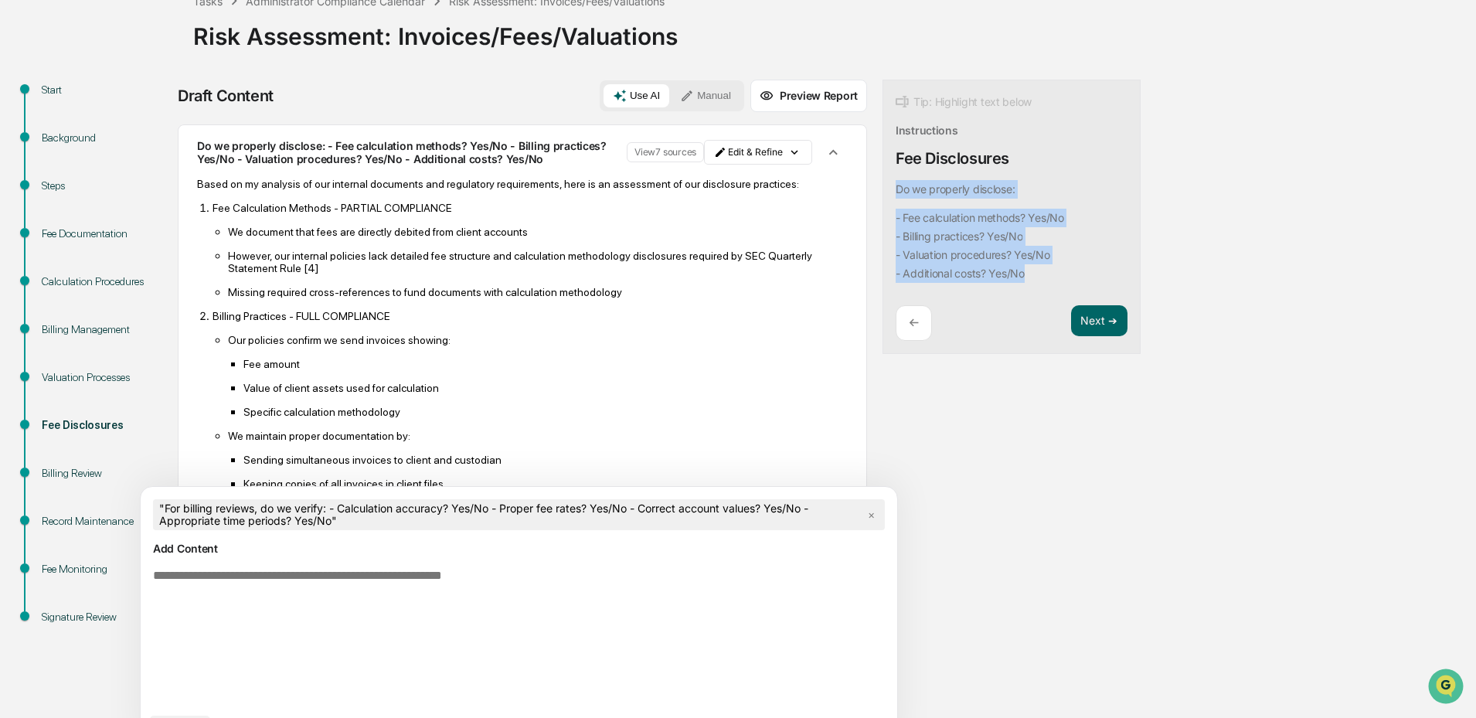
drag, startPoint x: 964, startPoint y: 274, endPoint x: 825, endPoint y: 189, distance: 163.0
click at [896, 189] on div "Do we properly disclose: - Fee calculation methods? Yes/No - Billing practices?…" at bounding box center [980, 231] width 168 height 103
click at [689, 162] on html "Calendar Manage Tasks Reviews Approval Management Company People, Data, Setting…" at bounding box center [738, 255] width 1476 height 718
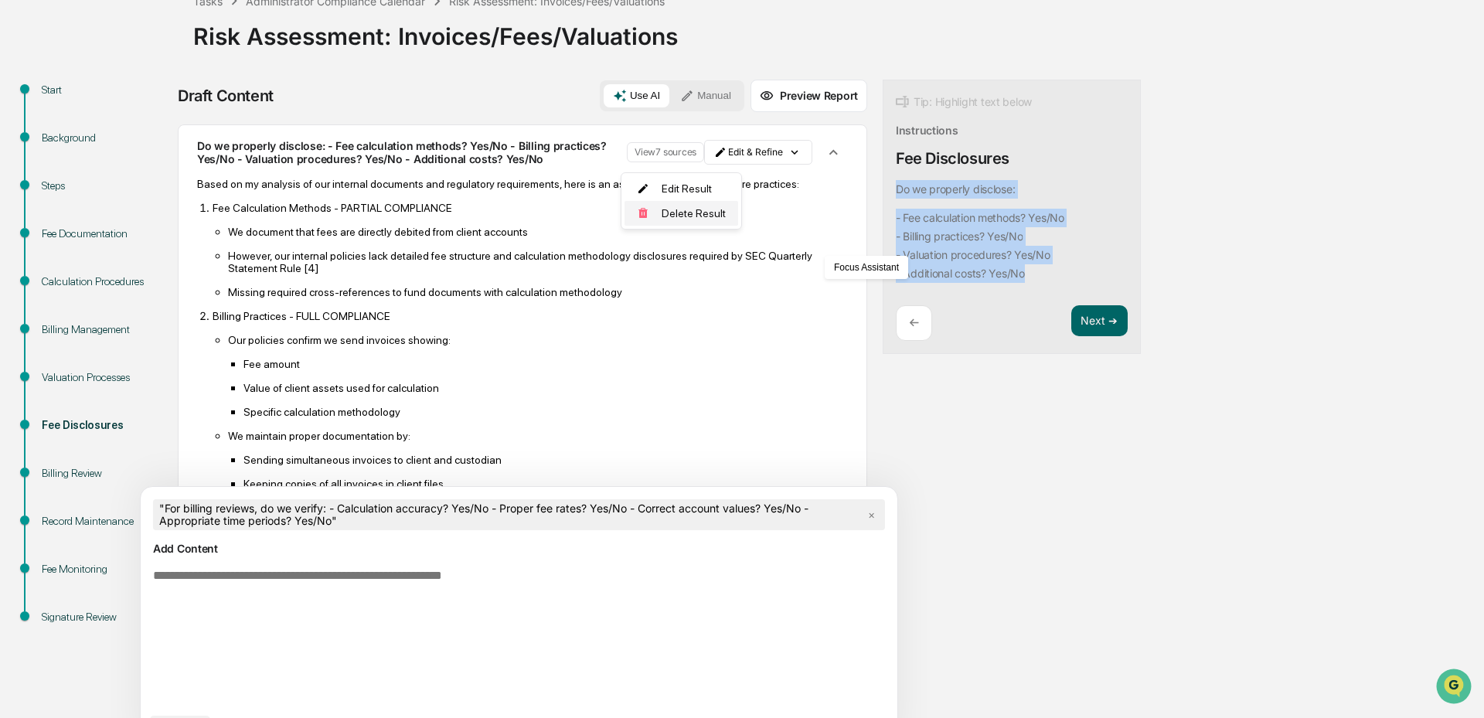
click at [701, 216] on div "Delete Result" at bounding box center [681, 213] width 114 height 25
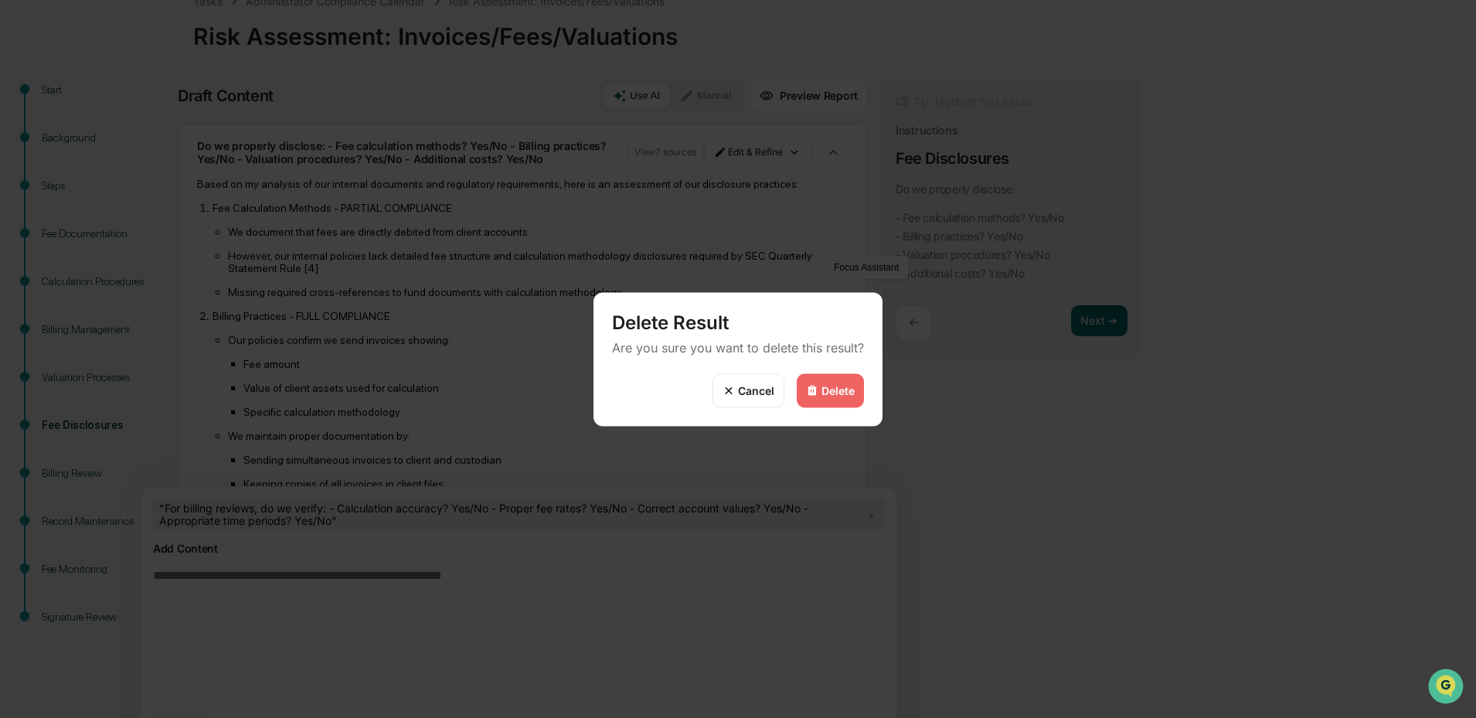
drag, startPoint x: 824, startPoint y: 390, endPoint x: 840, endPoint y: 376, distance: 21.3
click at [824, 391] on div "Delete" at bounding box center [837, 390] width 33 height 13
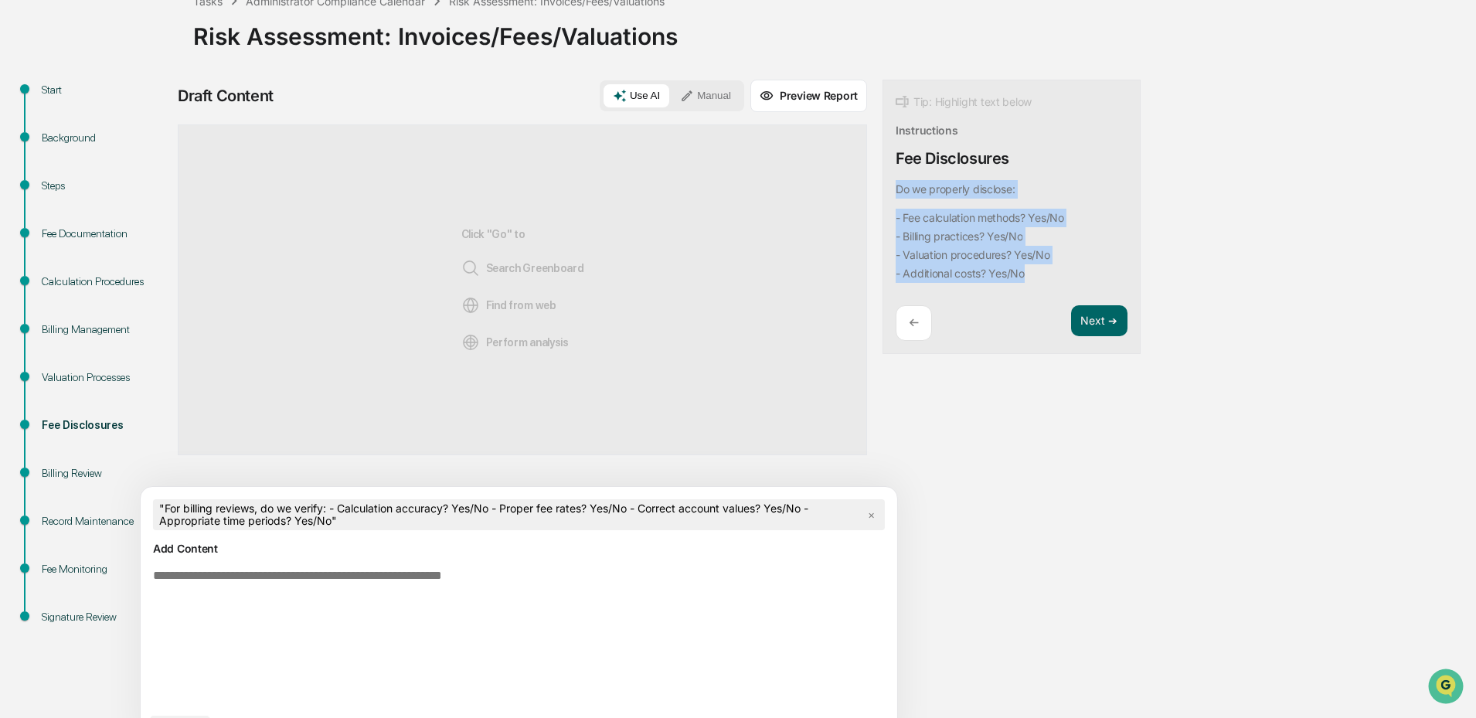
drag, startPoint x: 960, startPoint y: 278, endPoint x: 824, endPoint y: 192, distance: 160.1
click at [896, 192] on div "Do we properly disclose: - Fee calculation methods? Yes/No - Billing practices?…" at bounding box center [980, 231] width 168 height 103
click at [876, 263] on button "Focus Assistant" at bounding box center [866, 267] width 80 height 20
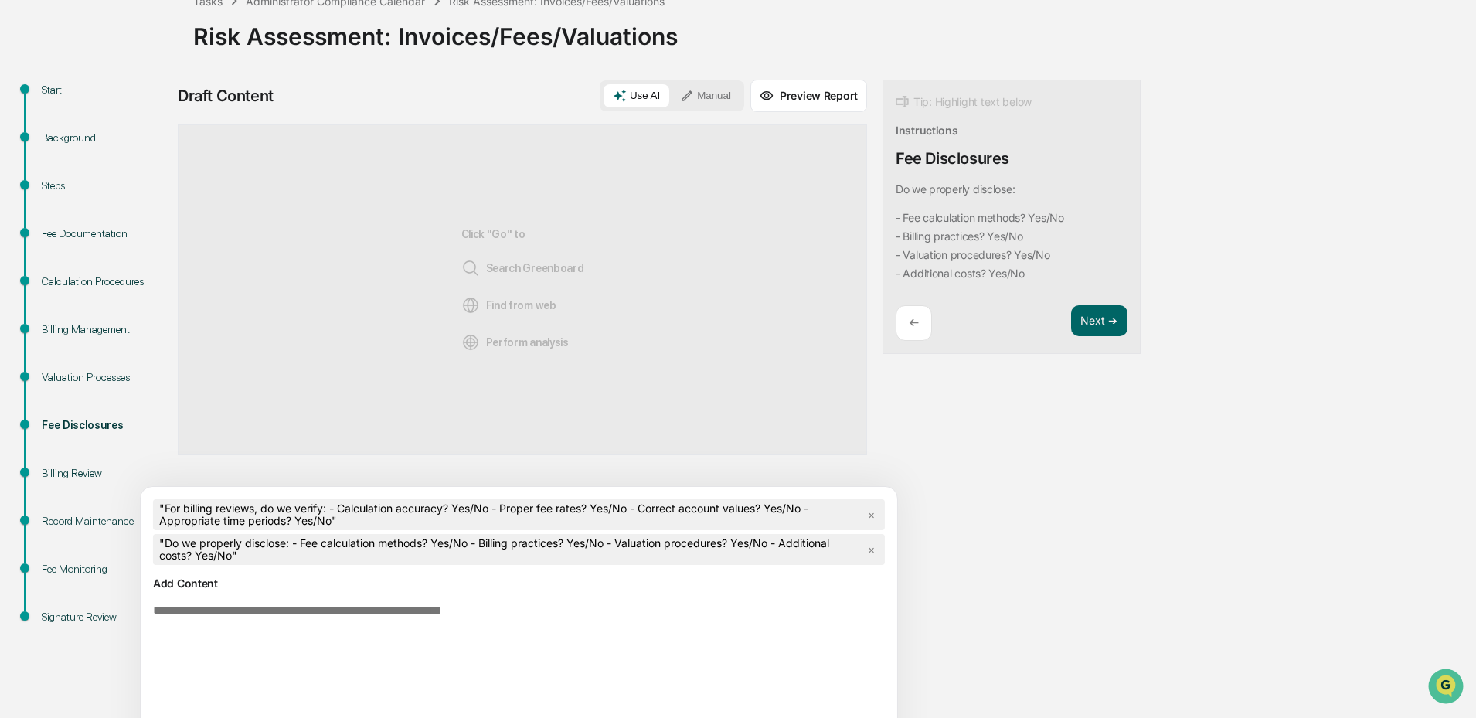
click at [491, 616] on textarea at bounding box center [483, 671] width 672 height 148
click at [862, 512] on span "×" at bounding box center [871, 515] width 19 height 22
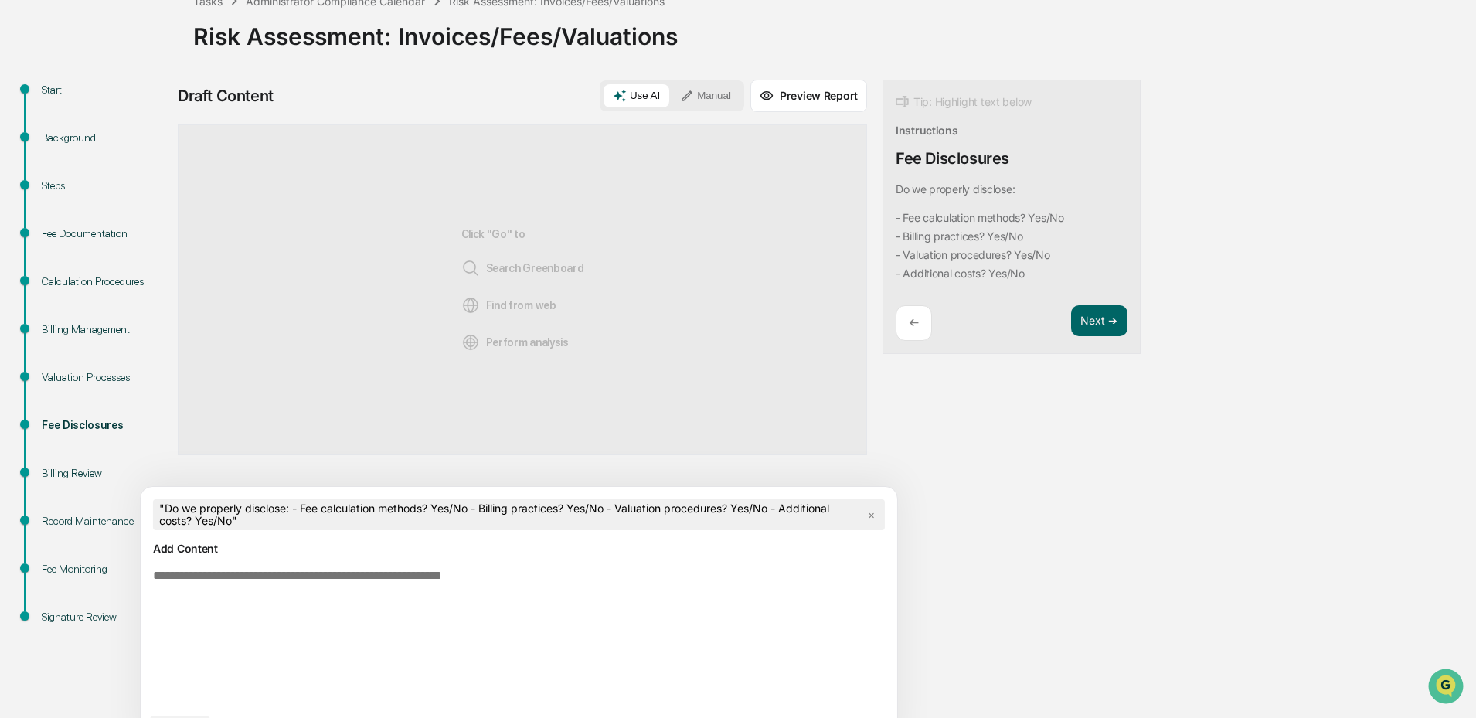
click at [466, 590] on textarea at bounding box center [483, 637] width 672 height 148
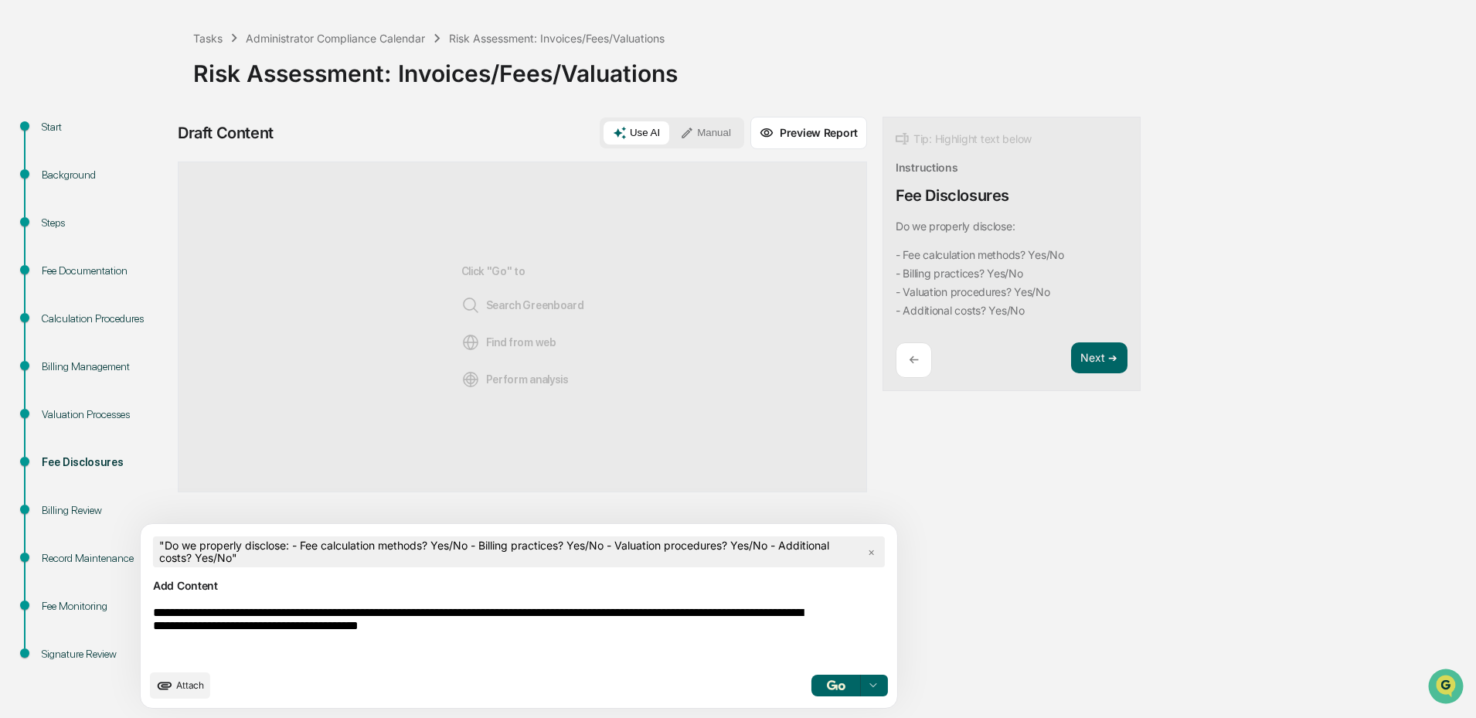
type textarea "**********"
click at [811, 685] on button "button" at bounding box center [835, 686] width 49 height 22
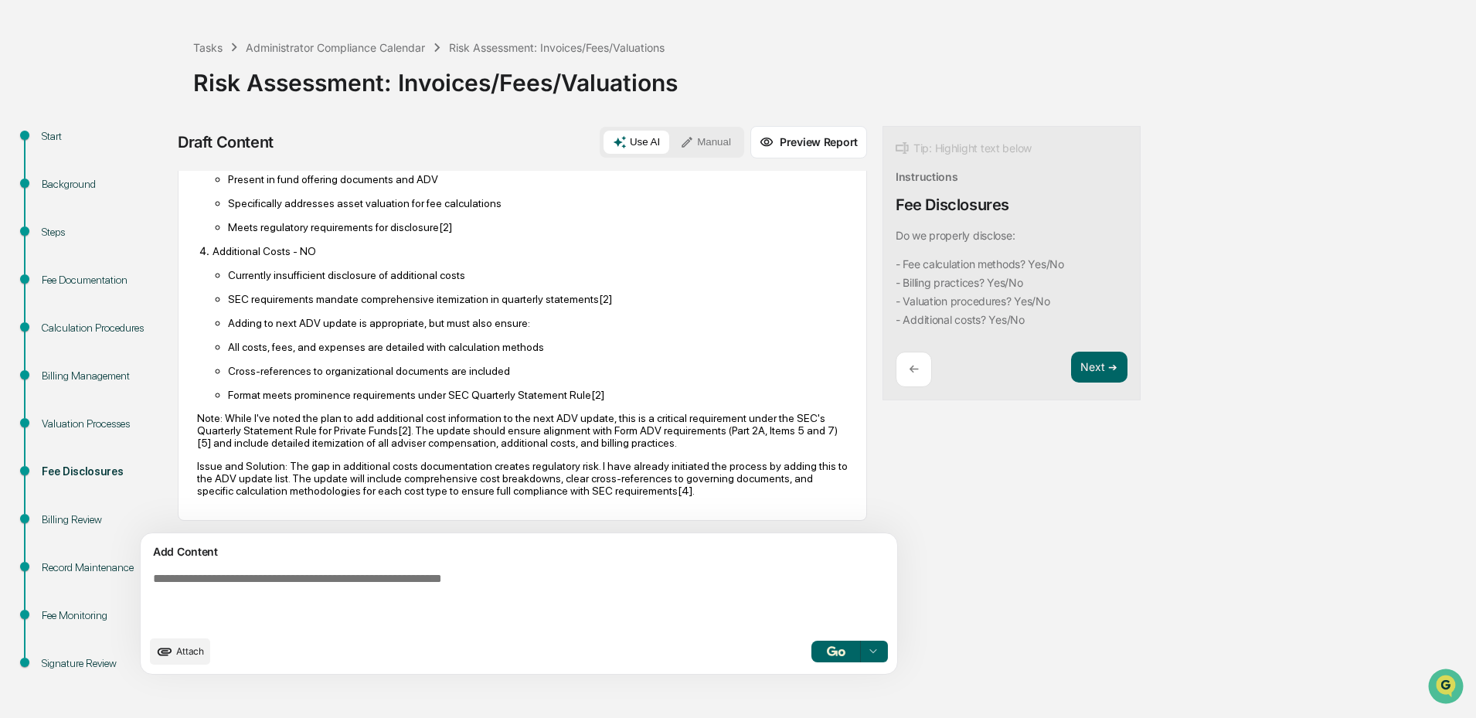
scroll to position [410, 0]
click at [1071, 362] on button "Next ➔" at bounding box center [1099, 368] width 56 height 32
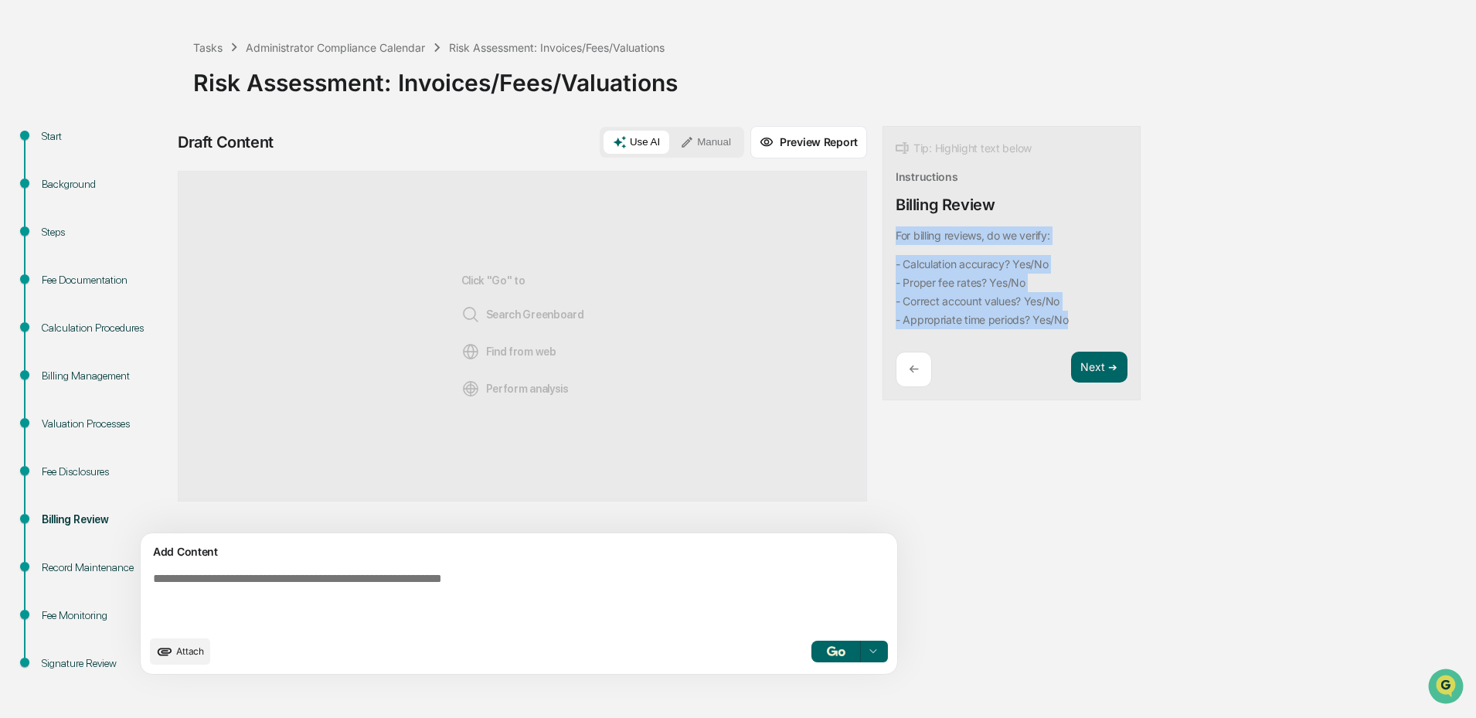
drag, startPoint x: 1012, startPoint y: 323, endPoint x: 821, endPoint y: 240, distance: 209.0
click at [882, 240] on div "Tip: Highlight text below Instructions Billing Review For billing reviews, do w…" at bounding box center [1011, 263] width 258 height 275
click at [873, 267] on button "Focus Assistant" at bounding box center [866, 267] width 80 height 20
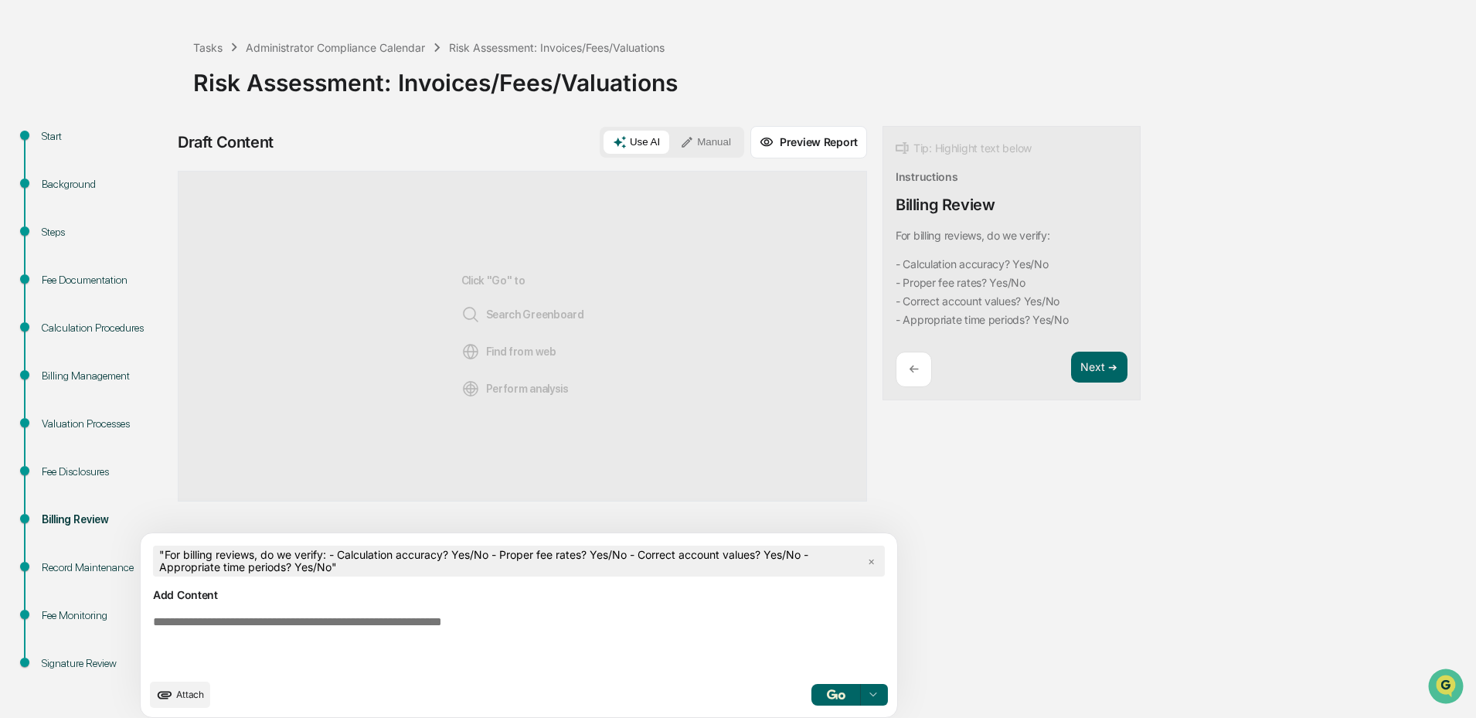
click at [1014, 573] on div "Draft Content Use AI Manual Preview Report Sources Click "Go" to Search Greenbo…" at bounding box center [610, 426] width 865 height 601
click at [811, 703] on button "button" at bounding box center [835, 695] width 49 height 22
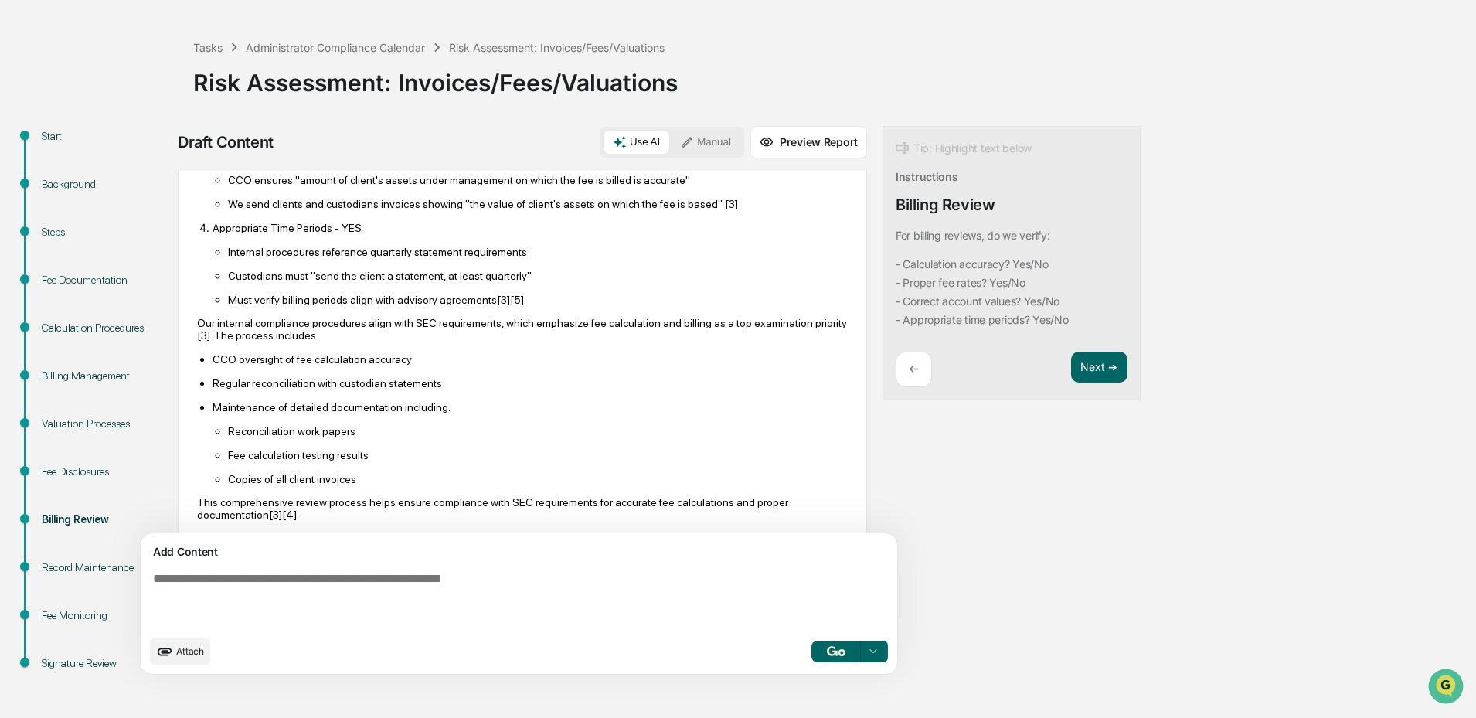
scroll to position [360, 0]
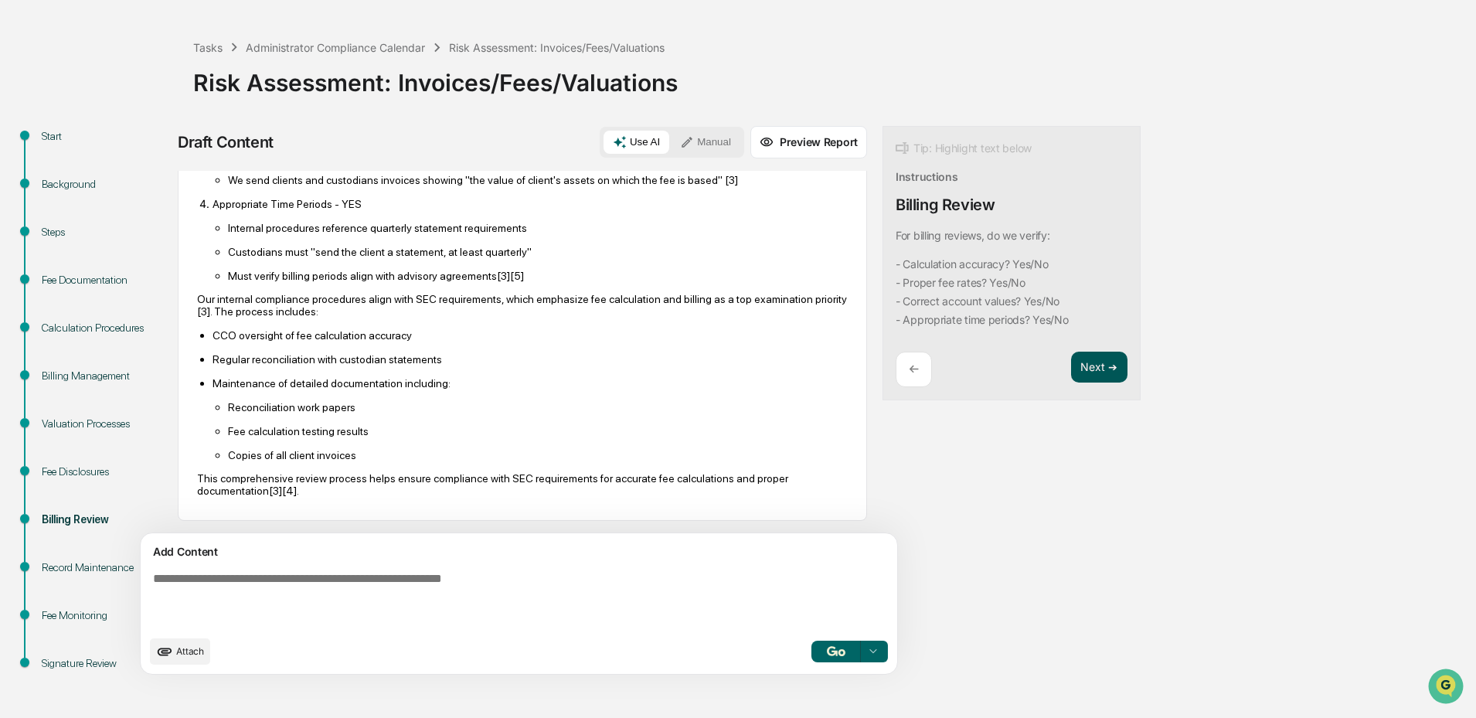
click at [1071, 365] on button "Next ➔" at bounding box center [1099, 368] width 56 height 32
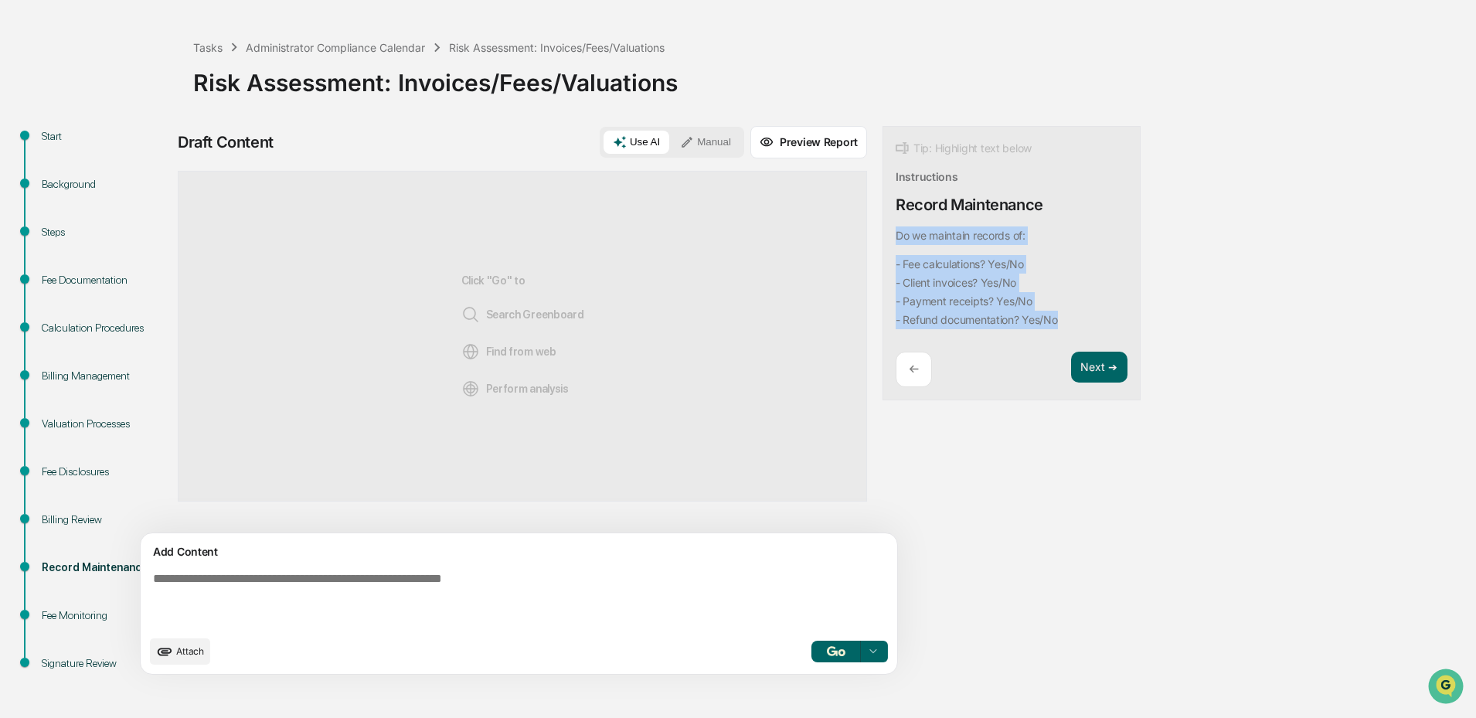
drag, startPoint x: 998, startPoint y: 321, endPoint x: 818, endPoint y: 237, distance: 198.1
click at [882, 237] on div "Tip: Highlight text below Instructions Record Maintenance Do we maintain record…" at bounding box center [1011, 263] width 258 height 275
click at [866, 270] on button "Focus Assistant" at bounding box center [866, 267] width 80 height 20
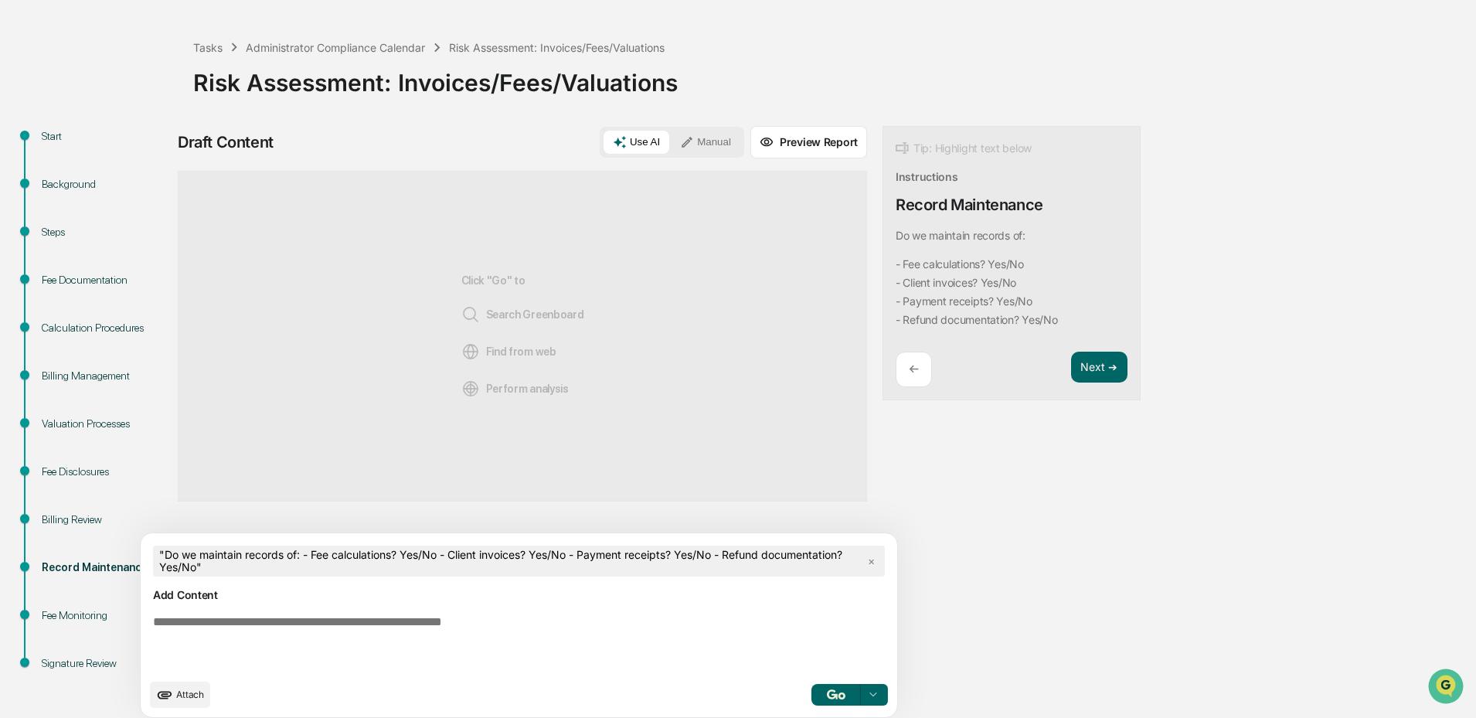
click at [863, 644] on div "Draft Content Use AI Manual Preview Report Sources Click "Go" to Search Greenbo…" at bounding box center [610, 426] width 865 height 601
click at [811, 685] on button "button" at bounding box center [835, 695] width 49 height 22
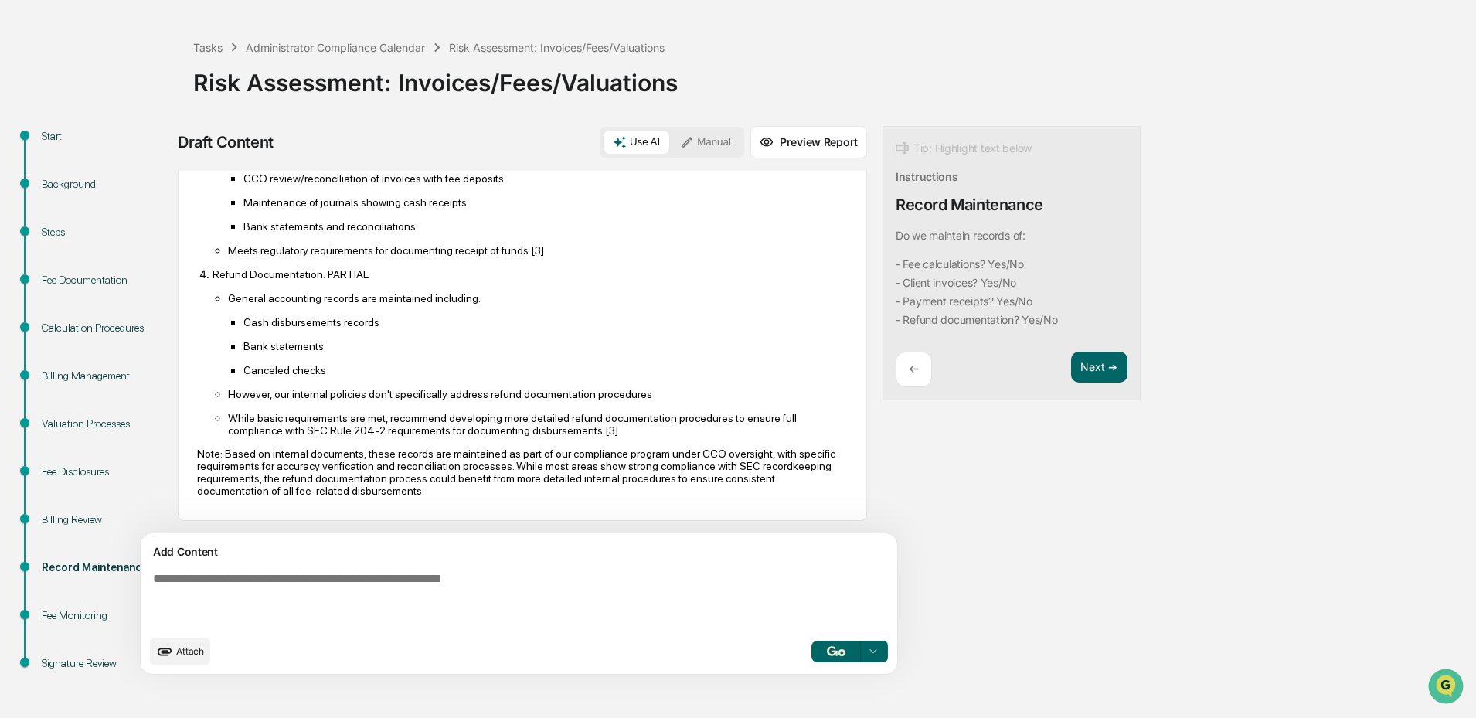
scroll to position [445, 0]
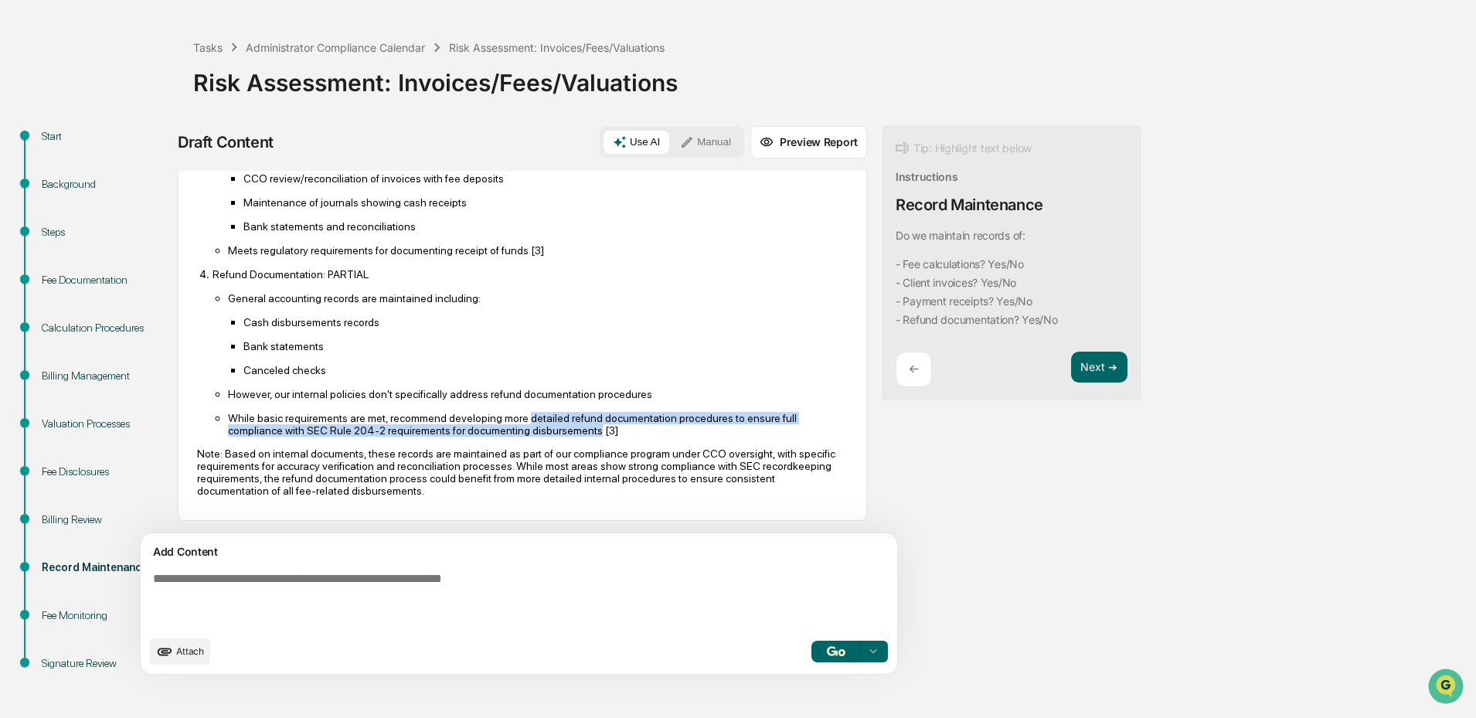
drag, startPoint x: 516, startPoint y: 419, endPoint x: 583, endPoint y: 433, distance: 68.6
click at [583, 433] on p "While basic requirements are met, recommend developing more detailed refund doc…" at bounding box center [538, 424] width 620 height 25
copy p "detailed refund documentation procedures to ensure full compliance with SEC Rul…"
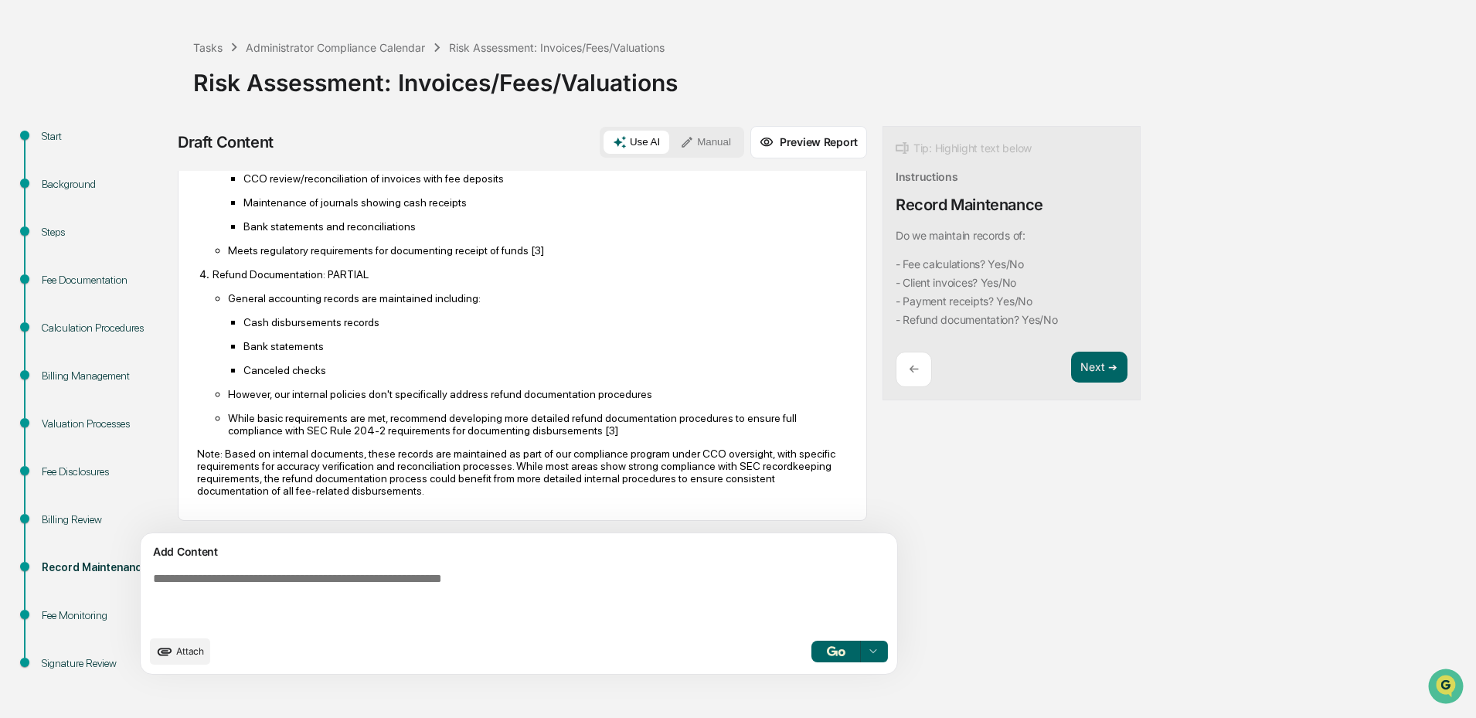
drag, startPoint x: 973, startPoint y: 530, endPoint x: 992, endPoint y: 491, distance: 43.2
click at [975, 528] on div "Draft Content Use AI Manual Preview Report Sources Do we maintain records of: -…" at bounding box center [610, 405] width 865 height 558
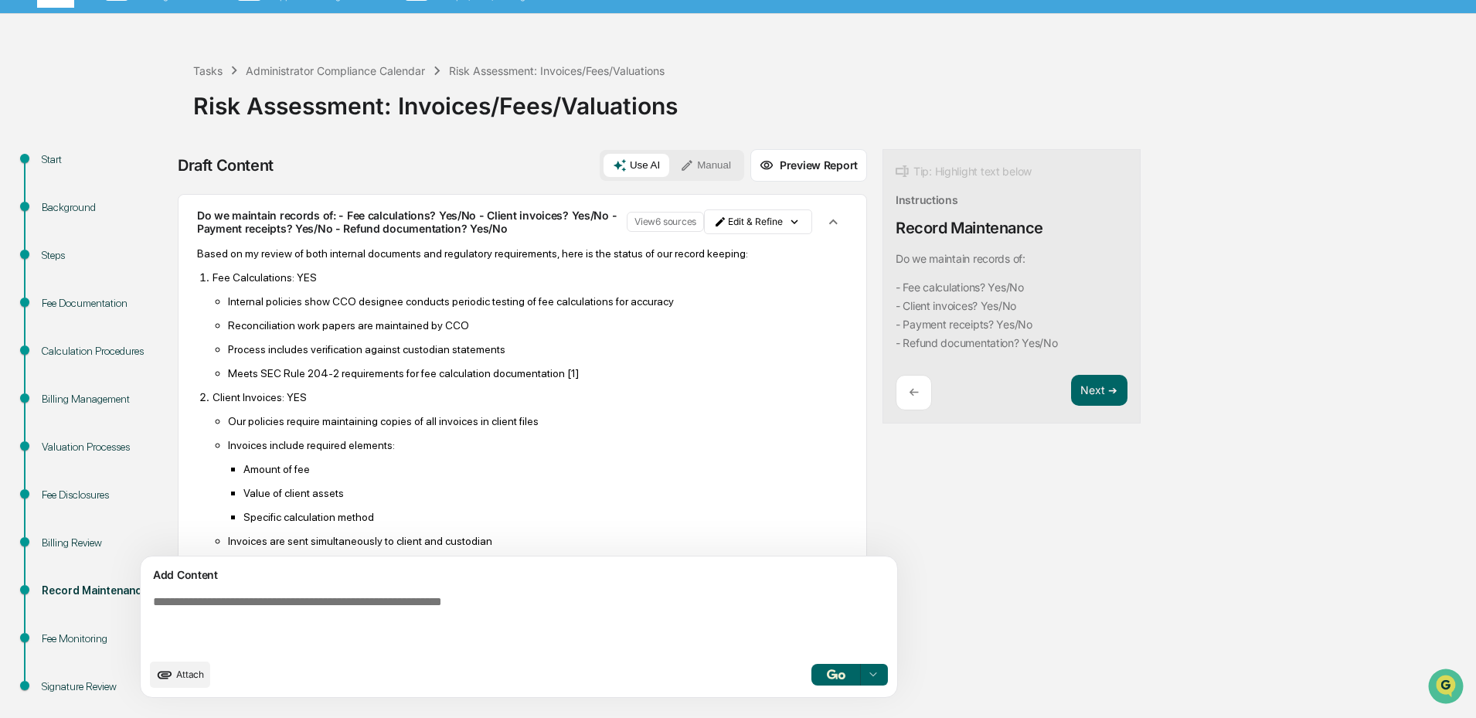
scroll to position [0, 0]
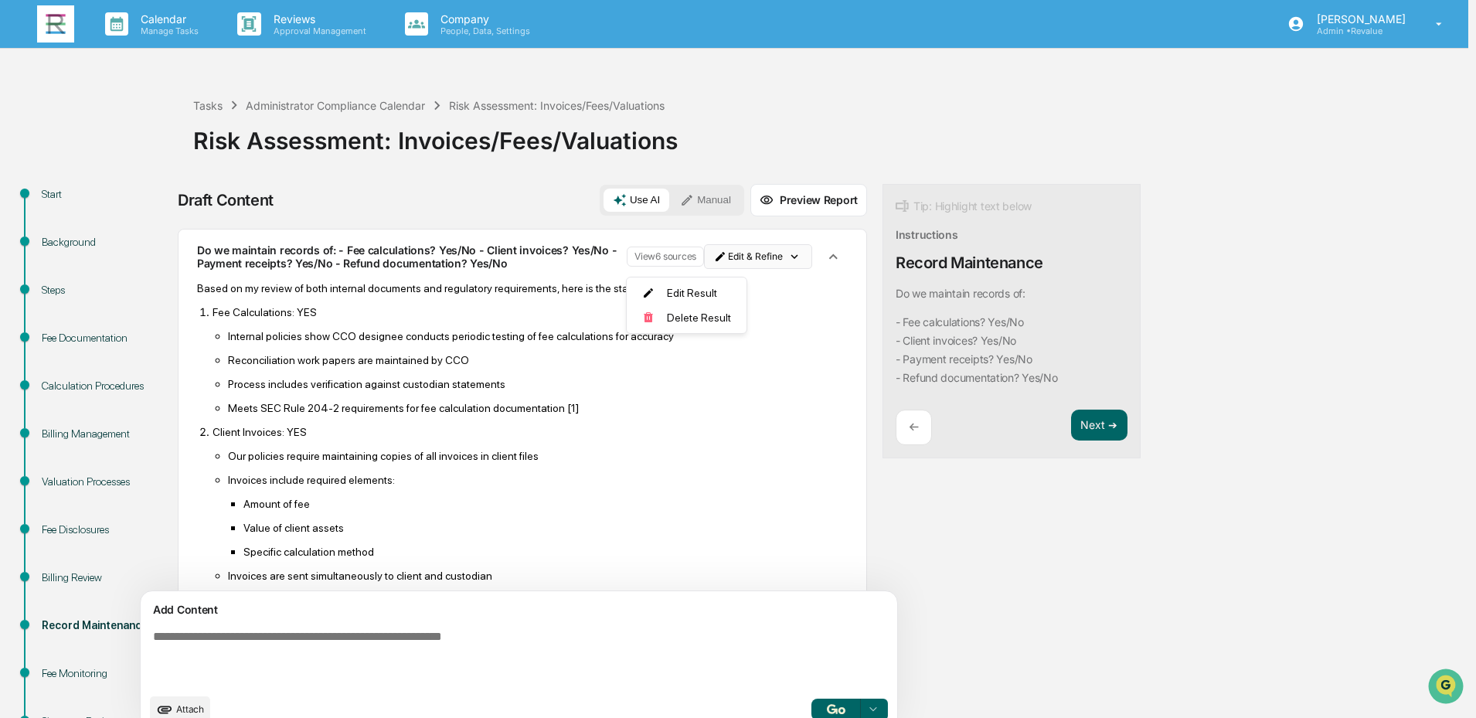
click at [714, 259] on html "Calendar Manage Tasks Reviews Approval Management Company People, Data, Setting…" at bounding box center [738, 359] width 1476 height 718
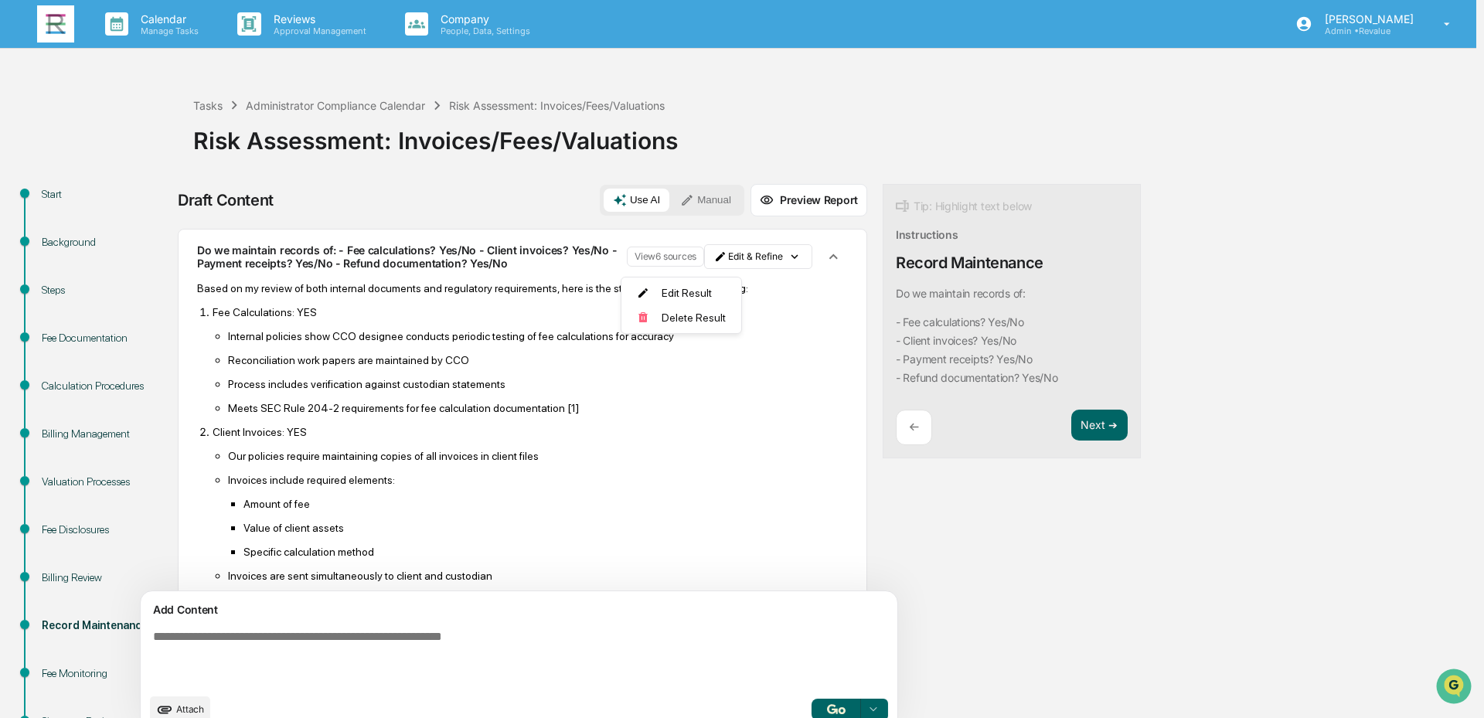
click at [898, 591] on html "Calendar Manage Tasks Reviews Approval Management Company People, Data, Setting…" at bounding box center [742, 359] width 1484 height 718
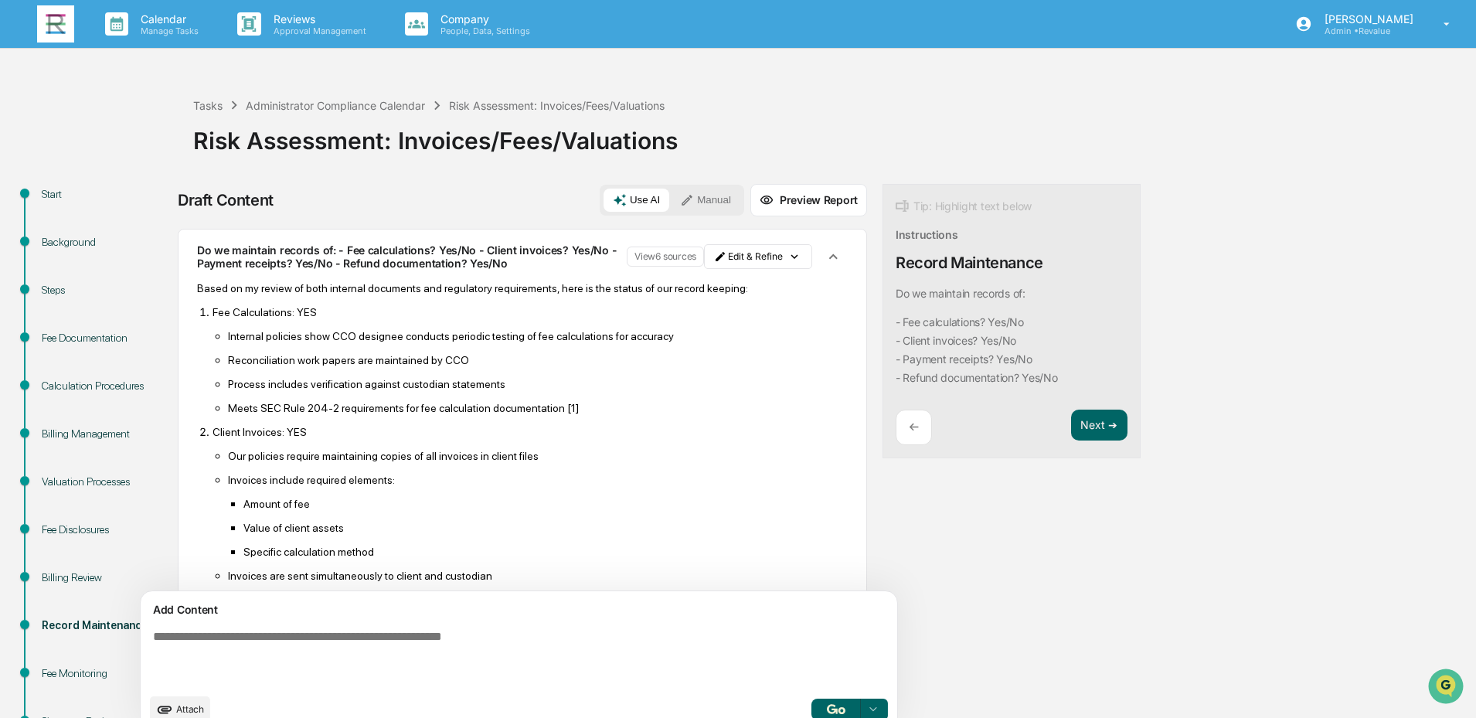
scroll to position [58, 0]
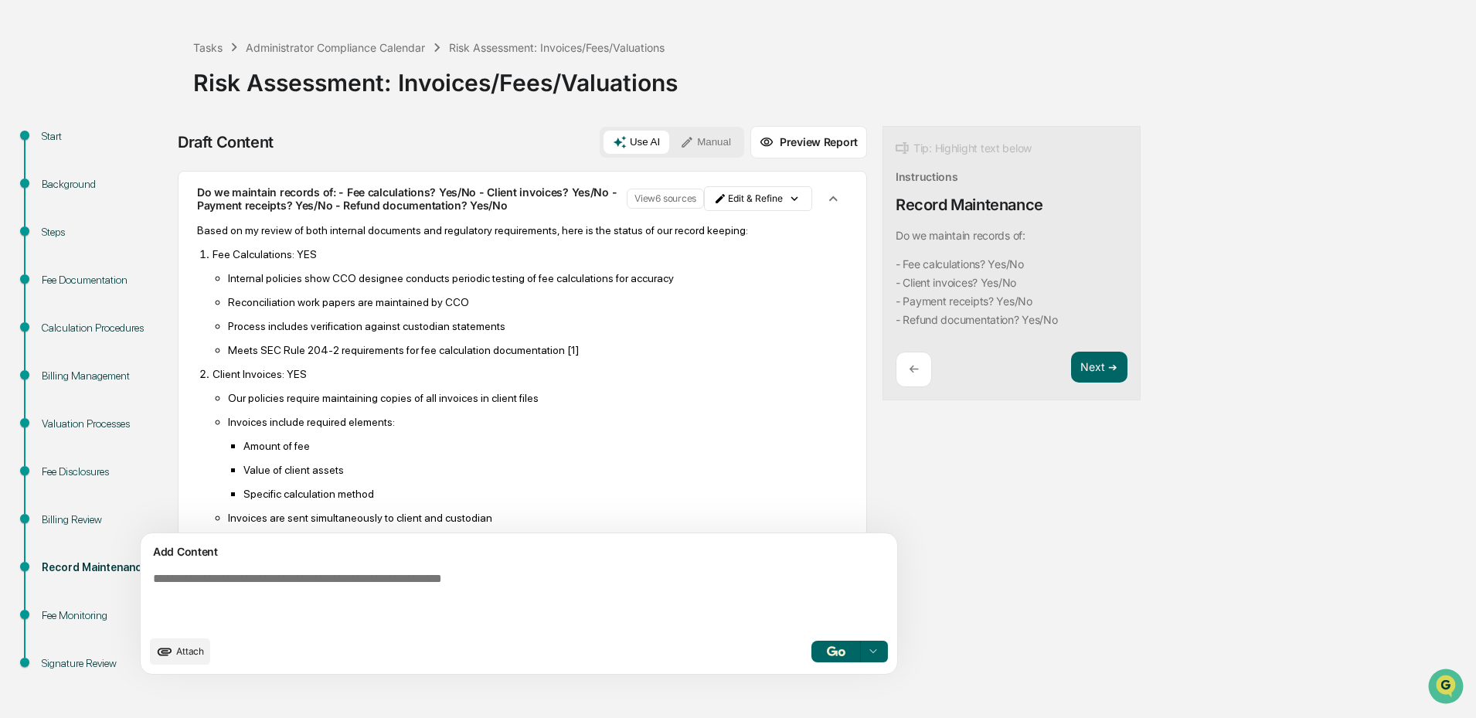
click at [581, 578] on textarea at bounding box center [483, 600] width 672 height 68
type textarea "*"
click at [1080, 459] on div "Start Background Steps Fee Documentation Calculation Procedures Billing Managem…" at bounding box center [738, 422] width 1460 height 592
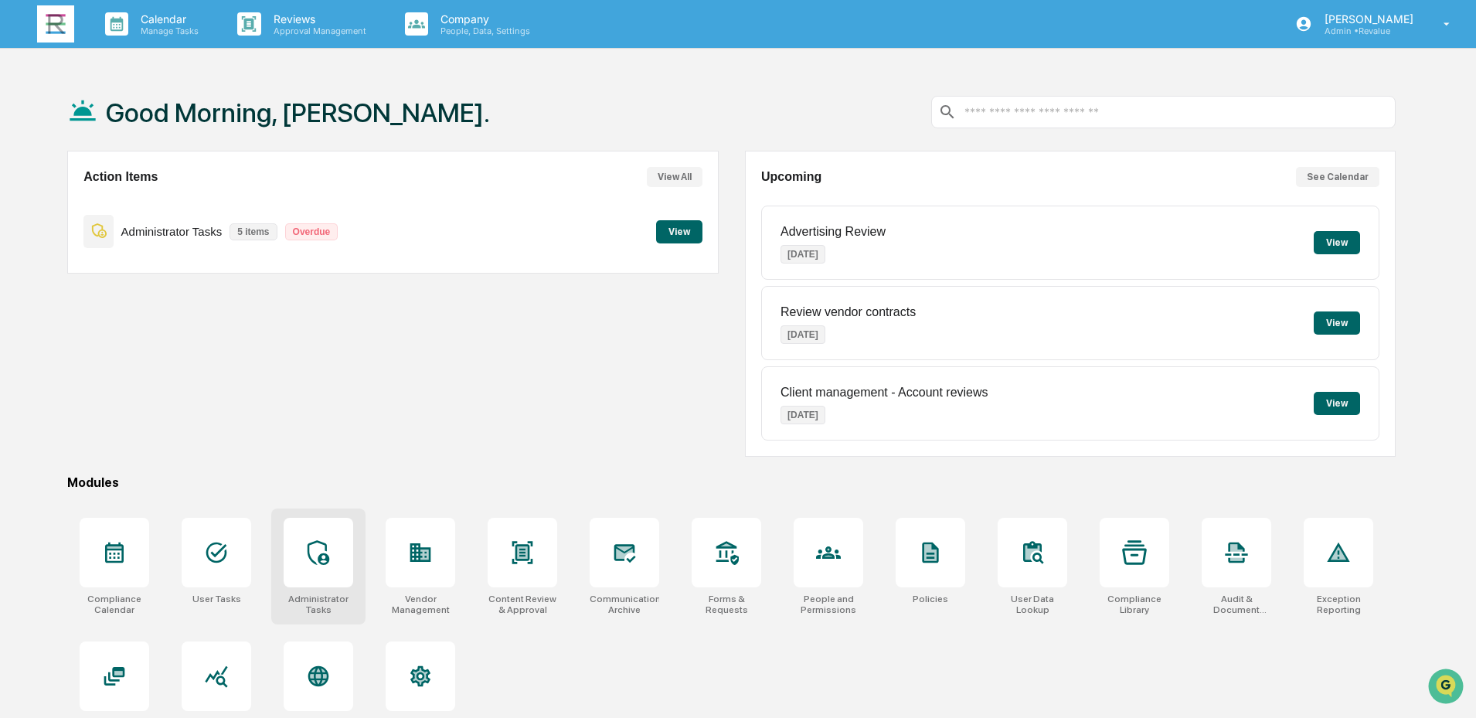
click at [301, 563] on div at bounding box center [319, 553] width 70 height 70
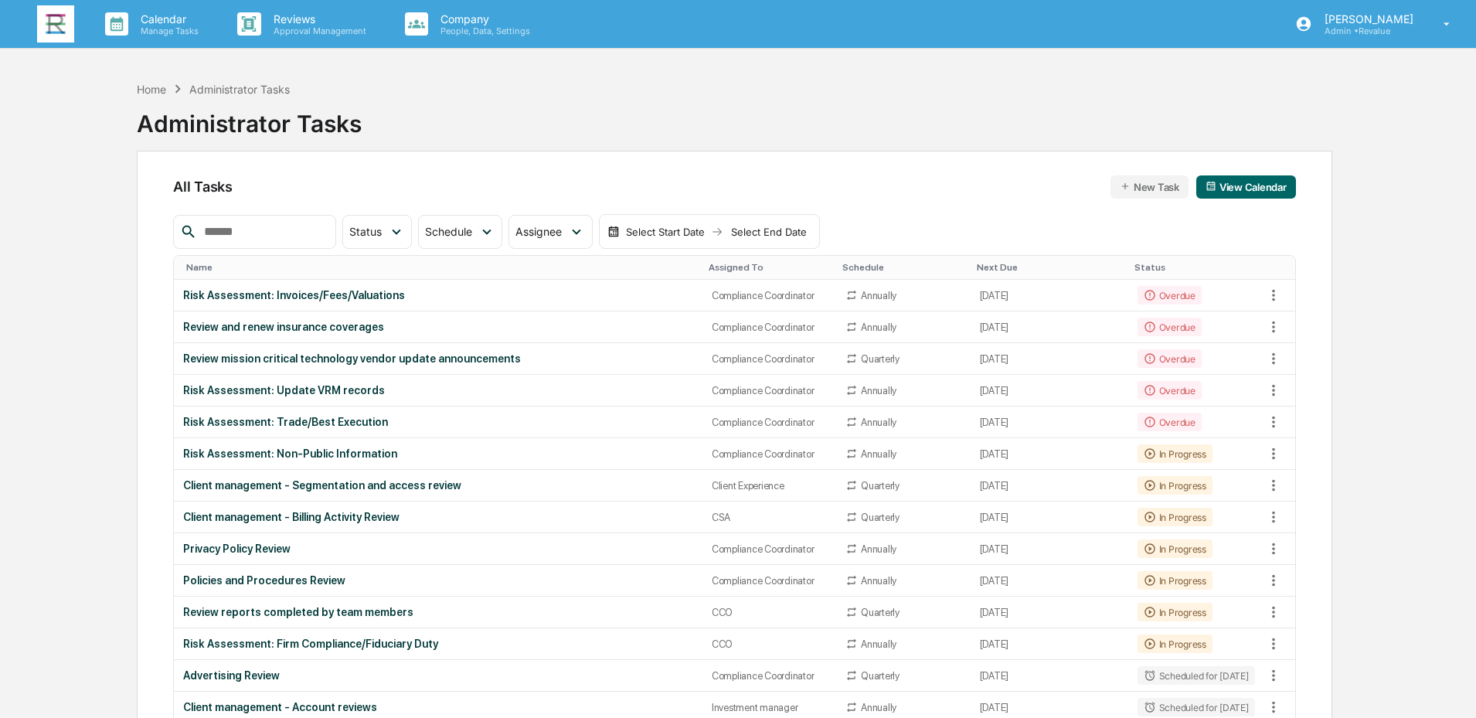
click at [248, 233] on input "text" at bounding box center [263, 232] width 131 height 20
type input "*******"
